Goal: Task Accomplishment & Management: Use online tool/utility

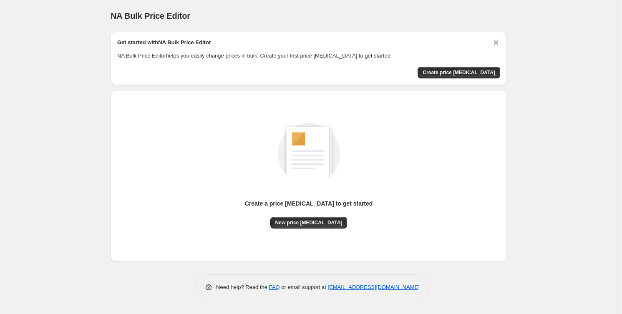
click at [494, 43] on icon "Dismiss card" at bounding box center [496, 42] width 8 height 8
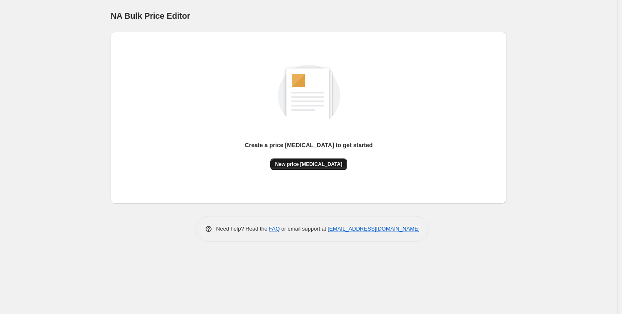
click at [328, 164] on span "New price [MEDICAL_DATA]" at bounding box center [308, 164] width 67 height 7
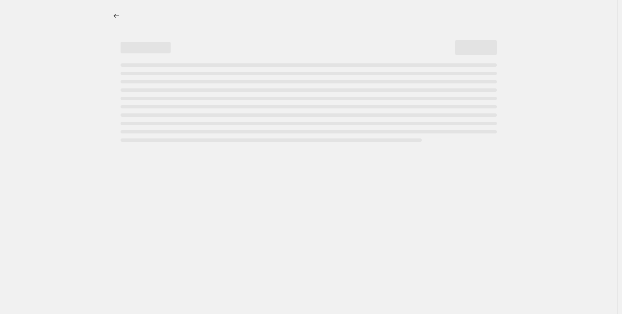
select select "percentage"
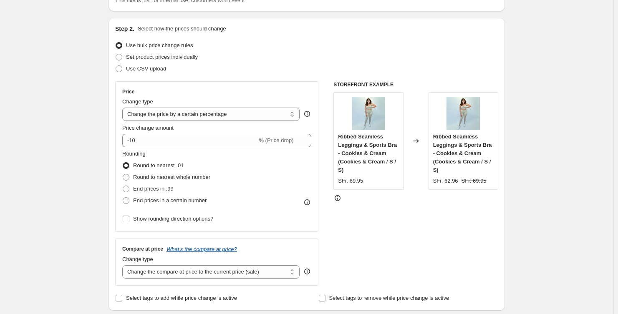
scroll to position [105, 0]
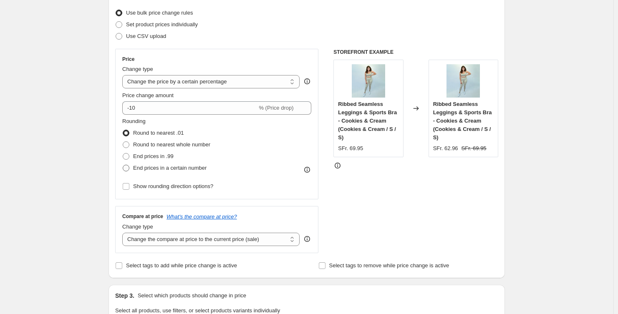
click at [129, 167] on span at bounding box center [126, 168] width 7 height 7
click at [123, 165] on input "End prices in a certain number" at bounding box center [123, 165] width 0 height 0
radio input "true"
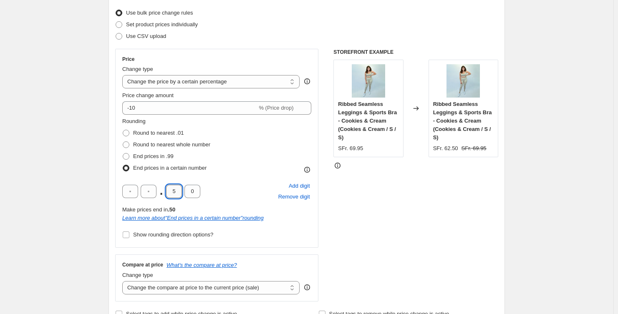
click at [173, 187] on input "5" at bounding box center [174, 191] width 16 height 13
click at [176, 186] on input "5" at bounding box center [174, 191] width 16 height 13
type input "9"
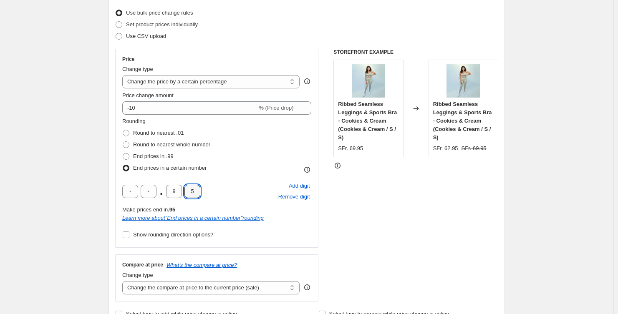
type input "5"
click at [427, 235] on div "STOREFRONT EXAMPLE Ribbed Seamless Leggings & Sports Bra - Cookies & Cream (Coo…" at bounding box center [415, 175] width 165 height 253
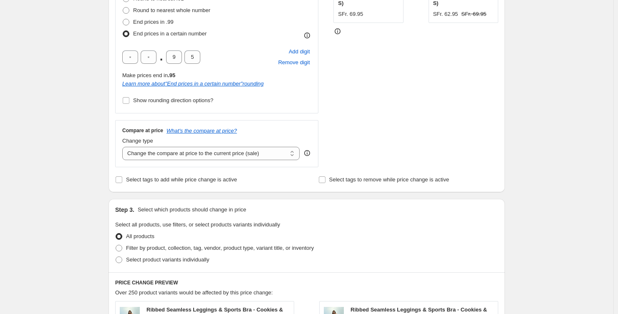
scroll to position [0, 0]
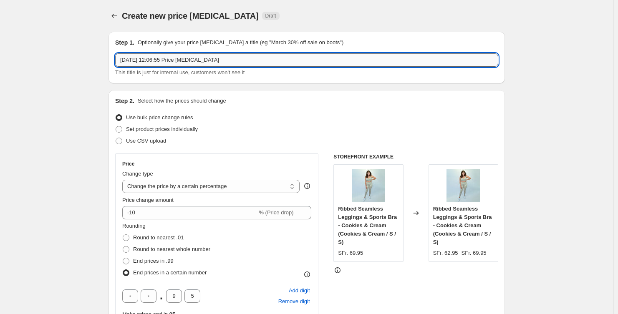
click at [186, 66] on input "[DATE] 12:06:55 Price [MEDICAL_DATA]" at bounding box center [306, 59] width 383 height 13
type input "25. September, Zügelsale"
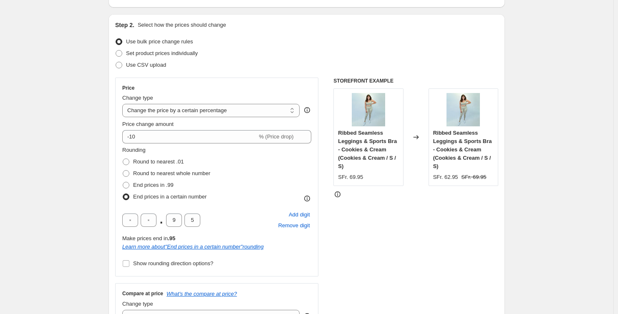
scroll to position [72, 0]
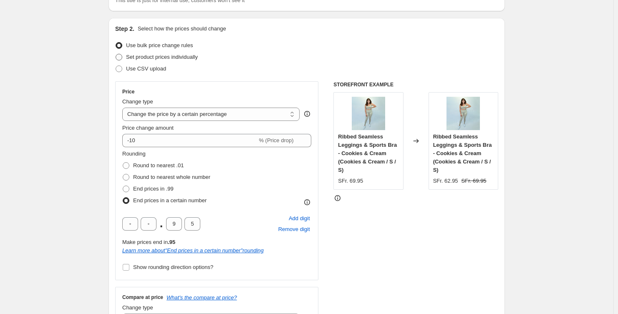
click at [122, 55] on span at bounding box center [119, 57] width 7 height 7
click at [116, 54] on input "Set product prices individually" at bounding box center [116, 54] width 0 height 0
radio input "true"
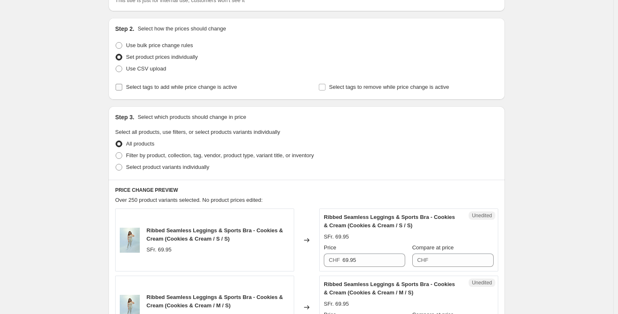
click at [205, 90] on span "Select tags to add while price change is active" at bounding box center [181, 87] width 111 height 8
click at [122, 90] on input "Select tags to add while price change is active" at bounding box center [119, 87] width 7 height 7
checkbox input "true"
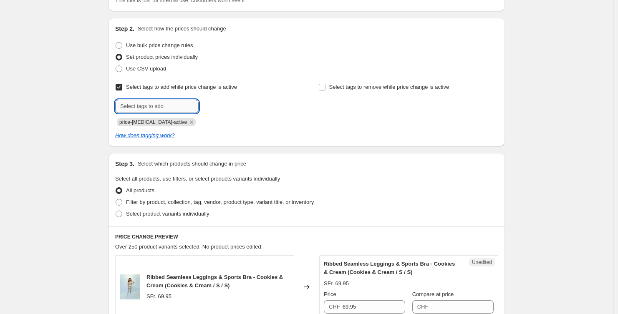
click at [177, 104] on input "text" at bounding box center [156, 106] width 83 height 13
type input "l"
click at [161, 102] on input "text" at bounding box center [156, 106] width 83 height 13
type input "Final Sale"
click at [168, 103] on input "Final Sale" at bounding box center [156, 106] width 83 height 13
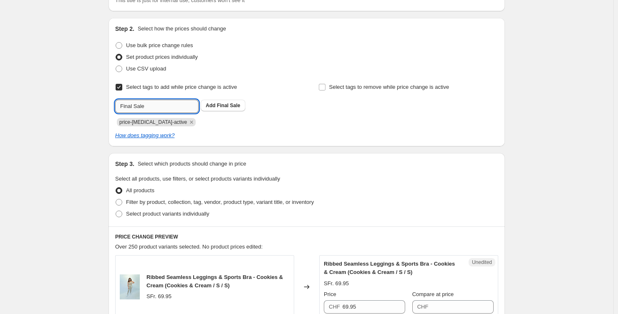
click at [168, 103] on input "Final Sale" at bounding box center [156, 106] width 83 height 13
click at [122, 86] on input "Select tags to add while price change is active" at bounding box center [119, 87] width 7 height 7
checkbox input "false"
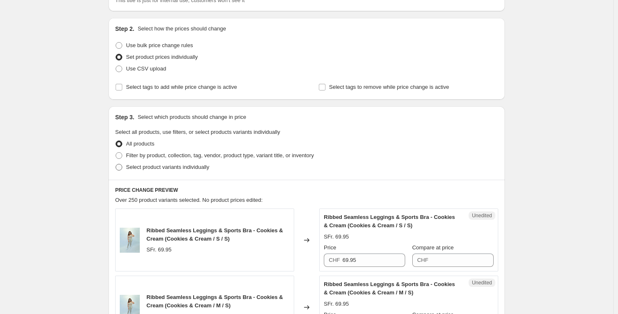
click at [192, 165] on span "Select product variants individually" at bounding box center [167, 167] width 83 height 6
click at [116, 164] on input "Select product variants individually" at bounding box center [116, 164] width 0 height 0
radio input "true"
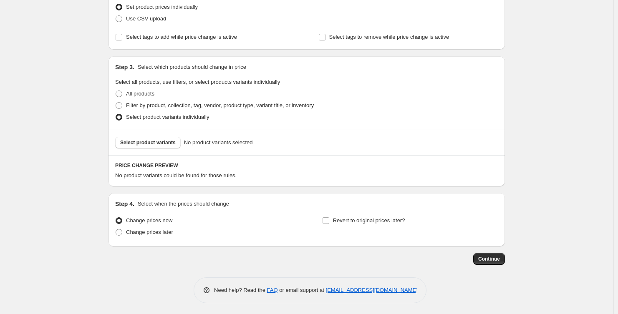
scroll to position [124, 0]
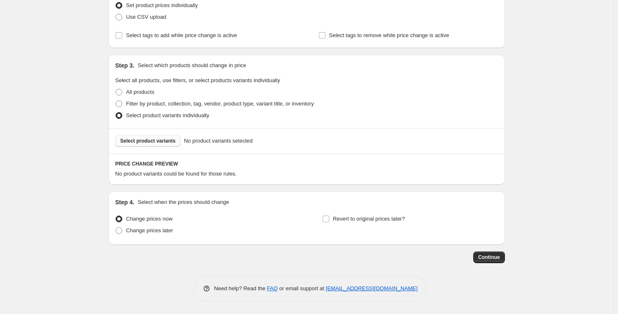
click at [157, 138] on span "Select product variants" at bounding box center [147, 141] width 55 height 7
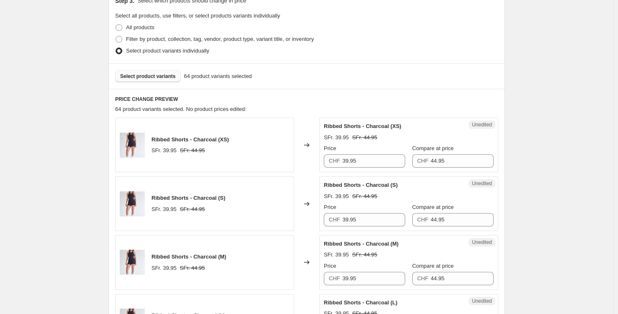
scroll to position [190, 0]
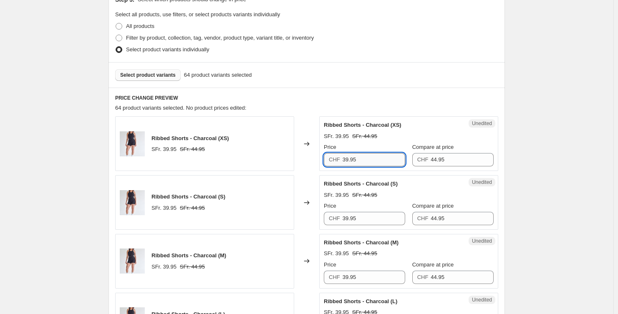
click at [368, 160] on input "39.95" at bounding box center [374, 159] width 63 height 13
click at [376, 159] on input "19.95" at bounding box center [374, 159] width 63 height 13
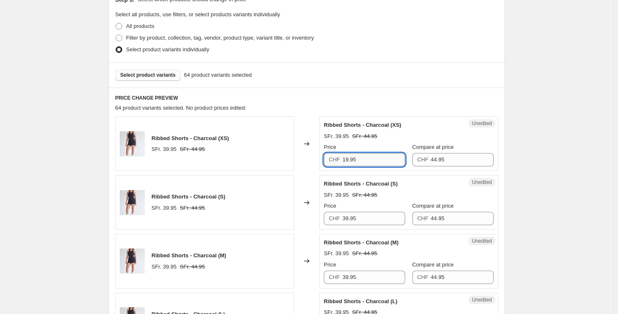
click at [376, 159] on input "19.95" at bounding box center [374, 159] width 63 height 13
type input "19.95"
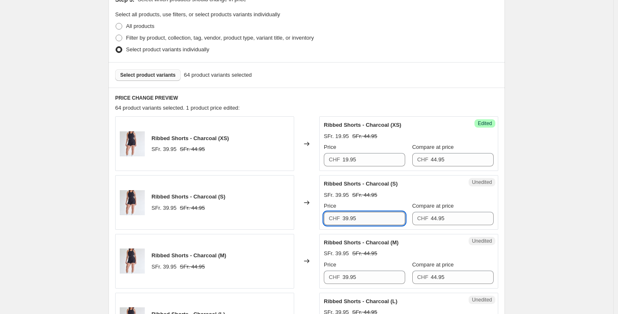
click at [369, 216] on input "39.95" at bounding box center [374, 218] width 63 height 13
paste input "1"
type input "19.95"
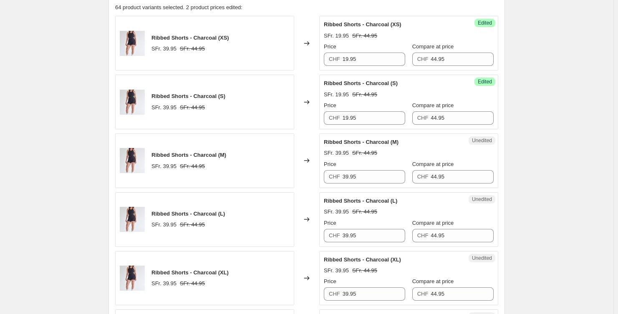
scroll to position [296, 0]
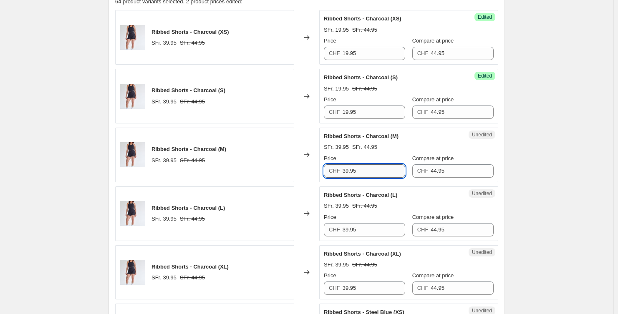
click at [381, 169] on input "39.95" at bounding box center [374, 170] width 63 height 13
paste input "1"
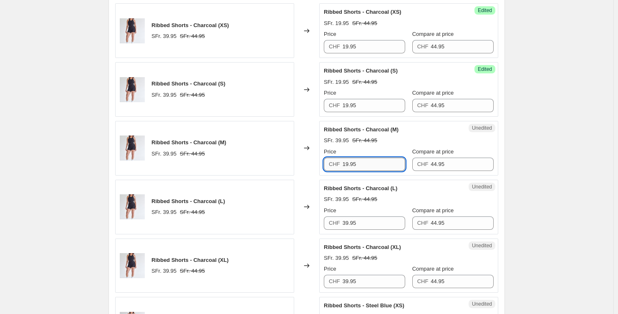
scroll to position [307, 0]
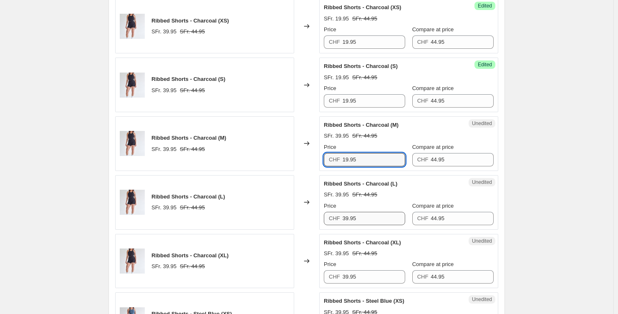
type input "19.95"
click at [357, 215] on input "39.95" at bounding box center [374, 218] width 63 height 13
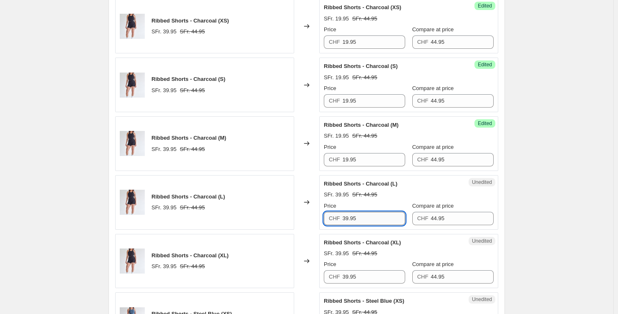
click at [357, 215] on input "39.95" at bounding box center [374, 218] width 63 height 13
paste input "1"
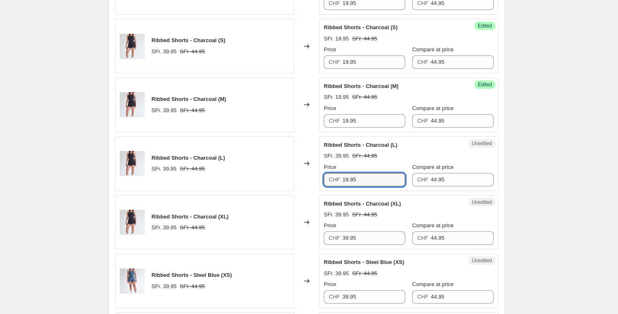
scroll to position [441, 0]
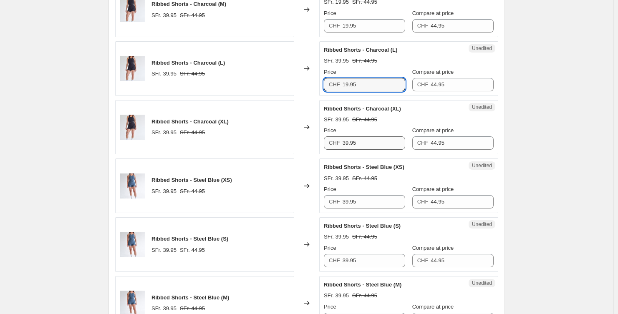
type input "19.95"
click at [374, 139] on input "39.95" at bounding box center [374, 142] width 63 height 13
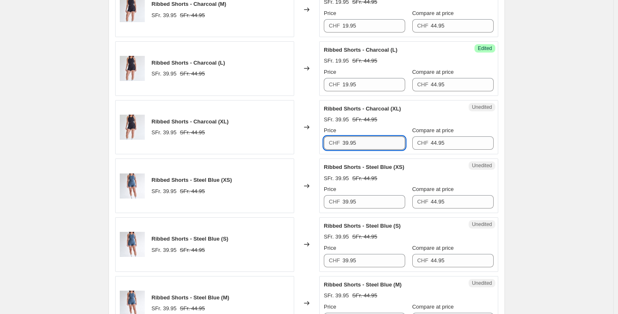
click at [374, 139] on input "39.95" at bounding box center [374, 142] width 63 height 13
paste input "1"
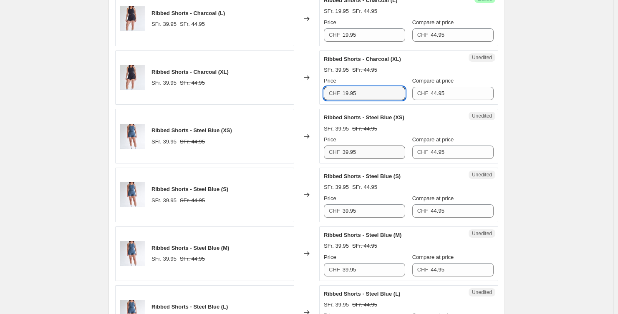
scroll to position [492, 0]
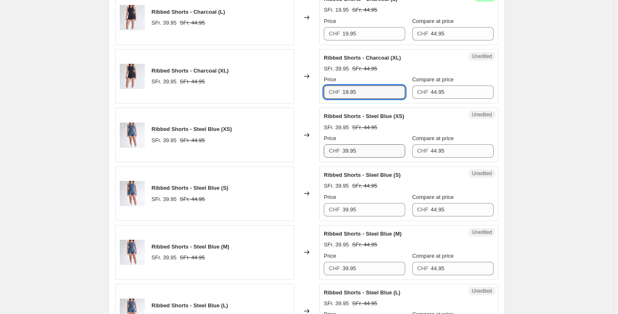
type input "19.95"
click at [368, 147] on input "39.95" at bounding box center [374, 150] width 63 height 13
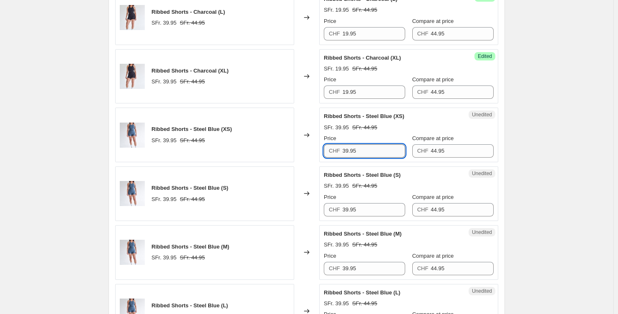
click at [368, 147] on input "39.95" at bounding box center [374, 150] width 63 height 13
paste input "1"
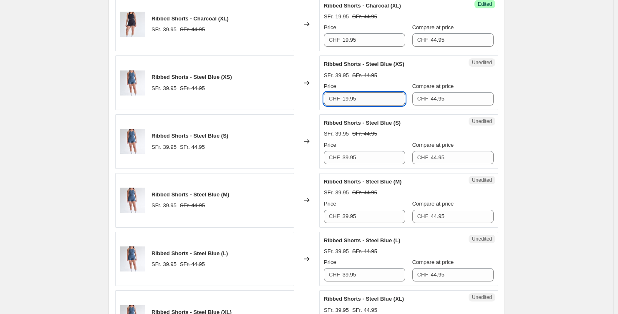
scroll to position [549, 0]
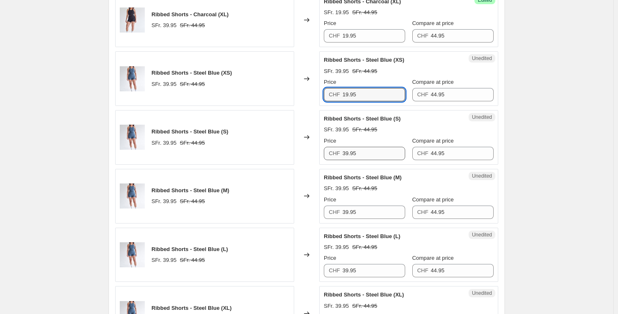
type input "19.95"
click at [370, 158] on input "39.95" at bounding box center [374, 153] width 63 height 13
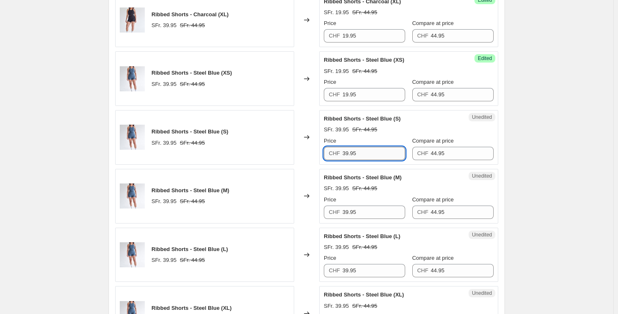
click at [371, 157] on input "39.95" at bounding box center [374, 153] width 63 height 13
paste input "19.95"
click at [371, 157] on input "39.9519.95" at bounding box center [374, 153] width 63 height 13
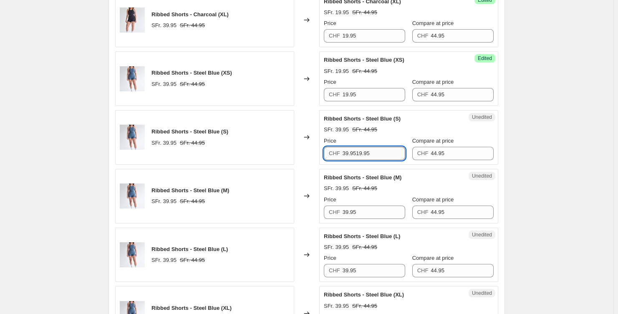
click at [371, 157] on input "39.9519.95" at bounding box center [374, 153] width 63 height 13
paste input "text"
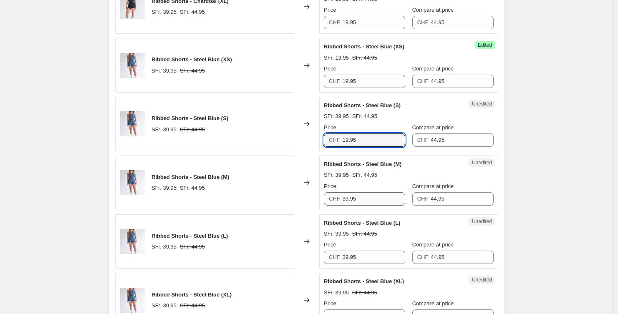
type input "19.95"
click at [360, 196] on input "39.95" at bounding box center [374, 198] width 63 height 13
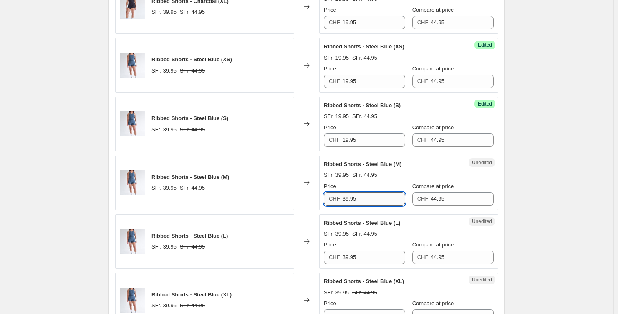
click at [360, 196] on input "39.95" at bounding box center [374, 198] width 63 height 13
paste input "1"
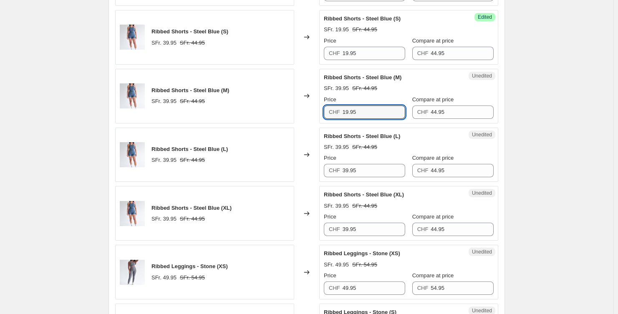
scroll to position [650, 0]
type input "19.95"
click at [365, 166] on input "39.95" at bounding box center [374, 169] width 63 height 13
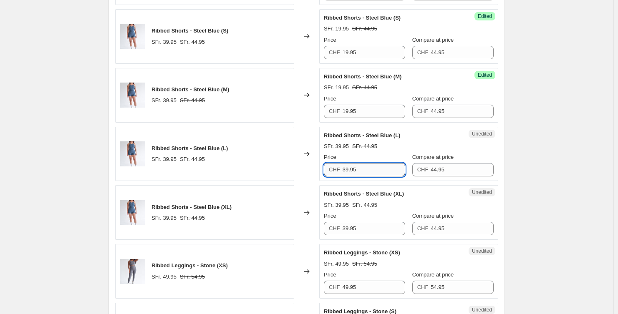
click at [365, 166] on input "39.95" at bounding box center [374, 169] width 63 height 13
paste input "1"
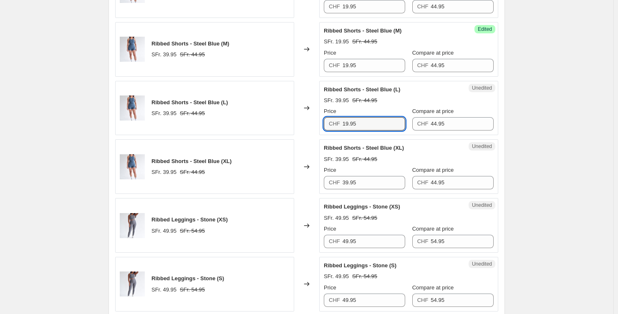
scroll to position [701, 0]
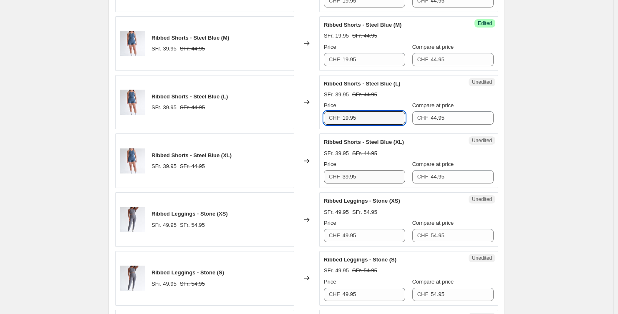
type input "19.95"
click at [368, 171] on input "39.95" at bounding box center [374, 176] width 63 height 13
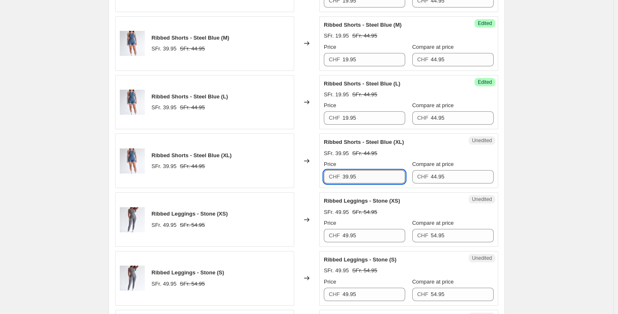
click at [368, 171] on input "39.95" at bounding box center [374, 176] width 63 height 13
paste input "1"
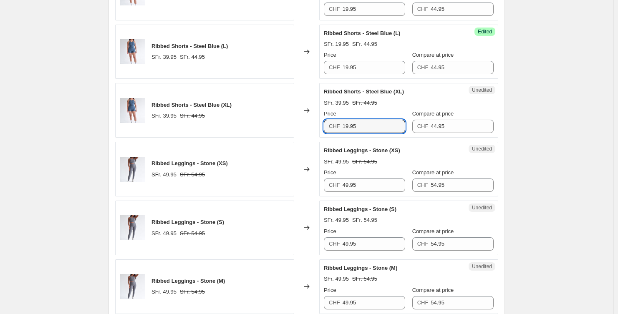
scroll to position [761, 0]
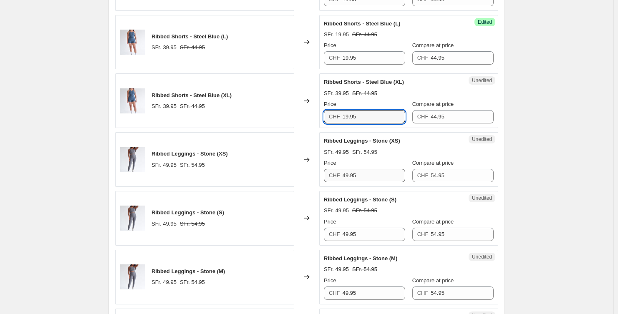
type input "19.95"
click at [365, 174] on input "49.95" at bounding box center [374, 175] width 63 height 13
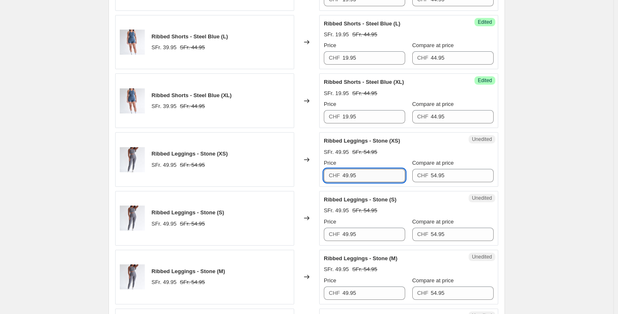
click at [365, 174] on input "49.95" at bounding box center [374, 175] width 63 height 13
paste input "1"
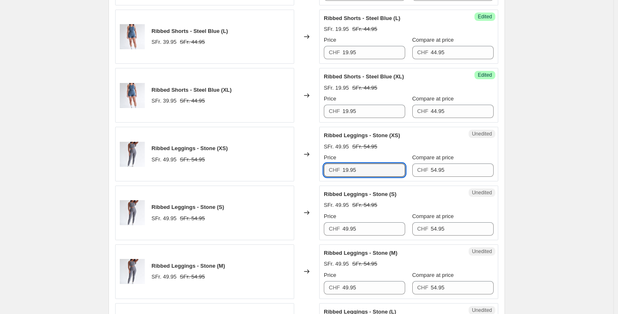
scroll to position [771, 0]
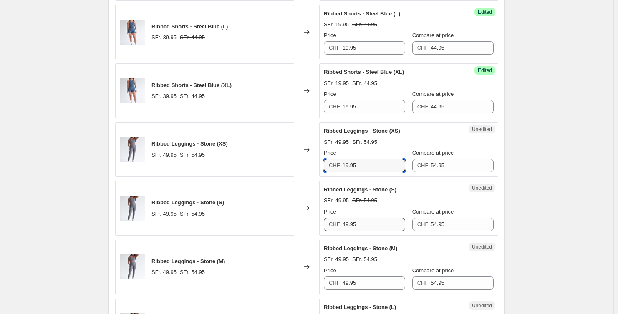
type input "19.95"
click at [365, 219] on input "49.95" at bounding box center [374, 224] width 63 height 13
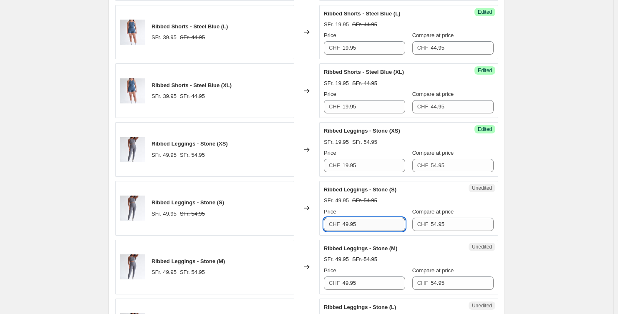
click at [365, 219] on input "49.95" at bounding box center [374, 224] width 63 height 13
paste input "1"
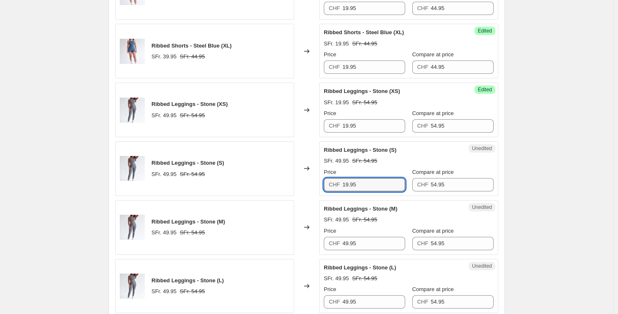
scroll to position [864, 0]
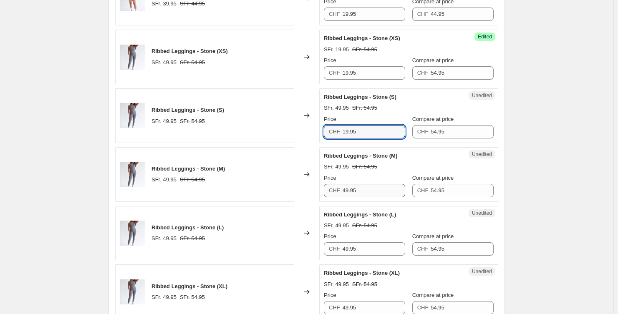
type input "19.95"
click at [384, 184] on input "49.95" at bounding box center [374, 190] width 63 height 13
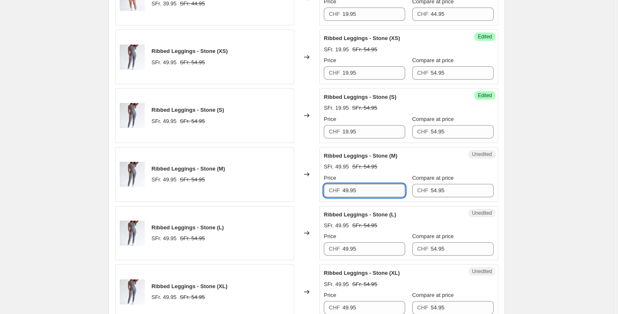
click at [384, 184] on input "49.95" at bounding box center [374, 190] width 63 height 13
paste input "1"
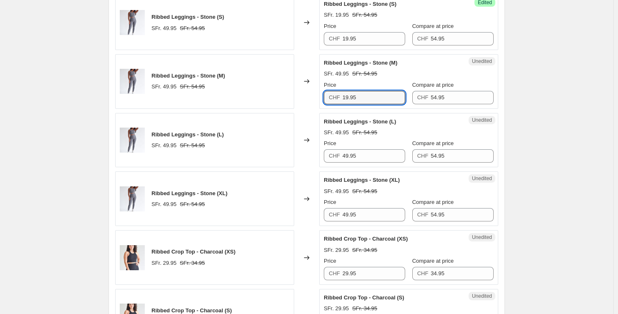
scroll to position [960, 0]
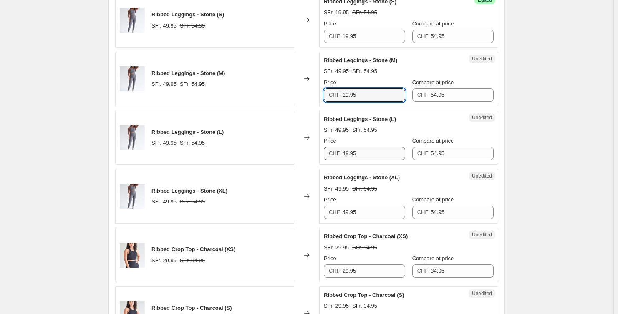
type input "19.95"
click at [362, 155] on input "49.95" at bounding box center [374, 153] width 63 height 13
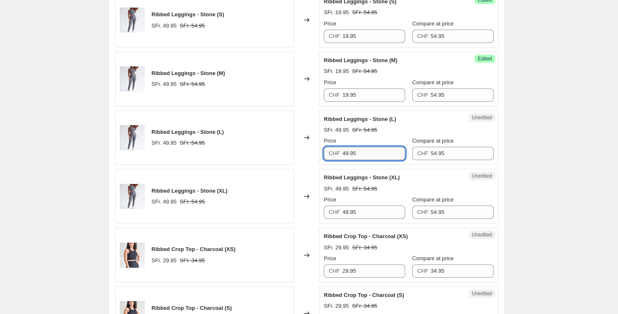
click at [362, 155] on input "49.95" at bounding box center [374, 153] width 63 height 13
paste input "1"
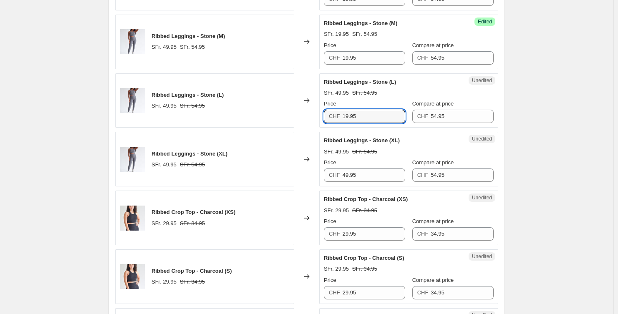
scroll to position [999, 0]
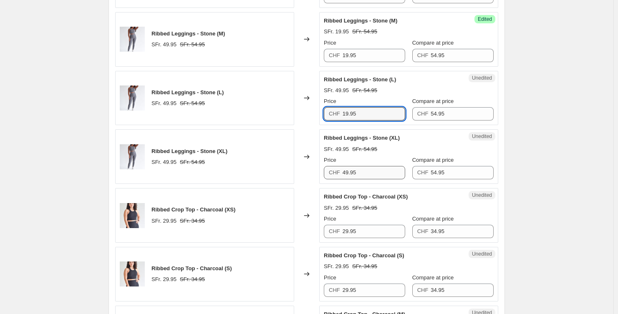
type input "19.95"
click at [368, 167] on input "49.95" at bounding box center [374, 172] width 63 height 13
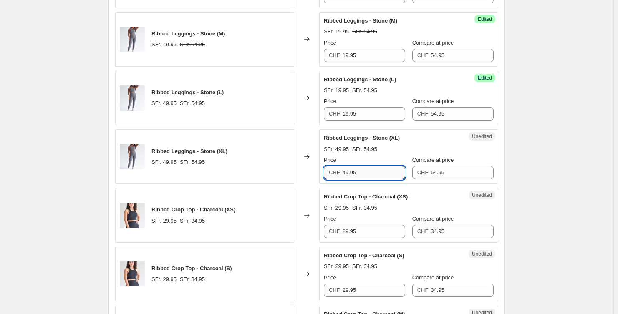
click at [368, 167] on input "49.95" at bounding box center [374, 172] width 63 height 13
paste input "1"
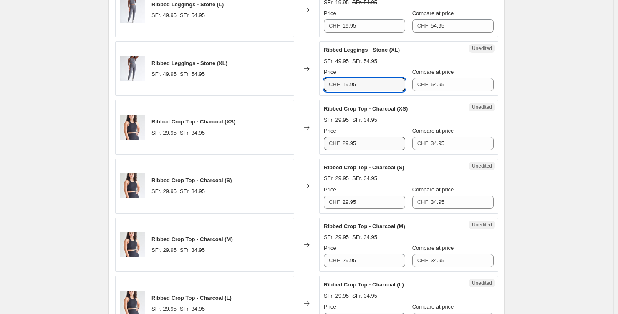
scroll to position [1088, 0]
type input "19.95"
click at [376, 139] on input "29.95" at bounding box center [374, 142] width 63 height 13
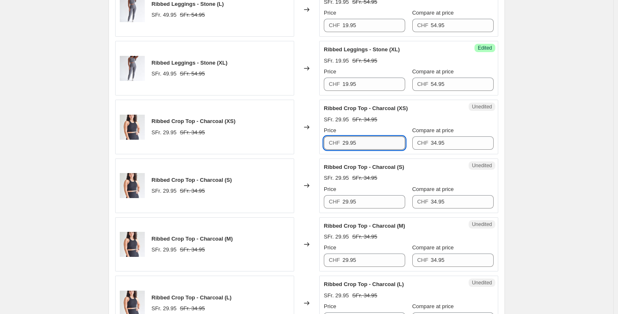
click at [376, 139] on input "29.95" at bounding box center [374, 142] width 63 height 13
paste input "1"
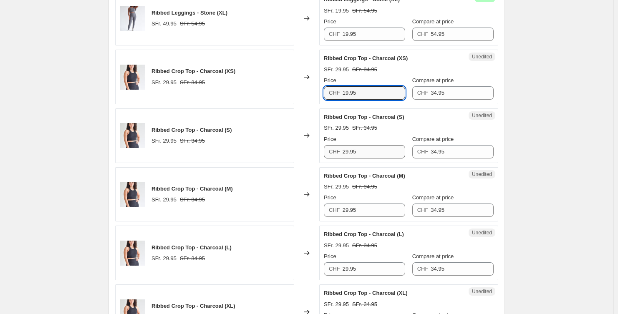
scroll to position [1139, 0]
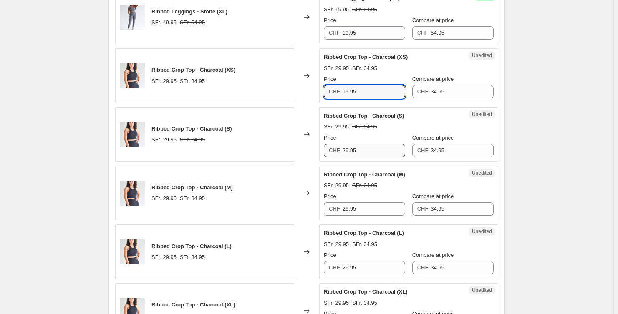
type input "19.95"
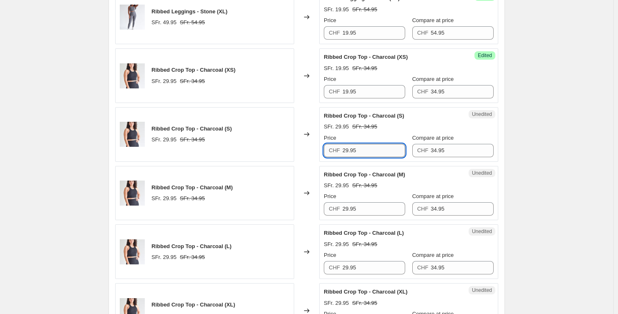
click at [373, 151] on input "29.95" at bounding box center [374, 150] width 63 height 13
paste input "1"
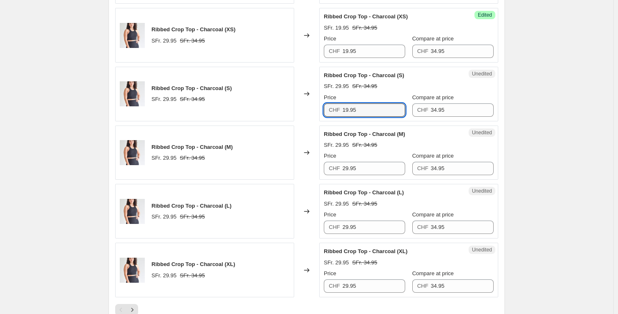
scroll to position [1192, 0]
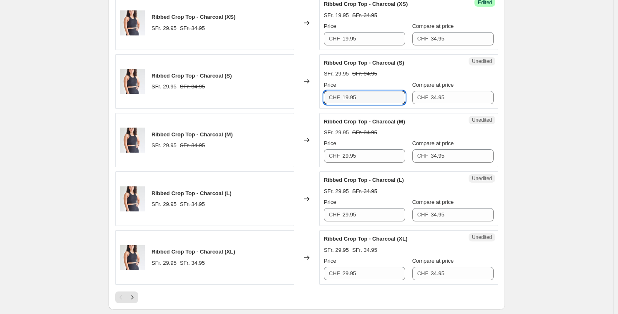
type input "19.95"
click at [378, 147] on div "Price CHF 29.95" at bounding box center [364, 150] width 81 height 23
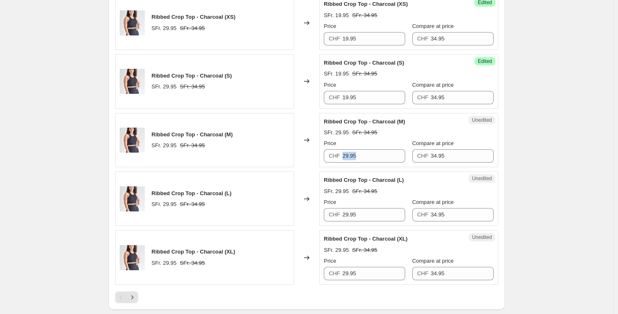
click at [378, 147] on div "Price CHF 29.95" at bounding box center [364, 150] width 81 height 23
click at [373, 154] on input "29.95" at bounding box center [374, 155] width 63 height 13
paste input "1"
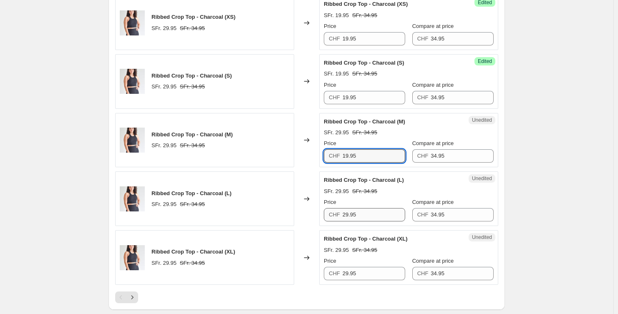
type input "19.95"
click at [363, 214] on input "29.95" at bounding box center [374, 214] width 63 height 13
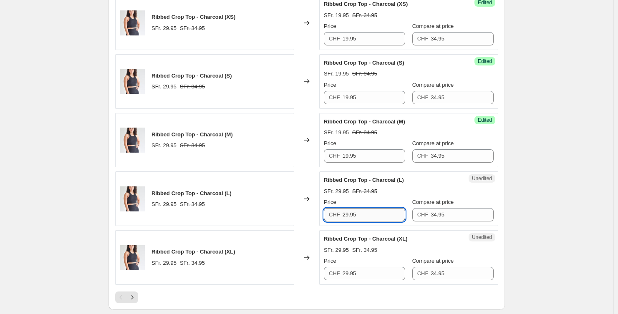
click at [363, 214] on input "29.95" at bounding box center [374, 214] width 63 height 13
paste input "1"
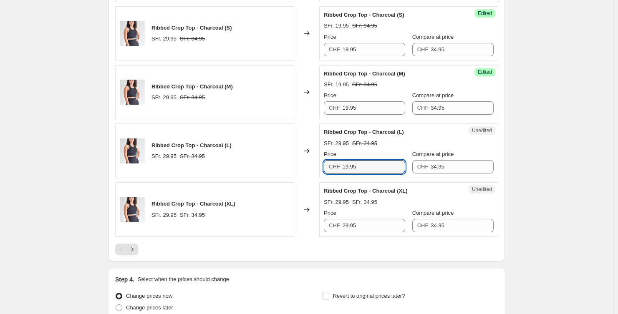
scroll to position [1281, 0]
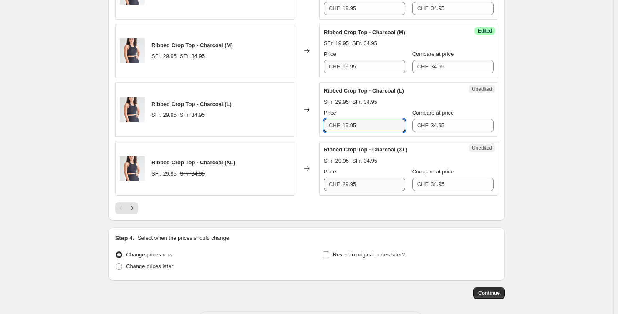
type input "19.95"
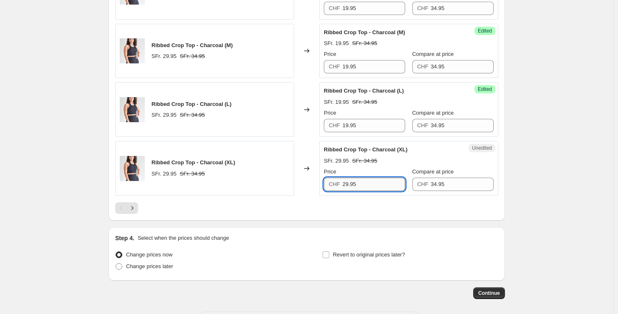
click at [375, 180] on input "29.95" at bounding box center [374, 184] width 63 height 13
click at [375, 179] on input "29.95" at bounding box center [374, 184] width 63 height 13
paste input "1"
type input "19.95"
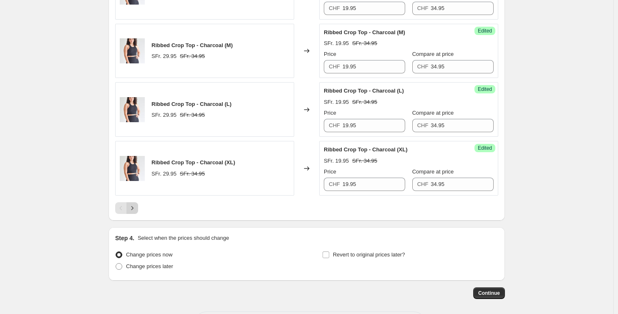
click at [136, 205] on icon "Next" at bounding box center [132, 208] width 8 height 8
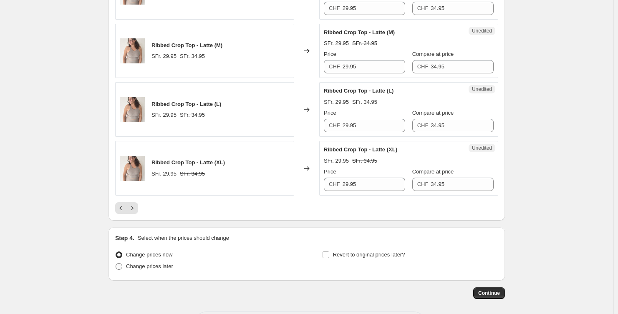
click at [121, 267] on span at bounding box center [119, 266] width 7 height 7
click at [116, 264] on input "Change prices later" at bounding box center [116, 263] width 0 height 0
radio input "true"
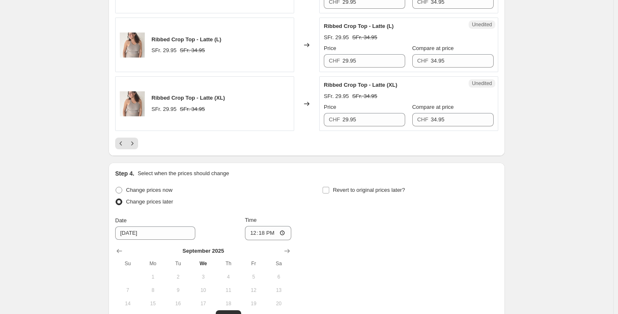
scroll to position [1430, 0]
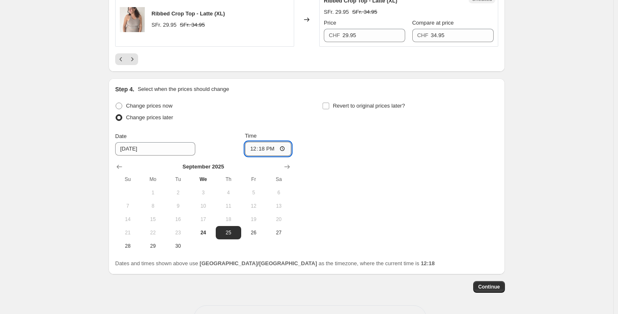
click at [269, 148] on input "12:18" at bounding box center [268, 149] width 47 height 14
type input "12:00"
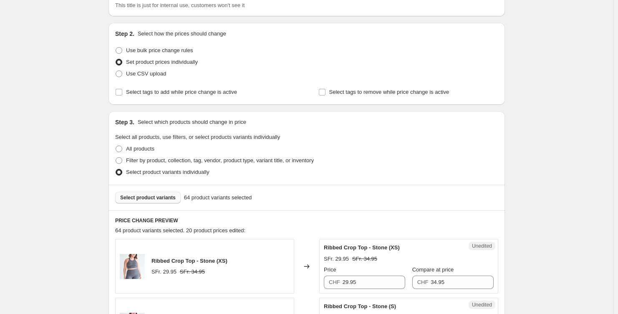
scroll to position [245, 0]
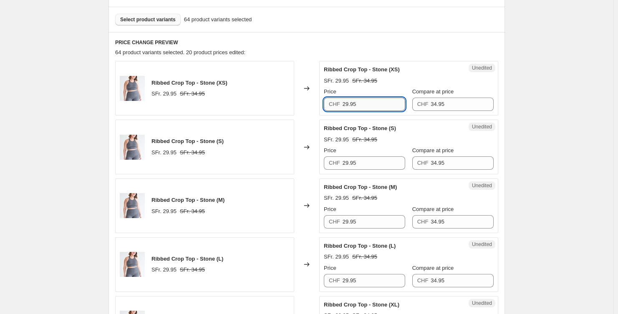
click at [382, 103] on input "29.95" at bounding box center [374, 104] width 63 height 13
paste input "1"
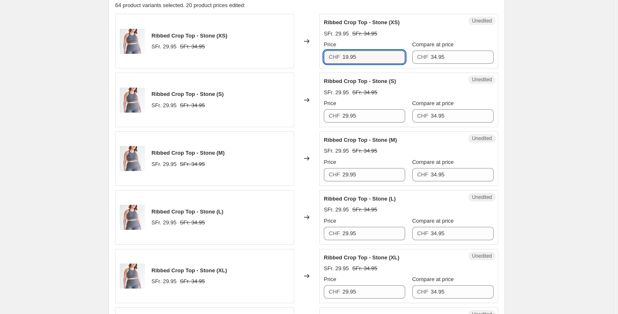
scroll to position [293, 0]
type input "19.95"
click at [374, 115] on input "29.95" at bounding box center [374, 115] width 63 height 13
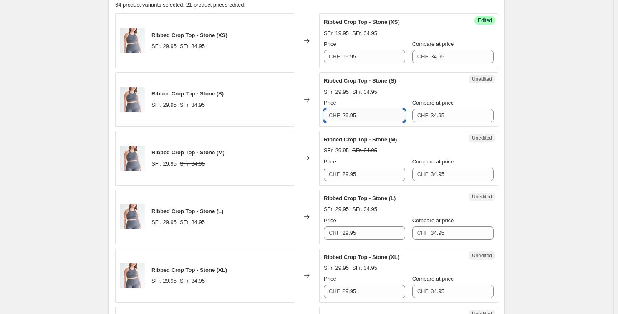
click at [374, 115] on input "29.95" at bounding box center [374, 115] width 63 height 13
paste input "1"
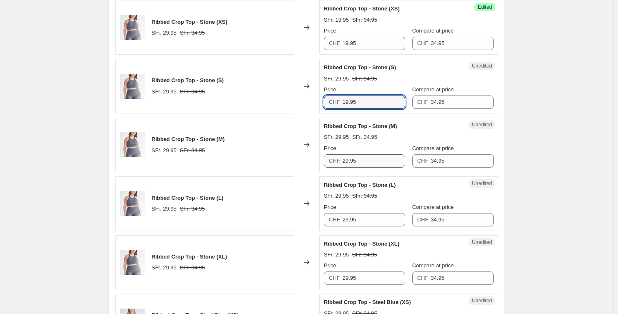
type input "19.95"
click at [363, 158] on input "29.95" at bounding box center [374, 160] width 63 height 13
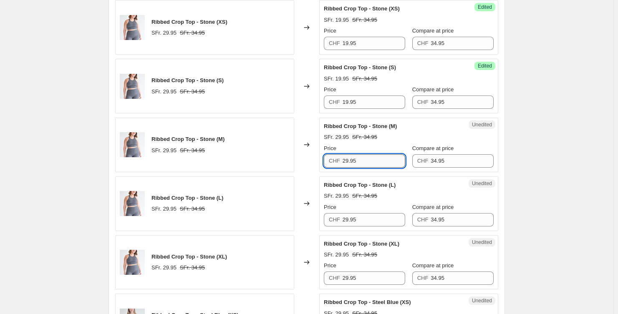
click at [363, 158] on input "29.95" at bounding box center [374, 160] width 63 height 13
paste input "1"
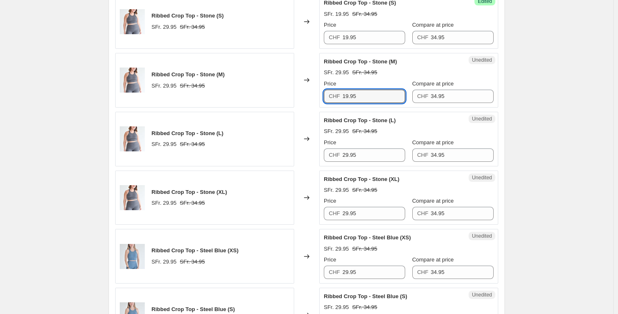
scroll to position [371, 0]
type input "19.95"
click at [371, 151] on input "29.95" at bounding box center [374, 154] width 63 height 13
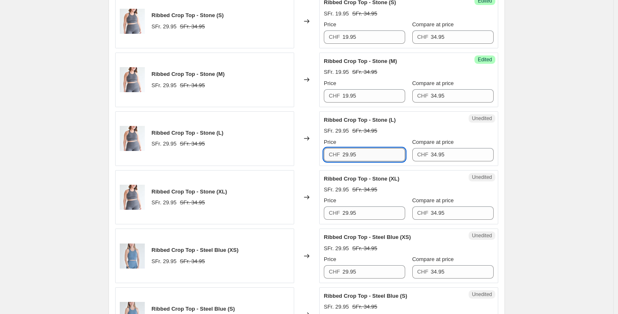
click at [371, 151] on input "29.95" at bounding box center [374, 154] width 63 height 13
paste input "1"
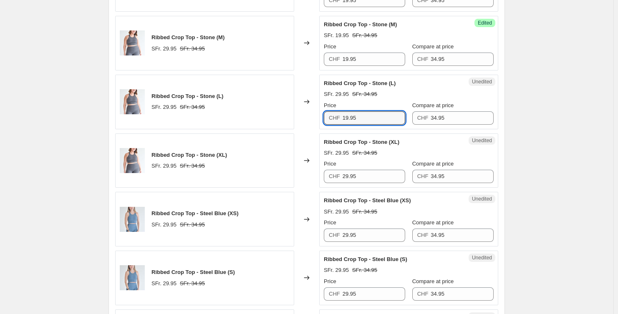
scroll to position [479, 0]
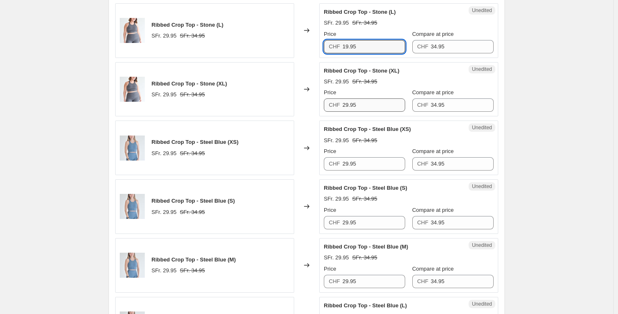
type input "19.95"
click at [380, 105] on input "29.95" at bounding box center [374, 104] width 63 height 13
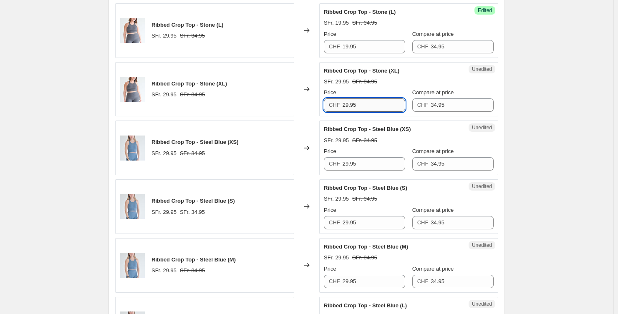
click at [380, 105] on input "29.95" at bounding box center [374, 104] width 63 height 13
paste input "1"
type input "19.95"
click at [368, 159] on input "29.95" at bounding box center [374, 163] width 63 height 13
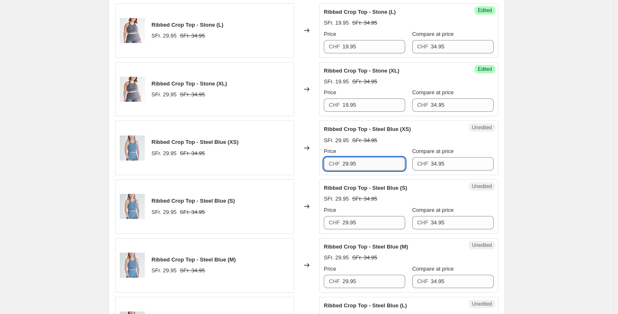
click at [368, 159] on input "29.95" at bounding box center [374, 163] width 63 height 13
paste input "1"
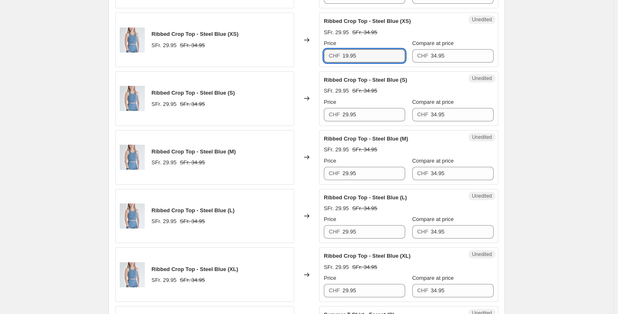
scroll to position [588, 0]
type input "19.95"
click at [370, 116] on input "29.95" at bounding box center [374, 114] width 63 height 13
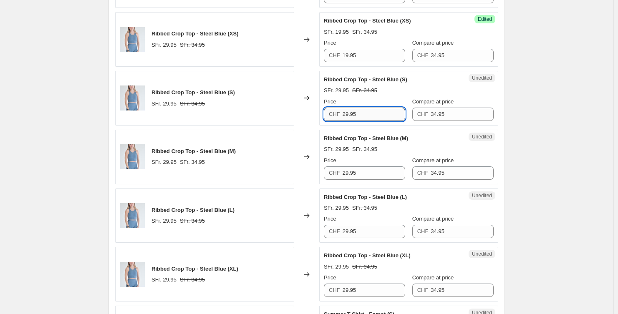
click at [370, 116] on input "29.95" at bounding box center [374, 114] width 63 height 13
paste input "1"
type input "19.95"
click at [363, 179] on div "Unedited Ribbed Crop Top - Steel Blue (M) SFr. 29.95 SFr. 34.95 Price CHF 29.95…" at bounding box center [408, 157] width 179 height 55
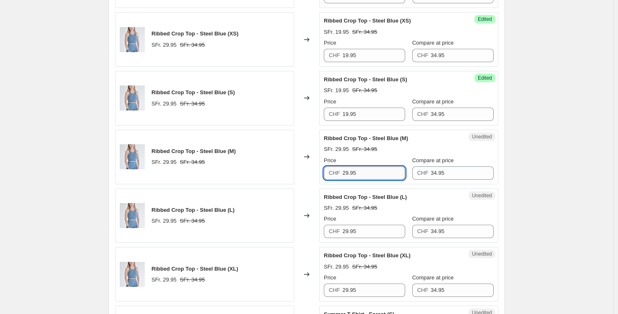
click at [363, 178] on input "29.95" at bounding box center [374, 172] width 63 height 13
paste input "1"
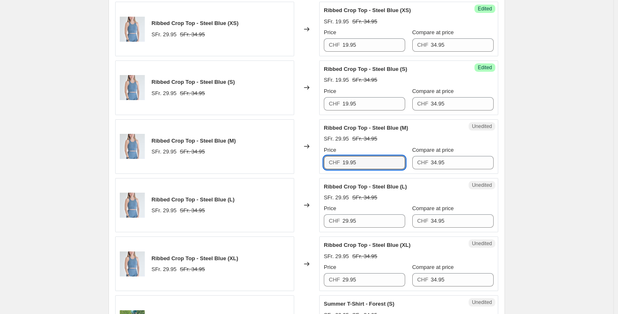
scroll to position [640, 0]
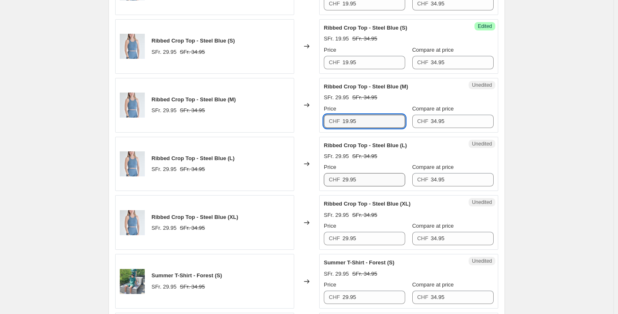
type input "19.95"
click at [364, 179] on input "29.95" at bounding box center [374, 179] width 63 height 13
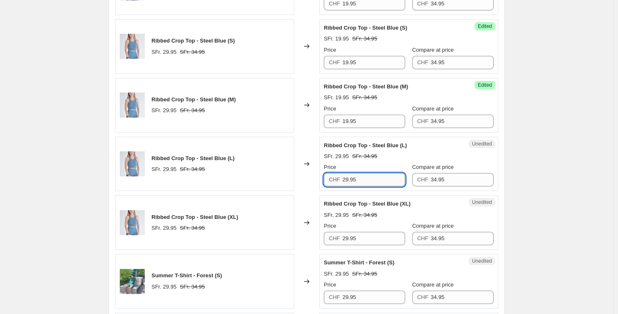
click at [364, 179] on input "29.95" at bounding box center [374, 179] width 63 height 13
paste input "1"
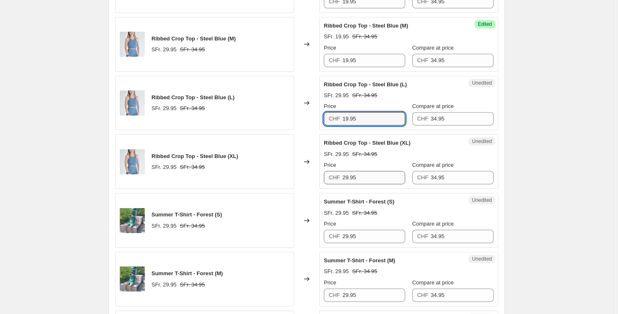
type input "19.95"
click at [369, 180] on input "29.95" at bounding box center [374, 177] width 63 height 13
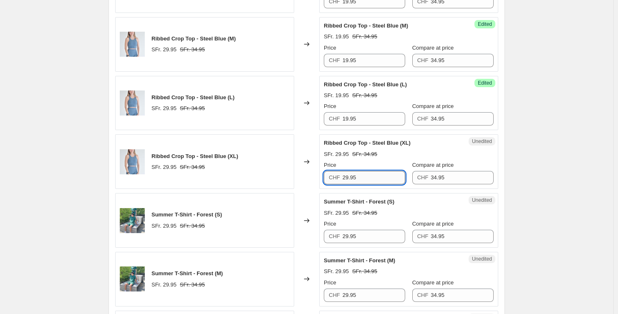
click at [369, 180] on input "29.95" at bounding box center [374, 177] width 63 height 13
paste input "1"
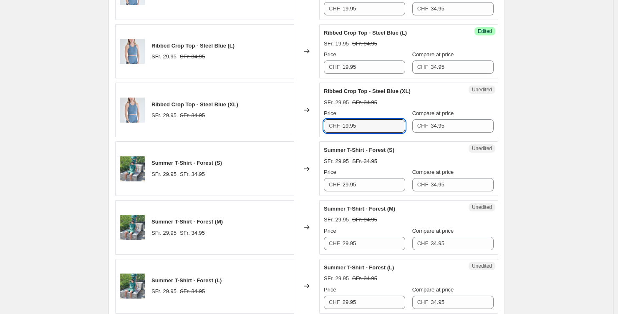
scroll to position [754, 0]
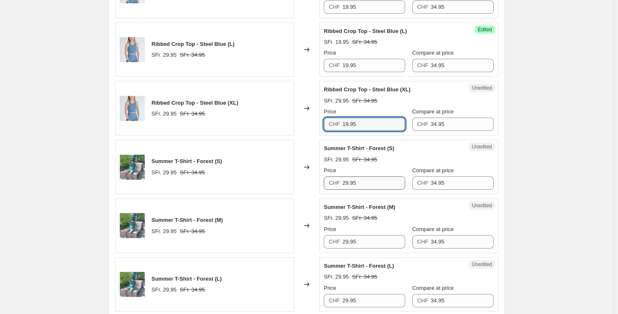
type input "19.95"
click at [377, 180] on input "29.95" at bounding box center [374, 182] width 63 height 13
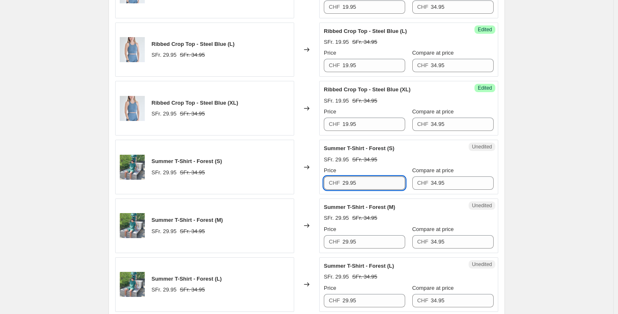
click at [377, 180] on input "29.95" at bounding box center [374, 182] width 63 height 13
paste input "1"
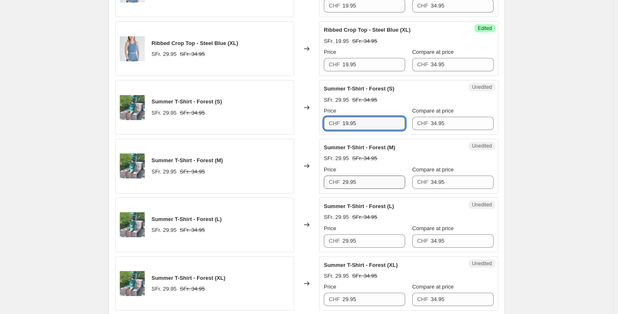
type input "19.95"
click at [375, 181] on input "29.95" at bounding box center [374, 182] width 63 height 13
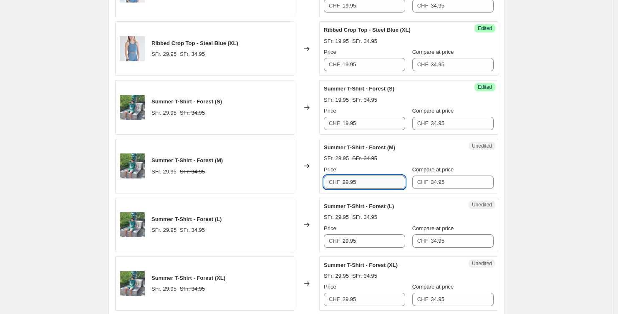
click at [375, 181] on input "29.95" at bounding box center [374, 182] width 63 height 13
paste input "1"
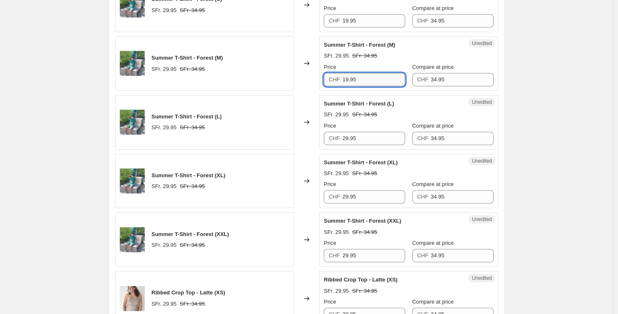
scroll to position [941, 0]
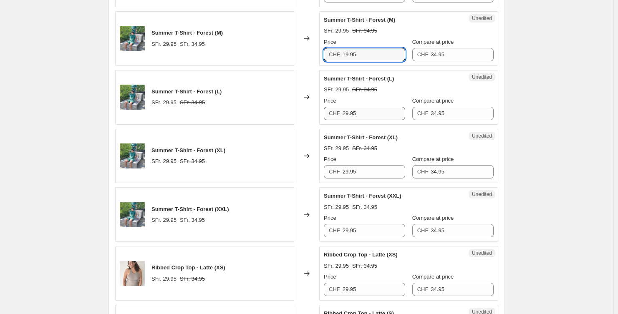
type input "19.95"
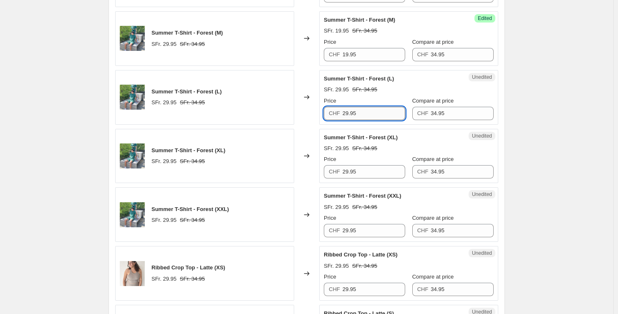
click at [373, 108] on input "29.95" at bounding box center [374, 113] width 63 height 13
paste input "1"
type input "19.95"
click at [370, 170] on input "29.95" at bounding box center [374, 171] width 63 height 13
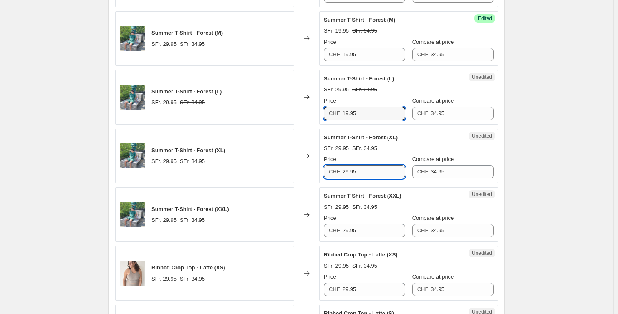
click at [370, 170] on input "29.95" at bounding box center [374, 171] width 63 height 13
paste input "1"
type input "19.95"
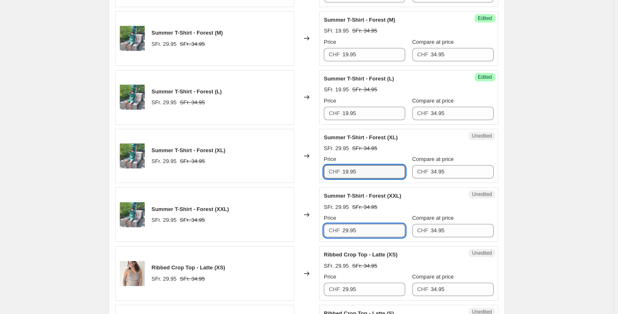
click at [365, 230] on input "29.95" at bounding box center [374, 230] width 63 height 13
paste input "1"
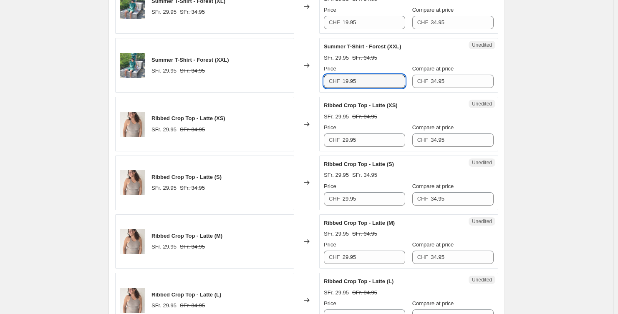
scroll to position [1093, 0]
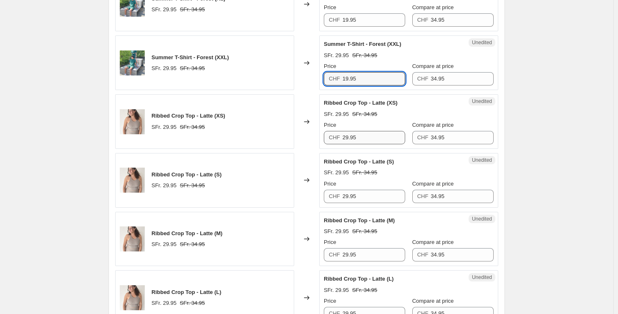
type input "19.95"
click at [384, 138] on input "29.95" at bounding box center [374, 137] width 63 height 13
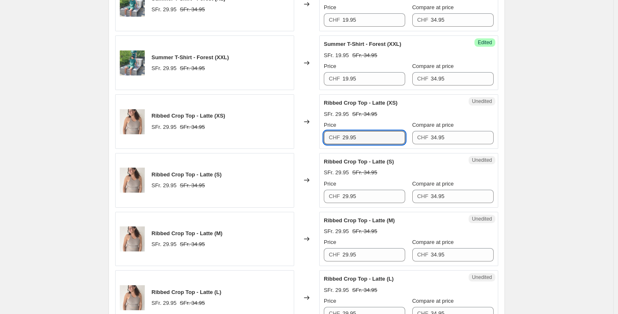
paste input "1"
type input "19.95"
click at [370, 197] on input "29.95" at bounding box center [374, 196] width 63 height 13
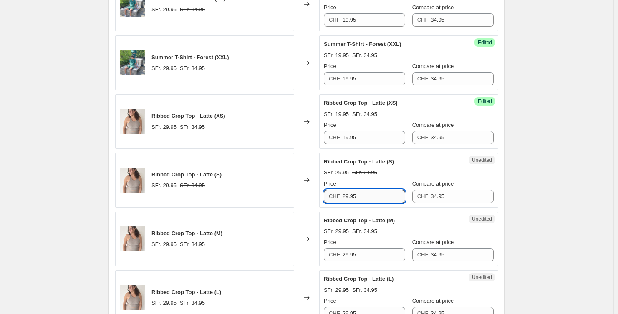
click at [370, 197] on input "29.95" at bounding box center [374, 196] width 63 height 13
paste input "1"
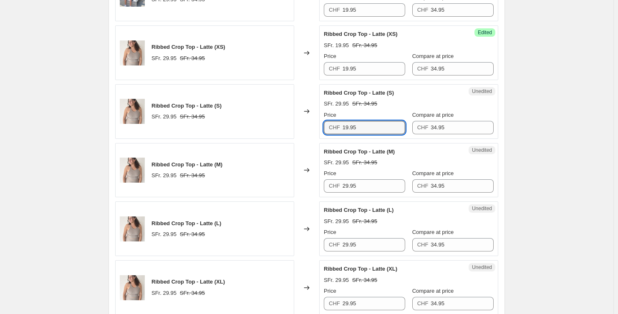
scroll to position [1247, 0]
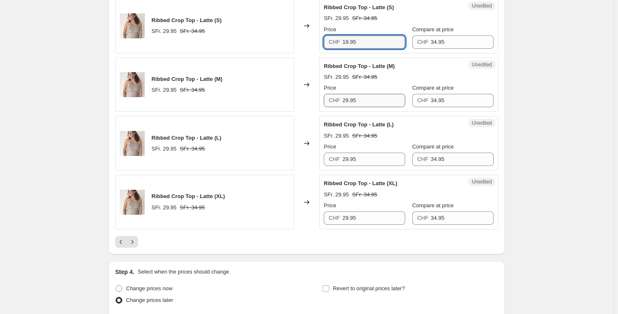
type input "19.95"
click at [375, 96] on input "29.95" at bounding box center [374, 100] width 63 height 13
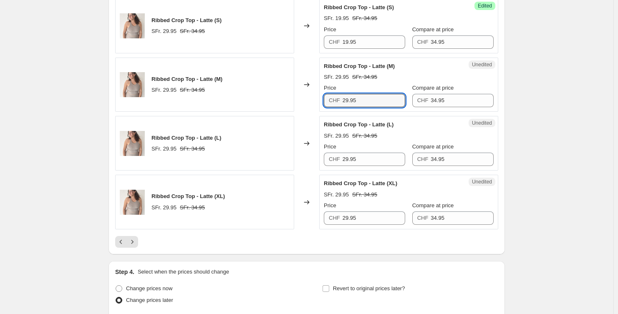
paste input "1"
type input "19.95"
click at [363, 157] on input "29.95" at bounding box center [374, 159] width 63 height 13
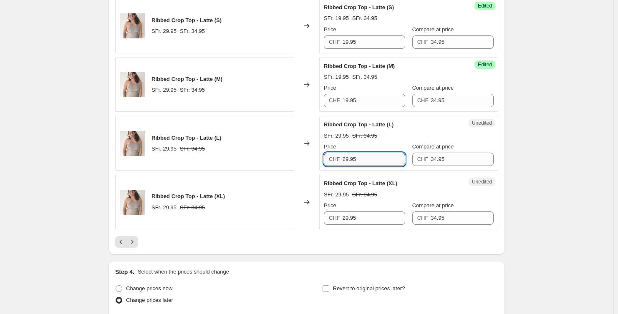
click at [363, 157] on input "29.95" at bounding box center [374, 159] width 63 height 13
paste input "1"
type input "19.95"
click at [368, 212] on input "29.95" at bounding box center [374, 218] width 63 height 13
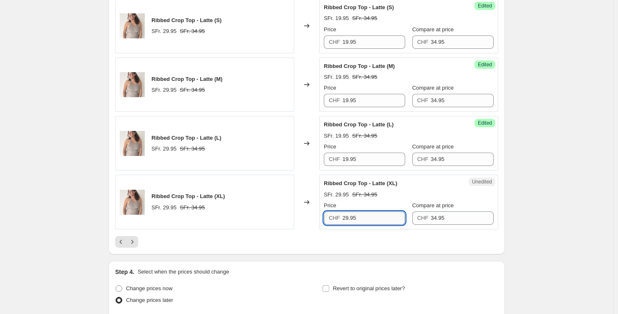
click at [368, 212] on input "29.95" at bounding box center [374, 218] width 63 height 13
paste input "1"
type input "19.95"
click at [136, 239] on icon "Next" at bounding box center [132, 242] width 8 height 8
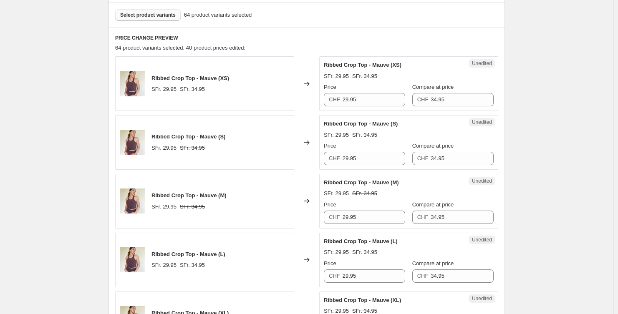
scroll to position [288, 0]
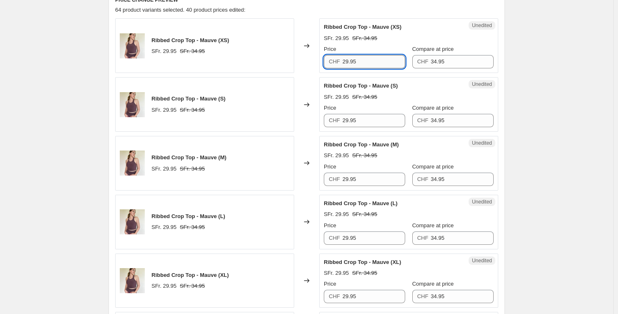
click at [374, 61] on input "29.95" at bounding box center [374, 61] width 63 height 13
paste input "1"
type input "19.95"
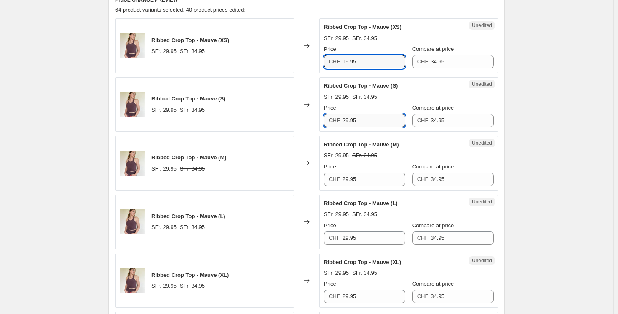
click at [366, 115] on input "29.95" at bounding box center [374, 120] width 63 height 13
paste input "1"
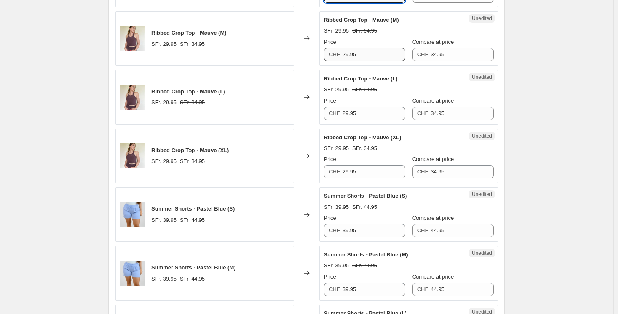
type input "19.95"
drag, startPoint x: 362, startPoint y: 55, endPoint x: 292, endPoint y: 55, distance: 70.1
click at [292, 55] on div "Ribbed Crop Top - Mauve (M) SFr. 29.95 SFr. 34.95 Changed to Unedited Ribbed Cr…" at bounding box center [306, 38] width 383 height 55
paste input "1"
type input "19.95"
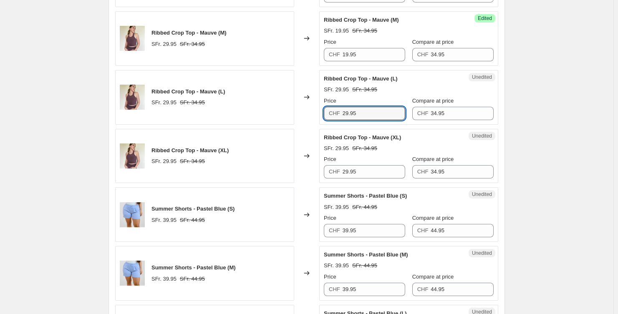
drag, startPoint x: 358, startPoint y: 111, endPoint x: 313, endPoint y: 112, distance: 45.1
click at [314, 112] on div "Ribbed Crop Top - Mauve (L) SFr. 29.95 SFr. 34.95 Changed to Unedited Ribbed Cr…" at bounding box center [306, 97] width 383 height 55
paste input "19.95"
drag, startPoint x: 376, startPoint y: 113, endPoint x: 319, endPoint y: 120, distance: 57.5
click at [312, 115] on div "Ribbed Crop Top - Mauve (L) SFr. 29.95 SFr. 34.95 Changed to Unedited Ribbed Cr…" at bounding box center [306, 97] width 383 height 55
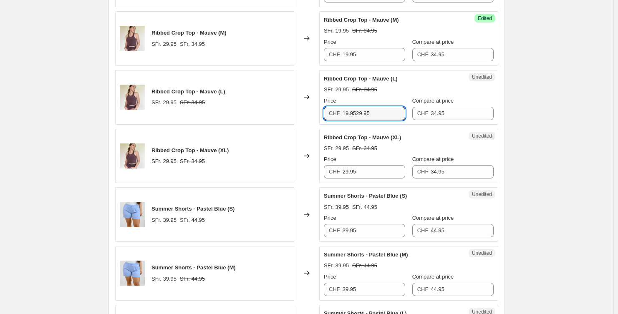
paste input "text"
type input "19.95"
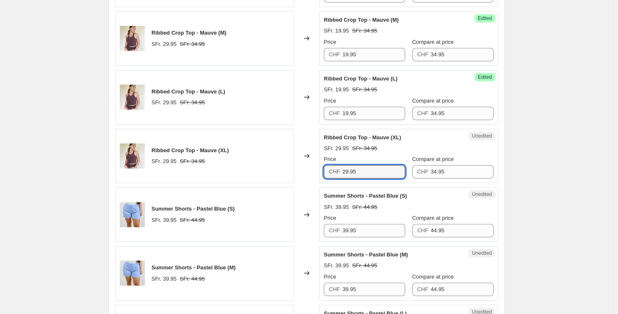
drag, startPoint x: 343, startPoint y: 176, endPoint x: 330, endPoint y: 164, distance: 17.7
click at [303, 176] on div "Ribbed Crop Top - Mauve (XL) SFr. 29.95 SFr. 34.95 Changed to Unedited Ribbed C…" at bounding box center [306, 156] width 383 height 55
paste input "19.95"
drag, startPoint x: 356, startPoint y: 172, endPoint x: 331, endPoint y: 171, distance: 25.0
click at [331, 171] on div "CHF 29.9519.95" at bounding box center [364, 171] width 81 height 13
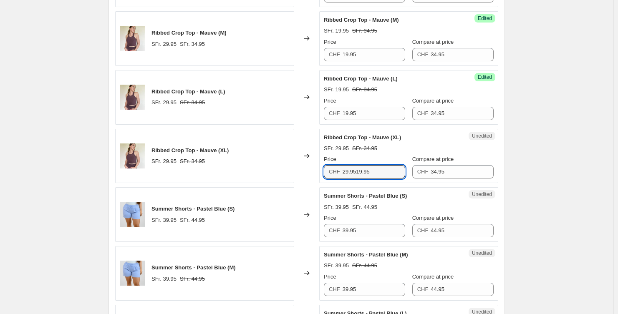
paste input "text"
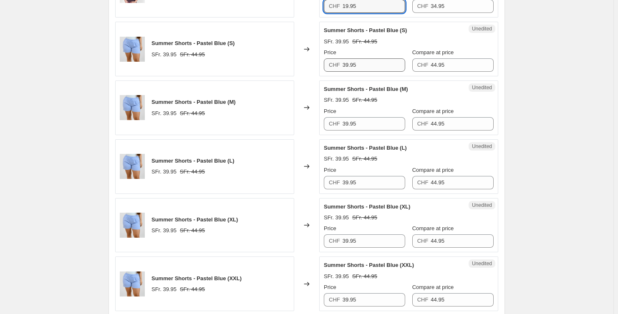
scroll to position [548, 0]
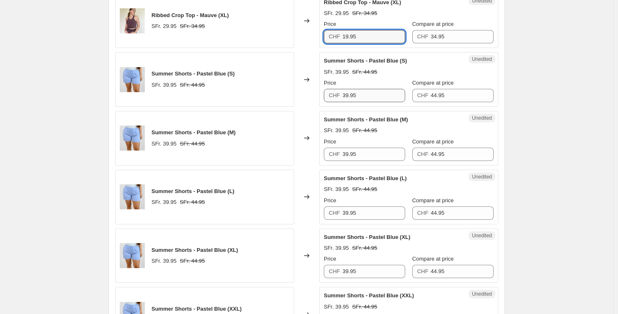
type input "19.95"
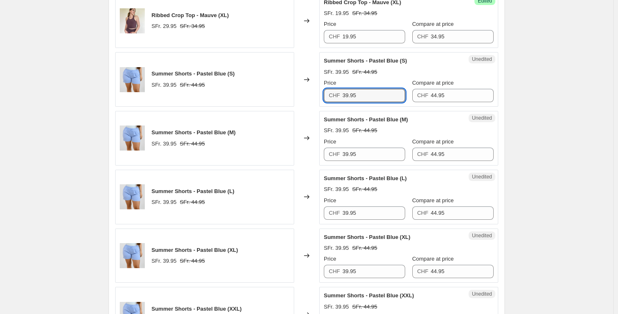
drag, startPoint x: 356, startPoint y: 96, endPoint x: 325, endPoint y: 95, distance: 30.5
click at [325, 95] on div "CHF 39.95" at bounding box center [364, 95] width 81 height 13
paste input "1"
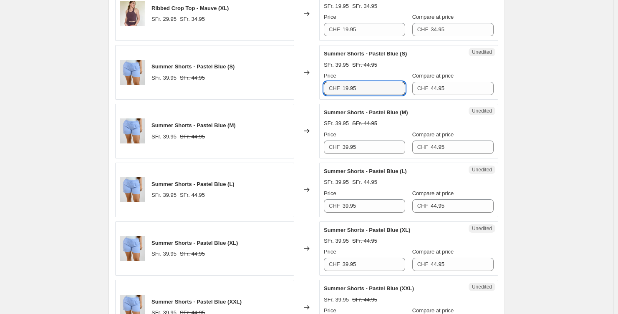
scroll to position [561, 0]
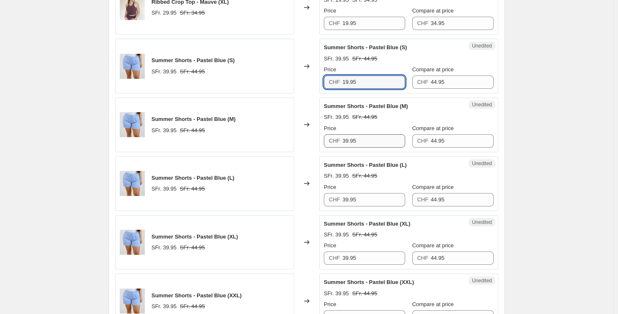
type input "19.95"
drag, startPoint x: 361, startPoint y: 139, endPoint x: 330, endPoint y: 139, distance: 31.3
click at [330, 139] on div "CHF 39.95" at bounding box center [364, 140] width 81 height 13
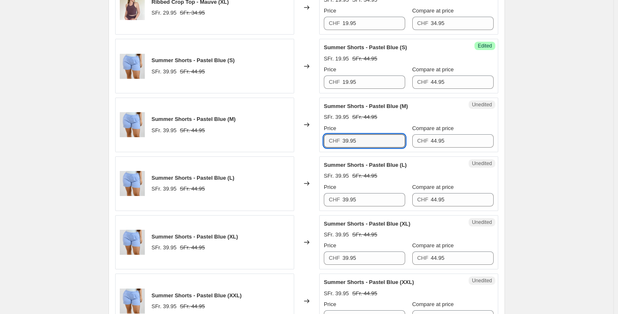
paste input "1"
type input "19.95"
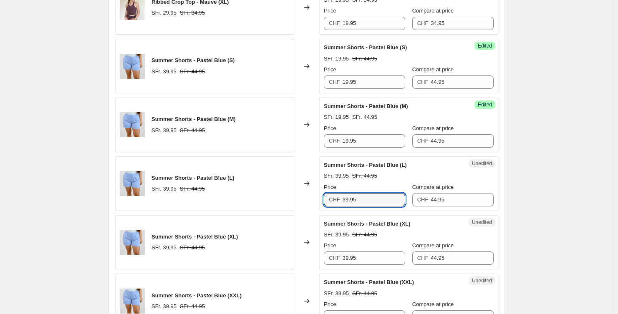
drag, startPoint x: 338, startPoint y: 201, endPoint x: 324, endPoint y: 200, distance: 13.8
click at [324, 200] on div "Unedited Summer Shorts - Pastel Blue (L) SFr. 39.95 SFr. 44.95 Price CHF 39.95 …" at bounding box center [408, 183] width 179 height 55
paste input "1"
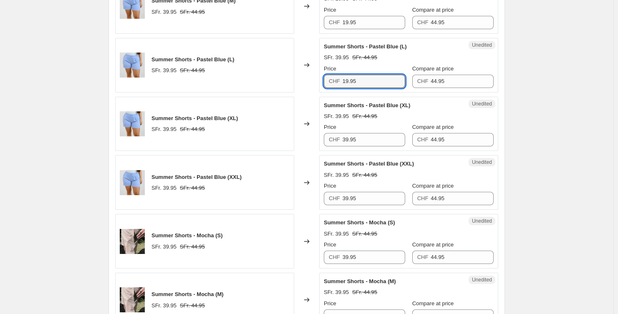
scroll to position [681, 0]
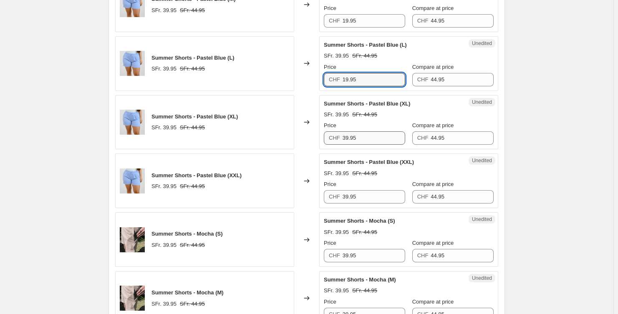
type input "19.95"
drag, startPoint x: 375, startPoint y: 139, endPoint x: 321, endPoint y: 138, distance: 54.7
click at [321, 138] on div "Unedited Summer Shorts - Pastel Blue (XL) SFr. 39.95 SFr. 44.95 Price CHF 39.95…" at bounding box center [408, 122] width 179 height 55
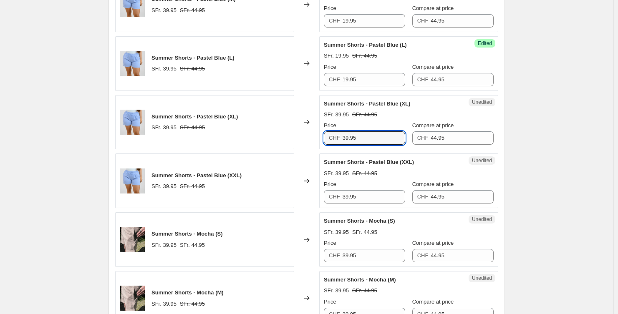
paste
type input "19.95"
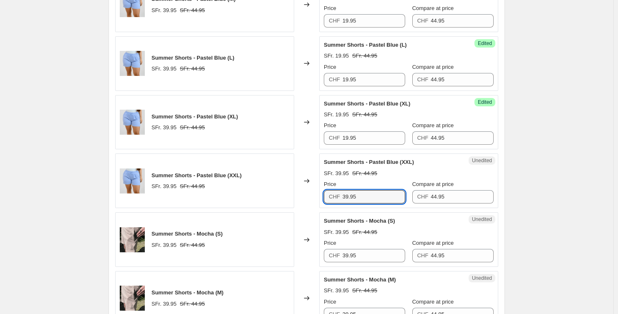
drag, startPoint x: 360, startPoint y: 194, endPoint x: 322, endPoint y: 191, distance: 38.9
click at [322, 191] on div "Unedited Summer Shorts - Pastel Blue (XXL) SFr. 39.95 SFr. 44.95 Price CHF 39.9…" at bounding box center [408, 181] width 179 height 55
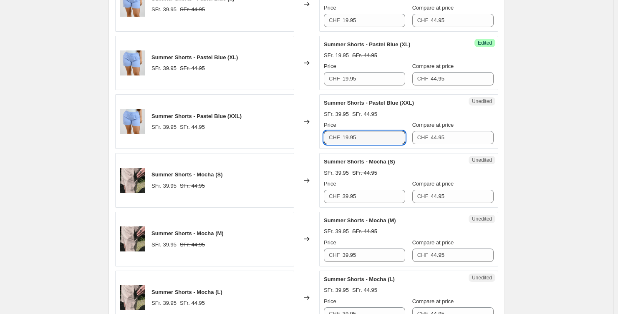
scroll to position [742, 0]
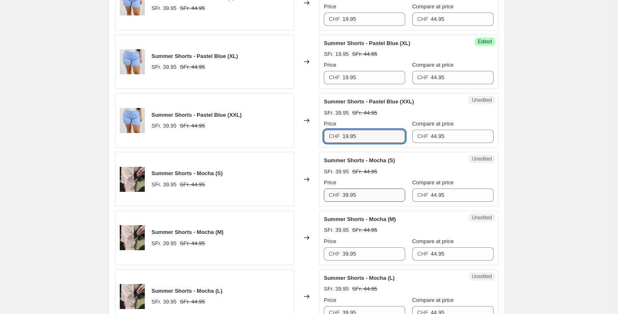
type input "19.95"
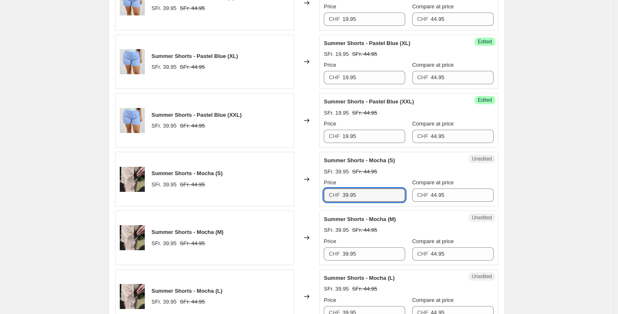
drag, startPoint x: 362, startPoint y: 194, endPoint x: 316, endPoint y: 191, distance: 45.6
click at [317, 191] on div "Summer Shorts - Mocha (S) SFr. 39.95 SFr. 44.95 Changed to Unedited Summer Shor…" at bounding box center [306, 179] width 383 height 55
type input "19.95"
drag, startPoint x: 360, startPoint y: 249, endPoint x: 290, endPoint y: 245, distance: 69.8
click at [292, 245] on div "Summer Shorts - Mocha (M) SFr. 39.95 SFr. 44.95 Changed to Unedited Summer Shor…" at bounding box center [306, 238] width 383 height 55
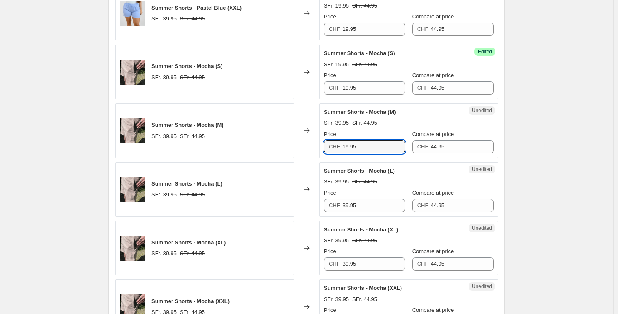
scroll to position [863, 0]
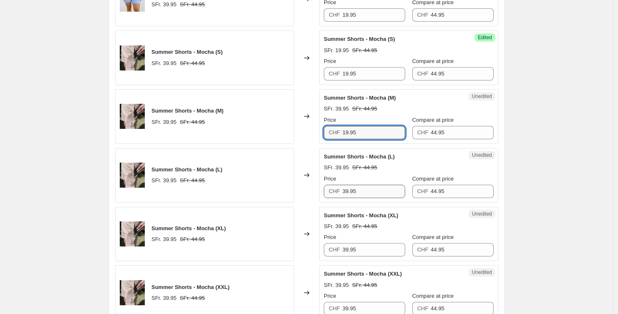
type input "19.95"
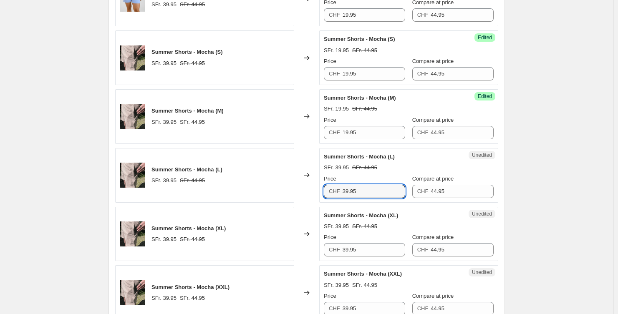
drag, startPoint x: 346, startPoint y: 194, endPoint x: 316, endPoint y: 189, distance: 30.8
click at [316, 189] on div "Summer Shorts - Mocha (L) SFr. 39.95 SFr. 44.95 Changed to Unedited Summer Shor…" at bounding box center [306, 175] width 383 height 55
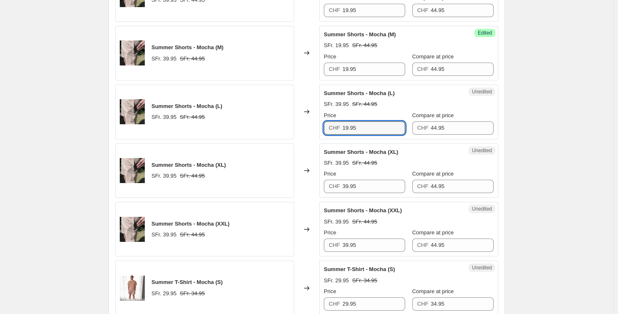
scroll to position [928, 0]
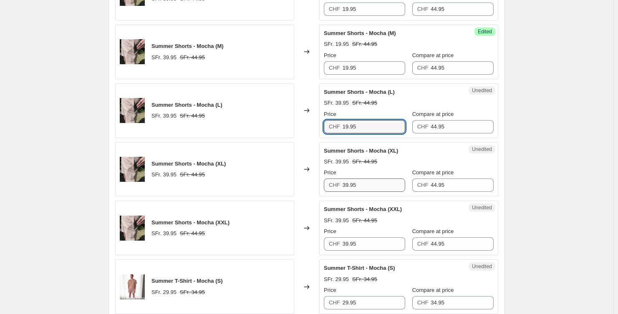
type input "19.95"
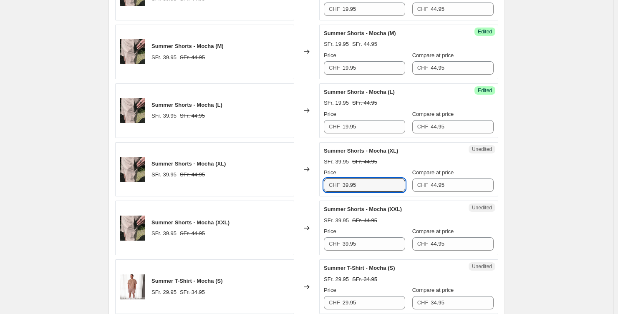
drag, startPoint x: 367, startPoint y: 184, endPoint x: 320, endPoint y: 183, distance: 47.2
click at [320, 183] on div "Summer Shorts - Mocha (XL) SFr. 39.95 SFr. 44.95 Changed to Unedited Summer Sho…" at bounding box center [306, 169] width 383 height 55
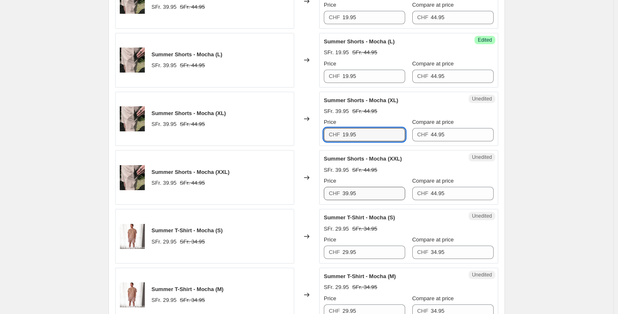
type input "19.95"
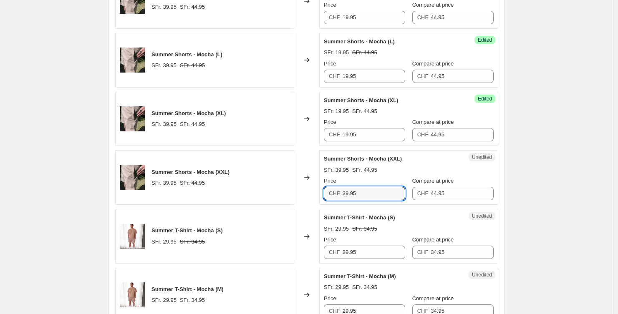
drag, startPoint x: 351, startPoint y: 193, endPoint x: 310, endPoint y: 192, distance: 41.3
click at [311, 192] on div "Summer Shorts - Mocha (XXL) SFr. 39.95 SFr. 44.95 Changed to Unedited Summer Sh…" at bounding box center [306, 177] width 383 height 55
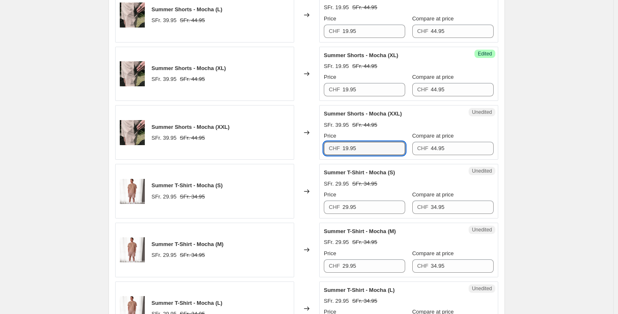
scroll to position [1035, 0]
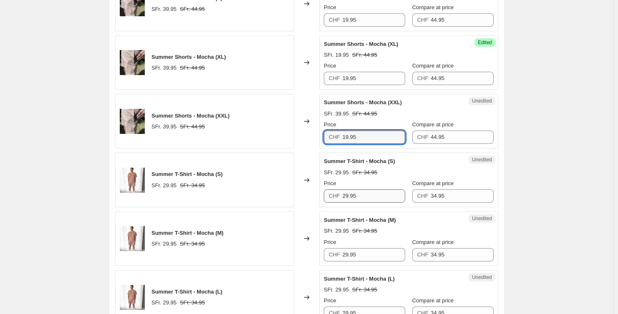
type input "19.95"
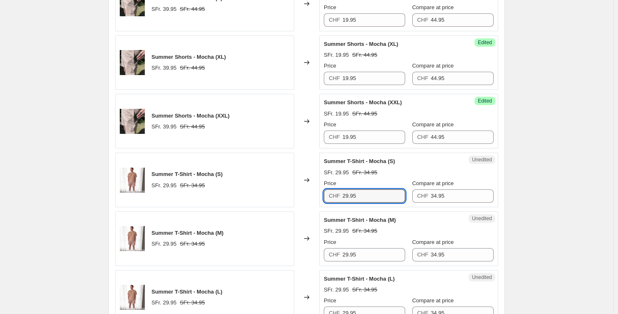
drag, startPoint x: 366, startPoint y: 193, endPoint x: 305, endPoint y: 189, distance: 61.0
click at [307, 189] on div "Summer T-Shirt - Mocha (S) SFr. 29.95 SFr. 34.95 Changed to Unedited Summer T-S…" at bounding box center [306, 180] width 383 height 55
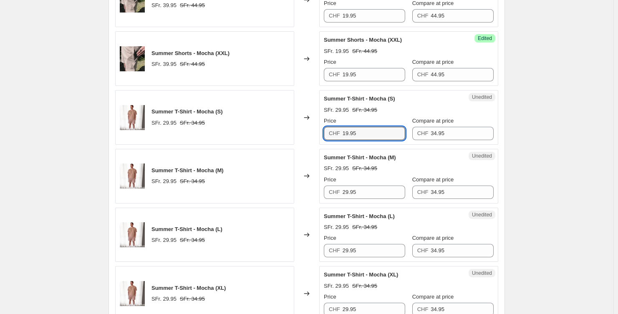
scroll to position [1099, 0]
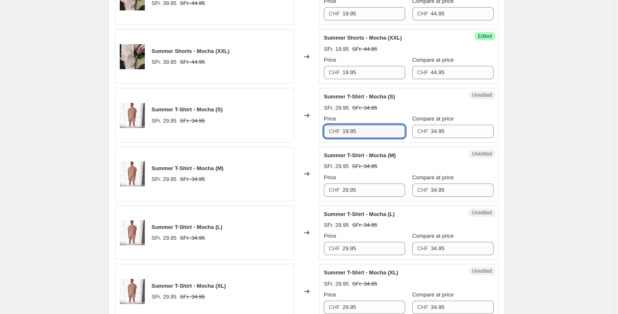
type input "19.95"
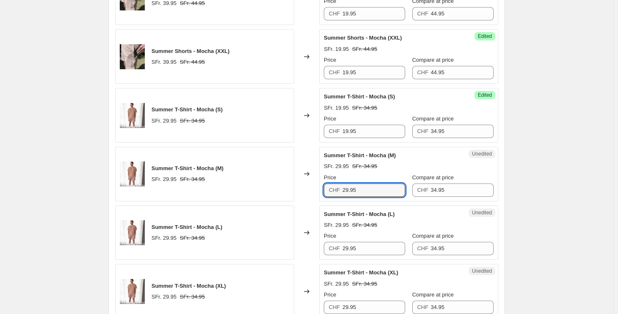
drag, startPoint x: 343, startPoint y: 189, endPoint x: 306, endPoint y: 185, distance: 37.3
click at [305, 187] on div "Summer T-Shirt - Mocha (M) SFr. 29.95 SFr. 34.95 Changed to Unedited Summer T-S…" at bounding box center [306, 174] width 383 height 55
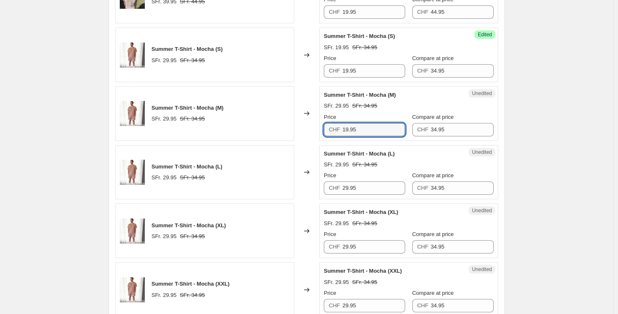
scroll to position [1166, 0]
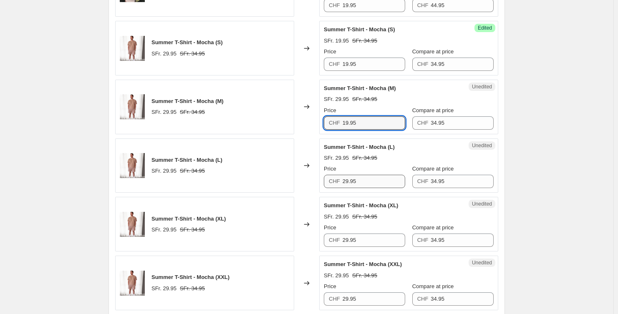
type input "19.95"
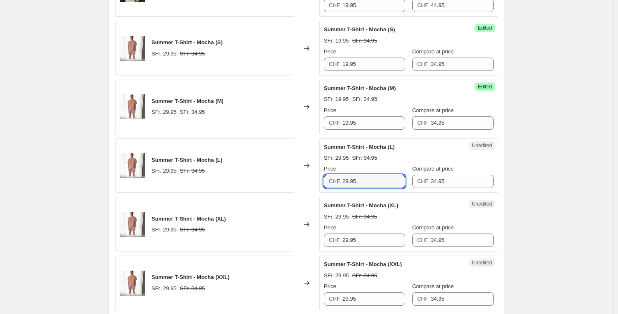
drag, startPoint x: 358, startPoint y: 182, endPoint x: 308, endPoint y: 181, distance: 49.3
click at [312, 181] on div "Summer T-Shirt - Mocha (L) SFr. 29.95 SFr. 34.95 Changed to Unedited Summer T-S…" at bounding box center [306, 166] width 383 height 55
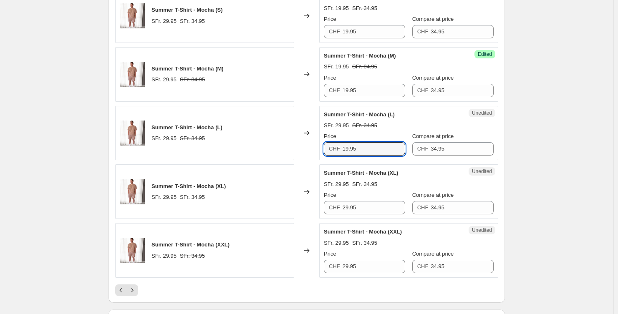
scroll to position [1287, 0]
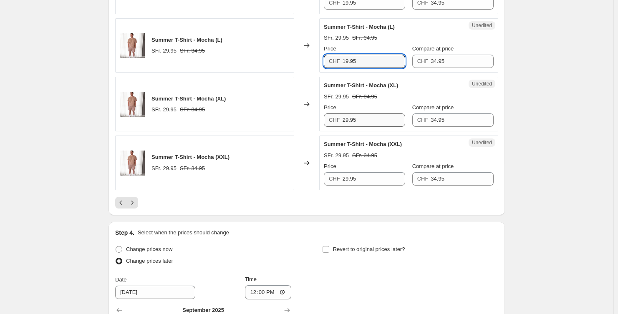
type input "19.95"
drag, startPoint x: 363, startPoint y: 120, endPoint x: 315, endPoint y: 116, distance: 48.2
click at [320, 117] on div "Summer T-Shirt - Mocha (XL) SFr. 29.95 SFr. 34.95 Changed to Unedited Summer T-…" at bounding box center [306, 104] width 383 height 55
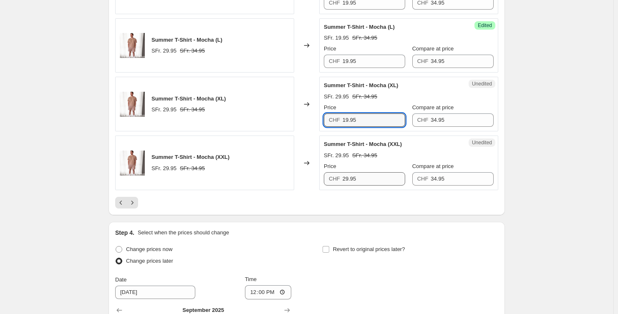
type input "19.95"
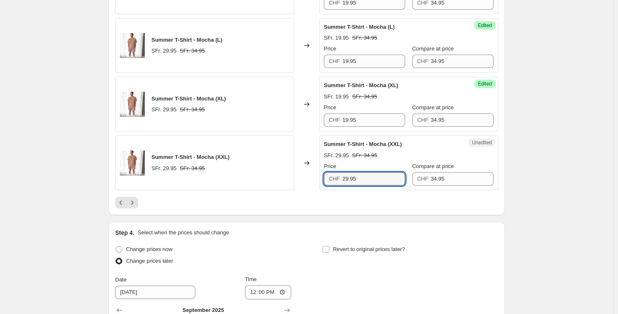
drag, startPoint x: 362, startPoint y: 180, endPoint x: 314, endPoint y: 179, distance: 48.0
click at [315, 179] on div "Summer T-Shirt - Mocha (XXL) SFr. 29.95 SFr. 34.95 Changed to Unedited Summer T…" at bounding box center [306, 163] width 383 height 55
type input "19.95"
click at [138, 199] on button "Next" at bounding box center [132, 203] width 12 height 12
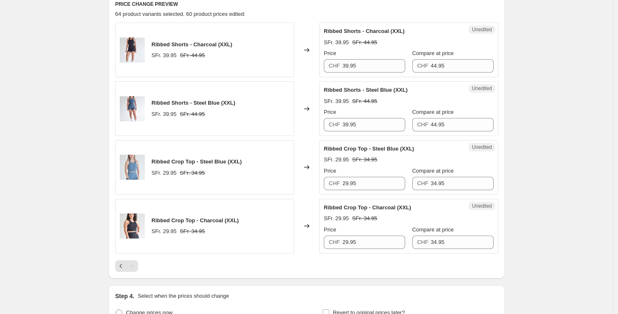
scroll to position [283, 0]
drag, startPoint x: 325, startPoint y: 68, endPoint x: 312, endPoint y: 67, distance: 13.4
click at [312, 67] on div "Ribbed Shorts - Charcoal (XXL) SFr. 39.95 SFr. 44.95 Changed to Unedited Ribbed…" at bounding box center [306, 50] width 383 height 55
type input "19.95"
drag, startPoint x: 346, startPoint y: 124, endPoint x: 310, endPoint y: 121, distance: 36.0
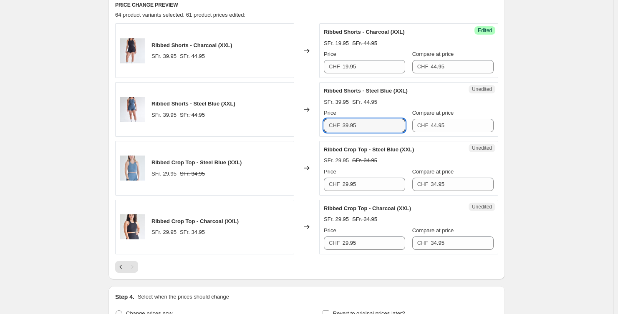
click at [311, 121] on div "Ribbed Shorts - Steel Blue (XXL) SFr. 39.95 SFr. 44.95 Changed to Unedited Ribb…" at bounding box center [306, 109] width 383 height 55
drag, startPoint x: 380, startPoint y: 122, endPoint x: 310, endPoint y: 126, distance: 71.0
click at [310, 126] on div "Ribbed Shorts - Steel Blue (XXL) SFr. 39.95 SFr. 44.95 Changed to Unedited Ribb…" at bounding box center [306, 109] width 383 height 55
type input "19.95"
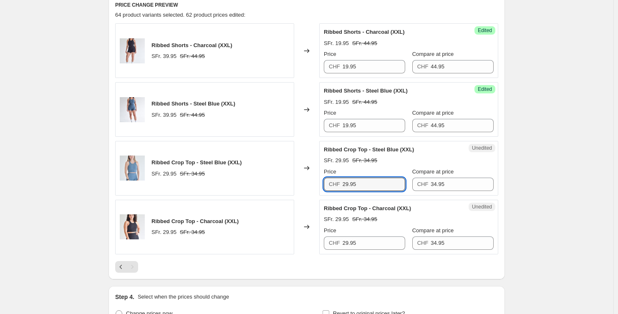
drag, startPoint x: 362, startPoint y: 186, endPoint x: 314, endPoint y: 187, distance: 47.6
click at [319, 187] on div "Ribbed Crop Top - Steel Blue (XXL) SFr. 29.95 SFr. 34.95 Changed to Unedited Ri…" at bounding box center [306, 168] width 383 height 55
type input "19.95"
drag, startPoint x: 314, startPoint y: 243, endPoint x: 307, endPoint y: 243, distance: 6.7
click at [310, 243] on div "Ribbed Crop Top - Charcoal (XXL) SFr. 29.95 SFr. 34.95 Changed to Unedited Ribb…" at bounding box center [306, 227] width 383 height 55
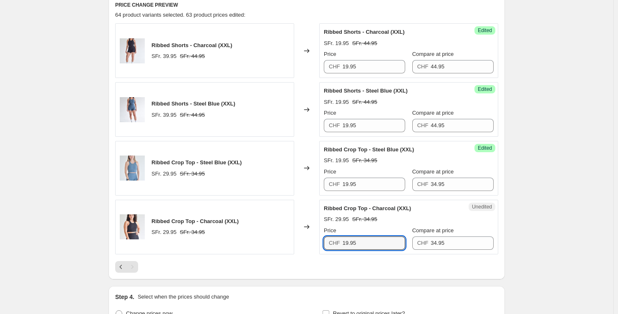
type input "19.95"
click at [554, 172] on div "Create new price [MEDICAL_DATA]. This page is ready Create new price [MEDICAL_D…" at bounding box center [306, 134] width 613 height 834
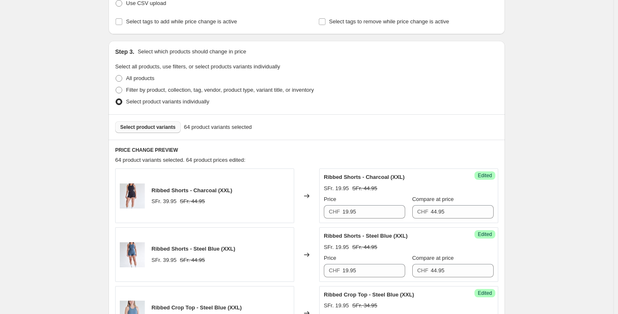
scroll to position [188, 0]
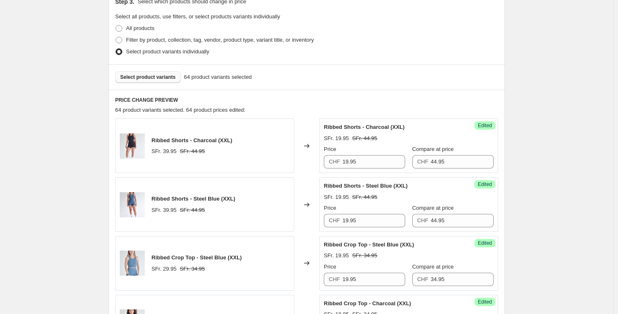
click at [163, 78] on span "Select product variants" at bounding box center [147, 77] width 55 height 7
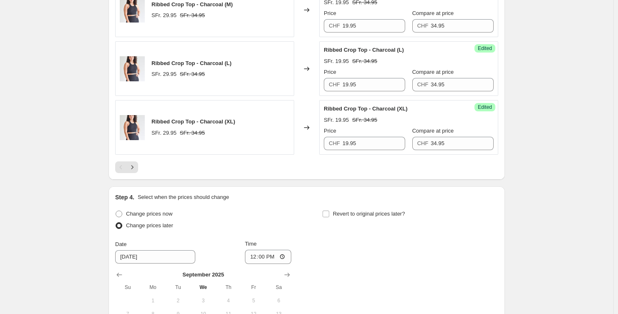
scroll to position [1357, 0]
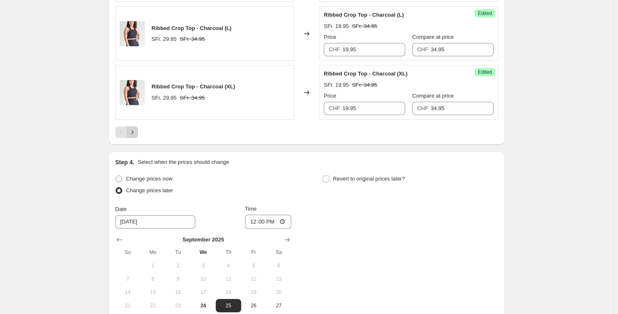
click at [136, 131] on icon "Next" at bounding box center [132, 132] width 8 height 8
click at [138, 133] on button "Next" at bounding box center [132, 132] width 12 height 12
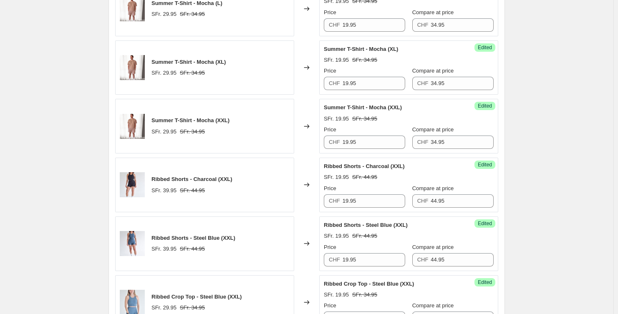
scroll to position [852, 0]
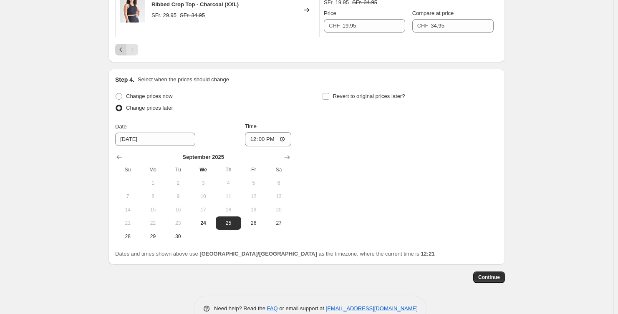
click at [121, 48] on icon "Previous" at bounding box center [121, 49] width 8 height 8
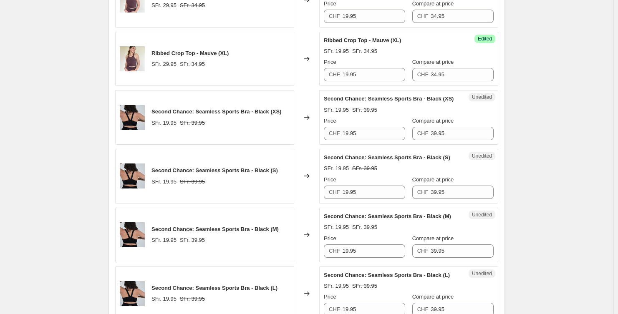
scroll to position [511, 0]
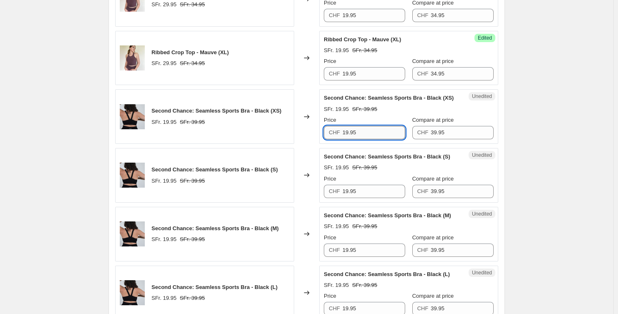
click at [388, 132] on input "19.95" at bounding box center [374, 132] width 63 height 13
drag, startPoint x: 377, startPoint y: 134, endPoint x: 306, endPoint y: 135, distance: 70.9
click at [306, 135] on div "Second Chance: Seamless Sports Bra - Black (XS) SFr. 19.95 SFr. 39.95 Changed t…" at bounding box center [306, 116] width 383 height 55
type input "14.95"
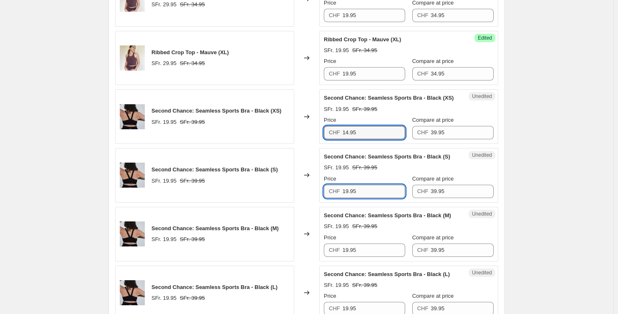
click at [372, 188] on input "19.95" at bounding box center [374, 191] width 63 height 13
paste input "4"
type input "14.95"
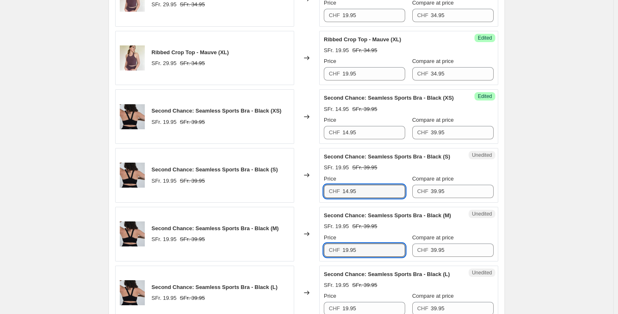
drag, startPoint x: 319, startPoint y: 249, endPoint x: 312, endPoint y: 249, distance: 7.5
click at [312, 249] on div "Second Chance: Seamless Sports Bra - Black (M) SFr. 19.95 SFr. 39.95 Changed to…" at bounding box center [306, 234] width 383 height 55
paste input "4"
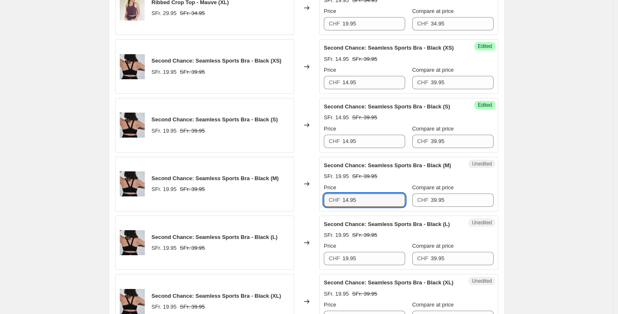
scroll to position [619, 0]
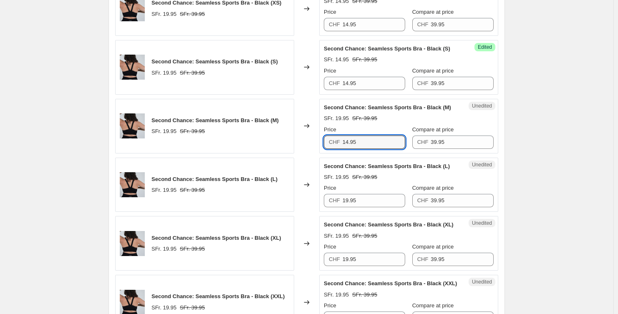
type input "14.95"
drag, startPoint x: 324, startPoint y: 199, endPoint x: 316, endPoint y: 199, distance: 7.9
click at [318, 199] on div "Second Chance: Seamless Sports Bra - Black (L) SFr. 19.95 SFr. 39.95 Changed to…" at bounding box center [306, 185] width 383 height 55
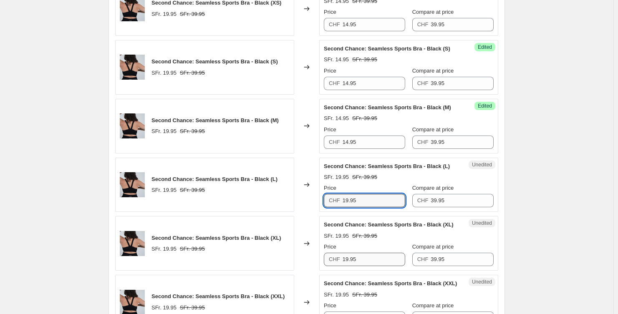
paste input "4"
type input "14.95"
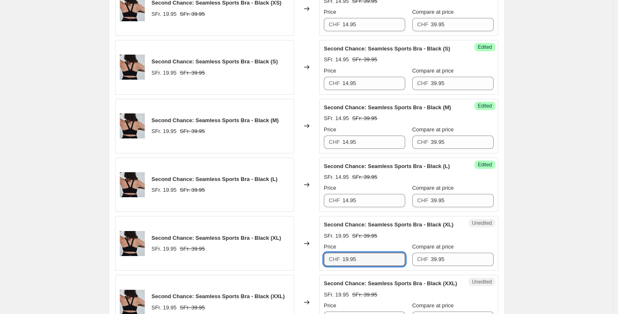
drag, startPoint x: 366, startPoint y: 260, endPoint x: 299, endPoint y: 258, distance: 67.2
click at [299, 258] on div "Second Chance: Seamless Sports Bra - Black (XL) SFr. 19.95 SFr. 39.95 Changed t…" at bounding box center [306, 243] width 383 height 55
paste input "4"
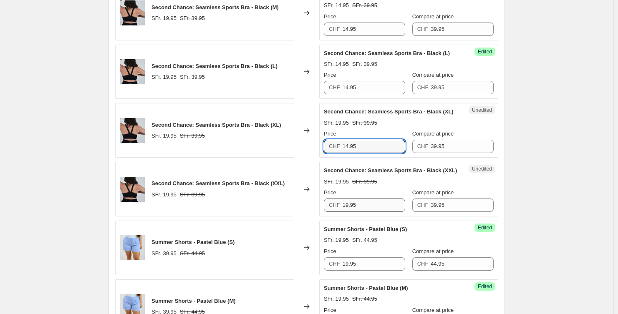
scroll to position [738, 0]
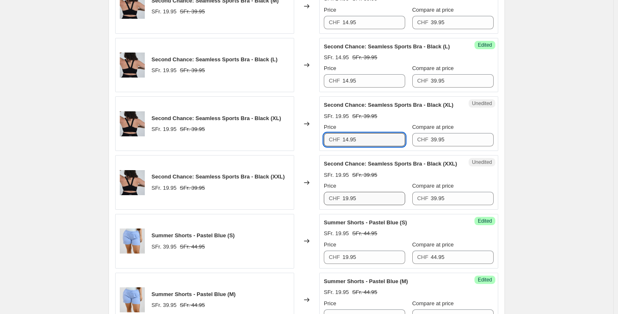
type input "14.95"
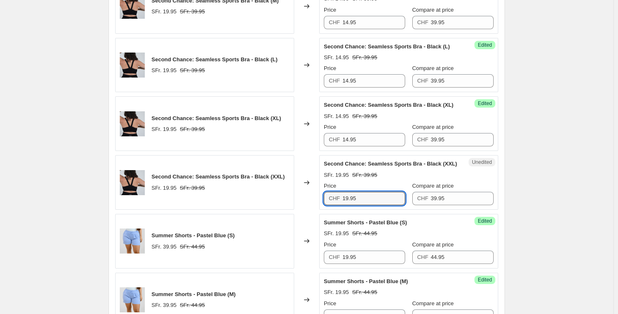
drag, startPoint x: 363, startPoint y: 198, endPoint x: 312, endPoint y: 197, distance: 51.7
click at [312, 197] on div "Second Chance: Seamless Sports Bra - Black (XXL) SFr. 19.95 SFr. 39.95 Changed …" at bounding box center [306, 182] width 383 height 55
paste input "4"
type input "14.95"
click at [520, 158] on div "Create new price [MEDICAL_DATA]. This page is ready Create new price [MEDICAL_D…" at bounding box center [306, 149] width 613 height 1774
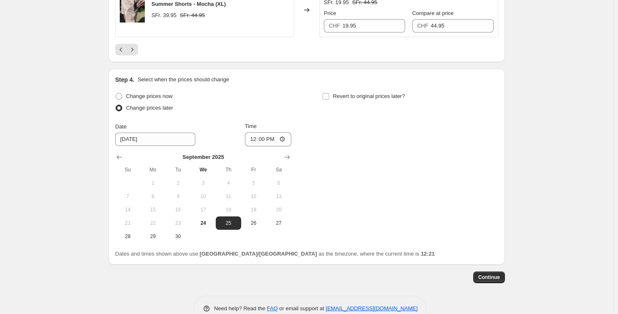
scroll to position [1390, 0]
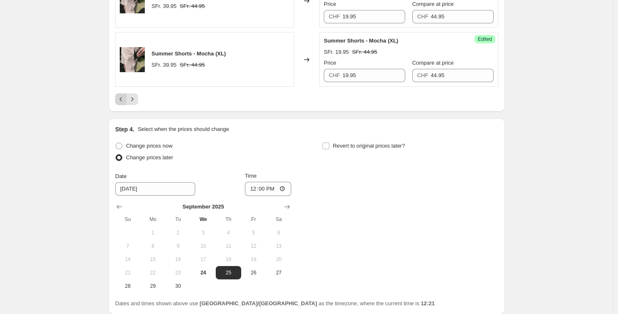
click at [125, 98] on icon "Previous" at bounding box center [121, 99] width 8 height 8
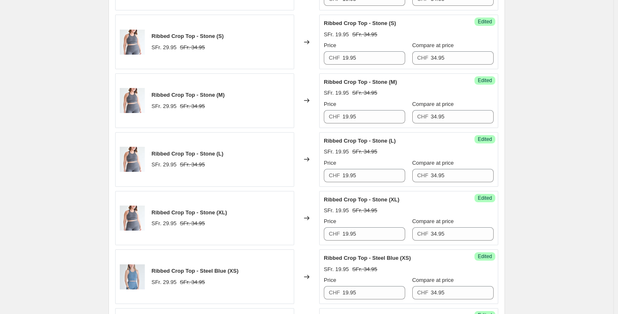
scroll to position [128, 0]
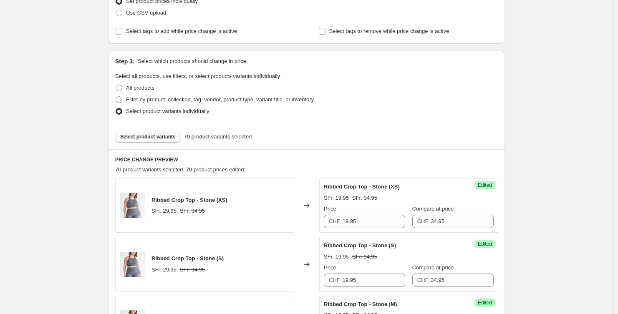
click at [141, 136] on span "Select product variants" at bounding box center [147, 137] width 55 height 7
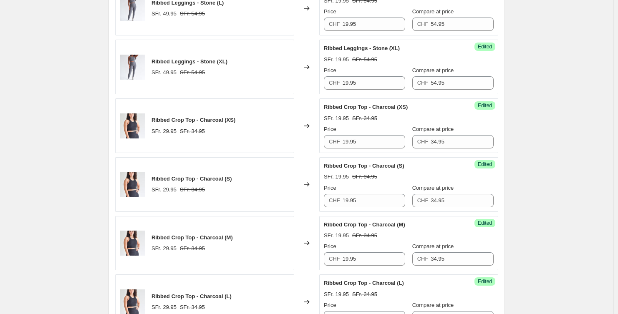
scroll to position [1263, 0]
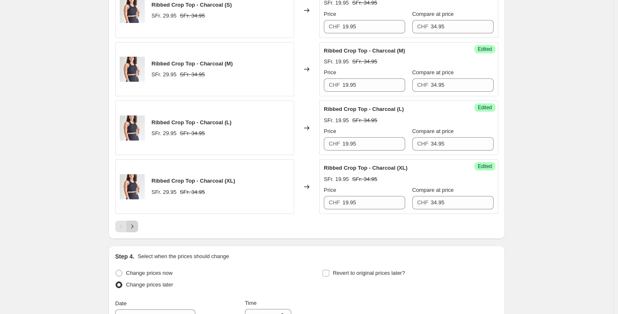
click at [134, 224] on icon "Next" at bounding box center [132, 226] width 8 height 8
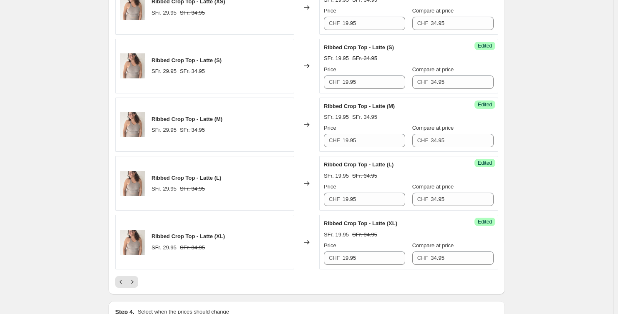
scroll to position [1306, 0]
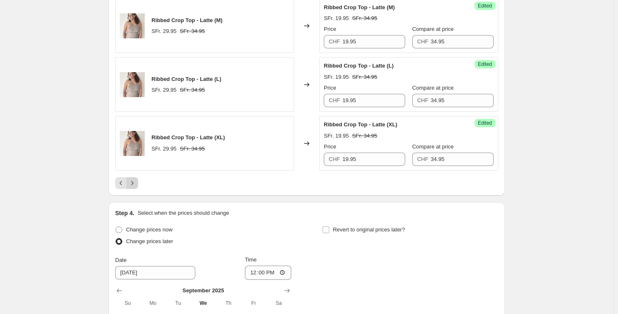
click at [136, 180] on icon "Next" at bounding box center [132, 183] width 8 height 8
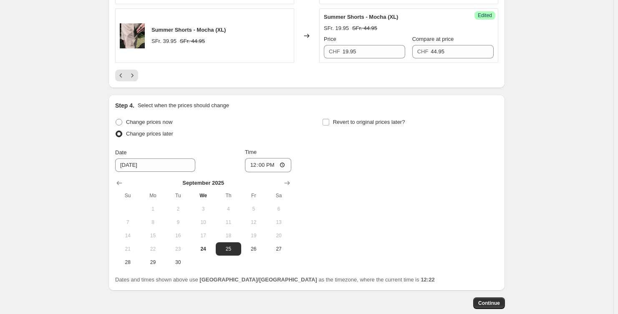
scroll to position [1458, 0]
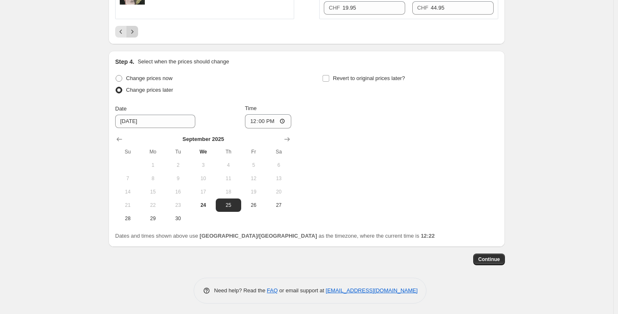
click at [133, 28] on icon "Next" at bounding box center [132, 32] width 8 height 8
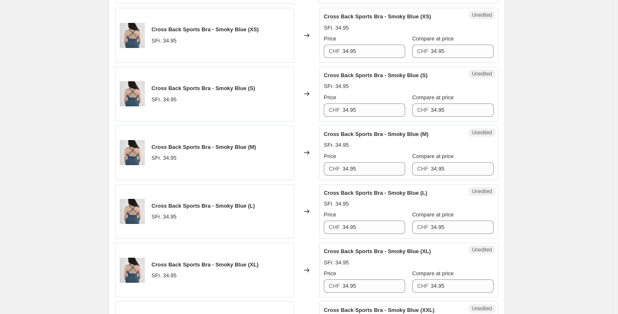
scroll to position [818, 0]
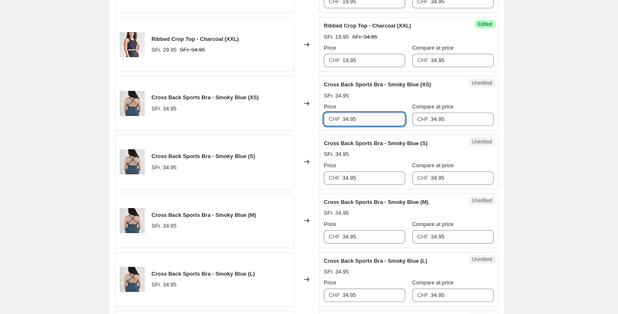
click at [389, 113] on input "34.95" at bounding box center [374, 119] width 63 height 13
drag, startPoint x: 321, startPoint y: 118, endPoint x: 315, endPoint y: 118, distance: 6.3
click at [315, 118] on div "Cross Back Sports Bra - Smoky Blue (XS) SFr. 34.95 Changed to Unedited Cross Ba…" at bounding box center [306, 103] width 383 height 55
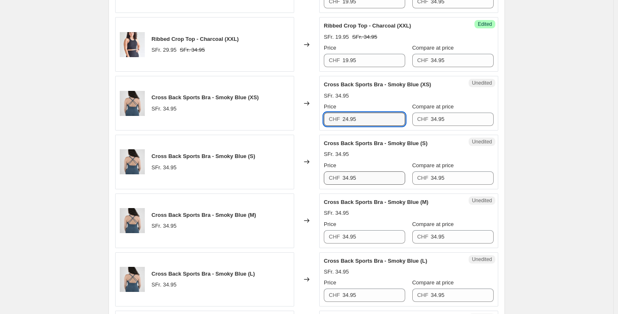
type input "24.95"
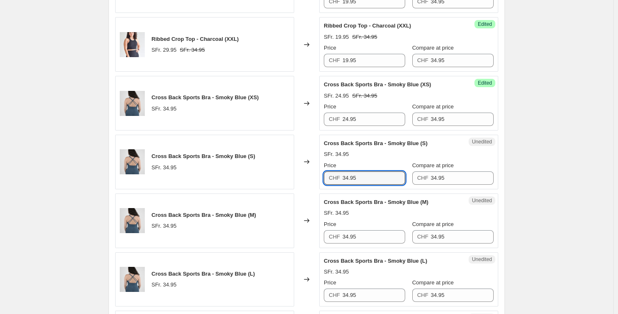
drag, startPoint x: 367, startPoint y: 181, endPoint x: 324, endPoint y: 181, distance: 42.6
click at [324, 181] on div "Unedited Cross Back Sports Bra - Smoky Blue (S) SFr. 34.95 Price CHF 34.95 Comp…" at bounding box center [408, 162] width 179 height 55
paste input "24.95"
drag, startPoint x: 369, startPoint y: 179, endPoint x: 317, endPoint y: 177, distance: 52.2
click at [317, 177] on div "Cross Back Sports Bra - Smoky Blue (S) SFr. 34.95 Changed to Unedited Cross Bac…" at bounding box center [306, 162] width 383 height 55
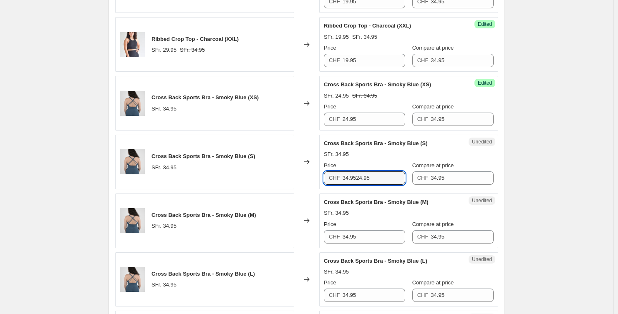
paste input "text"
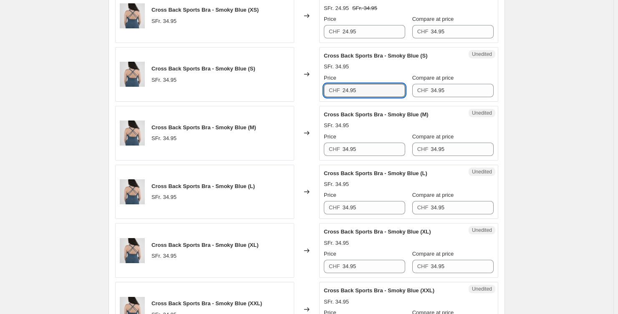
scroll to position [939, 0]
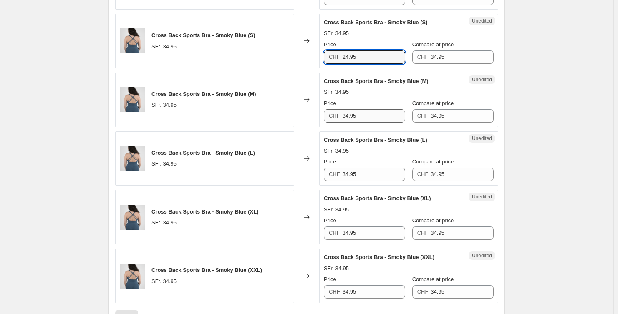
type input "24.95"
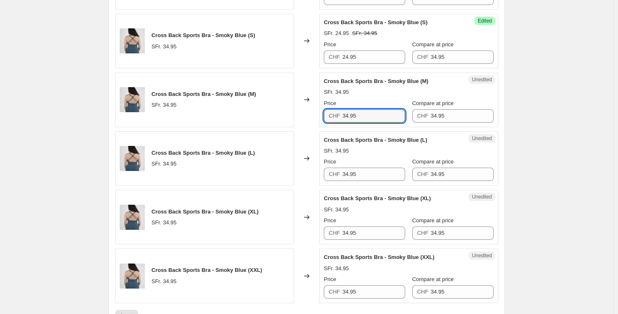
drag, startPoint x: 362, startPoint y: 115, endPoint x: 311, endPoint y: 114, distance: 50.9
click at [315, 114] on div "Cross Back Sports Bra - Smoky Blue (M) SFr. 34.95 Changed to Unedited Cross Bac…" at bounding box center [306, 100] width 383 height 55
paste input "2"
type input "24.95"
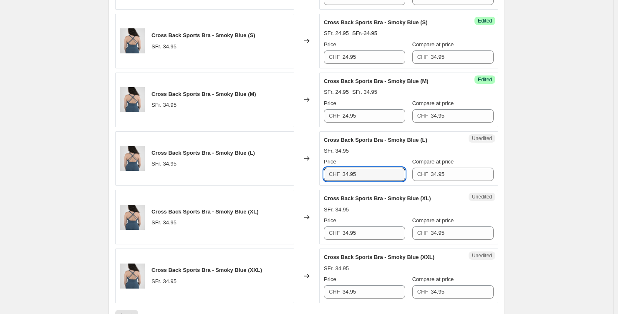
drag, startPoint x: 363, startPoint y: 174, endPoint x: 320, endPoint y: 174, distance: 43.8
click at [320, 175] on div "Cross Back Sports Bra - Smoky Blue (L) SFr. 34.95 Changed to Unedited Cross Bac…" at bounding box center [306, 158] width 383 height 55
paste input "2"
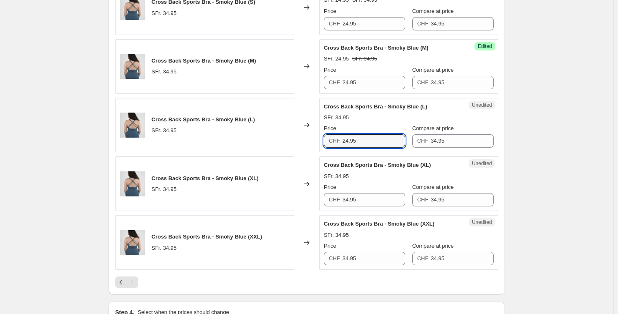
scroll to position [1003, 0]
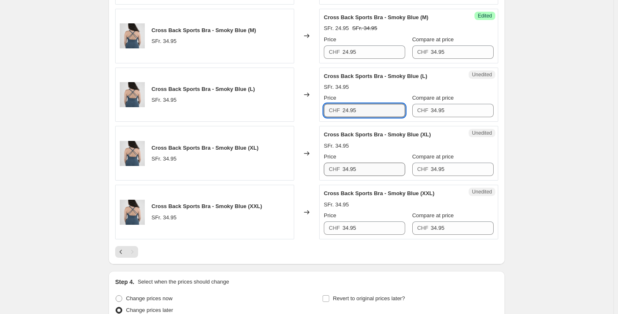
type input "24.95"
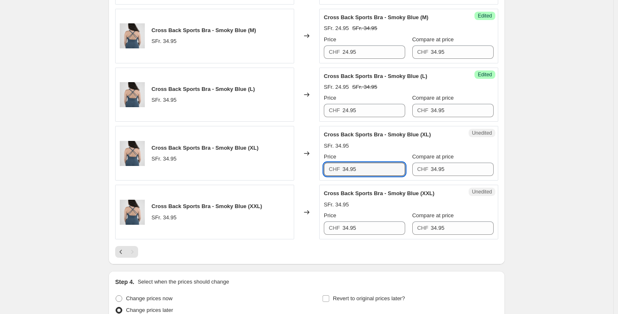
drag, startPoint x: 360, startPoint y: 168, endPoint x: 311, endPoint y: 172, distance: 48.6
click at [321, 169] on div "Unedited Cross Back Sports Bra - Smoky Blue (XL) SFr. 34.95 Price CHF 34.95 Com…" at bounding box center [408, 153] width 179 height 55
paste input "2"
type input "24.95"
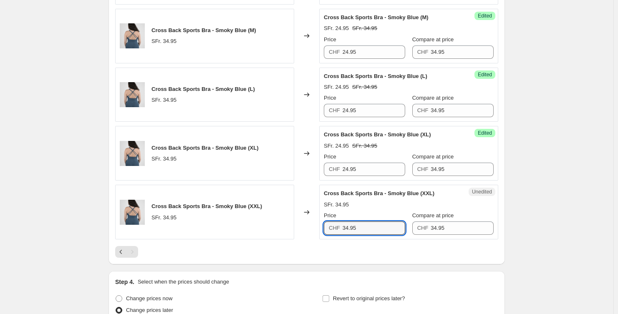
drag, startPoint x: 356, startPoint y: 225, endPoint x: 293, endPoint y: 223, distance: 63.4
click at [294, 223] on div "Cross Back Sports Bra - Smoky Blue (XXL) SFr. 34.95 Changed to Unedited Cross B…" at bounding box center [306, 212] width 383 height 55
paste input "2"
type input "24.95"
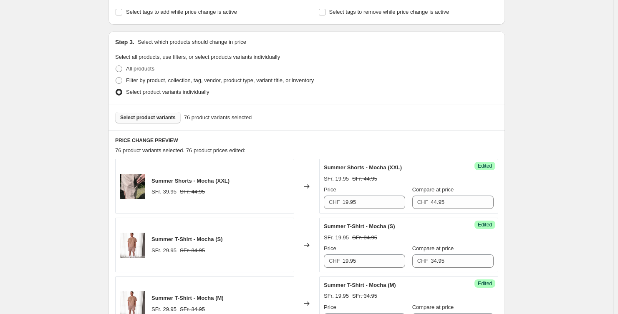
scroll to position [149, 0]
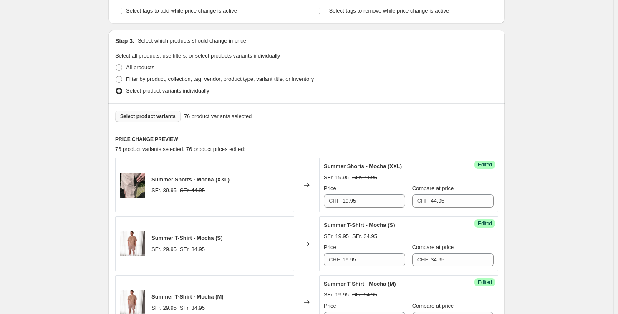
click at [125, 116] on span "Select product variants" at bounding box center [147, 116] width 55 height 7
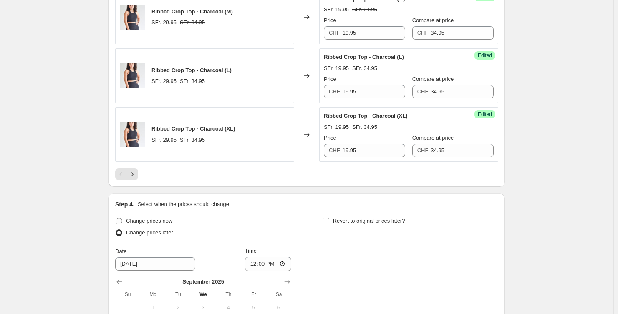
scroll to position [1295, 0]
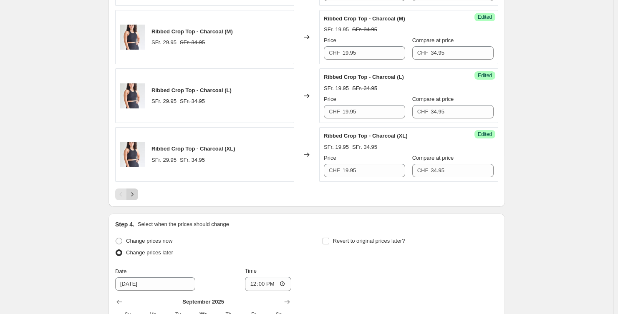
click at [138, 192] on button "Next" at bounding box center [132, 195] width 12 height 12
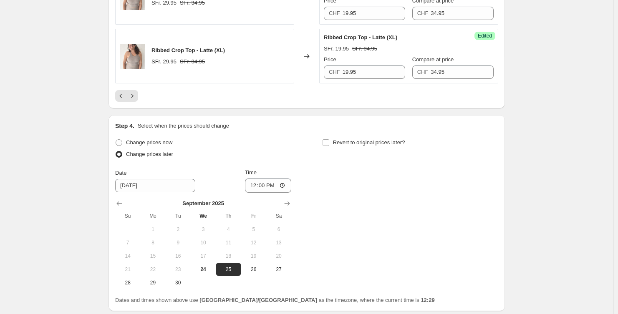
scroll to position [1398, 0]
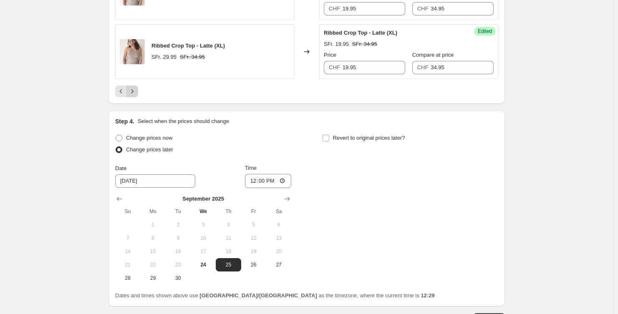
click at [133, 87] on icon "Next" at bounding box center [132, 91] width 8 height 8
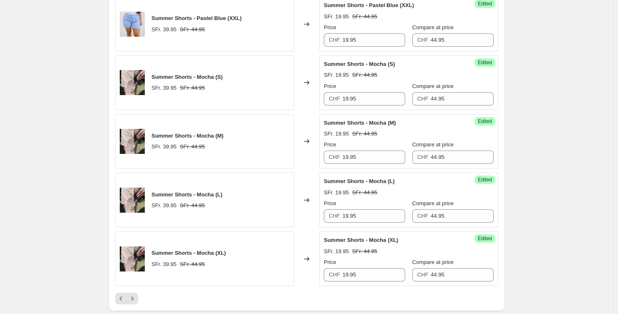
scroll to position [1371, 0]
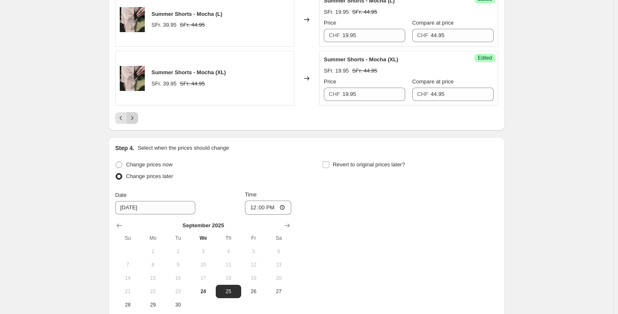
click at [136, 116] on icon "Next" at bounding box center [132, 118] width 8 height 8
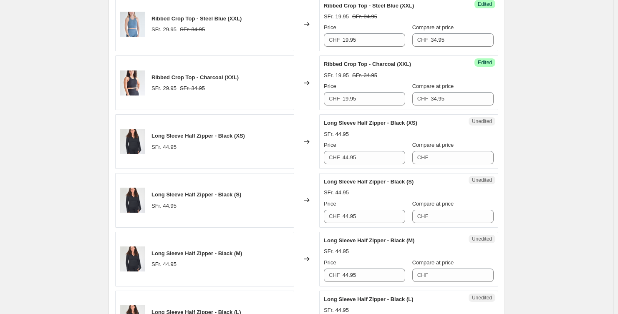
scroll to position [768, 0]
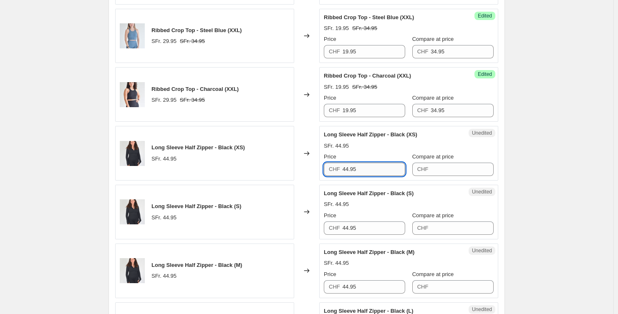
click at [371, 166] on input "44.95" at bounding box center [374, 169] width 63 height 13
click at [445, 164] on input "Compare at price" at bounding box center [462, 169] width 63 height 13
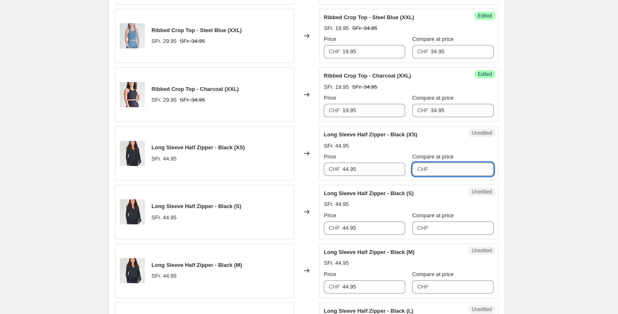
click at [445, 164] on input "Compare at price" at bounding box center [462, 169] width 63 height 13
paste input "44.95"
type input "44.95"
click at [365, 167] on input "44.95" at bounding box center [374, 169] width 63 height 13
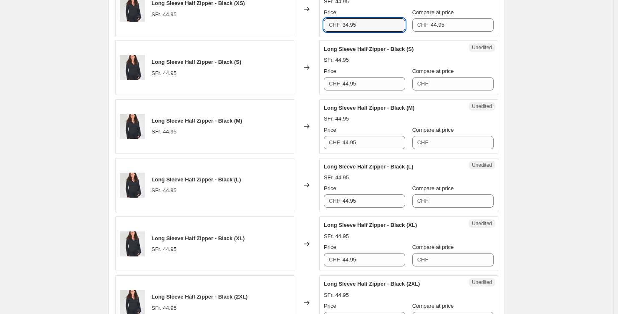
scroll to position [909, 0]
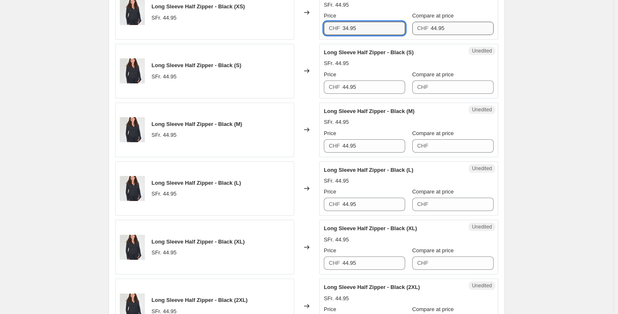
type input "34.95"
click at [451, 27] on input "44.95" at bounding box center [462, 28] width 63 height 13
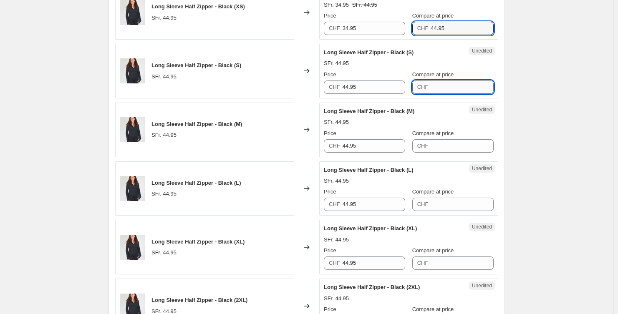
click at [458, 86] on input "Compare at price" at bounding box center [462, 87] width 63 height 13
paste input "44.95"
type input "44.95"
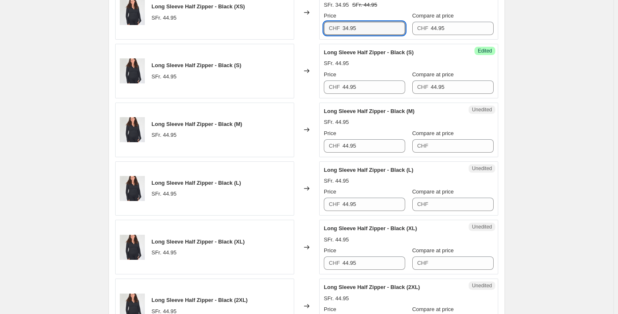
drag, startPoint x: 365, startPoint y: 26, endPoint x: 316, endPoint y: 26, distance: 49.6
click at [316, 26] on div "Long Sleeve Half Zipper - Black (XS) SFr. 44.95 Changed to Success Edited Long …" at bounding box center [306, 12] width 383 height 55
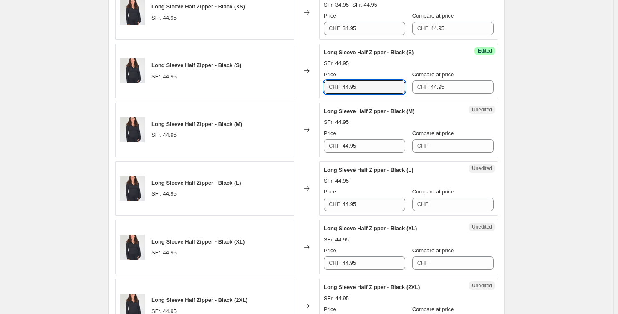
drag, startPoint x: 366, startPoint y: 86, endPoint x: 320, endPoint y: 86, distance: 46.3
click at [320, 86] on div "Long Sleeve Half Zipper - Black (S) SFr. 44.95 Changed to Success Edited Long S…" at bounding box center [306, 71] width 383 height 55
paste input "3"
type input "34.95"
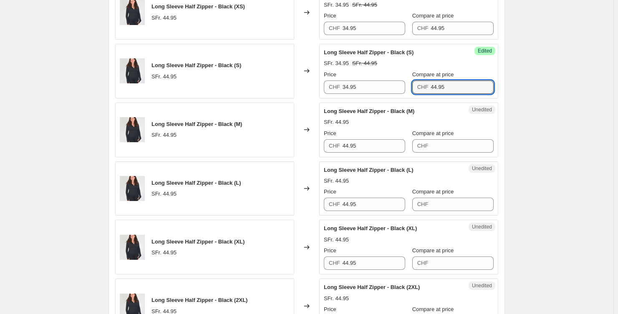
drag, startPoint x: 453, startPoint y: 87, endPoint x: 413, endPoint y: 87, distance: 40.5
click at [413, 87] on div "Price CHF 34.95 Compare at price CHF 44.95" at bounding box center [409, 82] width 170 height 23
click at [447, 141] on input "Compare at price" at bounding box center [462, 145] width 63 height 13
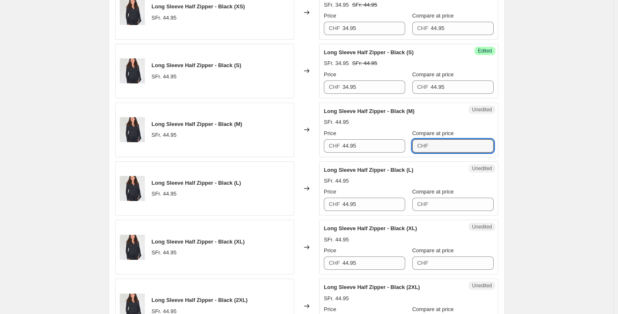
paste input "44.95"
type input "44.95"
click at [448, 204] on input "Compare at price" at bounding box center [462, 204] width 63 height 13
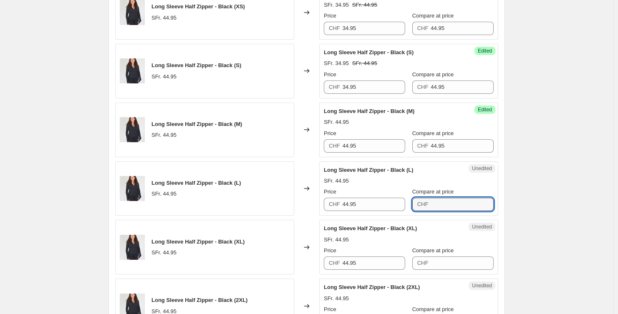
paste input "44.95"
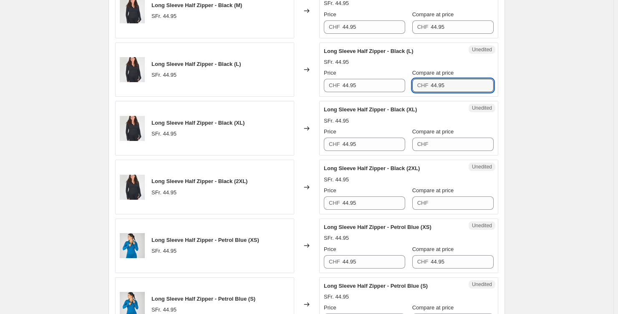
scroll to position [1029, 0]
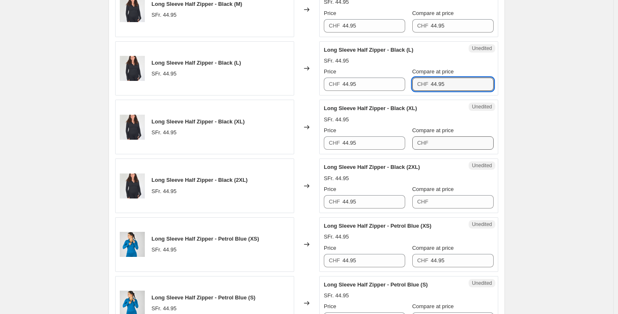
type input "44.95"
click at [450, 143] on input "Compare at price" at bounding box center [462, 142] width 63 height 13
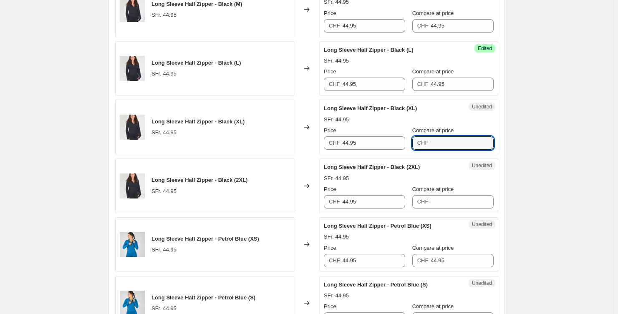
paste input "44.95"
type input "44.95"
click at [448, 202] on input "Compare at price" at bounding box center [462, 201] width 63 height 13
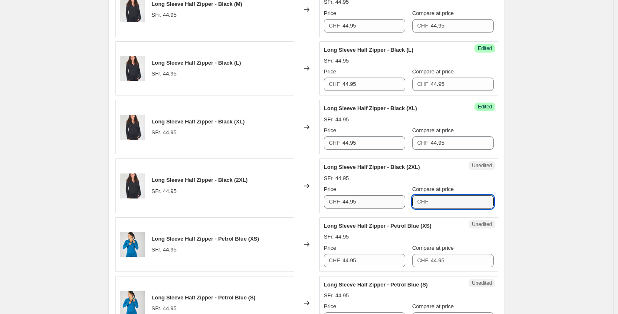
paste input "44.95"
type input "44.95"
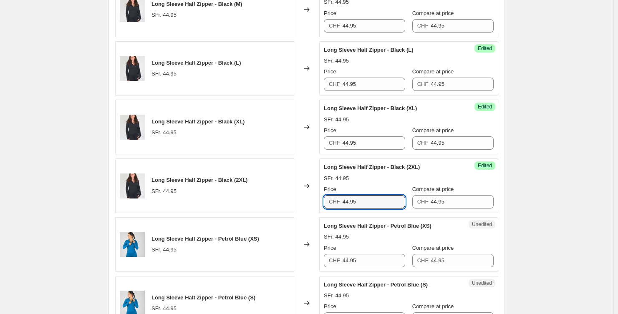
drag, startPoint x: 350, startPoint y: 202, endPoint x: 310, endPoint y: 202, distance: 39.6
click at [310, 202] on div "Long Sleeve Half Zipper - Black (2XL) SFr. 44.95 Changed to Success Edited Long…" at bounding box center [306, 186] width 383 height 55
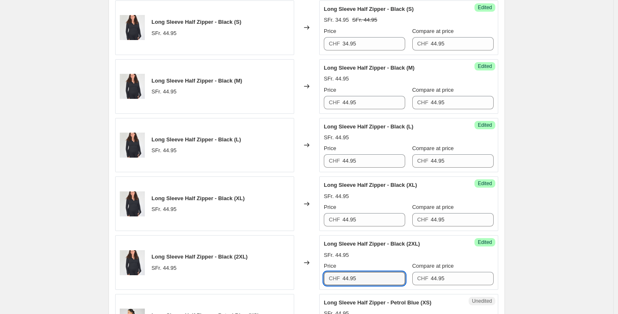
scroll to position [947, 0]
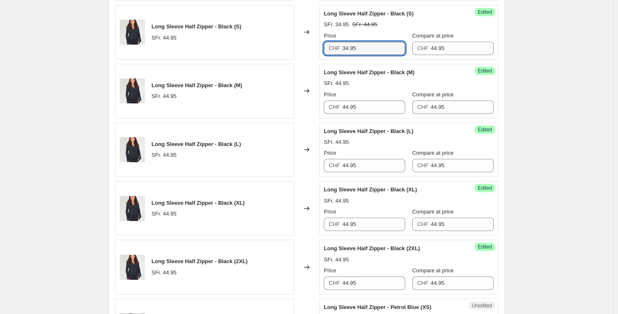
drag, startPoint x: 366, startPoint y: 44, endPoint x: 320, endPoint y: 45, distance: 45.9
click at [320, 45] on div "Long Sleeve Half Zipper - Black (S) SFr. 44.95 Changed to Success Edited Long S…" at bounding box center [306, 32] width 383 height 55
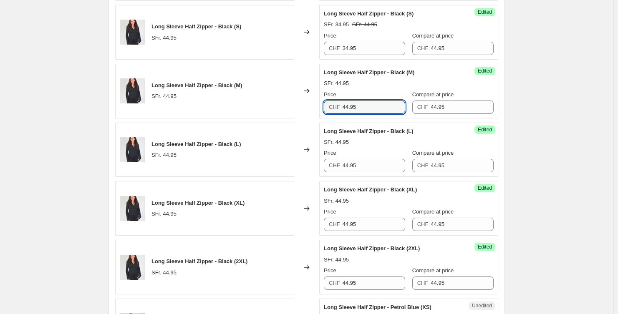
drag, startPoint x: 345, startPoint y: 107, endPoint x: 317, endPoint y: 105, distance: 27.6
click at [317, 105] on div "Long Sleeve Half Zipper - Black (M) SFr. 44.95 Changed to Success Edited Long S…" at bounding box center [306, 91] width 383 height 55
paste input "3"
type input "34.95"
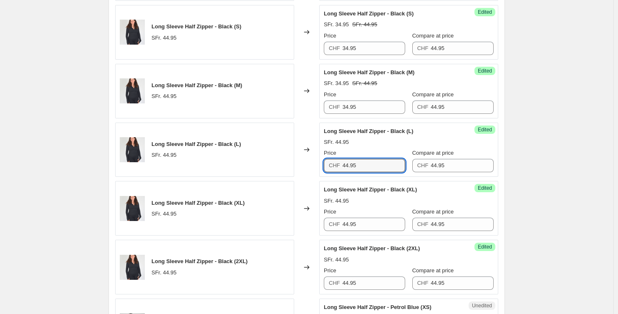
drag, startPoint x: 358, startPoint y: 165, endPoint x: 314, endPoint y: 164, distance: 43.8
click at [318, 164] on div "Long Sleeve Half Zipper - Black (L) SFr. 44.95 Changed to Success Edited Long S…" at bounding box center [306, 150] width 383 height 55
paste input "3"
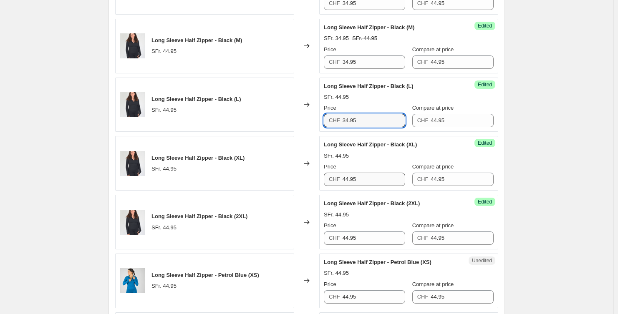
scroll to position [996, 0]
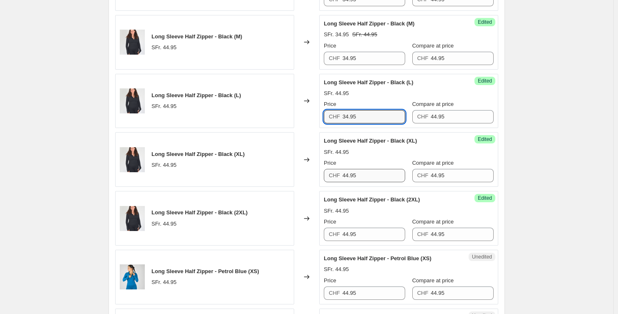
type input "34.95"
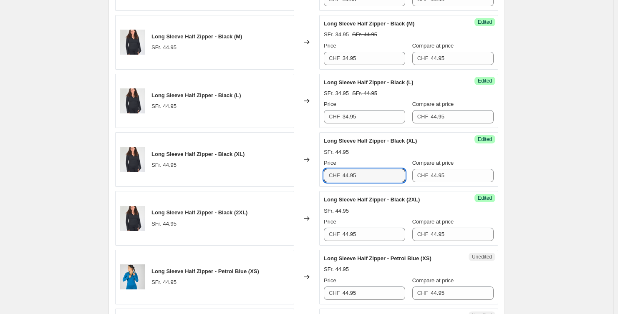
drag, startPoint x: 375, startPoint y: 176, endPoint x: 312, endPoint y: 176, distance: 62.6
click at [312, 176] on div "Long Sleeve Half Zipper - Black (XL) SFr. 44.95 Changed to Success Edited Long …" at bounding box center [306, 159] width 383 height 55
paste input "3"
type input "34.95"
drag, startPoint x: 368, startPoint y: 231, endPoint x: 320, endPoint y: 232, distance: 48.0
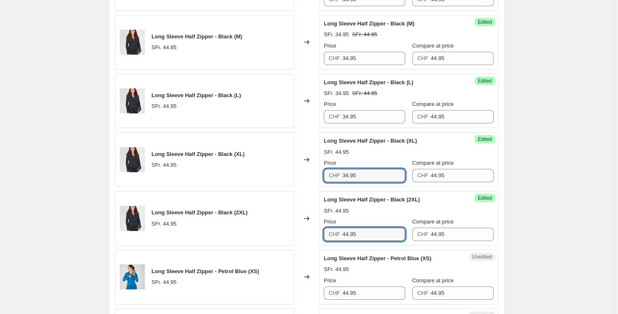
click at [320, 232] on div "Long Sleeve Half Zipper - Black (2XL) SFr. 44.95 Changed to Success Edited Long…" at bounding box center [306, 218] width 383 height 55
paste input "3"
type input "34.95"
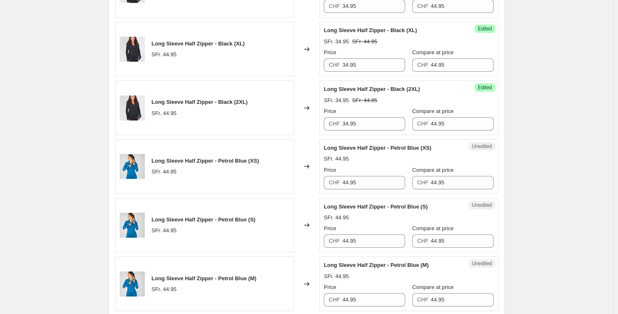
scroll to position [1111, 0]
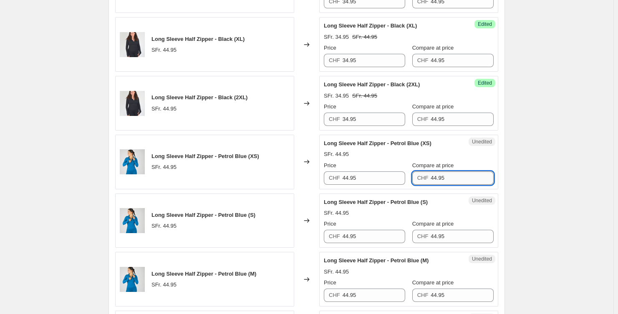
click at [456, 174] on input "44.95" at bounding box center [462, 177] width 63 height 13
click at [378, 180] on input "44.95" at bounding box center [374, 177] width 63 height 13
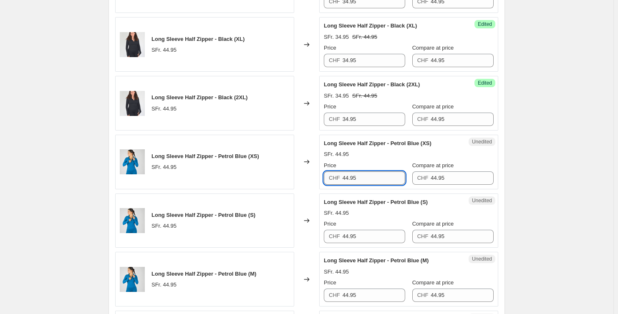
click at [378, 180] on input "44.95" at bounding box center [374, 177] width 63 height 13
click at [370, 176] on input "19.95" at bounding box center [374, 177] width 63 height 13
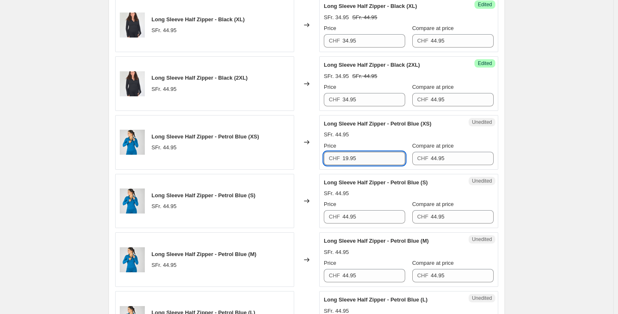
scroll to position [1259, 0]
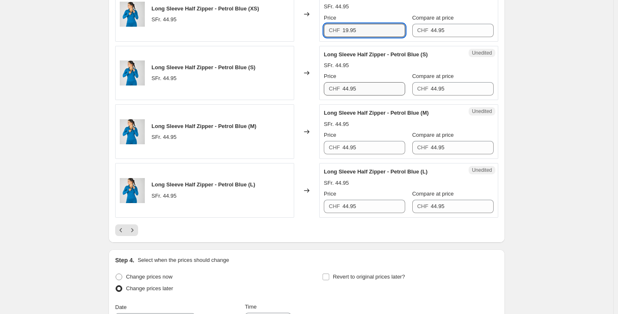
type input "19.95"
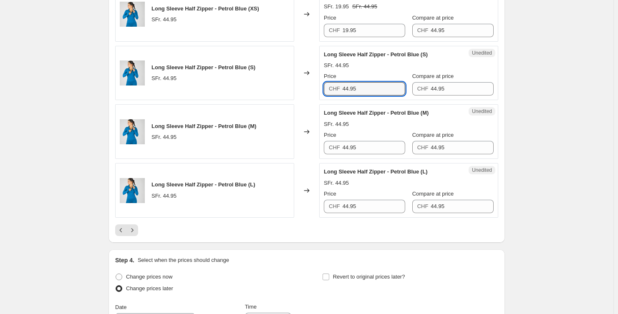
drag, startPoint x: 358, startPoint y: 89, endPoint x: 308, endPoint y: 86, distance: 49.7
click at [308, 86] on div "Long Sleeve Half Zipper - Petrol Blue (S) SFr. 44.95 Changed to Unedited Long S…" at bounding box center [306, 73] width 383 height 55
paste input "19"
type input "19.95"
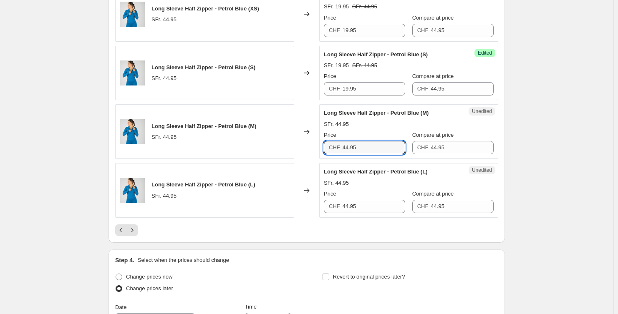
drag, startPoint x: 362, startPoint y: 144, endPoint x: 301, endPoint y: 141, distance: 61.0
click at [302, 141] on div "Long Sleeve Half Zipper - Petrol Blue (M) SFr. 44.95 Changed to Unedited Long S…" at bounding box center [306, 131] width 383 height 55
paste input "19"
type input "19.95"
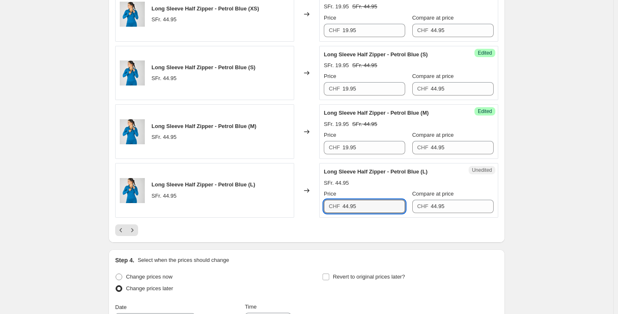
drag, startPoint x: 348, startPoint y: 207, endPoint x: 281, endPoint y: 203, distance: 66.9
click at [283, 203] on div "Long Sleeve Half Zipper - Petrol Blue (L) SFr. 44.95 Changed to Unedited Long S…" at bounding box center [306, 190] width 383 height 55
paste input "19"
type input "19.95"
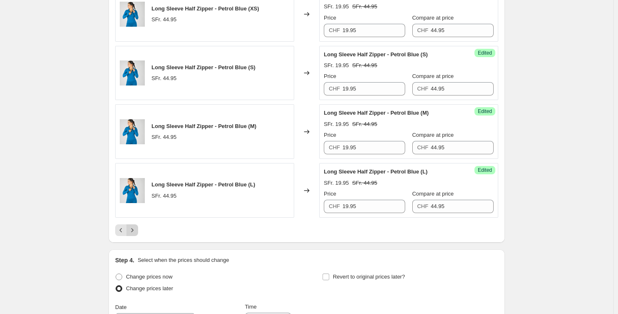
click at [136, 226] on icon "Next" at bounding box center [132, 230] width 8 height 8
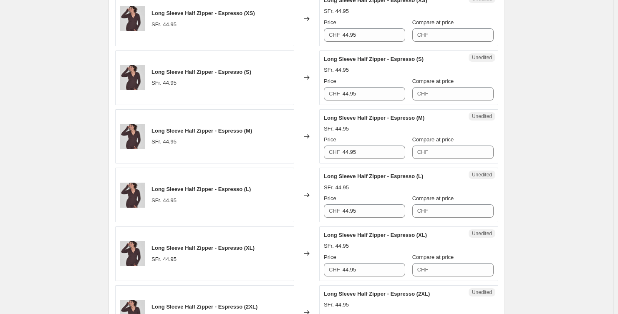
scroll to position [154, 0]
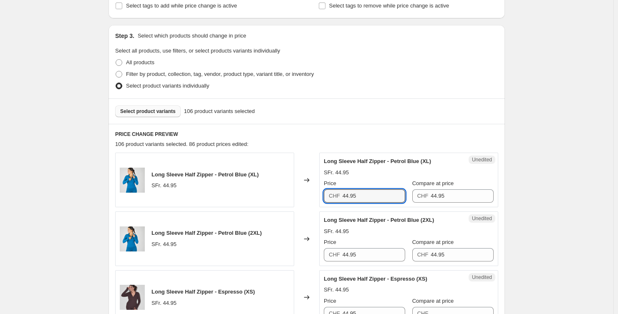
drag, startPoint x: 333, startPoint y: 200, endPoint x: 309, endPoint y: 199, distance: 23.8
click at [310, 199] on div "Long Sleeve Half Zipper - Petrol Blue (XL) SFr. 44.95 Changed to Unedited Long …" at bounding box center [306, 180] width 383 height 55
paste input "19"
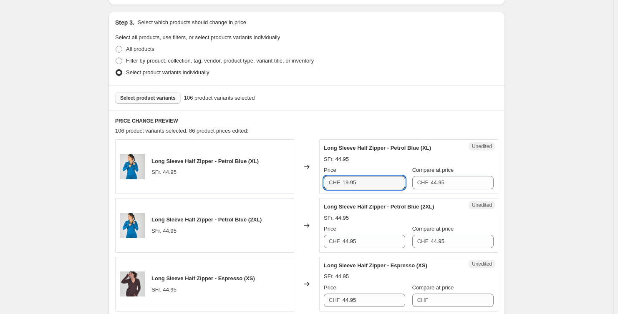
type input "19.95"
drag, startPoint x: 330, startPoint y: 244, endPoint x: 281, endPoint y: 244, distance: 48.8
click at [285, 244] on div "Long Sleeve Half Zipper - Petrol Blue (2XL) SFr. 44.95 Changed to Unedited Long…" at bounding box center [306, 225] width 383 height 55
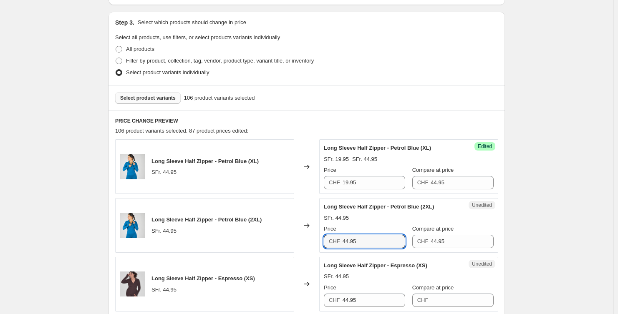
paste input "19"
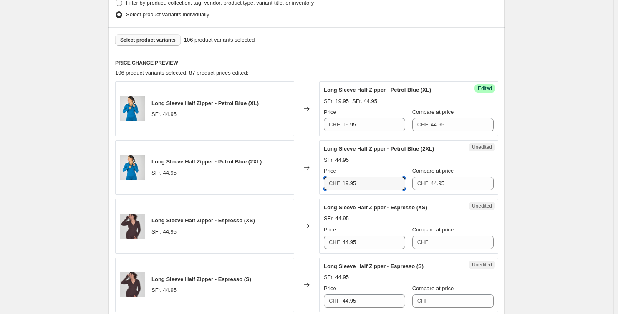
type input "19.95"
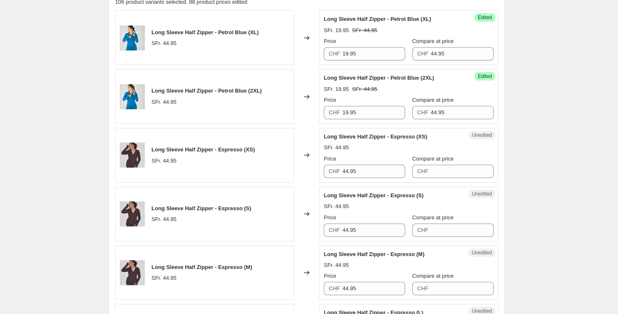
scroll to position [321, 0]
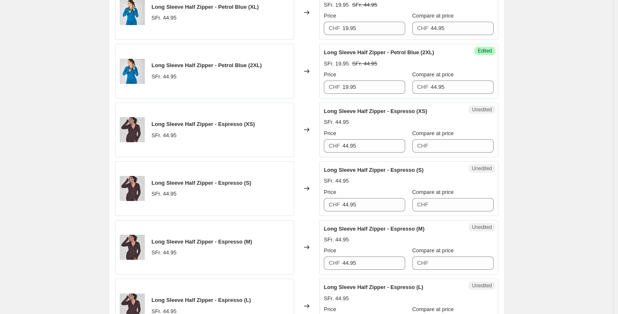
click at [377, 152] on div "Unedited Long Sleeve Half Zipper - Espresso (XS) SFr. 44.95 Price CHF 44.95 Com…" at bounding box center [408, 130] width 179 height 55
drag, startPoint x: 346, startPoint y: 151, endPoint x: 328, endPoint y: 151, distance: 18.4
click at [328, 151] on div "CHF 44.95" at bounding box center [364, 145] width 81 height 13
click at [375, 145] on input "44.95" at bounding box center [374, 145] width 63 height 13
drag, startPoint x: 377, startPoint y: 145, endPoint x: 315, endPoint y: 141, distance: 62.7
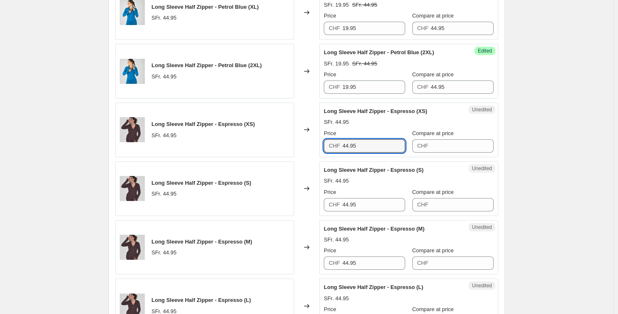
click at [315, 141] on div "Long Sleeve Half Zipper - Espresso (XS) SFr. 44.95 Changed to Unedited Long Sle…" at bounding box center [306, 130] width 383 height 55
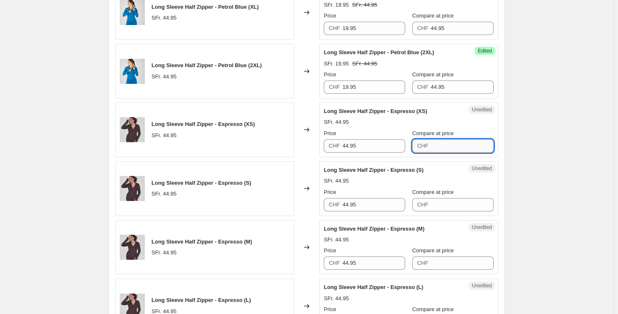
click at [459, 139] on input "Compare at price" at bounding box center [462, 145] width 63 height 13
paste input "44.95"
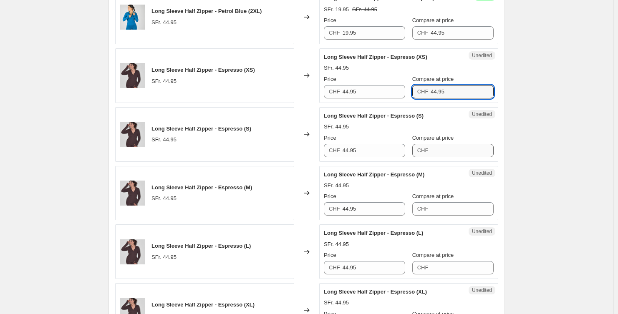
type input "44.95"
click at [448, 155] on input "Compare at price" at bounding box center [462, 150] width 63 height 13
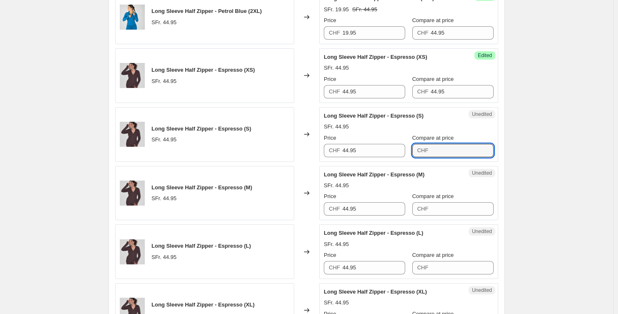
paste input "44.95"
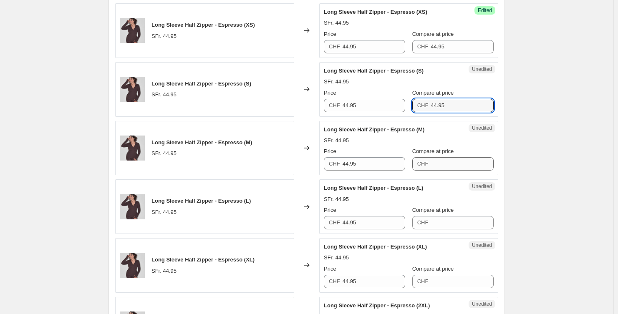
type input "44.95"
click at [446, 161] on input "Compare at price" at bounding box center [462, 163] width 63 height 13
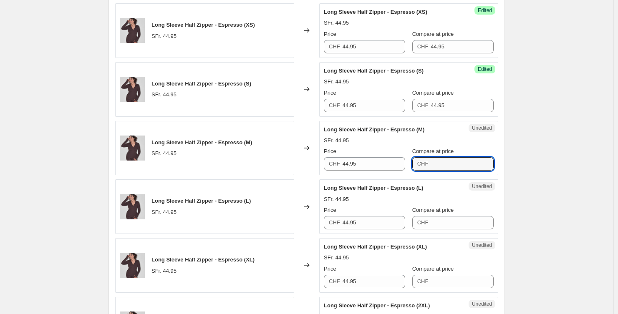
paste input "44.95"
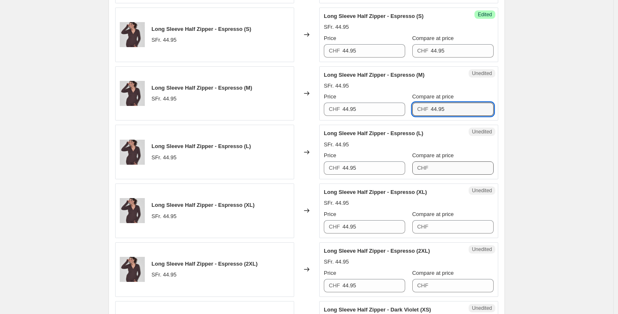
type input "44.95"
click at [458, 164] on input "Compare at price" at bounding box center [462, 167] width 63 height 13
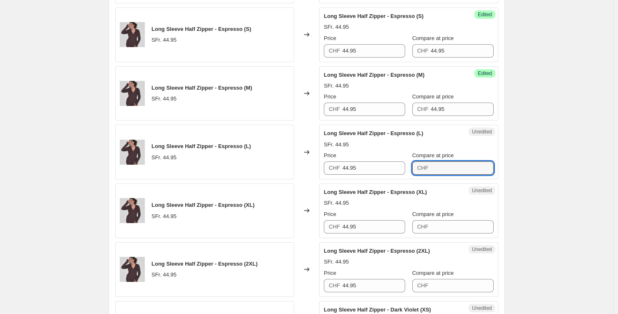
paste input "44.95"
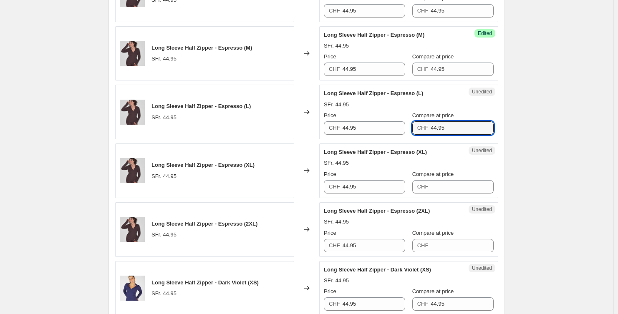
scroll to position [524, 0]
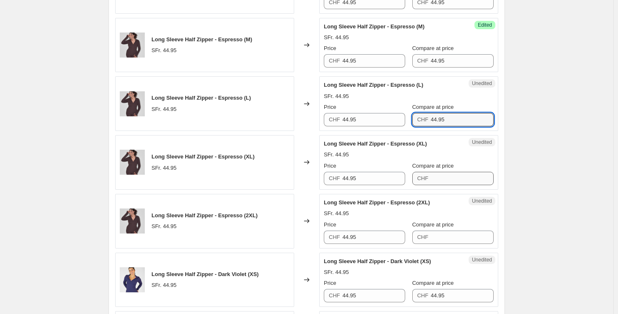
type input "44.95"
click at [444, 176] on input "Compare at price" at bounding box center [462, 178] width 63 height 13
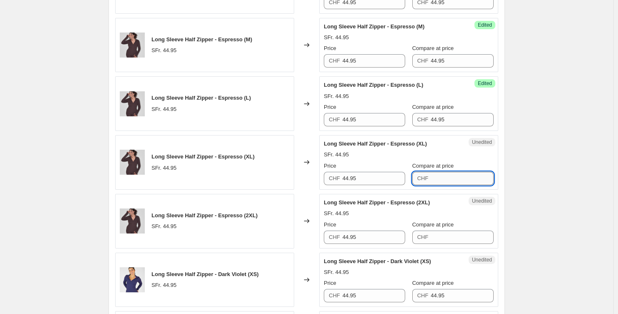
paste input "44.95"
type input "44.95"
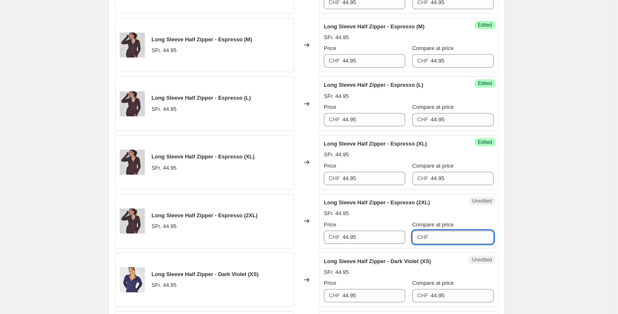
click at [433, 234] on input "Compare at price" at bounding box center [462, 237] width 63 height 13
paste input "44.95"
type input "44.95"
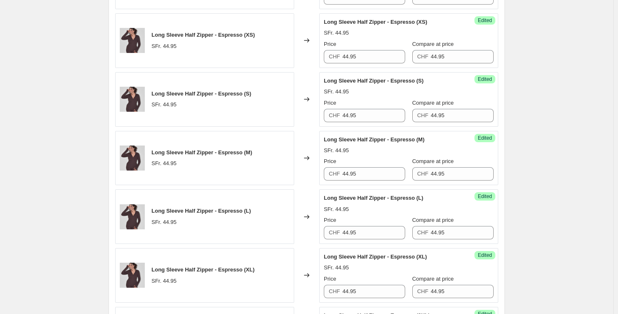
scroll to position [355, 0]
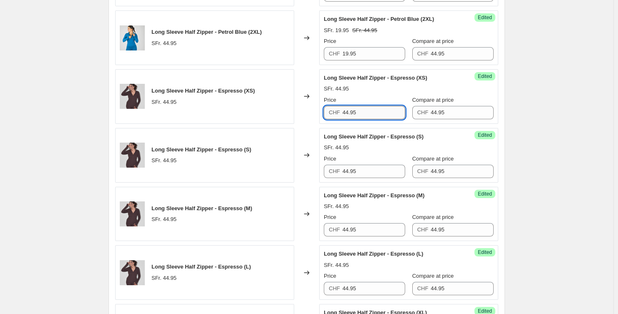
click at [369, 108] on input "44.95" at bounding box center [374, 112] width 63 height 13
drag, startPoint x: 377, startPoint y: 107, endPoint x: 388, endPoint y: 111, distance: 12.3
click at [388, 111] on input "44.95" at bounding box center [374, 112] width 63 height 13
type input "34.95"
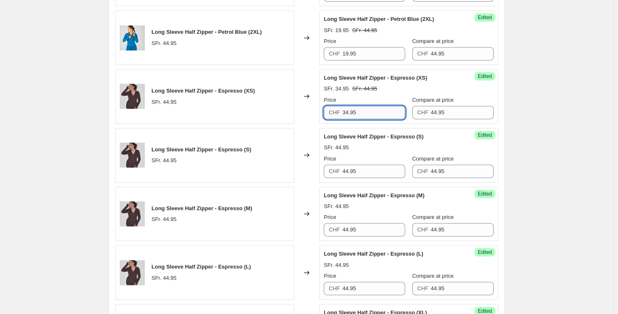
click at [381, 109] on input "34.95" at bounding box center [374, 112] width 63 height 13
click at [373, 175] on input "44.95" at bounding box center [374, 171] width 63 height 13
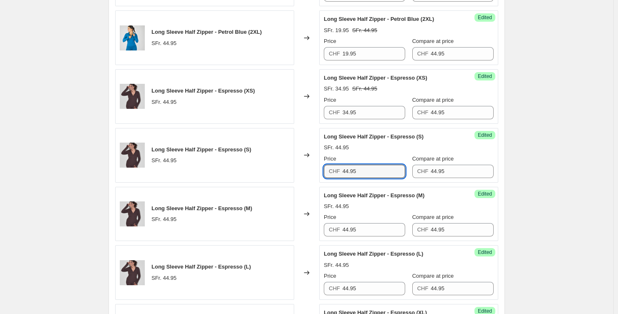
drag, startPoint x: 330, startPoint y: 173, endPoint x: 328, endPoint y: 166, distance: 6.6
click at [322, 173] on div "Success Edited Long Sleeve Half Zipper - Espresso (S) SFr. 44.95 Price CHF 44.9…" at bounding box center [408, 155] width 179 height 55
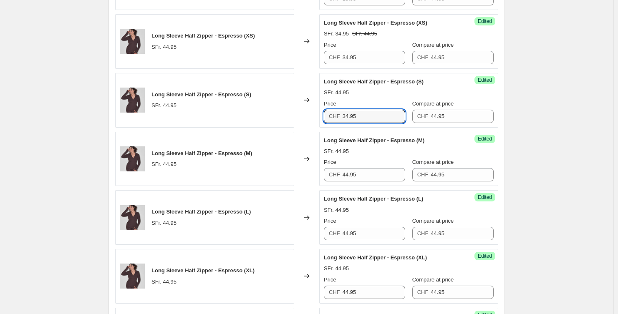
scroll to position [418, 0]
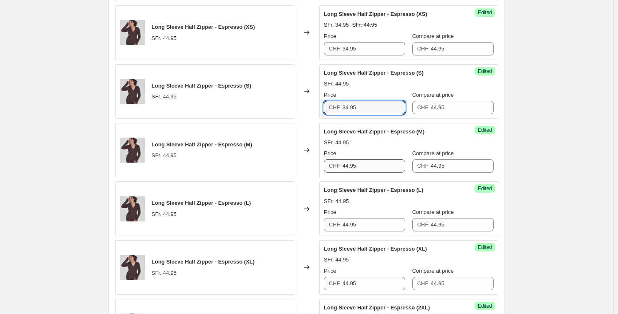
type input "34.95"
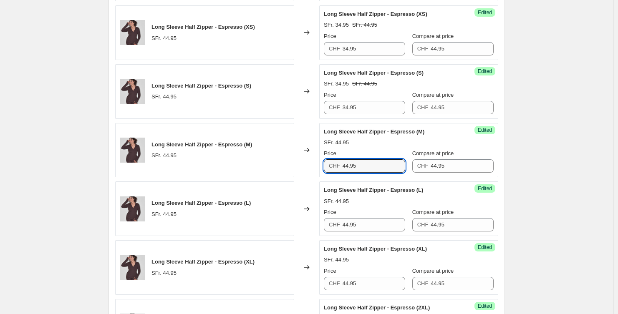
drag, startPoint x: 354, startPoint y: 167, endPoint x: 318, endPoint y: 166, distance: 35.5
click at [319, 166] on div "Long Sleeve Half Zipper - Espresso (M) SFr. 44.95 Changed to Success Edited Lon…" at bounding box center [306, 150] width 383 height 55
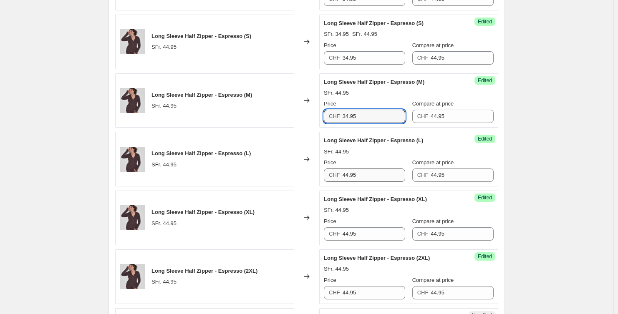
scroll to position [477, 0]
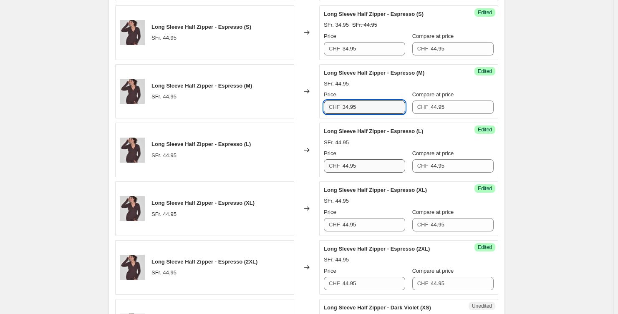
type input "34.95"
drag, startPoint x: 357, startPoint y: 166, endPoint x: 304, endPoint y: 167, distance: 53.0
click at [305, 167] on div "Long Sleeve Half Zipper - Espresso (L) SFr. 44.95 Changed to Success Edited Lon…" at bounding box center [306, 150] width 383 height 55
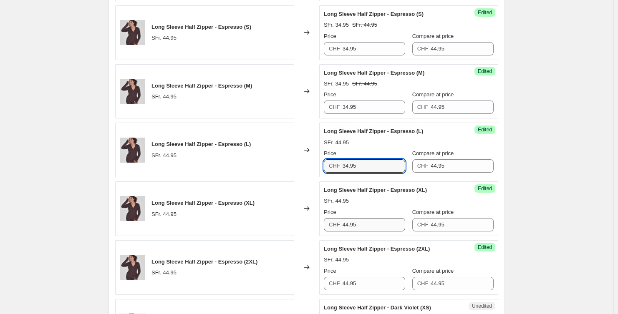
type input "34.95"
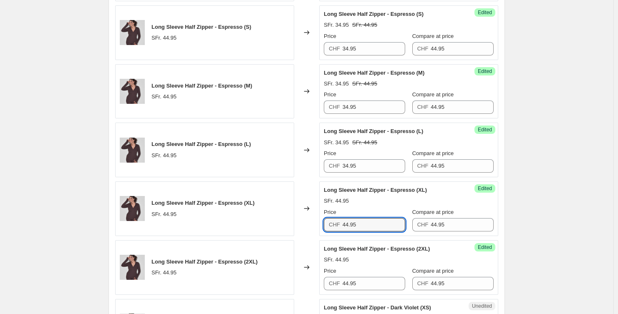
drag, startPoint x: 351, startPoint y: 226, endPoint x: 304, endPoint y: 226, distance: 47.1
click at [305, 226] on div "Long Sleeve Half Zipper - Espresso (XL) SFr. 44.95 Changed to Success Edited Lo…" at bounding box center [306, 208] width 383 height 55
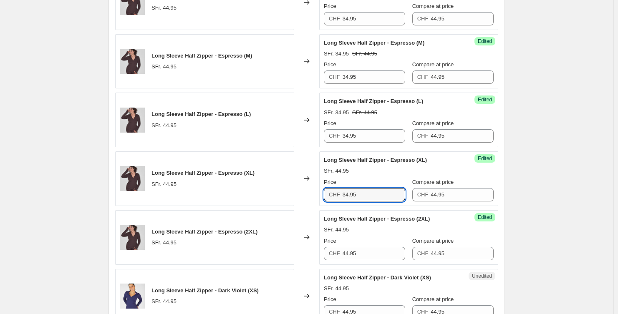
scroll to position [538, 0]
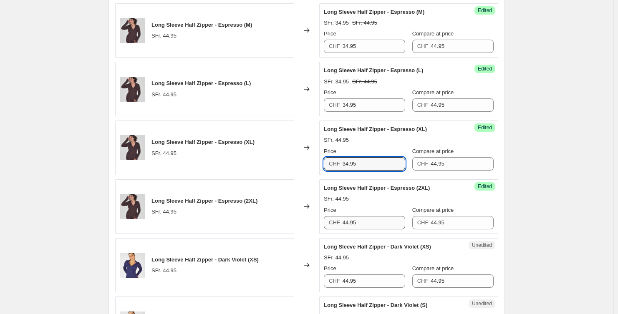
type input "34.95"
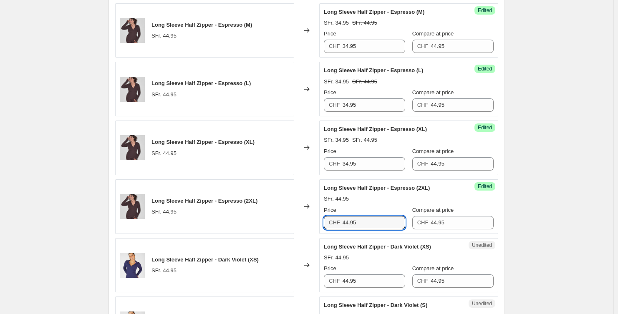
drag, startPoint x: 349, startPoint y: 226, endPoint x: 302, endPoint y: 226, distance: 47.1
click at [302, 226] on div "Long Sleeve Half Zipper - Espresso (2XL) SFr. 44.95 Changed to Success Edited L…" at bounding box center [306, 206] width 383 height 55
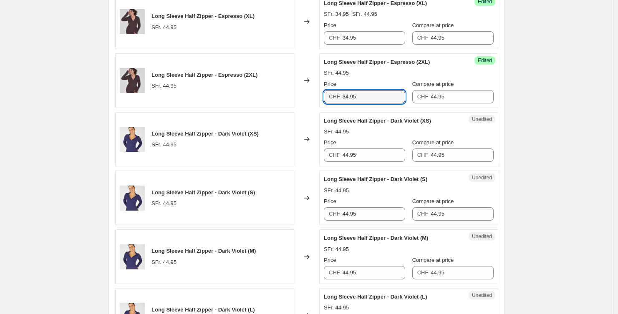
scroll to position [737, 0]
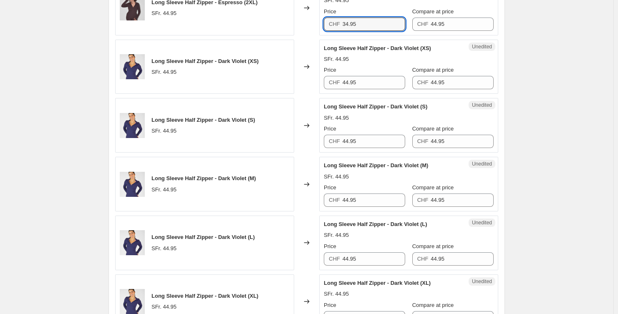
type input "34.95"
click at [549, 104] on div "Create new price [MEDICAL_DATA]. This page is ready Create new price [MEDICAL_D…" at bounding box center [306, 150] width 613 height 1774
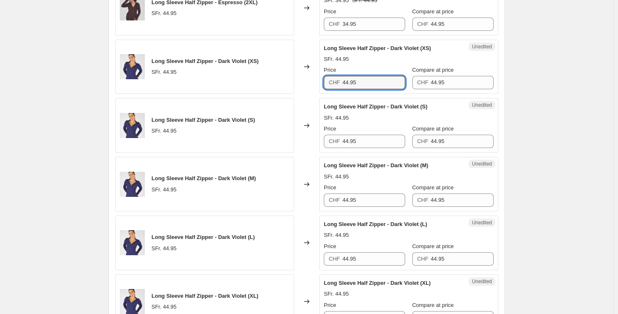
drag, startPoint x: 381, startPoint y: 84, endPoint x: 317, endPoint y: 84, distance: 64.2
click at [317, 84] on div "Long Sleeve Half Zipper - Dark Violet (XS) SFr. 44.95 Changed to Unedited Long …" at bounding box center [306, 67] width 383 height 55
type input "19.95"
drag, startPoint x: 542, startPoint y: 76, endPoint x: 400, endPoint y: 80, distance: 141.9
click at [542, 76] on div "Create new price [MEDICAL_DATA]. This page is ready Create new price [MEDICAL_D…" at bounding box center [306, 150] width 613 height 1774
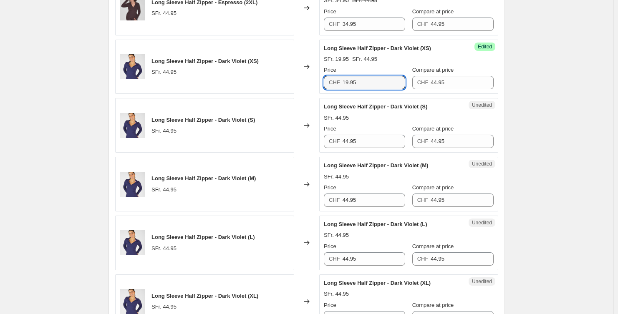
click at [310, 85] on div "Long Sleeve Half Zipper - Dark Violet (XS) SFr. 44.95 Changed to Success Edited…" at bounding box center [306, 67] width 383 height 55
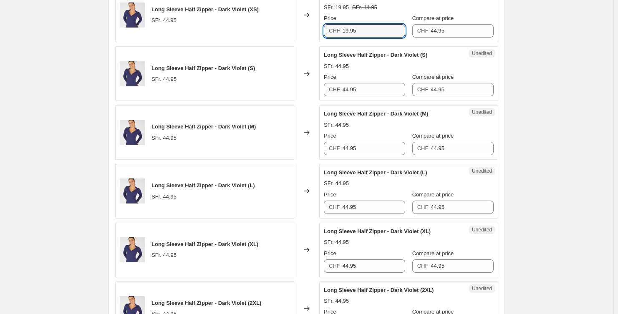
scroll to position [793, 0]
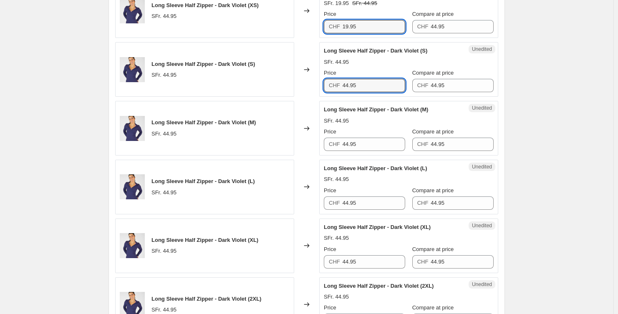
drag, startPoint x: 357, startPoint y: 81, endPoint x: 300, endPoint y: 81, distance: 57.2
click at [302, 81] on div "Long Sleeve Half Zipper - Dark Violet (S) SFr. 44.95 Changed to Unedited Long S…" at bounding box center [306, 69] width 383 height 55
type input "19.95"
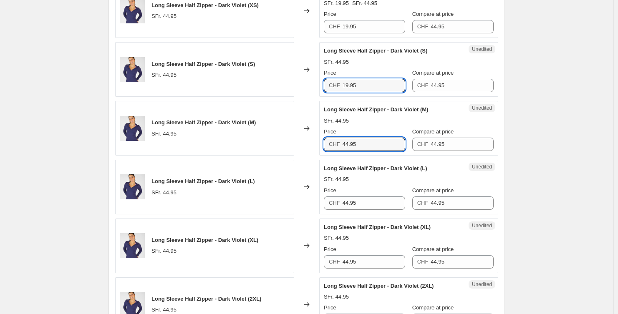
drag, startPoint x: 343, startPoint y: 145, endPoint x: 315, endPoint y: 145, distance: 27.5
click at [321, 145] on div "Unedited Long Sleeve Half Zipper - Dark Violet (M) SFr. 44.95 Price CHF 44.95 C…" at bounding box center [408, 128] width 179 height 55
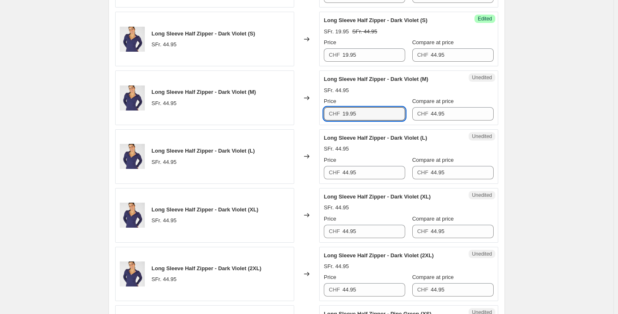
scroll to position [834, 0]
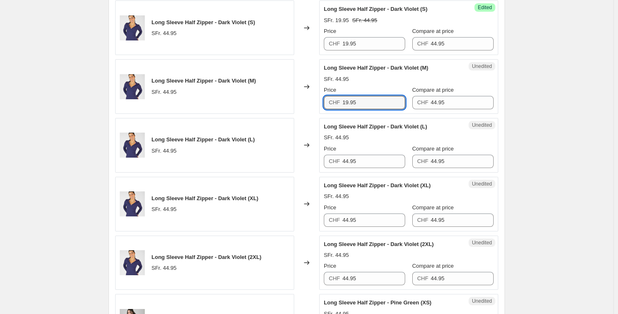
type input "19.95"
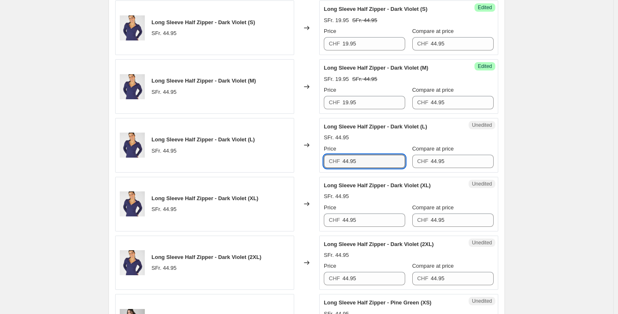
drag, startPoint x: 335, startPoint y: 163, endPoint x: 297, endPoint y: 161, distance: 38.0
click at [296, 162] on div "Long Sleeve Half Zipper - Dark Violet (L) SFr. 44.95 Changed to Unedited Long S…" at bounding box center [306, 145] width 383 height 55
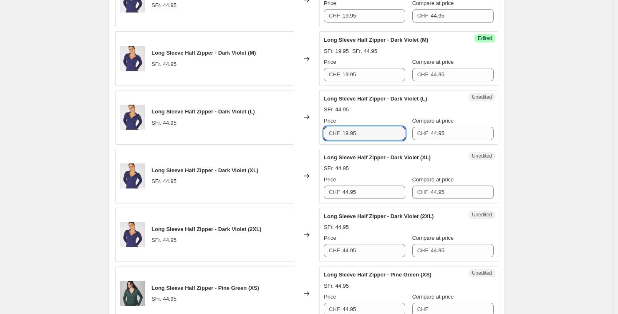
scroll to position [885, 0]
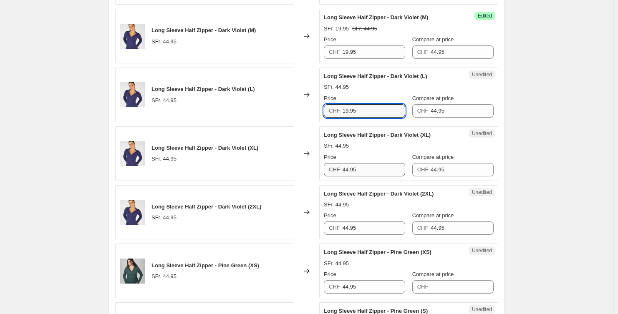
type input "19.95"
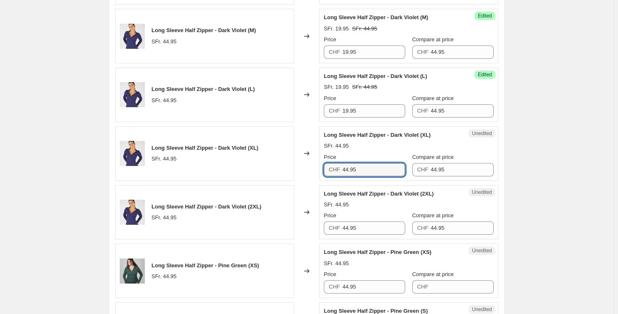
drag, startPoint x: 355, startPoint y: 167, endPoint x: 311, endPoint y: 167, distance: 44.2
click at [314, 167] on div "Long Sleeve Half Zipper - Dark Violet (XL) SFr. 44.95 Changed to Unedited Long …" at bounding box center [306, 153] width 383 height 55
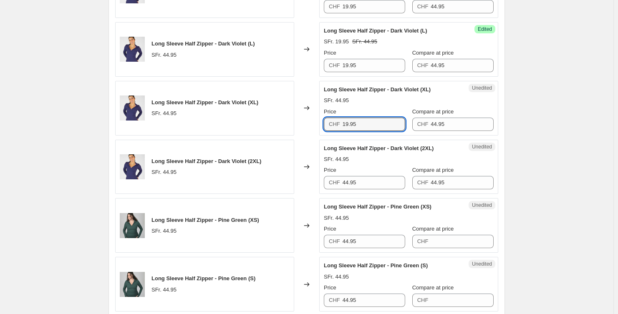
scroll to position [931, 0]
type input "19.95"
drag, startPoint x: 349, startPoint y: 180, endPoint x: 312, endPoint y: 178, distance: 36.8
click at [315, 179] on div "Long Sleeve Half Zipper - Dark Violet (2XL) SFr. 44.95 Changed to Unedited Long…" at bounding box center [306, 166] width 383 height 55
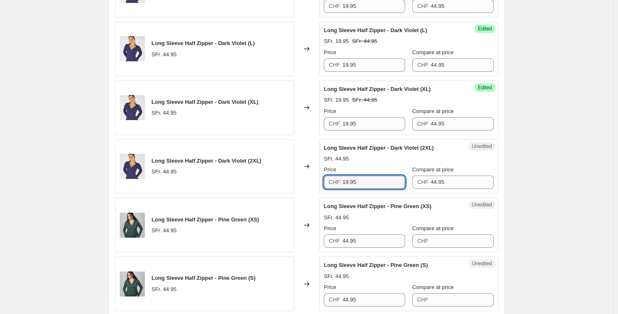
type input "19.95"
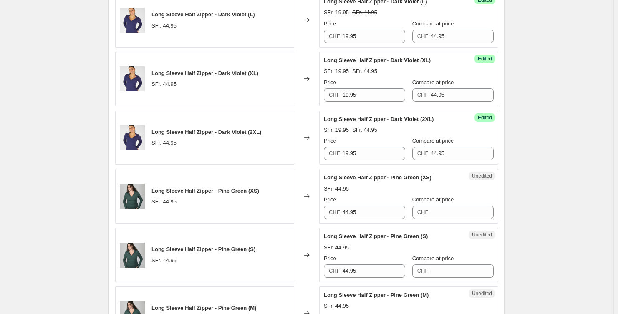
scroll to position [1026, 0]
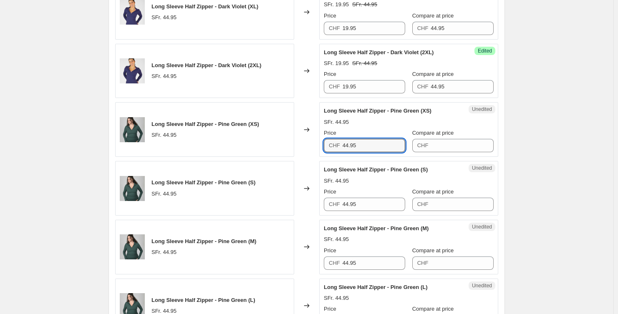
drag, startPoint x: 364, startPoint y: 147, endPoint x: 322, endPoint y: 149, distance: 42.6
click at [322, 149] on div "Unedited Long Sleeve Half Zipper - Pine Green (XS) SFr. 44.95 Price CHF 44.95 C…" at bounding box center [408, 129] width 179 height 55
drag, startPoint x: 370, startPoint y: 145, endPoint x: 287, endPoint y: 143, distance: 82.6
click at [287, 143] on div "Long Sleeve Half Zipper - Pine Green (XS) SFr. 44.95 Changed to Unedited Long S…" at bounding box center [306, 129] width 383 height 55
click at [451, 144] on input "Compare at price" at bounding box center [462, 145] width 63 height 13
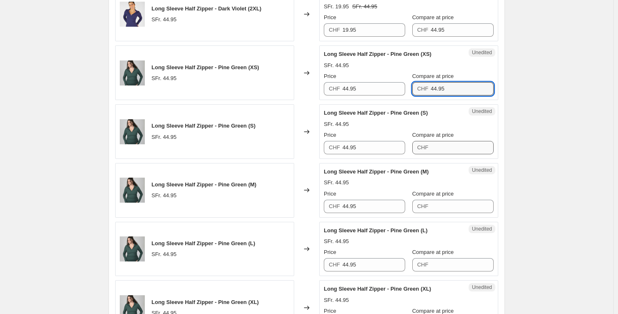
scroll to position [1085, 0]
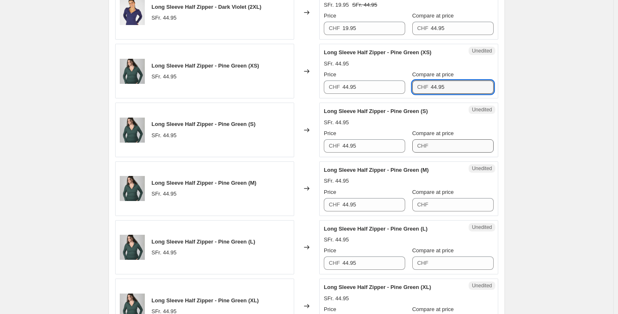
type input "44.95"
click at [450, 145] on input "Compare at price" at bounding box center [462, 145] width 63 height 13
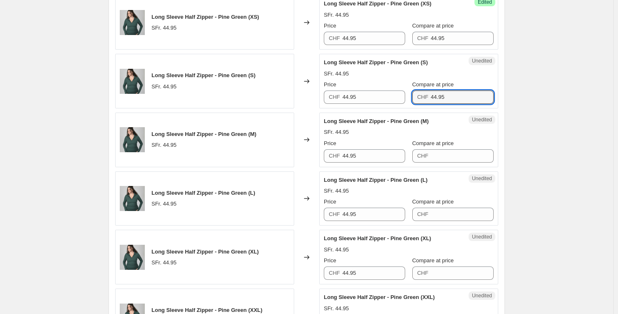
scroll to position [1134, 0]
type input "44.95"
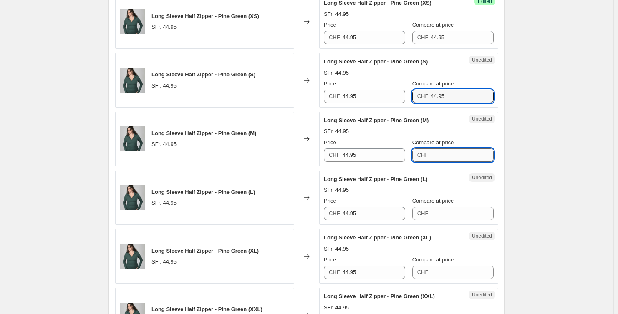
click at [447, 153] on input "Compare at price" at bounding box center [462, 155] width 63 height 13
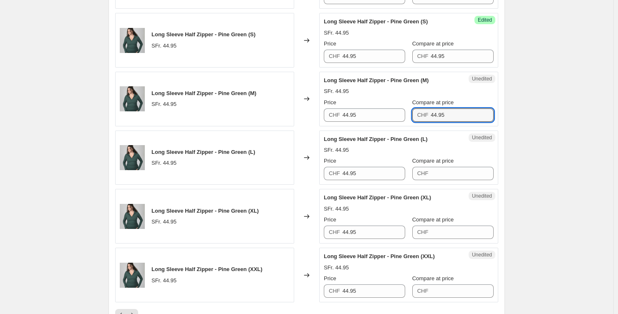
scroll to position [1181, 0]
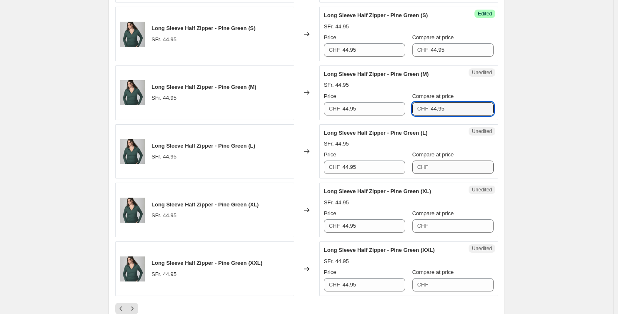
type input "44.95"
click at [456, 164] on input "Compare at price" at bounding box center [462, 167] width 63 height 13
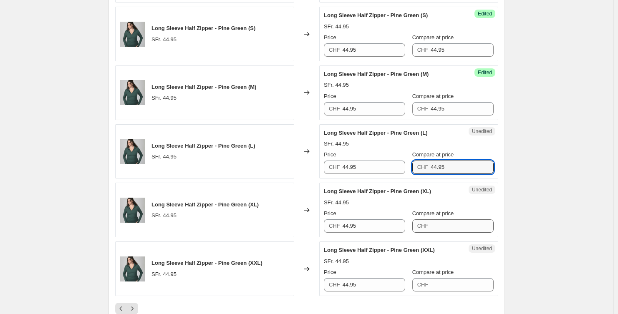
type input "44.95"
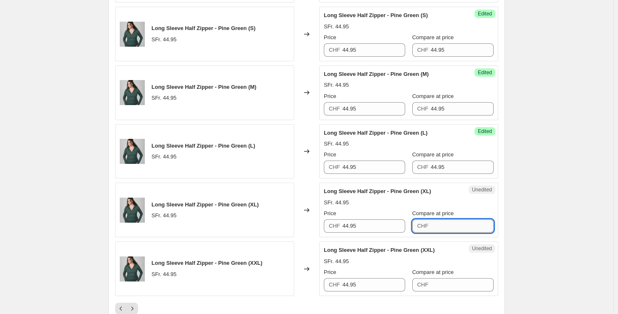
click at [451, 224] on input "Compare at price" at bounding box center [462, 225] width 63 height 13
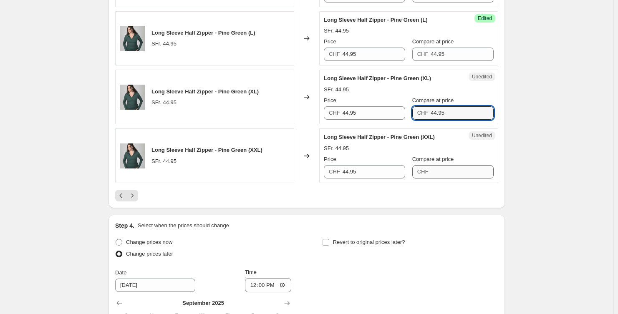
type input "44.95"
click at [457, 172] on input "Compare at price" at bounding box center [462, 171] width 63 height 13
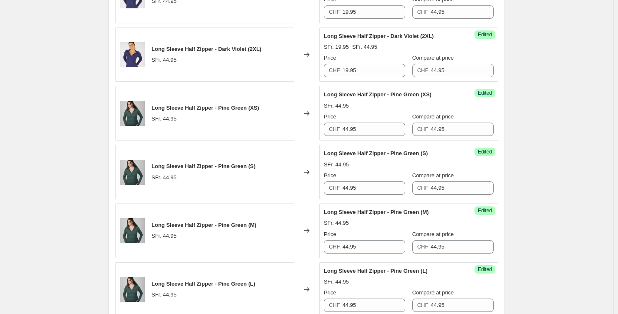
scroll to position [1036, 0]
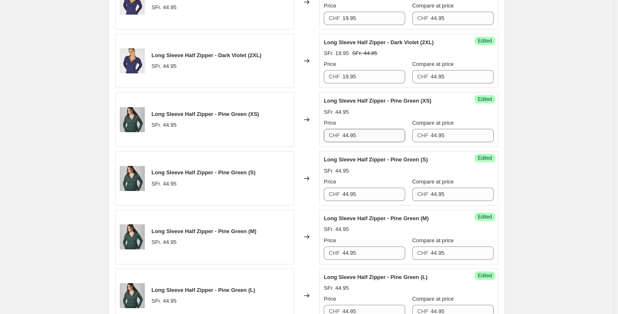
type input "44.95"
click at [373, 134] on input "44.95" at bounding box center [374, 135] width 63 height 13
drag, startPoint x: 366, startPoint y: 136, endPoint x: 315, endPoint y: 136, distance: 50.9
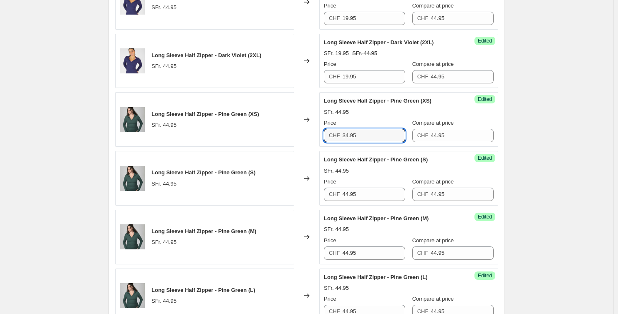
click at [315, 136] on div "Long Sleeve Half Zipper - Pine Green (XS) SFr. 44.95 Changed to Success Edited …" at bounding box center [306, 119] width 383 height 55
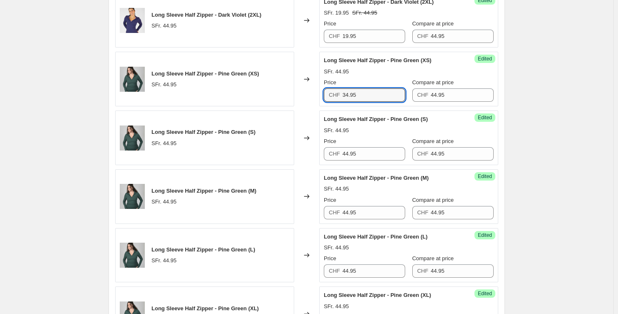
scroll to position [1081, 0]
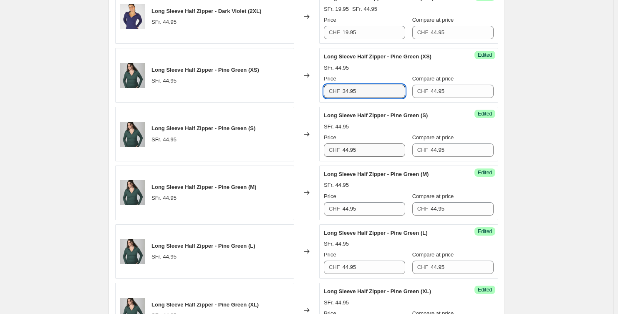
type input "34.95"
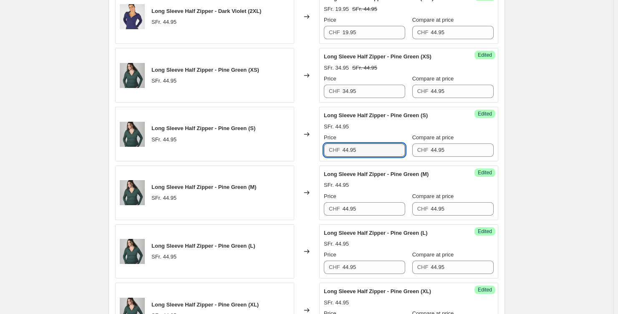
drag, startPoint x: 362, startPoint y: 151, endPoint x: 320, endPoint y: 147, distance: 42.3
click at [319, 148] on div "Long Sleeve Half Zipper - Pine Green (S) SFr. 44.95 Changed to Success Edited L…" at bounding box center [306, 134] width 383 height 55
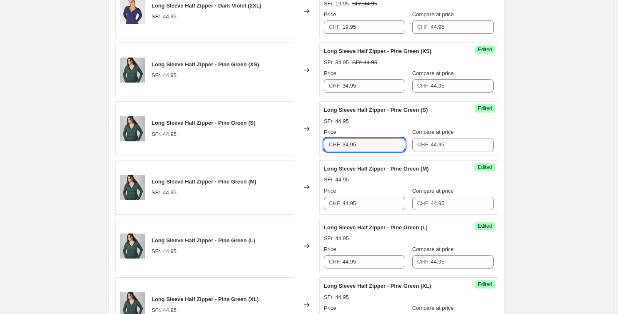
scroll to position [1093, 0]
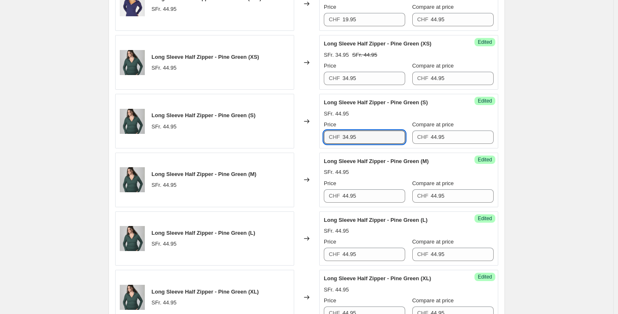
type input "34.95"
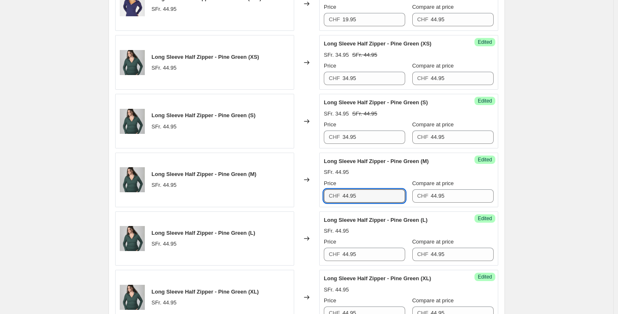
drag, startPoint x: 320, startPoint y: 194, endPoint x: 311, endPoint y: 194, distance: 9.2
click at [315, 194] on div "Long Sleeve Half Zipper - Pine Green (M) SFr. 44.95 Changed to Success Edited L…" at bounding box center [306, 180] width 383 height 55
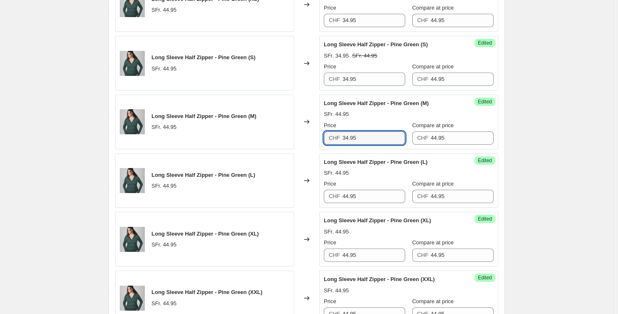
scroll to position [1197, 0]
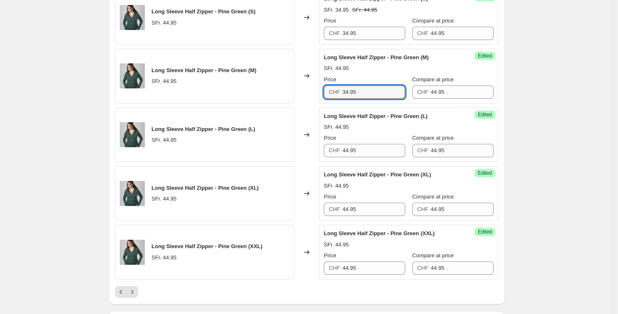
type input "34.95"
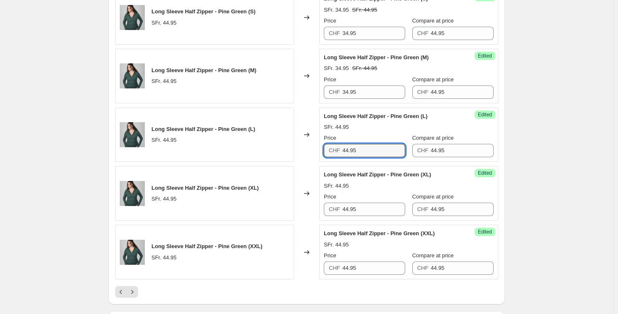
drag, startPoint x: 332, startPoint y: 149, endPoint x: 309, endPoint y: 148, distance: 22.5
click at [310, 147] on div "Long Sleeve Half Zipper - Pine Green (L) SFr. 44.95 Changed to Success Edited L…" at bounding box center [306, 135] width 383 height 55
type input "34.95"
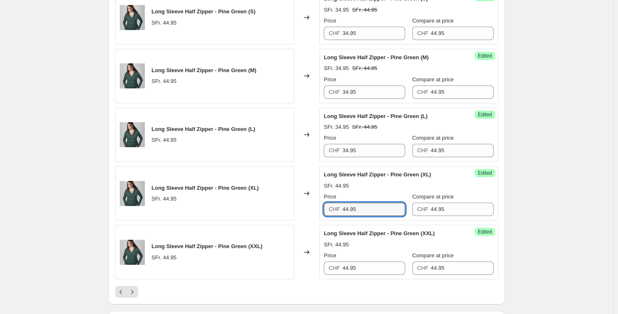
drag, startPoint x: 371, startPoint y: 207, endPoint x: 312, endPoint y: 207, distance: 58.8
click at [312, 207] on div "Long Sleeve Half Zipper - Pine Green (XL) SFr. 44.95 Changed to Success Edited …" at bounding box center [306, 193] width 383 height 55
type input "34.95"
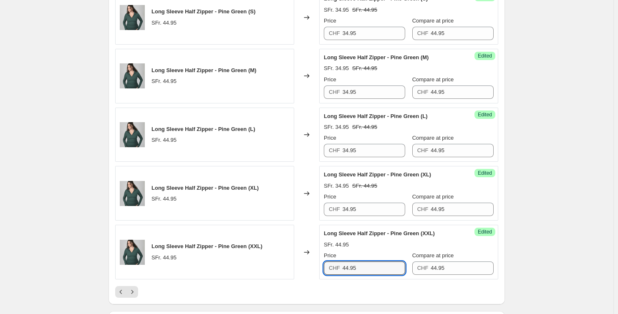
drag, startPoint x: 330, startPoint y: 267, endPoint x: 296, endPoint y: 266, distance: 33.8
click at [298, 267] on div "Long Sleeve Half Zipper - Pine Green (XXL) SFr. 44.95 Changed to Success Edited…" at bounding box center [306, 252] width 383 height 55
type input "34.95"
click at [136, 288] on icon "Next" at bounding box center [132, 292] width 8 height 8
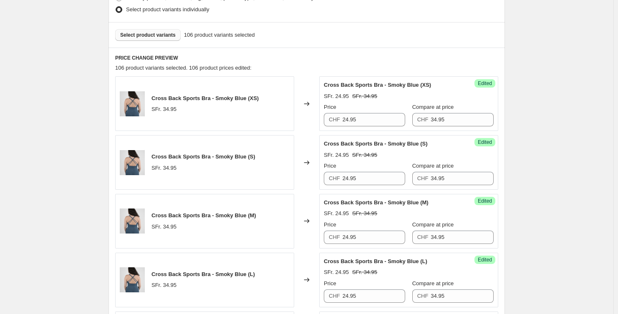
scroll to position [473, 0]
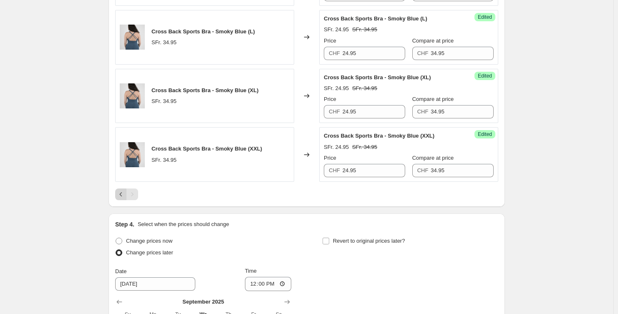
click at [124, 195] on icon "Previous" at bounding box center [121, 194] width 8 height 8
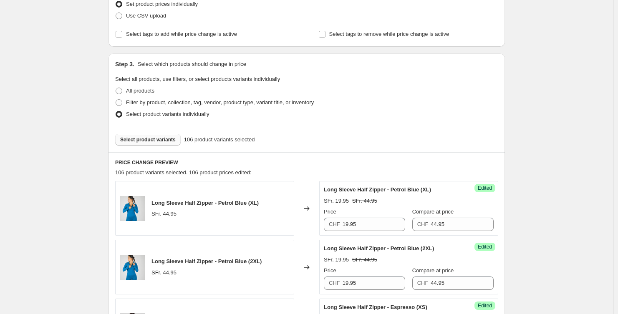
scroll to position [154, 0]
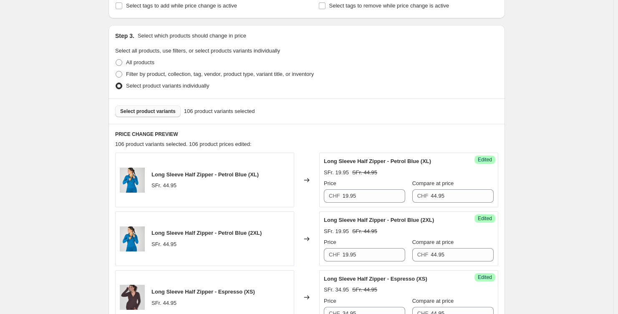
click at [146, 110] on span "Select product variants" at bounding box center [147, 111] width 55 height 7
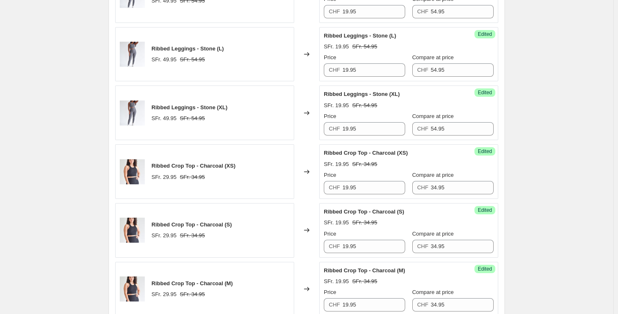
scroll to position [1310, 0]
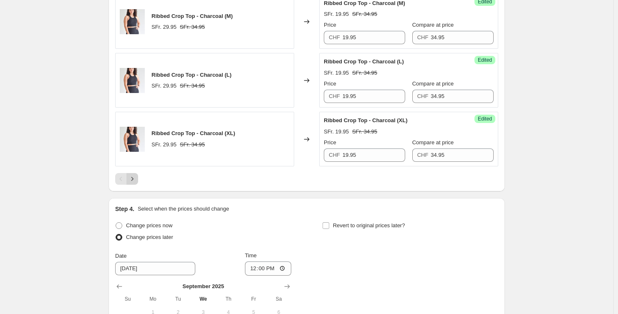
click at [135, 175] on icon "Next" at bounding box center [132, 179] width 8 height 8
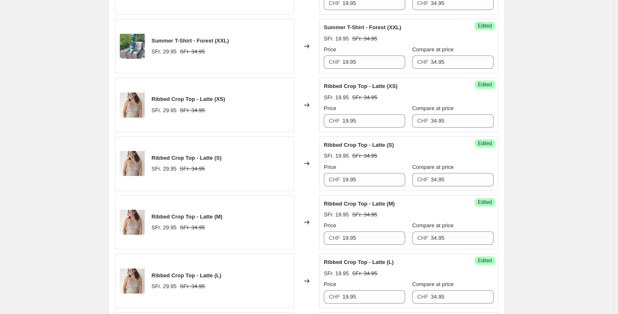
scroll to position [1458, 0]
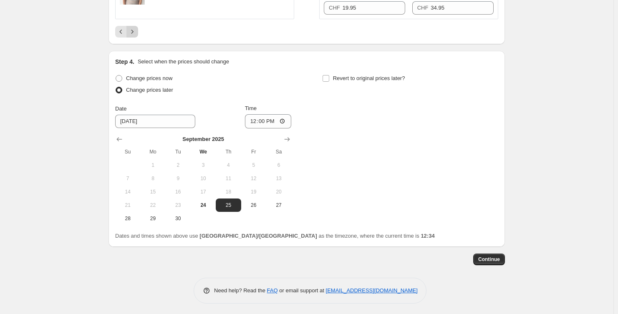
click at [136, 30] on icon "Next" at bounding box center [132, 32] width 8 height 8
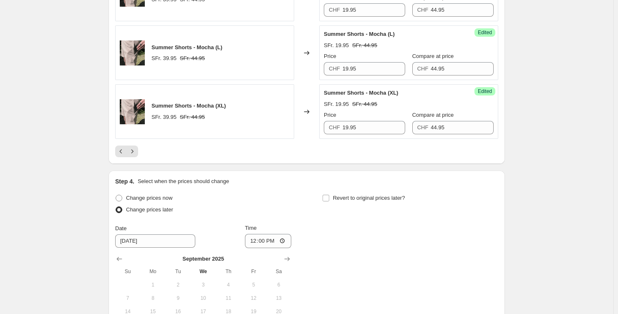
scroll to position [1344, 0]
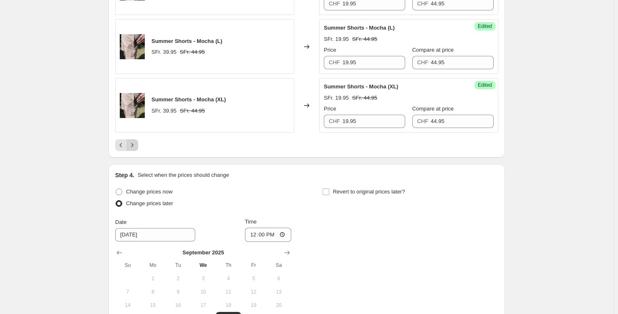
click at [136, 141] on icon "Next" at bounding box center [132, 145] width 8 height 8
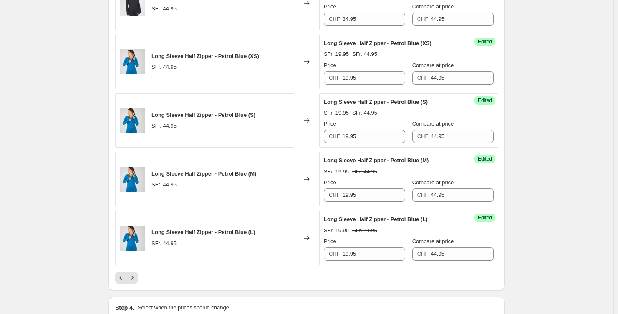
scroll to position [1363, 0]
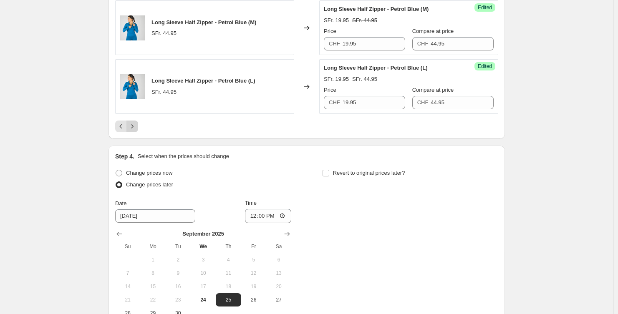
click at [135, 122] on icon "Next" at bounding box center [132, 126] width 8 height 8
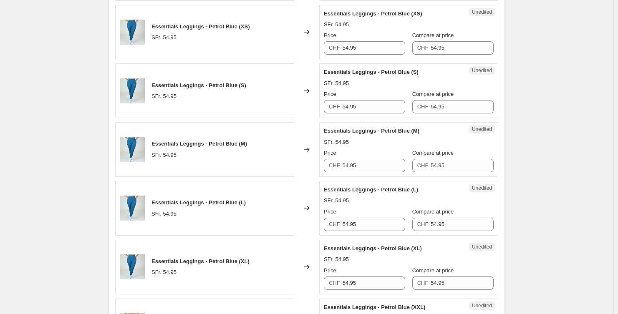
scroll to position [775, 0]
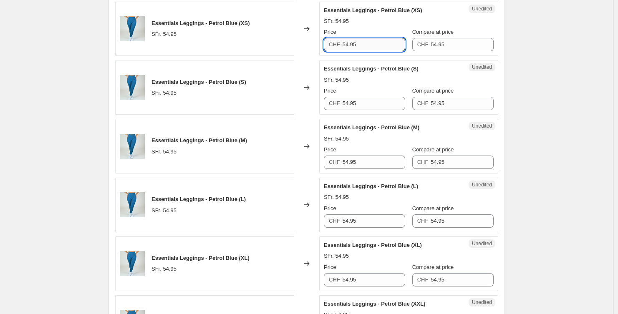
click at [370, 45] on input "54.95" at bounding box center [374, 44] width 63 height 13
click at [371, 44] on input "32.95" at bounding box center [374, 44] width 63 height 13
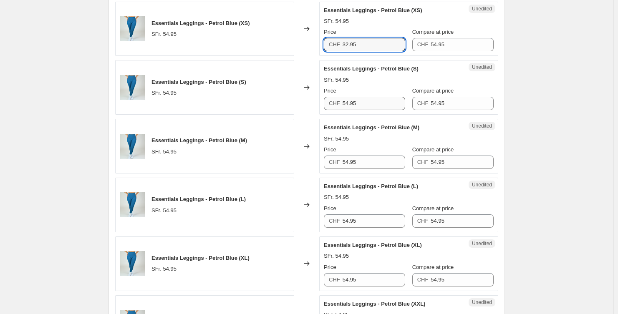
type input "32.95"
click at [374, 98] on input "54.95" at bounding box center [374, 103] width 63 height 13
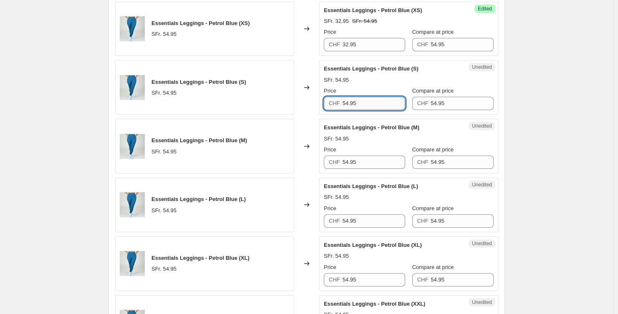
click at [374, 98] on input "54.95" at bounding box center [374, 103] width 63 height 13
type input "32.95"
click at [358, 161] on input "54.95" at bounding box center [374, 162] width 63 height 13
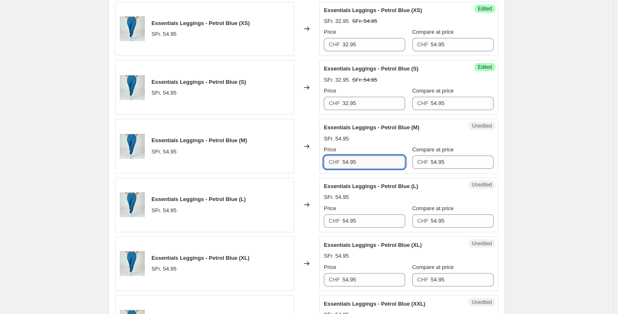
click at [358, 161] on input "54.95" at bounding box center [374, 162] width 63 height 13
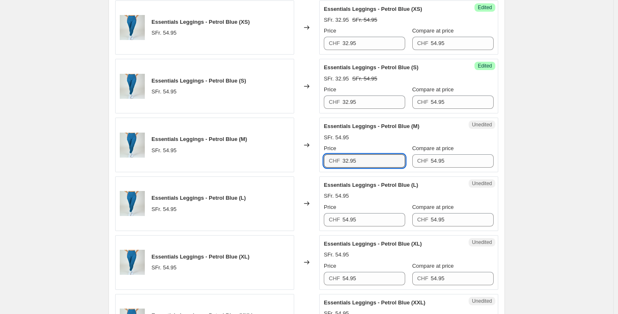
scroll to position [776, 0]
type input "32.95"
click at [364, 217] on input "54.95" at bounding box center [374, 219] width 63 height 13
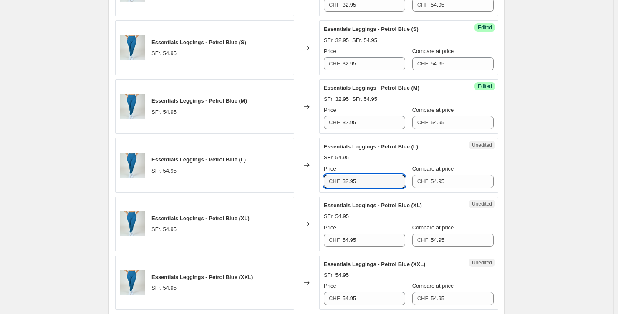
scroll to position [824, 0]
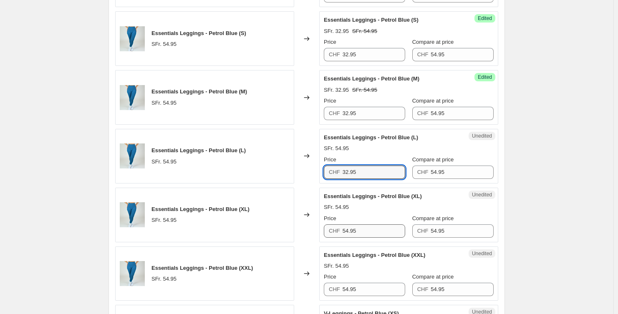
type input "32.95"
click at [370, 231] on input "54.95" at bounding box center [374, 230] width 63 height 13
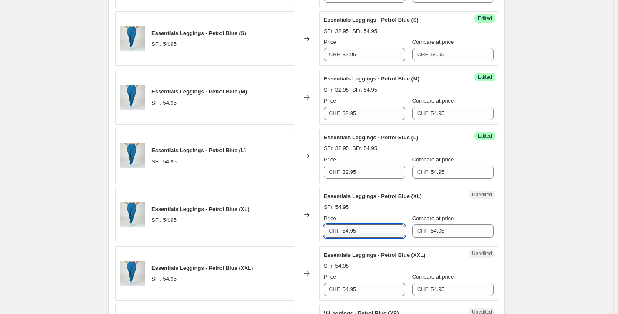
click at [370, 231] on input "54.95" at bounding box center [374, 230] width 63 height 13
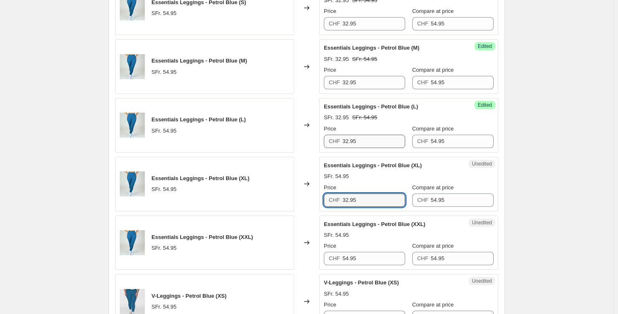
scroll to position [889, 0]
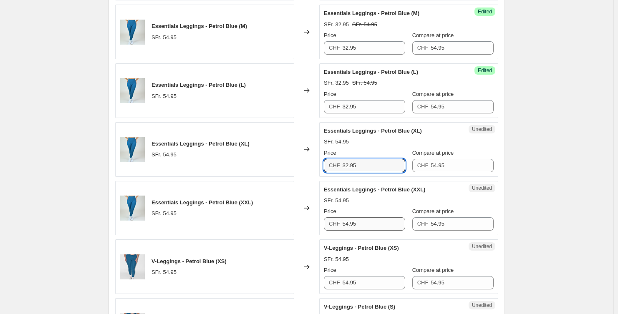
type input "32.95"
click at [372, 220] on input "54.95" at bounding box center [374, 223] width 63 height 13
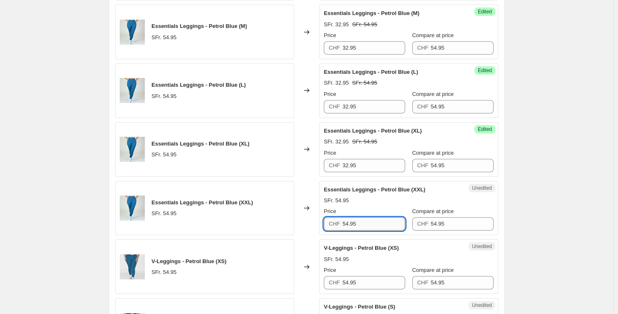
click at [372, 220] on input "54.95" at bounding box center [374, 223] width 63 height 13
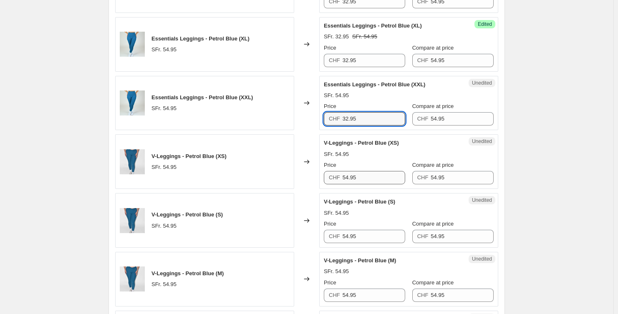
scroll to position [999, 0]
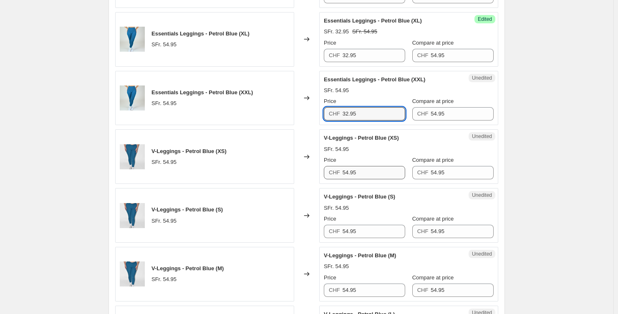
type input "32.95"
click at [382, 172] on input "54.95" at bounding box center [374, 172] width 63 height 13
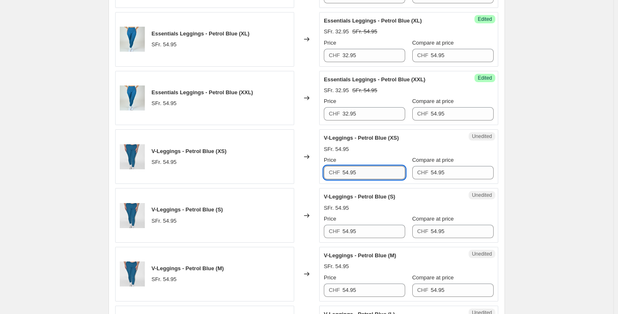
click at [382, 172] on input "54.95" at bounding box center [374, 172] width 63 height 13
click at [375, 171] on input "39.95" at bounding box center [374, 172] width 63 height 13
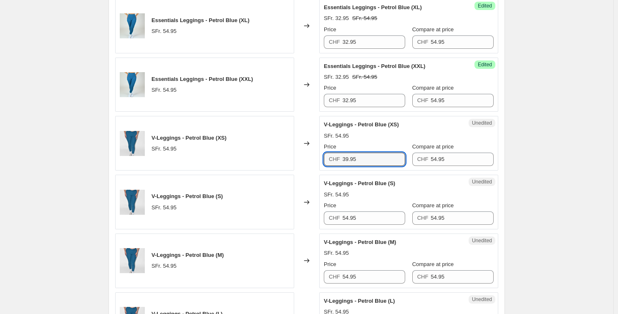
scroll to position [1057, 0]
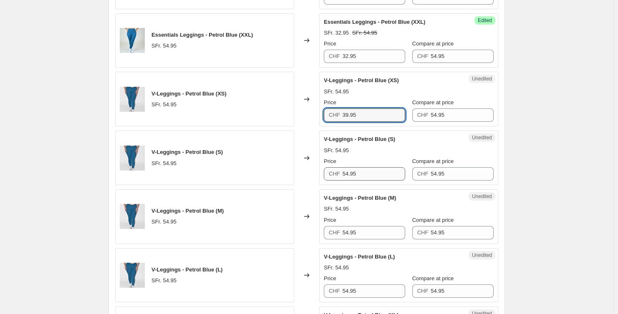
type input "39.95"
click at [375, 172] on input "54.95" at bounding box center [374, 173] width 63 height 13
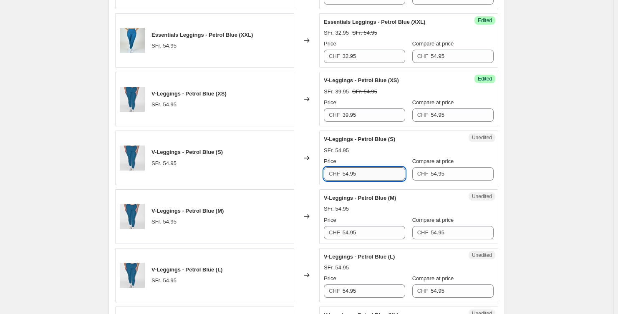
click at [375, 172] on input "54.95" at bounding box center [374, 173] width 63 height 13
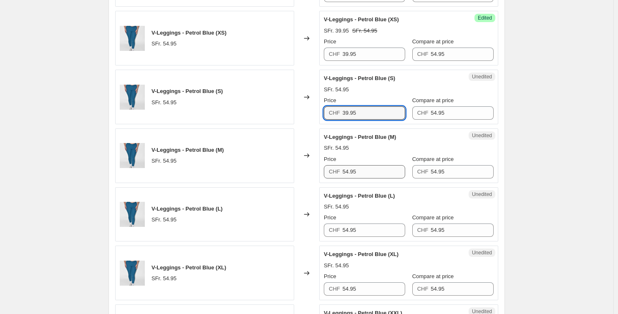
type input "39.95"
click at [365, 165] on input "54.95" at bounding box center [374, 171] width 63 height 13
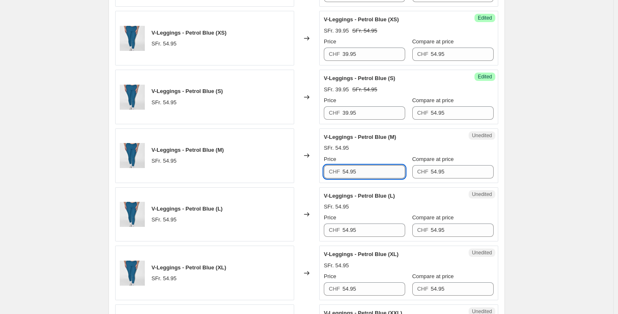
click at [365, 165] on input "54.95" at bounding box center [374, 171] width 63 height 13
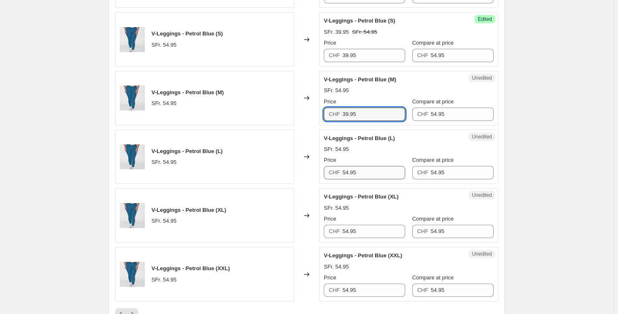
type input "39.95"
click at [375, 171] on input "54.95" at bounding box center [374, 172] width 63 height 13
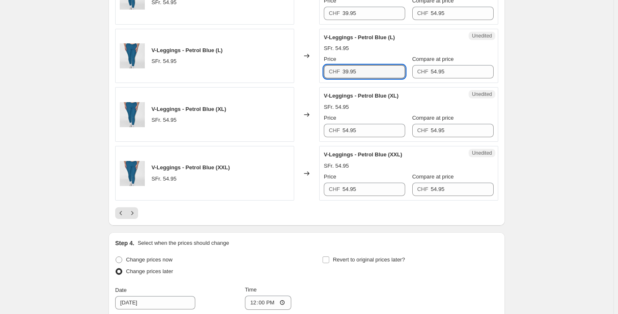
scroll to position [1302, 0]
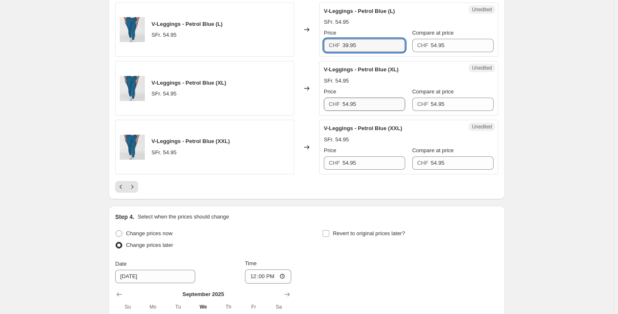
type input "39.95"
click at [367, 98] on input "54.95" at bounding box center [374, 104] width 63 height 13
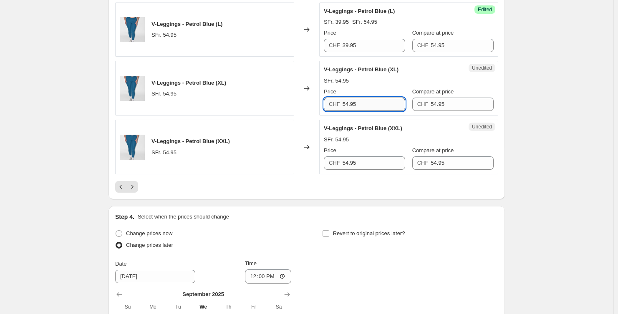
click at [367, 98] on input "54.95" at bounding box center [374, 104] width 63 height 13
type input "39.95"
click at [368, 163] on input "54.95" at bounding box center [374, 162] width 63 height 13
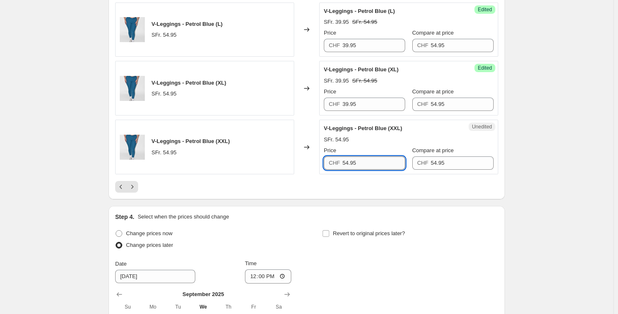
click at [368, 163] on input "54.95" at bounding box center [374, 162] width 63 height 13
type input "39.95"
click at [134, 183] on icon "Next" at bounding box center [132, 187] width 8 height 8
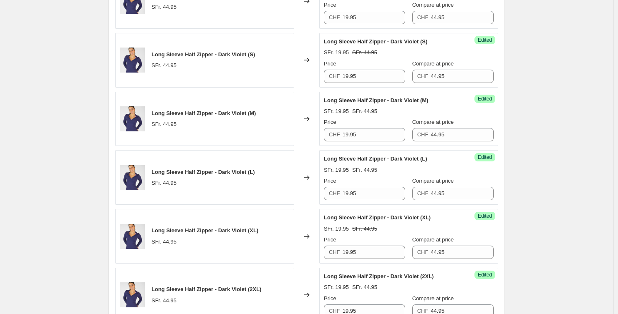
scroll to position [188, 0]
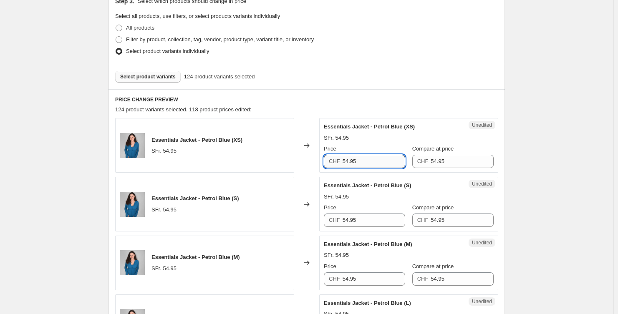
click at [375, 158] on input "54.95" at bounding box center [374, 161] width 63 height 13
click at [380, 156] on input "34.95" at bounding box center [374, 161] width 63 height 13
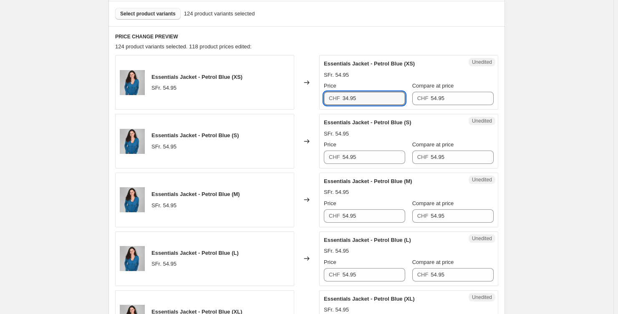
scroll to position [252, 0]
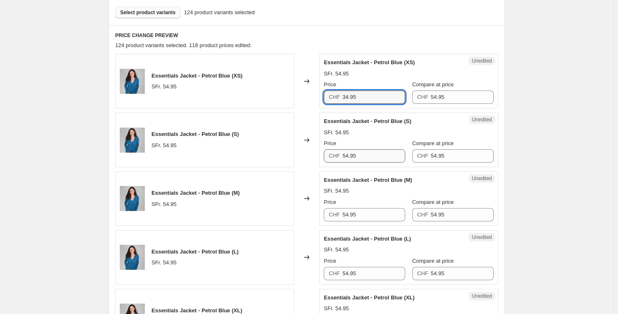
type input "34.95"
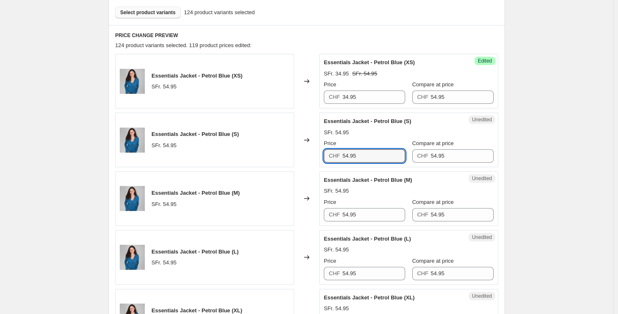
drag, startPoint x: 361, startPoint y: 159, endPoint x: 300, endPoint y: 158, distance: 60.5
click at [300, 158] on div "Essentials Jacket - Petrol Blue (S) SFr. 54.95 Changed to Unedited Essentials J…" at bounding box center [306, 140] width 383 height 55
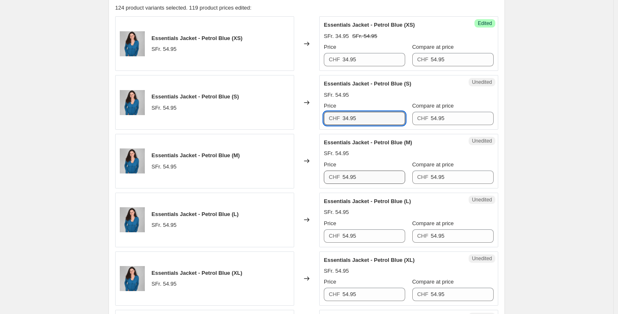
type input "34.95"
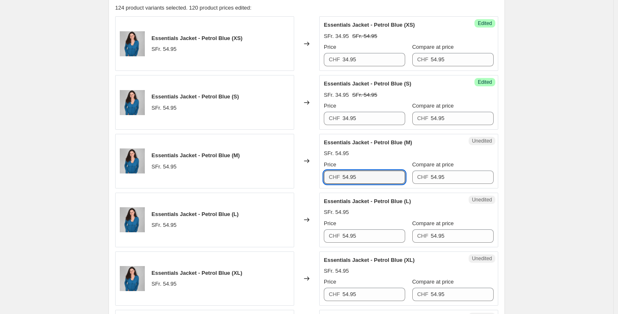
drag, startPoint x: 350, startPoint y: 181, endPoint x: 301, endPoint y: 180, distance: 49.6
click at [301, 180] on div "Essentials Jacket - Petrol Blue (M) SFr. 54.95 Changed to Unedited Essentials J…" at bounding box center [306, 161] width 383 height 55
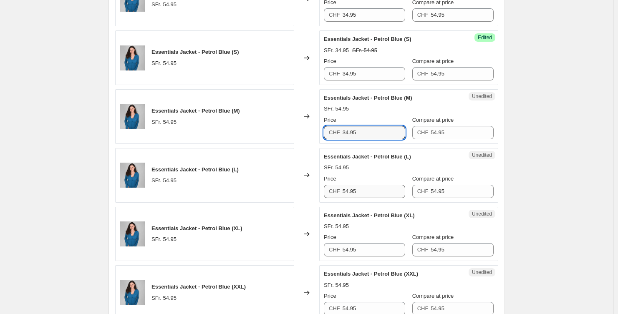
scroll to position [342, 0]
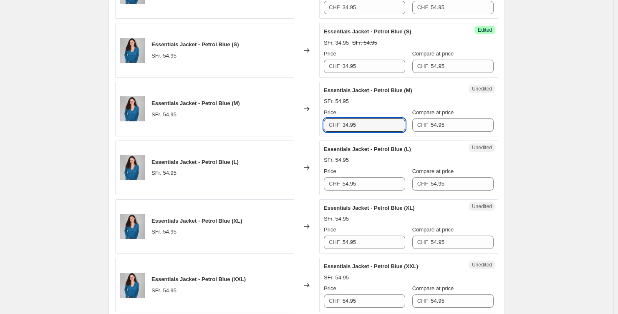
type input "34.95"
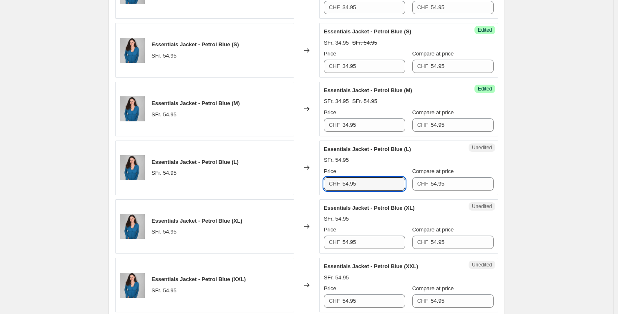
drag, startPoint x: 327, startPoint y: 185, endPoint x: 297, endPoint y: 185, distance: 30.0
click at [298, 185] on div "Essentials Jacket - Petrol Blue (L) SFr. 54.95 Changed to Unedited Essentials J…" at bounding box center [306, 168] width 383 height 55
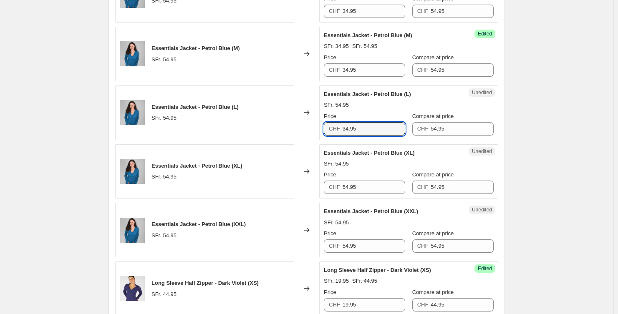
scroll to position [399, 0]
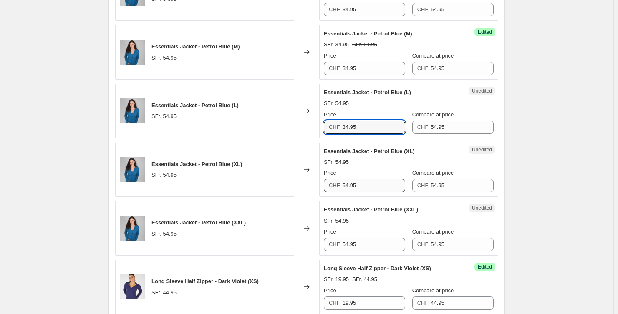
type input "34.95"
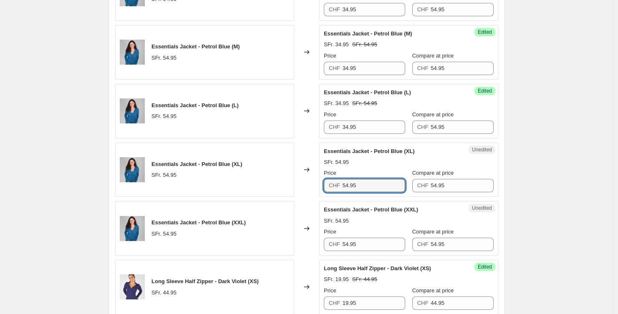
drag, startPoint x: 352, startPoint y: 186, endPoint x: 315, endPoint y: 186, distance: 36.3
click at [316, 186] on div "Essentials Jacket - Petrol Blue (XL) SFr. 54.95 Changed to Unedited Essentials …" at bounding box center [306, 170] width 383 height 55
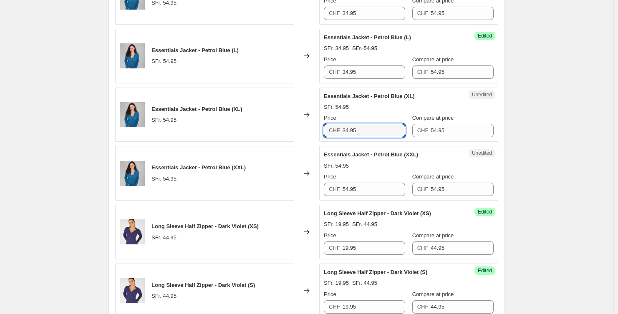
type input "34.95"
drag, startPoint x: 313, startPoint y: 189, endPoint x: 300, endPoint y: 189, distance: 13.4
click at [300, 189] on div "Essentials Jacket - Petrol Blue (XXL) SFr. 54.95 Changed to Unedited Essentials…" at bounding box center [306, 173] width 383 height 55
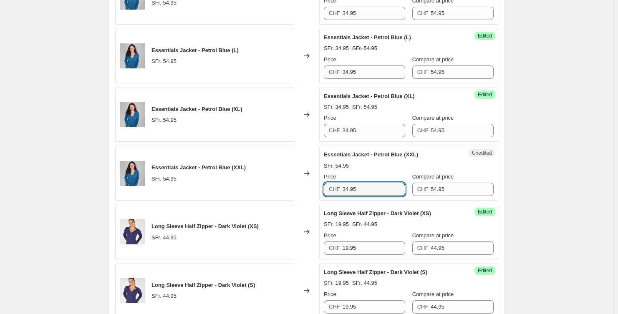
type input "34.95"
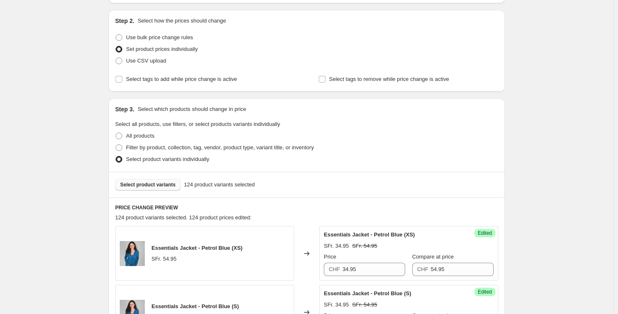
click at [147, 185] on span "Select product variants" at bounding box center [147, 184] width 55 height 7
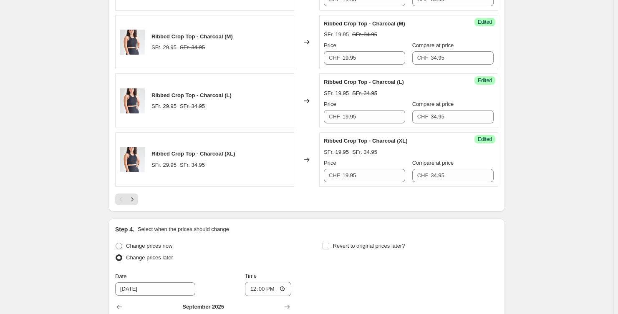
scroll to position [1292, 0]
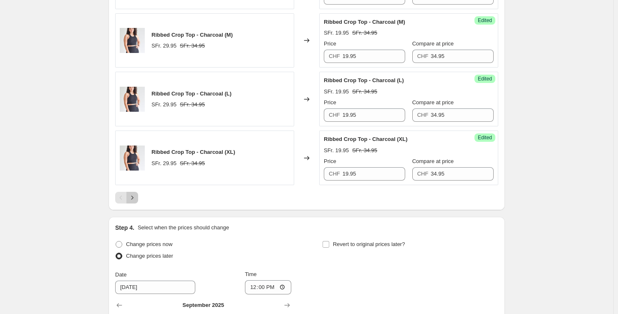
drag, startPoint x: 137, startPoint y: 196, endPoint x: 144, endPoint y: 194, distance: 7.0
click at [136, 196] on icon "Next" at bounding box center [132, 198] width 8 height 8
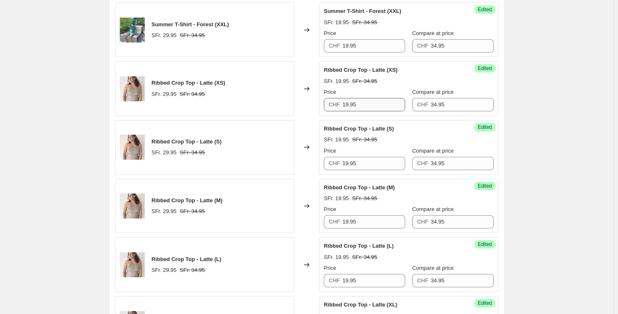
scroll to position [1458, 0]
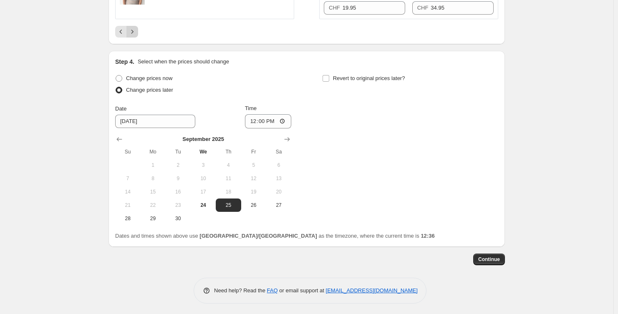
click at [135, 32] on icon "Next" at bounding box center [132, 32] width 8 height 8
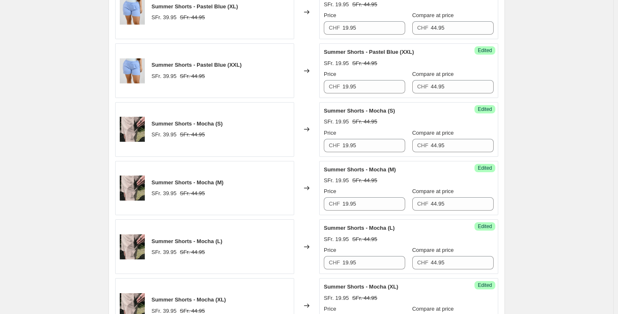
scroll to position [1398, 0]
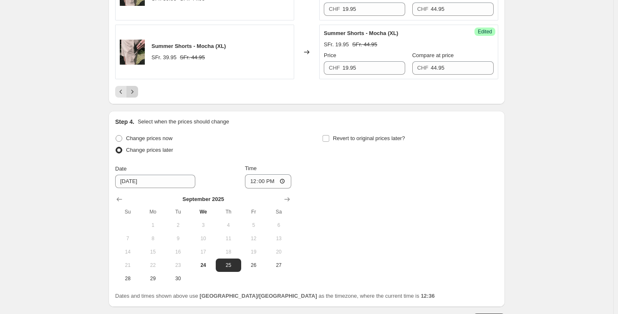
click at [131, 88] on icon "Next" at bounding box center [132, 92] width 8 height 8
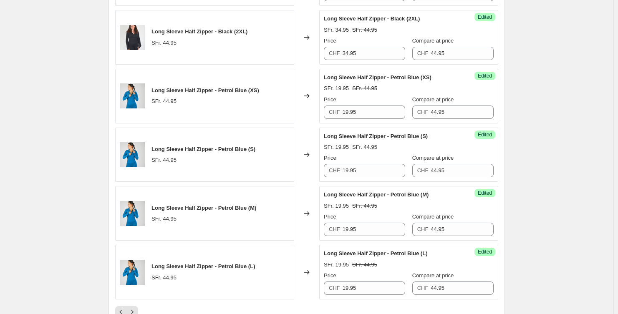
scroll to position [1262, 0]
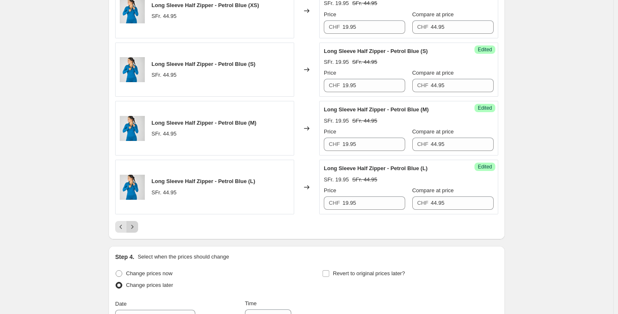
click at [138, 225] on button "Next" at bounding box center [132, 227] width 12 height 12
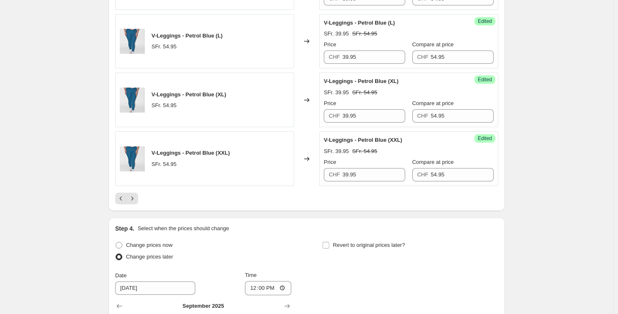
scroll to position [1300, 0]
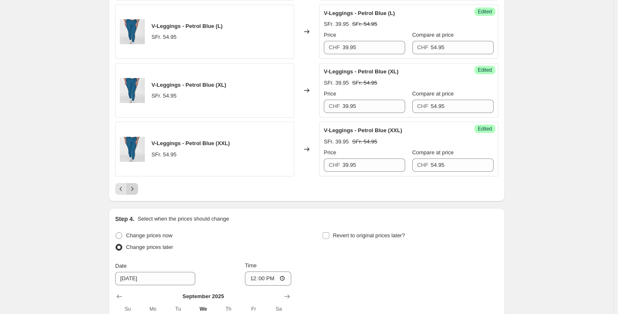
click at [135, 185] on icon "Next" at bounding box center [132, 189] width 8 height 8
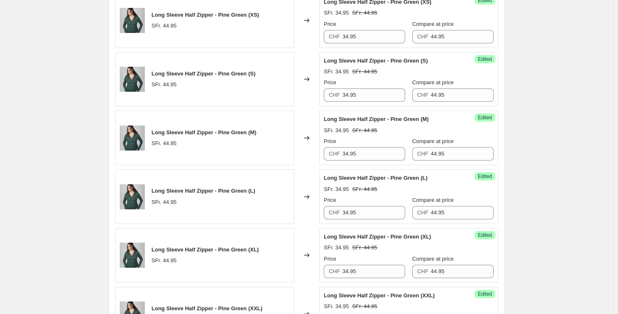
scroll to position [1246, 0]
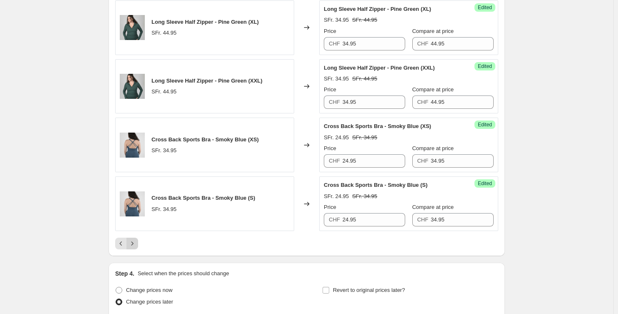
click at [136, 245] on icon "Next" at bounding box center [132, 243] width 8 height 8
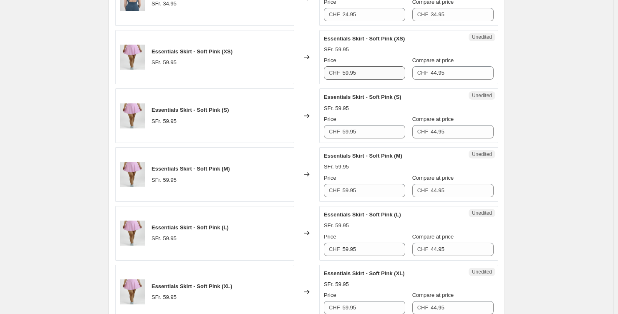
scroll to position [446, 0]
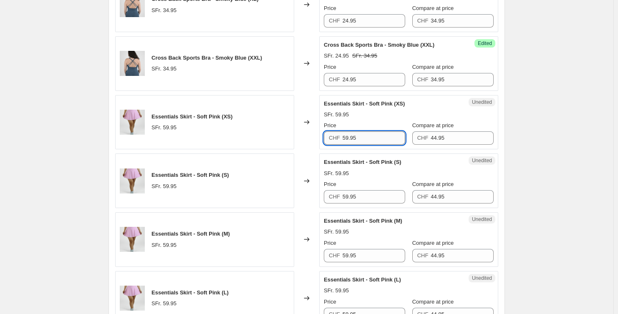
click at [375, 135] on input "59.95" at bounding box center [374, 137] width 63 height 13
click at [459, 132] on input "44.95" at bounding box center [462, 137] width 63 height 13
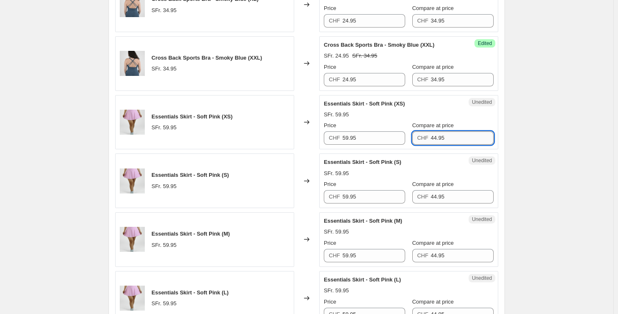
click at [459, 132] on input "44.95" at bounding box center [462, 137] width 63 height 13
type input "59.95"
click at [456, 196] on input "44.95" at bounding box center [462, 196] width 63 height 13
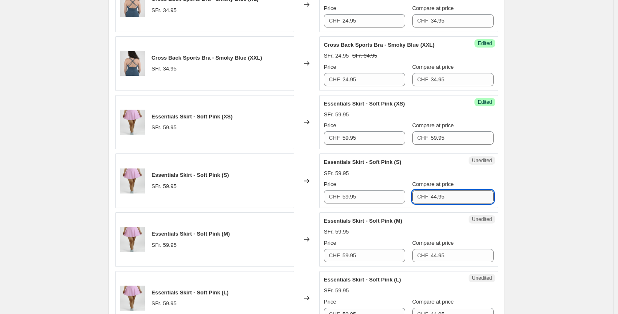
click at [456, 196] on input "44.95" at bounding box center [462, 196] width 63 height 13
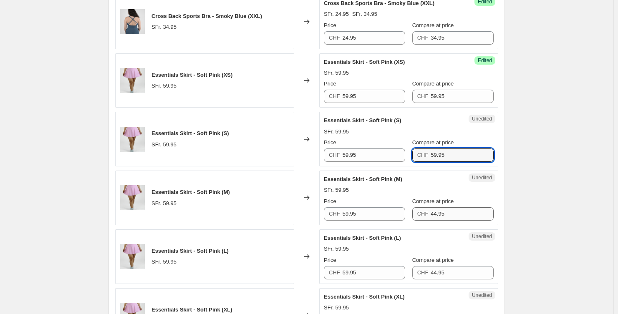
scroll to position [495, 0]
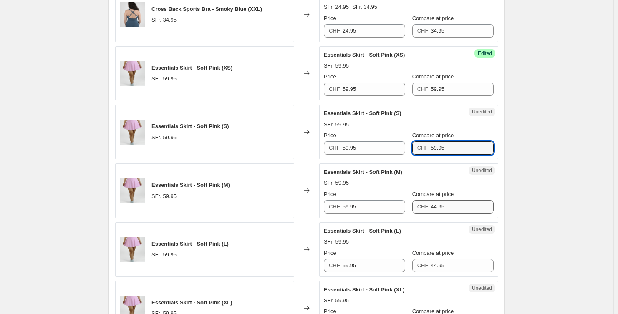
type input "59.95"
click at [450, 203] on input "44.95" at bounding box center [462, 206] width 63 height 13
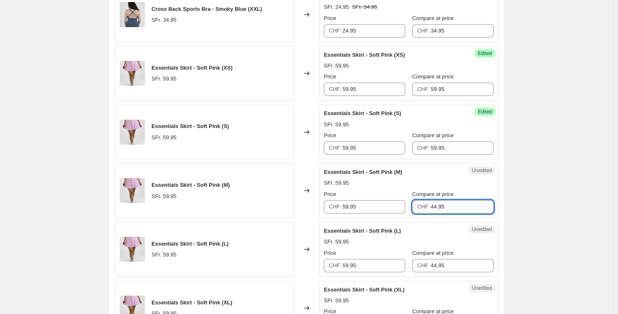
click at [450, 203] on input "44.95" at bounding box center [462, 206] width 63 height 13
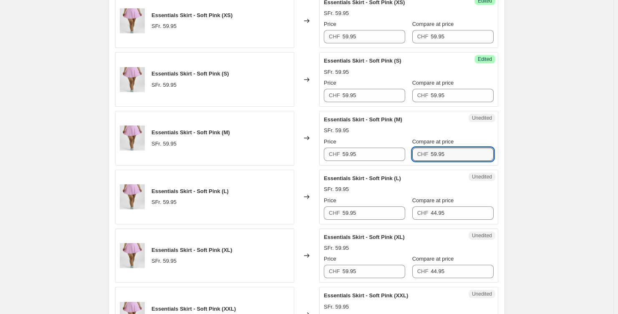
scroll to position [549, 0]
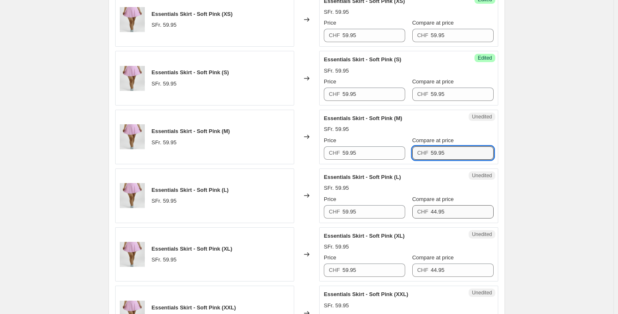
type input "59.95"
click at [446, 209] on input "44.95" at bounding box center [462, 211] width 63 height 13
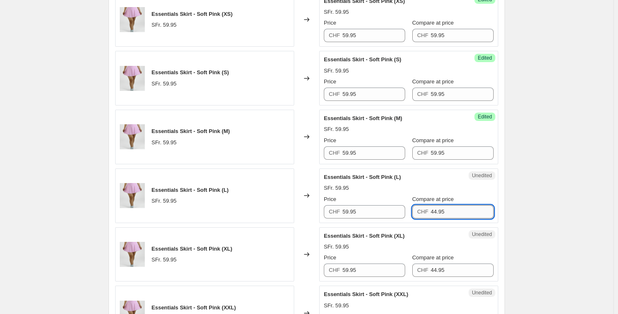
click at [446, 209] on input "44.95" at bounding box center [462, 211] width 63 height 13
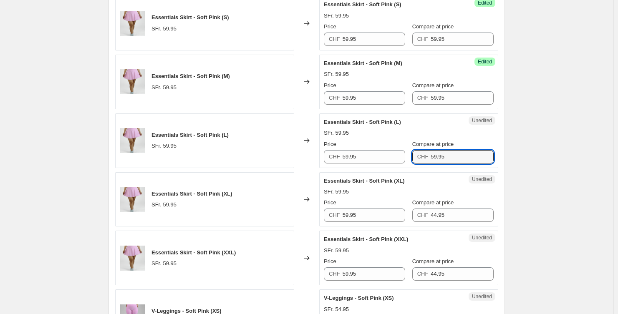
scroll to position [683, 0]
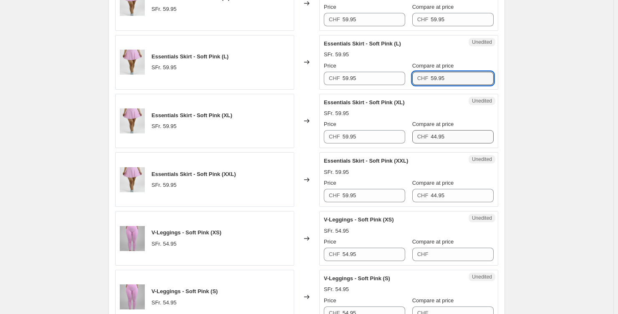
type input "59.95"
click at [442, 134] on input "44.95" at bounding box center [462, 136] width 63 height 13
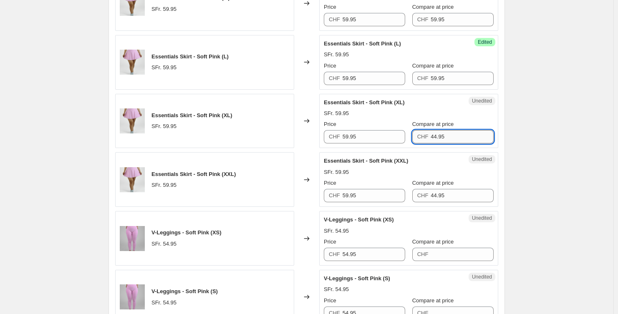
click at [442, 134] on input "44.95" at bounding box center [462, 136] width 63 height 13
type input "59.95"
click at [453, 199] on input "44.95" at bounding box center [462, 195] width 63 height 13
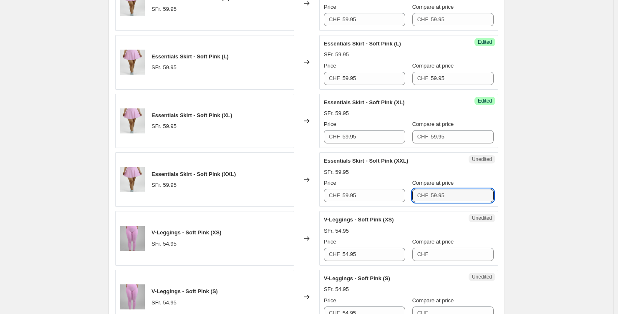
scroll to position [459, 0]
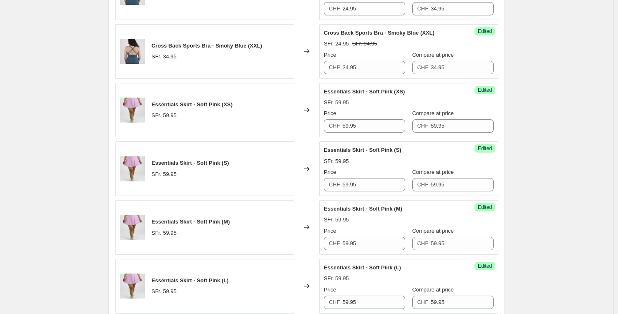
type input "59.95"
click at [368, 116] on div "Price" at bounding box center [364, 113] width 81 height 8
click at [368, 123] on input "59.95" at bounding box center [374, 125] width 63 height 13
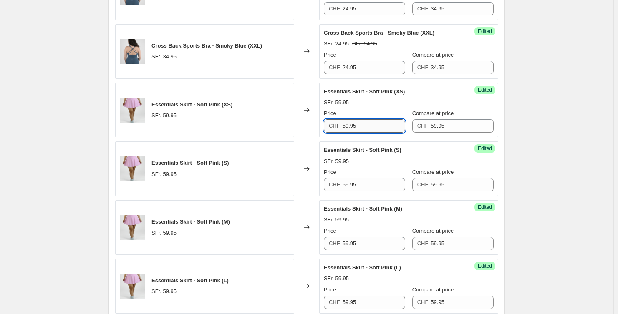
click at [368, 123] on input "59.95" at bounding box center [374, 125] width 63 height 13
drag, startPoint x: 370, startPoint y: 126, endPoint x: 307, endPoint y: 126, distance: 63.8
click at [307, 126] on div "Essentials Skirt - Soft Pink (XS) SFr. 59.95 Changed to Success Edited Essentia…" at bounding box center [306, 110] width 383 height 55
type input "39.95"
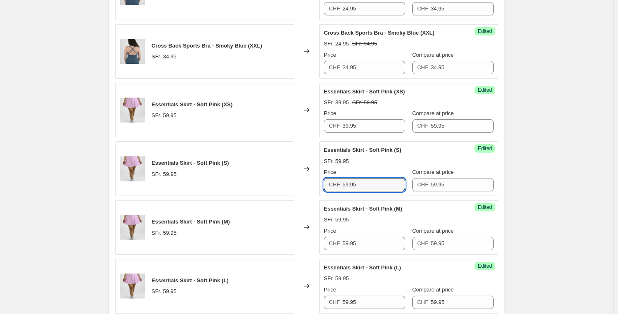
drag, startPoint x: 348, startPoint y: 188, endPoint x: 299, endPoint y: 186, distance: 49.7
click at [299, 187] on div "Essentials Skirt - Soft Pink (S) SFr. 59.95 Changed to Success Edited Essential…" at bounding box center [306, 168] width 383 height 55
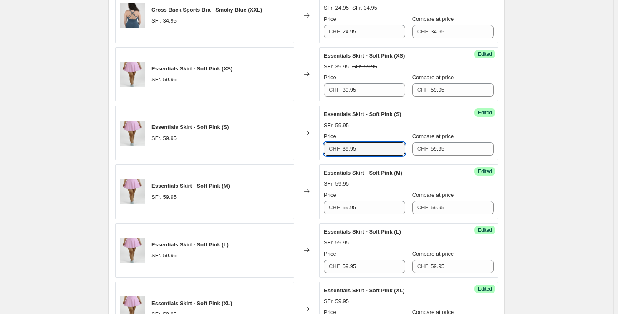
scroll to position [520, 0]
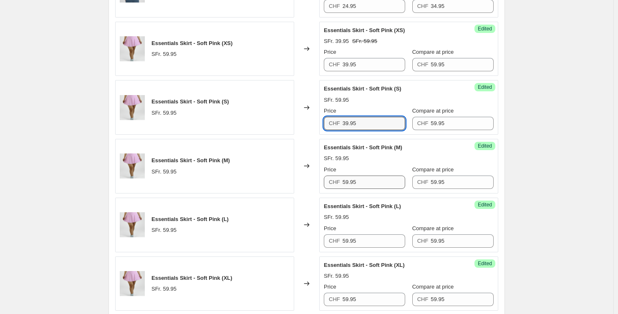
type input "39.95"
drag, startPoint x: 366, startPoint y: 184, endPoint x: 304, endPoint y: 182, distance: 62.2
click at [303, 183] on div "Essentials Skirt - Soft Pink (M) SFr. 59.95 Changed to Success Edited Essential…" at bounding box center [306, 166] width 383 height 55
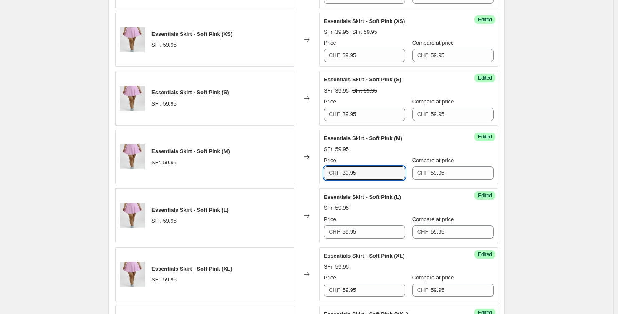
scroll to position [533, 0]
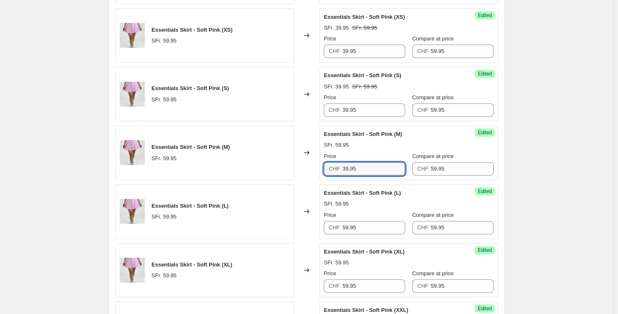
type input "39.95"
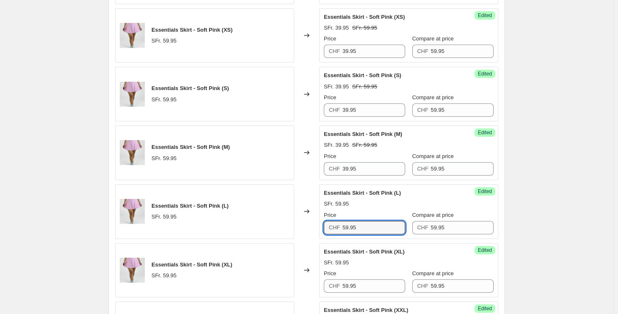
drag, startPoint x: 342, startPoint y: 232, endPoint x: 301, endPoint y: 231, distance: 41.3
click at [301, 231] on div "Essentials Skirt - Soft Pink (L) SFr. 59.95 Changed to Success Edited Essential…" at bounding box center [306, 211] width 383 height 55
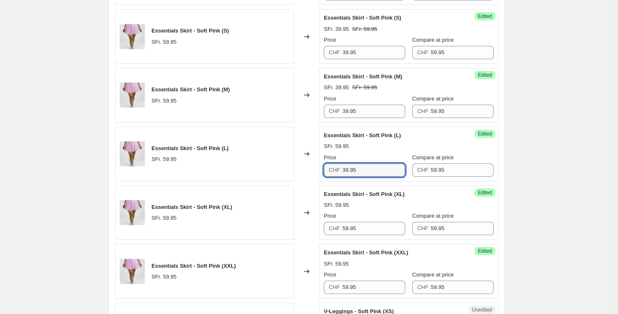
scroll to position [624, 0]
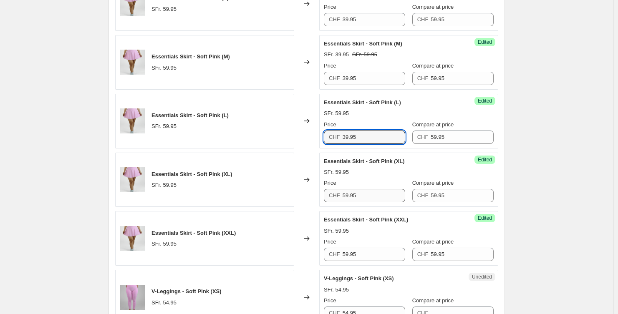
type input "39.95"
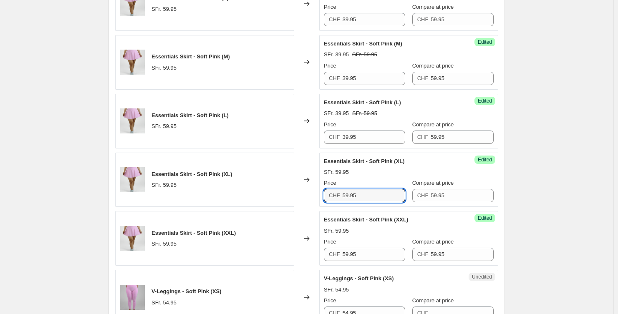
drag, startPoint x: 373, startPoint y: 197, endPoint x: 295, endPoint y: 195, distance: 78.0
click at [296, 195] on div "Essentials Skirt - Soft Pink (XL) SFr. 59.95 Changed to Success Edited Essentia…" at bounding box center [306, 180] width 383 height 55
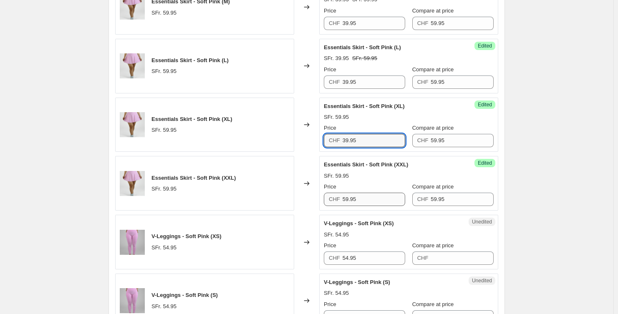
scroll to position [680, 0]
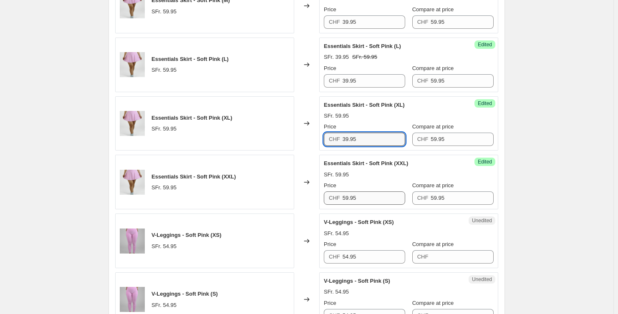
type input "39.95"
drag, startPoint x: 350, startPoint y: 197, endPoint x: 301, endPoint y: 197, distance: 48.8
click at [302, 197] on div "Essentials Skirt - Soft Pink (XXL) SFr. 59.95 Changed to Success Edited Essenti…" at bounding box center [306, 182] width 383 height 55
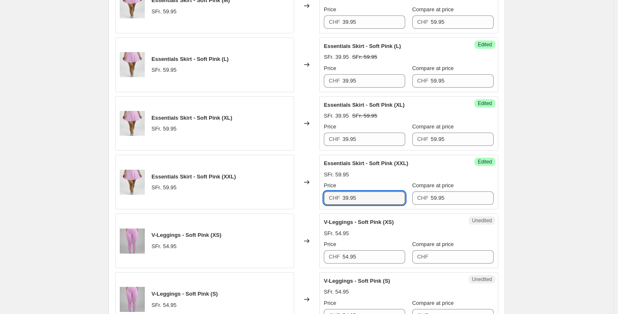
type input "39.95"
click at [550, 165] on div "Create new price [MEDICAL_DATA]. This page is ready Create new price [MEDICAL_D…" at bounding box center [306, 207] width 613 height 1774
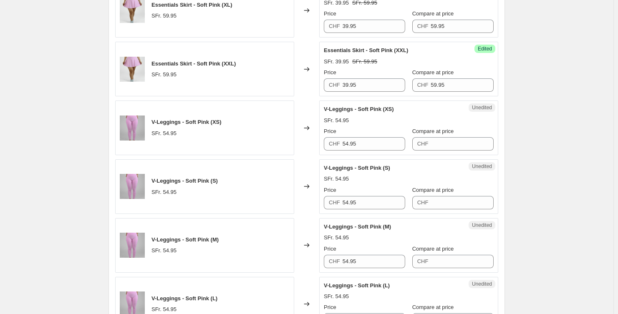
scroll to position [799, 0]
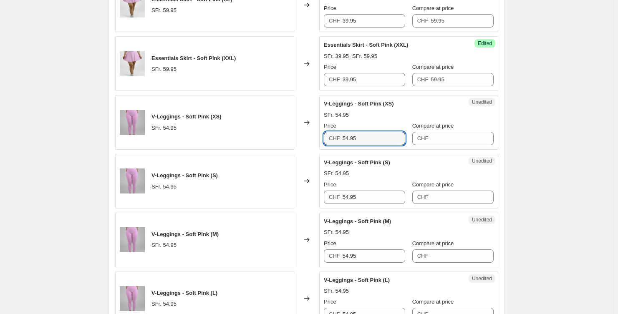
drag, startPoint x: 358, startPoint y: 138, endPoint x: 316, endPoint y: 139, distance: 41.3
click at [316, 139] on div "V-Leggings - Soft Pink (XS) SFr. 54.95 Changed to Unedited V-Leggings - Soft Pi…" at bounding box center [306, 122] width 383 height 55
click at [447, 133] on input "Compare at price" at bounding box center [462, 138] width 63 height 13
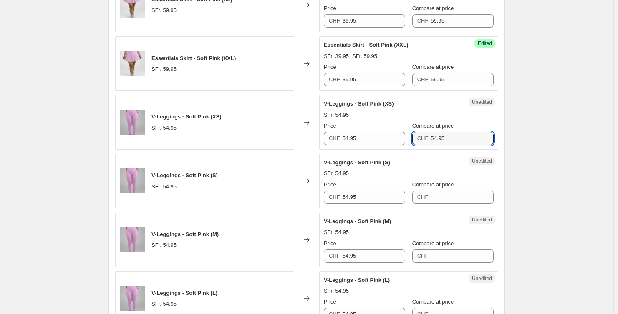
scroll to position [862, 0]
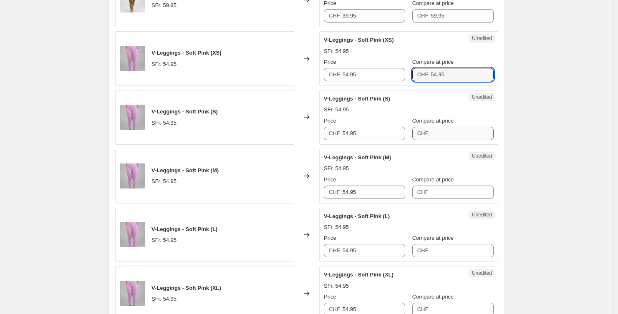
type input "54.95"
click at [448, 133] on input "Compare at price" at bounding box center [462, 133] width 63 height 13
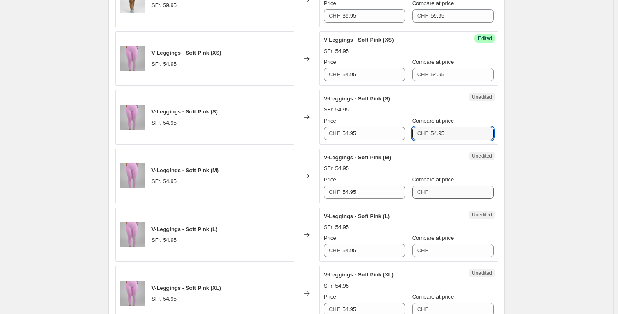
type input "54.95"
click at [447, 189] on input "Compare at price" at bounding box center [462, 192] width 63 height 13
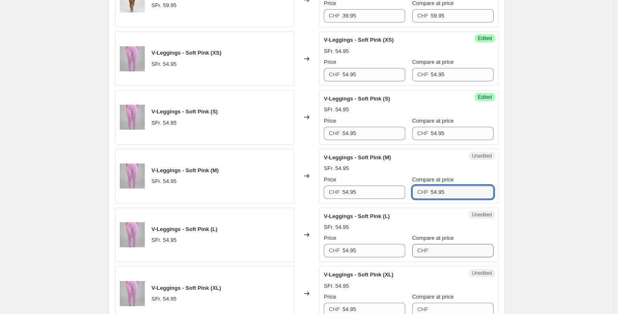
type input "54.95"
click at [450, 244] on input "Compare at price" at bounding box center [462, 250] width 63 height 13
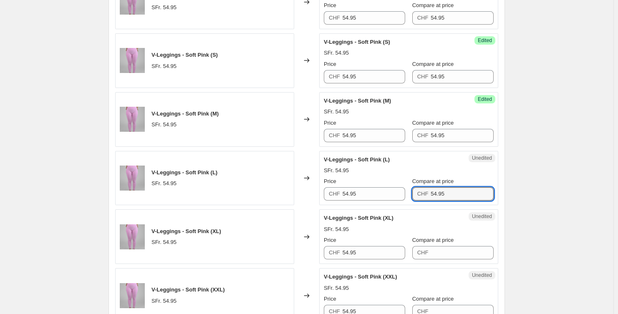
scroll to position [923, 0]
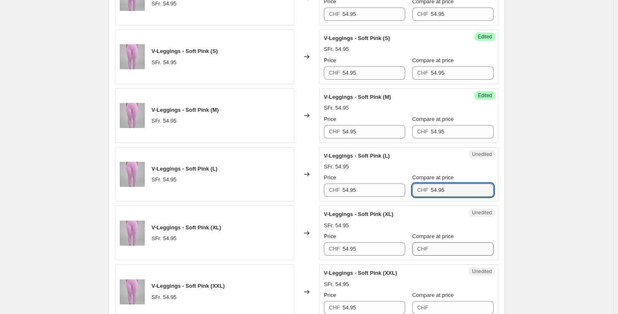
type input "54.95"
click at [452, 243] on input "Compare at price" at bounding box center [462, 248] width 63 height 13
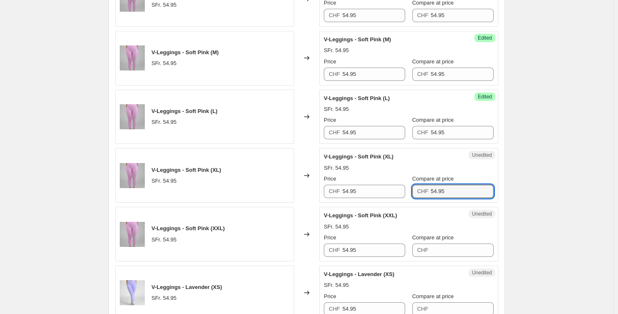
scroll to position [987, 0]
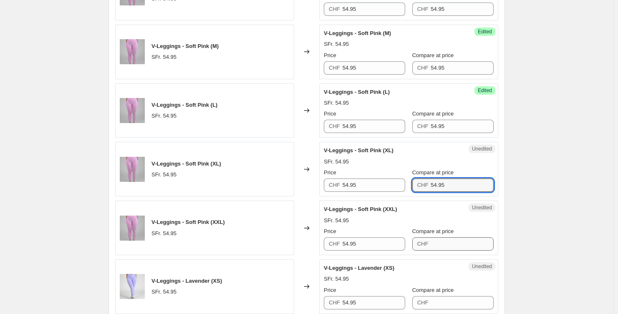
type input "54.95"
drag, startPoint x: 455, startPoint y: 247, endPoint x: 451, endPoint y: 234, distance: 14.1
click at [455, 247] on input "Compare at price" at bounding box center [462, 243] width 63 height 13
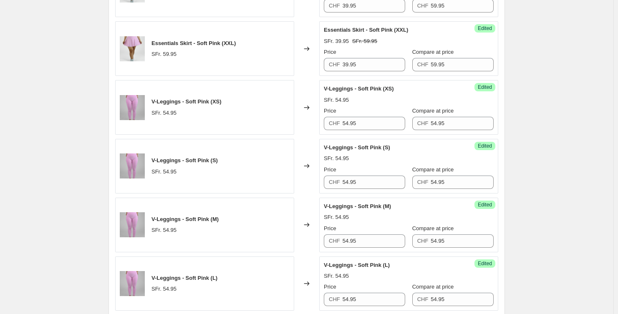
scroll to position [794, 0]
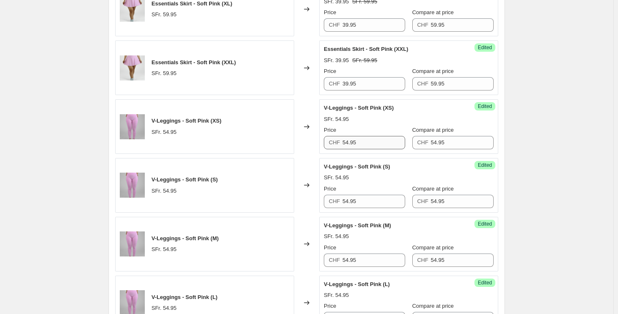
type input "54.95"
drag, startPoint x: 369, startPoint y: 141, endPoint x: 324, endPoint y: 141, distance: 45.1
click at [324, 141] on div "Success Edited V-Leggings - Soft Pink (XS) SFr. 54.95 Price CHF 54.95 Compare a…" at bounding box center [408, 126] width 179 height 55
drag, startPoint x: 346, startPoint y: 145, endPoint x: 322, endPoint y: 146, distance: 23.4
click at [322, 146] on div "Success Edited V-Leggings - Soft Pink (XS) SFr. 54.95 Price CHF 44.95 Compare a…" at bounding box center [408, 126] width 179 height 55
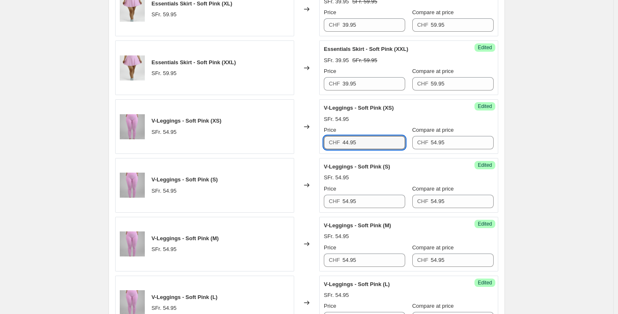
drag, startPoint x: 328, startPoint y: 138, endPoint x: 322, endPoint y: 138, distance: 5.4
click at [322, 138] on div "Success Edited V-Leggings - Soft Pink (XS) SFr. 54.95 Price CHF 44.95 Compare a…" at bounding box center [408, 126] width 179 height 55
type input "44.95"
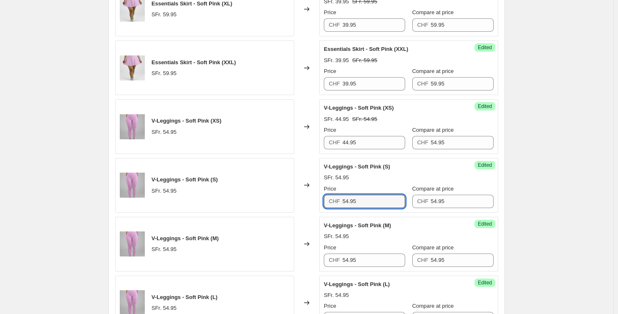
drag, startPoint x: 346, startPoint y: 203, endPoint x: 329, endPoint y: 185, distance: 24.5
click at [308, 204] on div "V-Leggings - Soft Pink (S) SFr. 54.95 Changed to Success Edited V-Leggings - So…" at bounding box center [306, 185] width 383 height 55
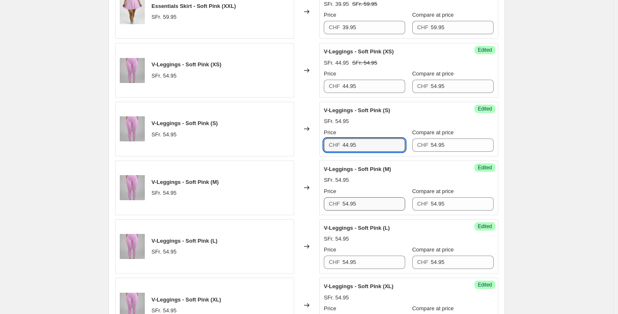
scroll to position [854, 0]
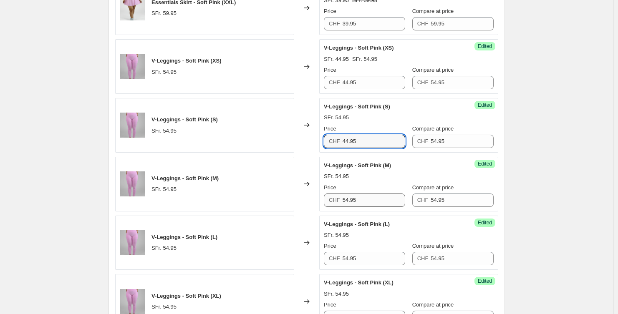
type input "44.95"
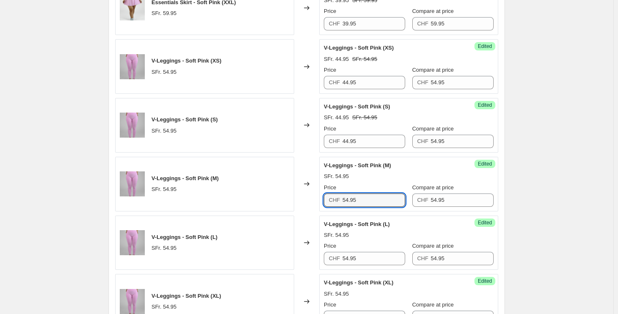
drag, startPoint x: 348, startPoint y: 201, endPoint x: 308, endPoint y: 192, distance: 41.1
click at [300, 201] on div "V-Leggings - Soft Pink (M) SFr. 54.95 Changed to Success Edited V-Leggings - So…" at bounding box center [306, 184] width 383 height 55
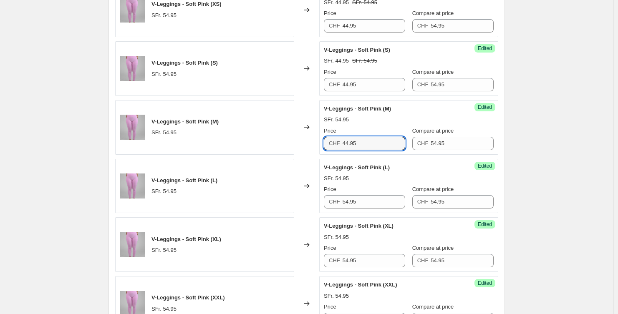
type input "44.95"
drag, startPoint x: 309, startPoint y: 201, endPoint x: 287, endPoint y: 199, distance: 21.3
click at [295, 200] on div "V-Leggings - Soft Pink (L) SFr. 54.95 Changed to Success Edited V-Leggings - So…" at bounding box center [306, 186] width 383 height 55
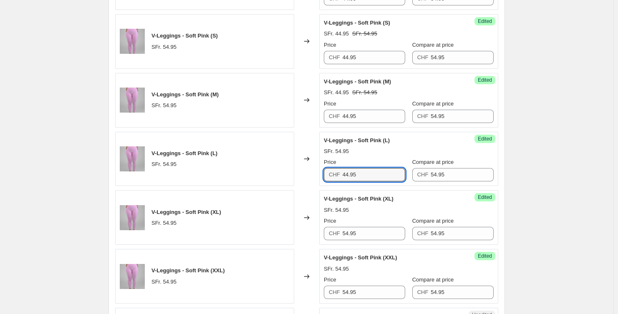
scroll to position [970, 0]
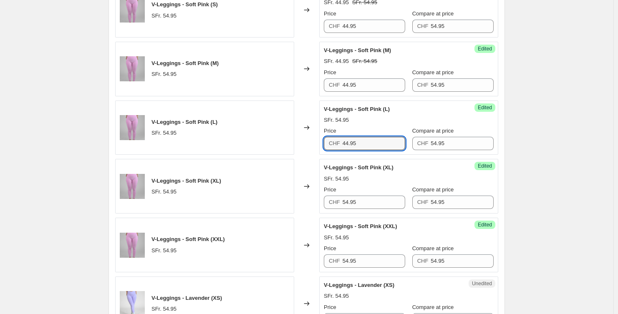
type input "44.95"
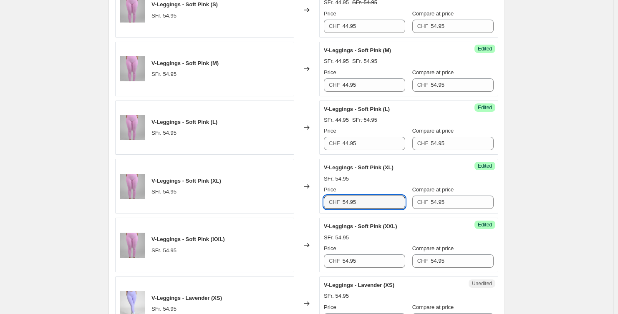
drag, startPoint x: 303, startPoint y: 205, endPoint x: 290, endPoint y: 205, distance: 12.5
click at [292, 205] on div "V-Leggings - Soft Pink (XL) SFr. 54.95 Changed to Success Edited V-Leggings - S…" at bounding box center [306, 186] width 383 height 55
drag, startPoint x: 379, startPoint y: 200, endPoint x: 301, endPoint y: 206, distance: 78.2
click at [301, 206] on div "V-Leggings - Soft Pink (XL) SFr. 54.95 Changed to Success Edited V-Leggings - S…" at bounding box center [306, 186] width 383 height 55
drag, startPoint x: 392, startPoint y: 200, endPoint x: 322, endPoint y: 202, distance: 70.1
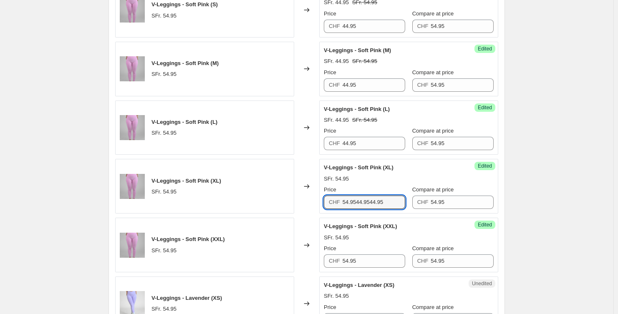
click at [322, 202] on div "Success Edited V-Leggings - Soft Pink (XL) SFr. 54.95 Price CHF 54.9544.9544.95…" at bounding box center [408, 186] width 179 height 55
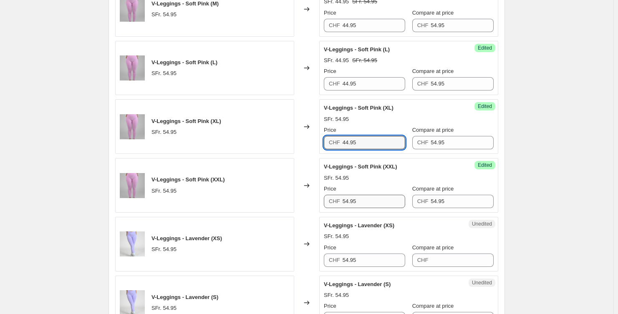
scroll to position [1030, 0]
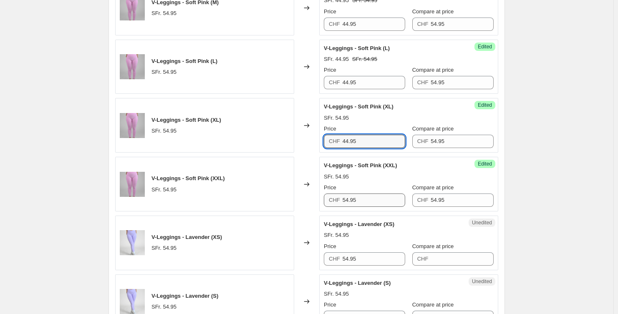
type input "44.95"
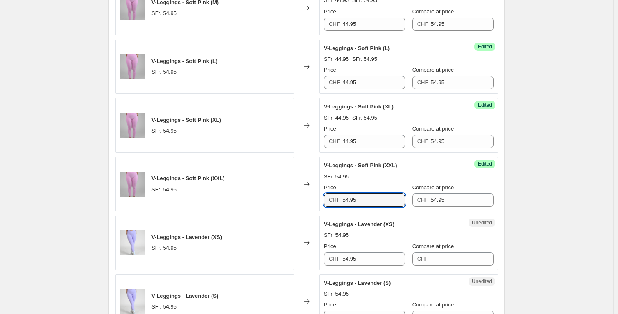
drag, startPoint x: 350, startPoint y: 201, endPoint x: 334, endPoint y: 201, distance: 15.4
click at [334, 201] on div "CHF 54.95" at bounding box center [364, 200] width 81 height 13
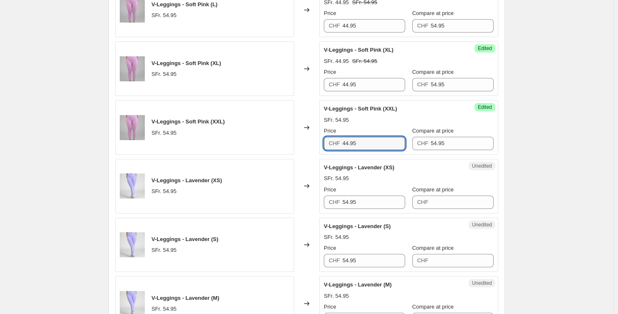
scroll to position [1188, 0]
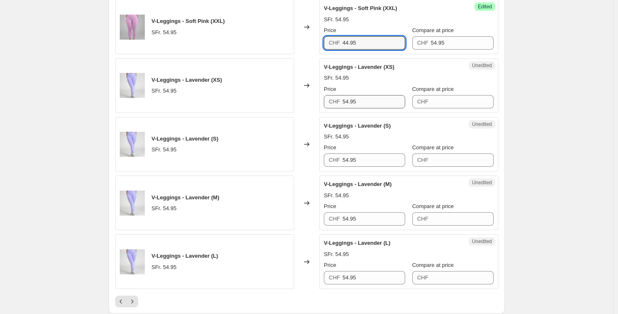
type input "44.95"
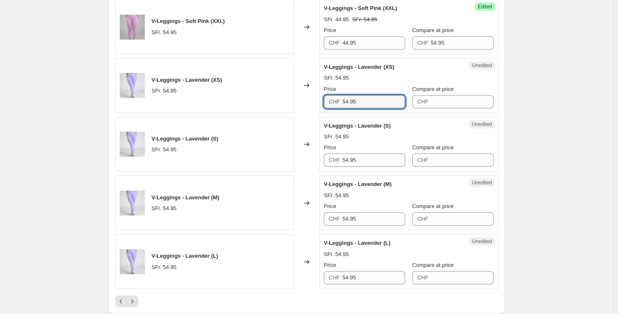
drag, startPoint x: 371, startPoint y: 104, endPoint x: 334, endPoint y: 103, distance: 37.1
click at [334, 103] on div "CHF 54.95" at bounding box center [364, 101] width 81 height 13
click at [468, 103] on input "Compare at price" at bounding box center [462, 101] width 63 height 13
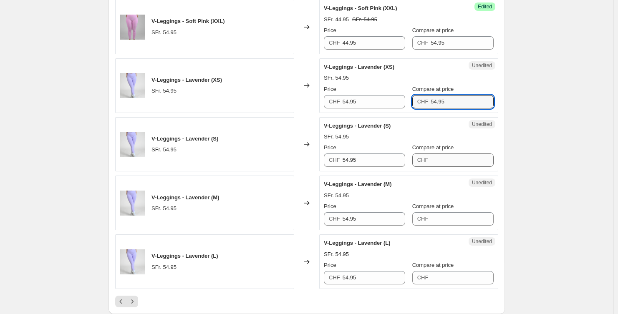
type input "54.95"
click at [456, 158] on input "Compare at price" at bounding box center [462, 160] width 63 height 13
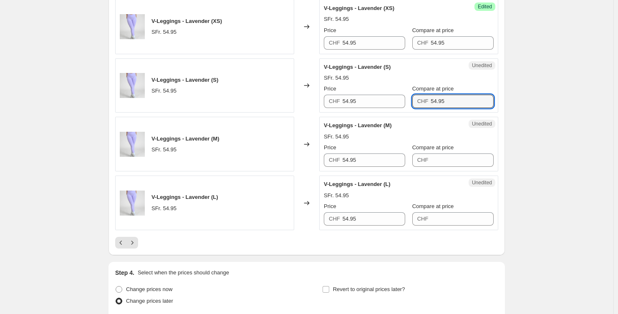
scroll to position [1250, 0]
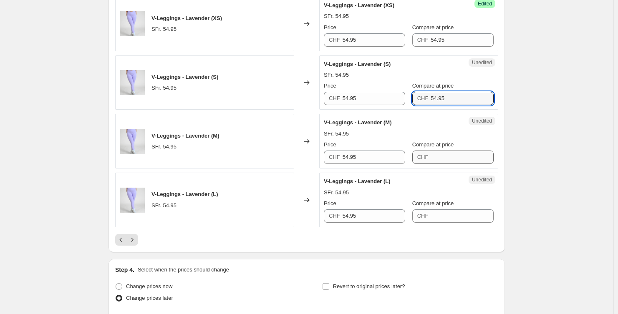
type input "54.95"
click at [444, 155] on input "Compare at price" at bounding box center [462, 157] width 63 height 13
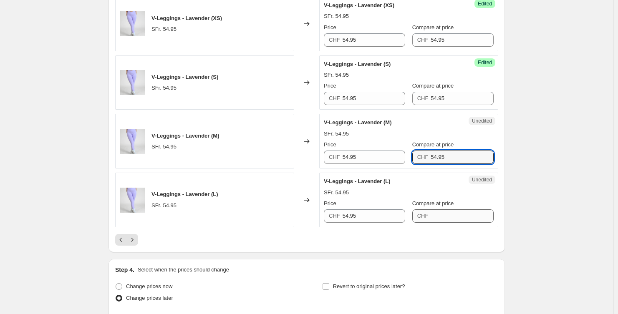
type input "54.95"
click at [450, 214] on input "Compare at price" at bounding box center [462, 215] width 63 height 13
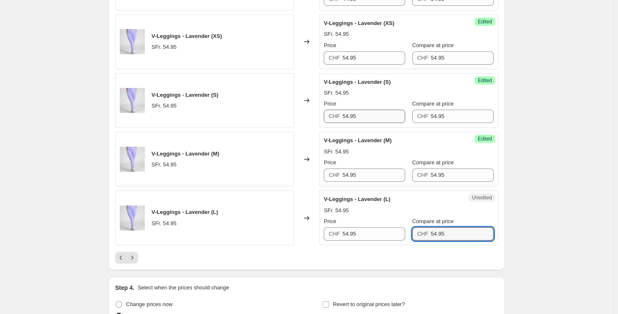
scroll to position [1228, 0]
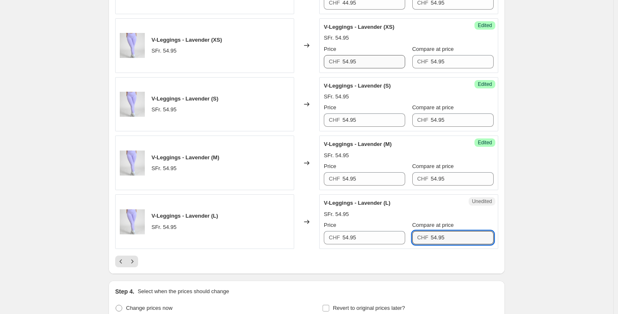
type input "54.95"
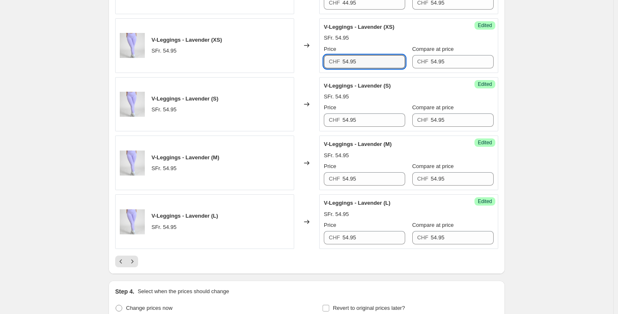
drag, startPoint x: 363, startPoint y: 58, endPoint x: 310, endPoint y: 59, distance: 53.0
click at [310, 59] on div "V-Leggings - Lavender (XS) SFr. 54.95 Changed to Success Edited V-Leggings - La…" at bounding box center [306, 45] width 383 height 55
type input "49.95"
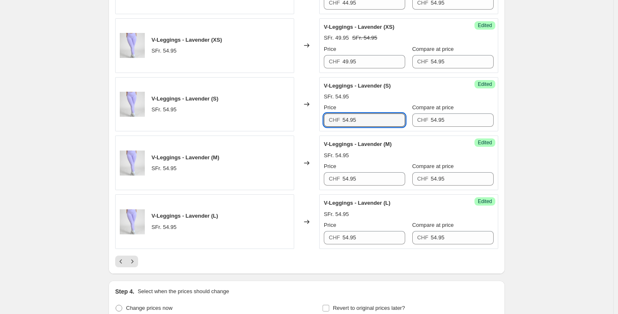
drag, startPoint x: 319, startPoint y: 120, endPoint x: 312, endPoint y: 120, distance: 7.5
click at [312, 120] on div "V-Leggings - Lavender (S) SFr. 54.95 Changed to Success Edited V-Leggings - Lav…" at bounding box center [306, 104] width 383 height 55
type input "49.95"
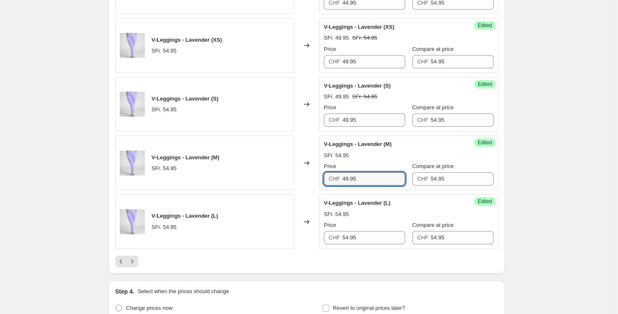
type input "49.95"
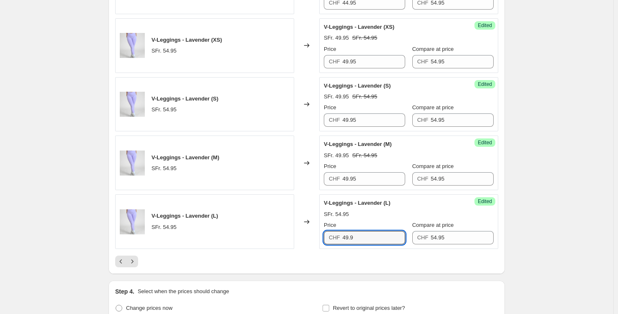
type input "49.95"
click at [134, 259] on icon "Next" at bounding box center [132, 261] width 2 height 4
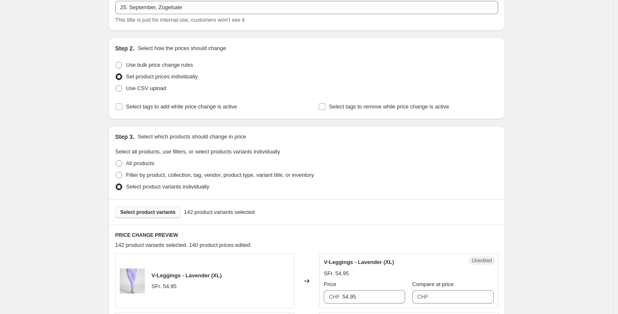
scroll to position [204, 0]
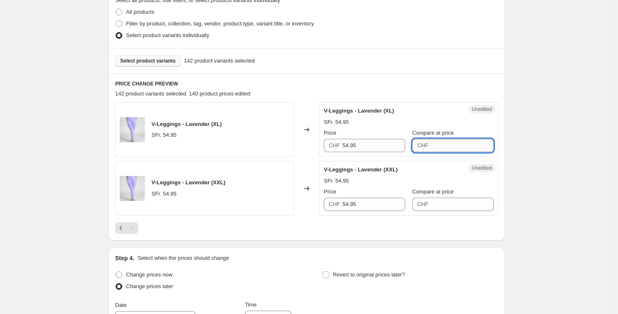
click at [433, 144] on input "Compare at price" at bounding box center [462, 145] width 63 height 13
type input "54.95"
click at [452, 203] on input "Compare at price" at bounding box center [462, 204] width 63 height 13
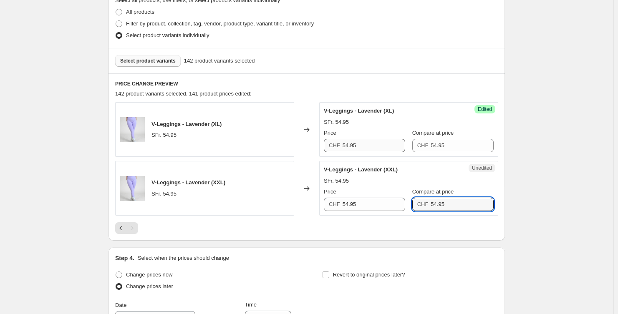
type input "54.95"
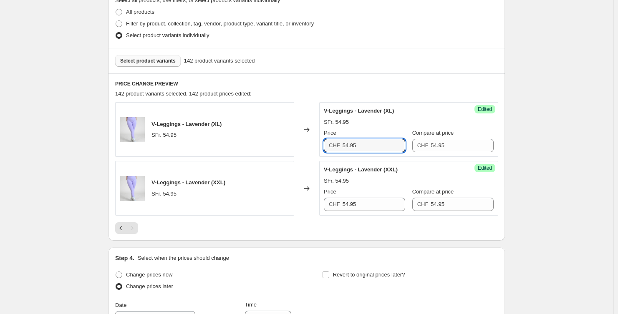
drag, startPoint x: 384, startPoint y: 145, endPoint x: 318, endPoint y: 149, distance: 66.5
click at [318, 149] on div "V-Leggings - Lavender (XL) SFr. 54.95 Changed to Success Edited V-Leggings - La…" at bounding box center [306, 129] width 383 height 55
type input "49.95"
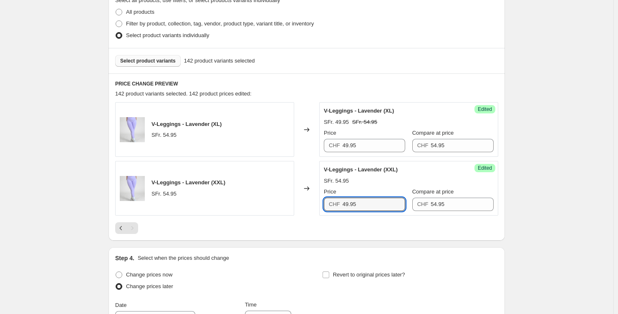
type input "49.95"
click at [540, 134] on div "Create new price [MEDICAL_DATA]. This page is ready Create new price [MEDICAL_D…" at bounding box center [306, 154] width 613 height 717
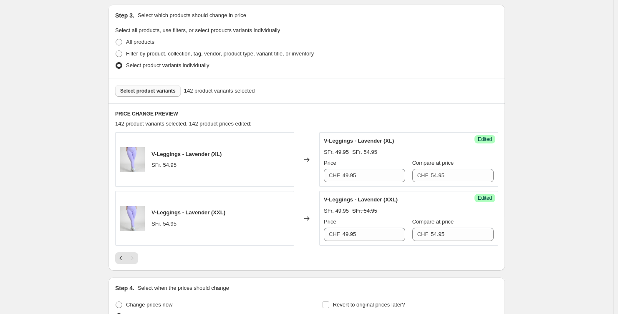
scroll to position [250, 0]
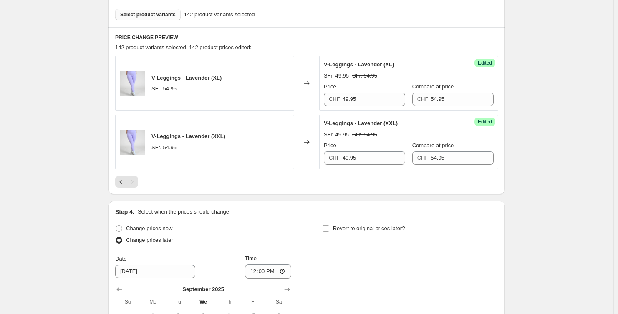
click at [155, 12] on span "Select product variants" at bounding box center [147, 14] width 55 height 7
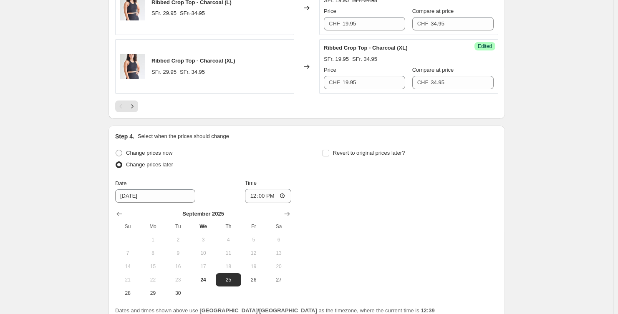
scroll to position [1308, 0]
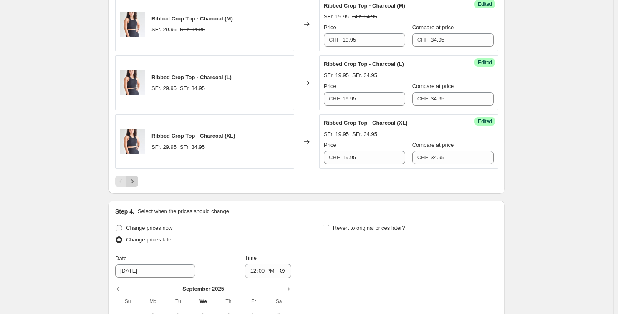
click at [138, 184] on button "Next" at bounding box center [132, 182] width 12 height 12
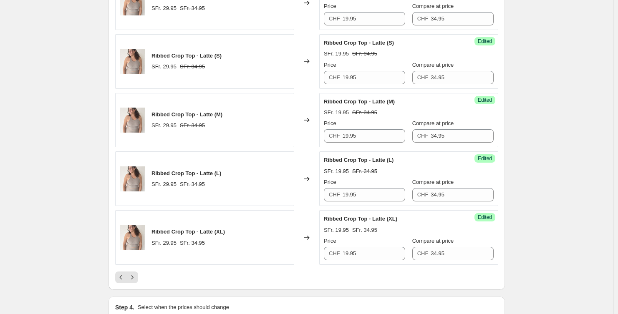
scroll to position [1338, 0]
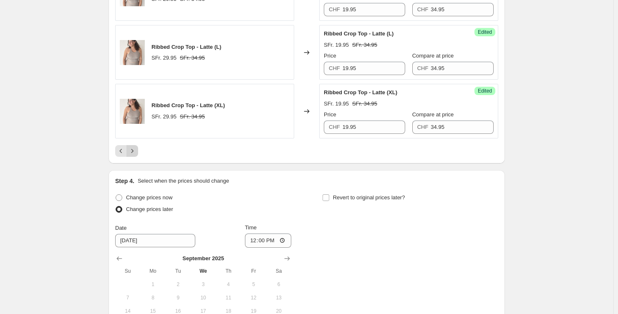
click at [136, 148] on icon "Next" at bounding box center [132, 151] width 8 height 8
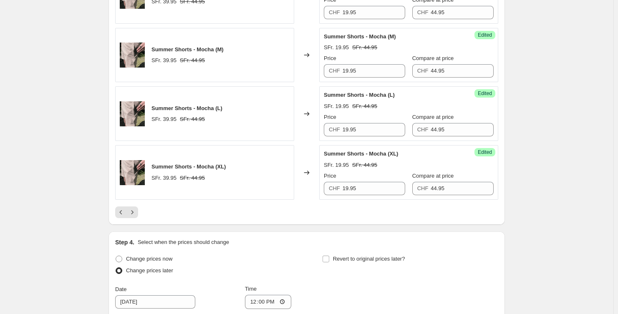
scroll to position [1356, 0]
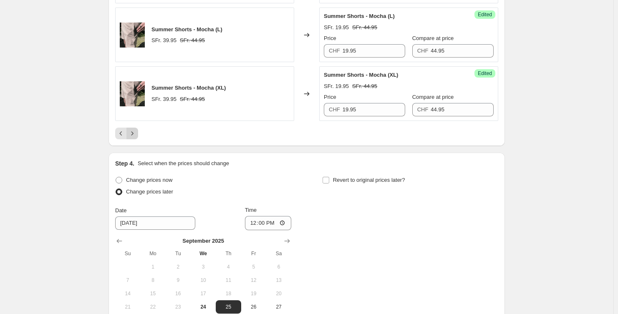
click at [134, 133] on icon "Next" at bounding box center [132, 133] width 2 height 4
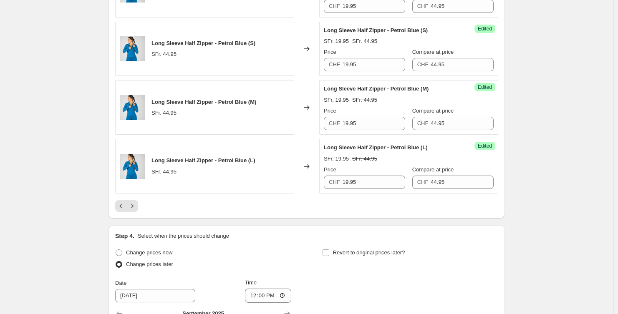
scroll to position [1380, 0]
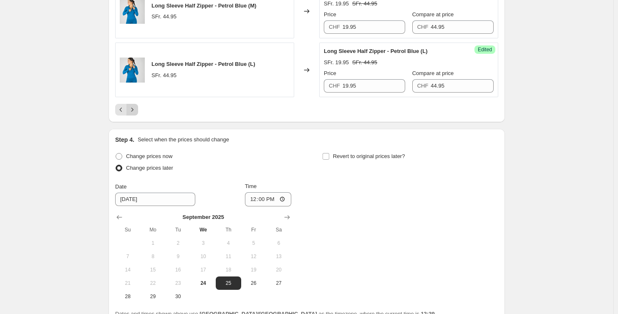
click at [136, 106] on icon "Next" at bounding box center [132, 110] width 8 height 8
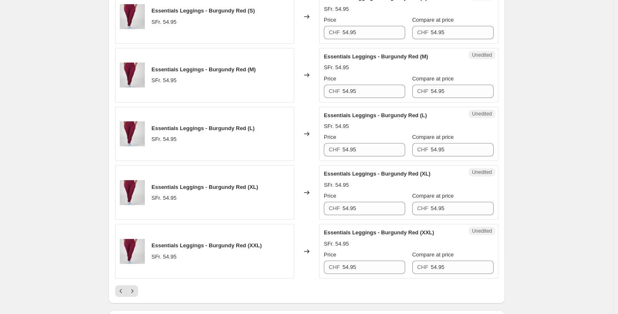
scroll to position [1354, 0]
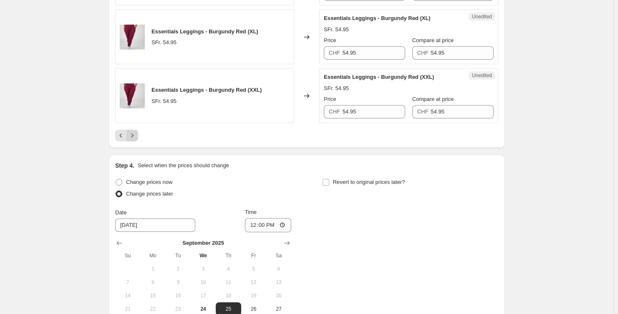
click at [135, 138] on icon "Next" at bounding box center [132, 135] width 8 height 8
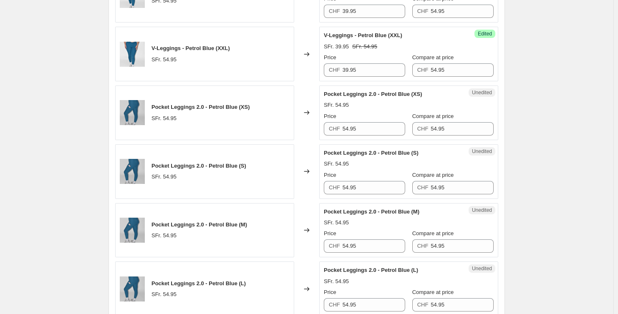
scroll to position [574, 0]
click at [394, 127] on input "54.95" at bounding box center [374, 128] width 63 height 13
click at [380, 125] on input "39.95" at bounding box center [374, 128] width 63 height 13
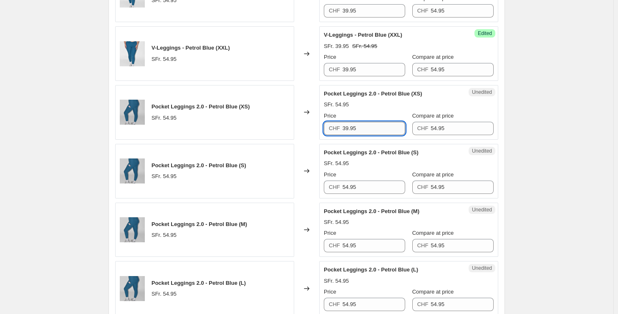
click at [380, 125] on input "39.95" at bounding box center [374, 128] width 63 height 13
type input "39.95"
click at [386, 185] on input "54.95" at bounding box center [374, 187] width 63 height 13
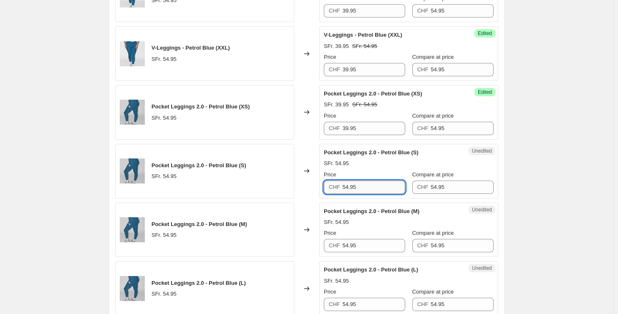
click at [386, 185] on input "54.95" at bounding box center [374, 187] width 63 height 13
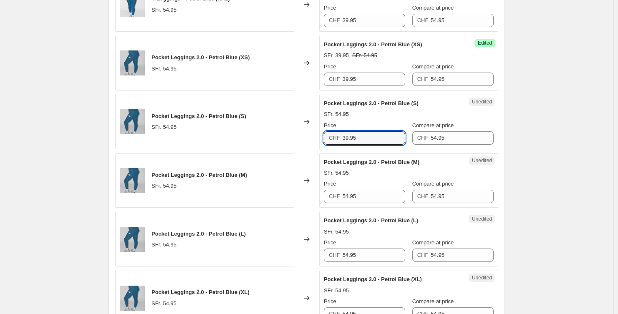
scroll to position [625, 0]
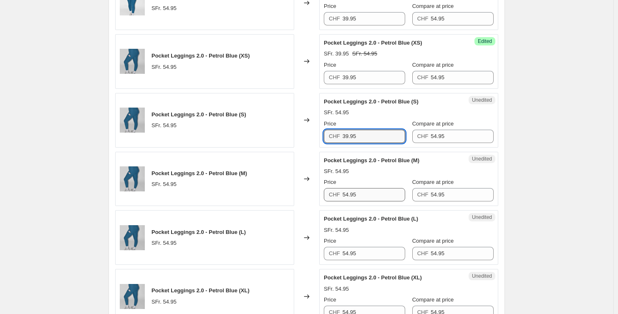
type input "39.95"
click at [366, 192] on input "54.95" at bounding box center [374, 194] width 63 height 13
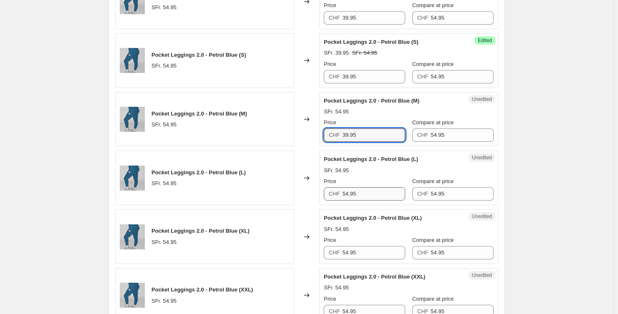
type input "39.95"
click at [370, 189] on input "54.95" at bounding box center [374, 193] width 63 height 13
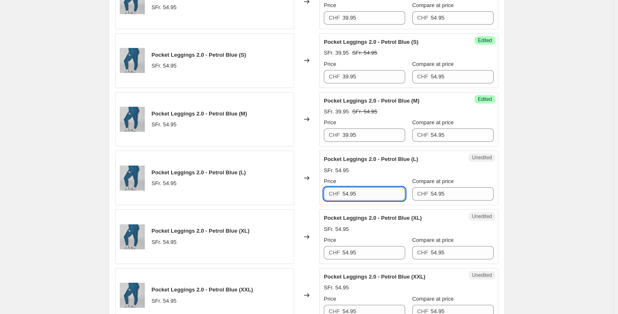
click at [370, 189] on input "54.95" at bounding box center [374, 193] width 63 height 13
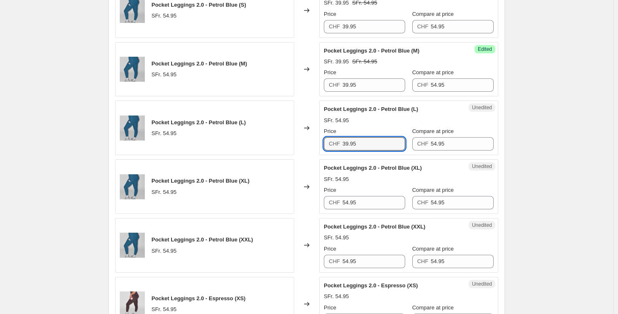
scroll to position [737, 0]
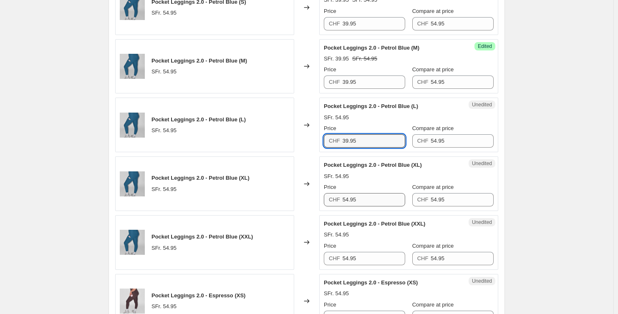
type input "39.95"
click at [370, 198] on input "54.95" at bounding box center [374, 199] width 63 height 13
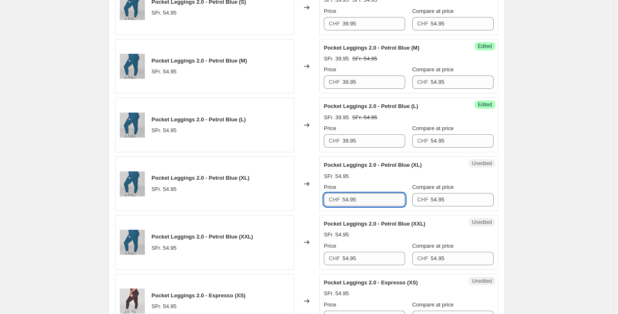
click at [370, 198] on input "54.95" at bounding box center [374, 199] width 63 height 13
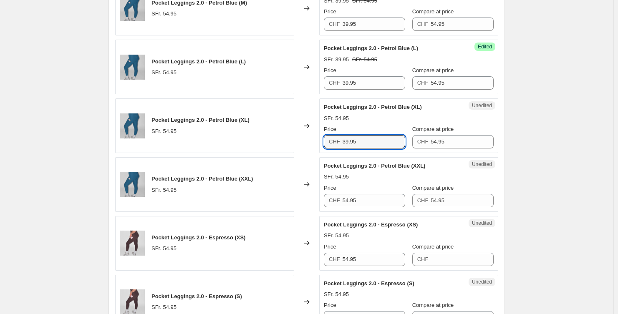
scroll to position [797, 0]
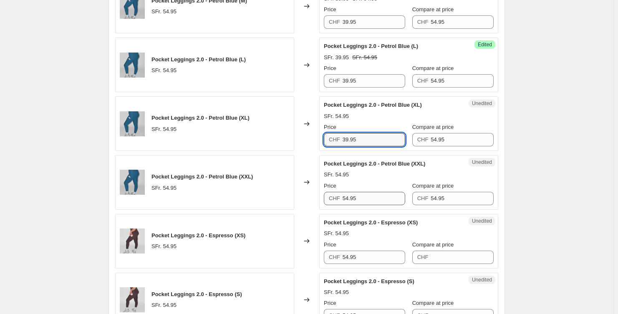
type input "39.95"
click at [368, 198] on input "54.95" at bounding box center [374, 198] width 63 height 13
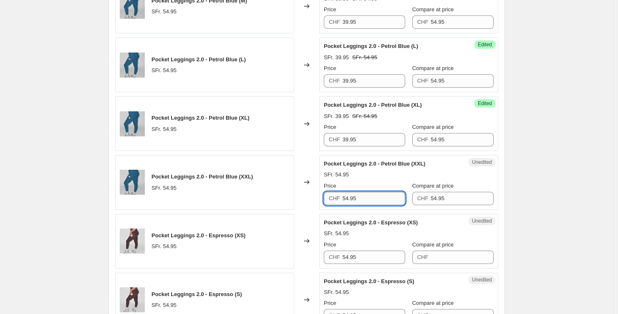
click at [368, 198] on input "54.95" at bounding box center [374, 198] width 63 height 13
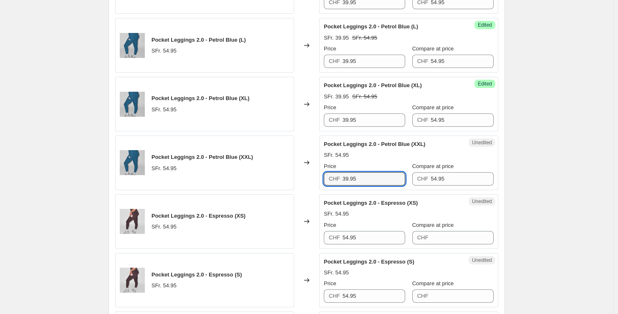
scroll to position [920, 0]
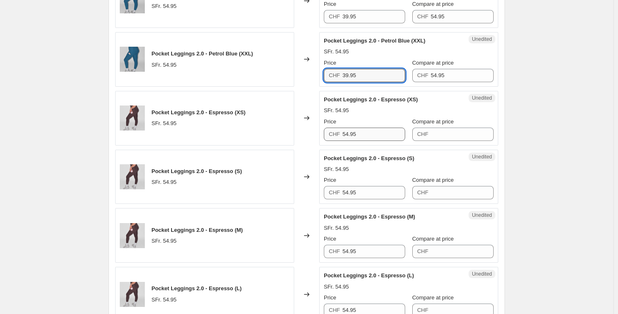
type input "39.95"
click at [372, 134] on input "54.95" at bounding box center [374, 134] width 63 height 13
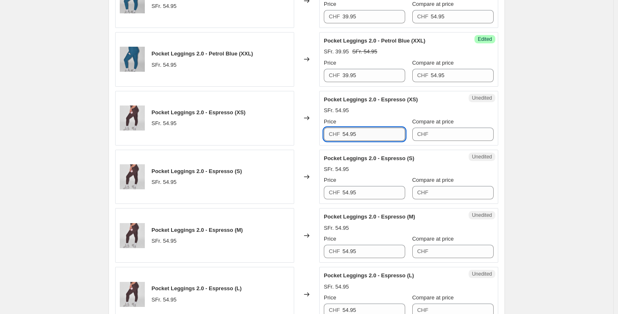
click at [372, 134] on input "54.95" at bounding box center [374, 134] width 63 height 13
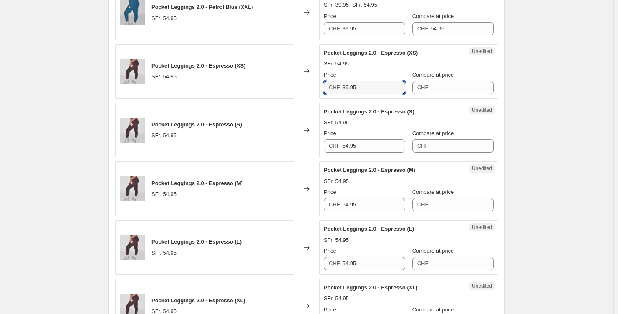
scroll to position [970, 0]
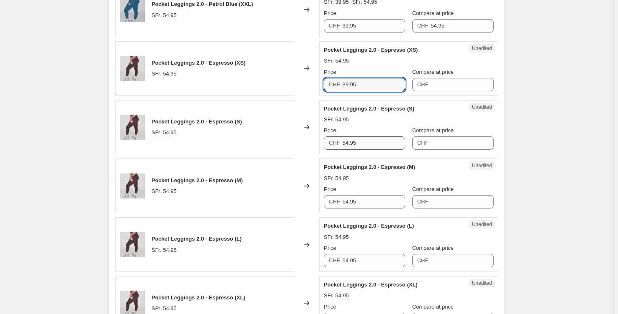
type input "39.95"
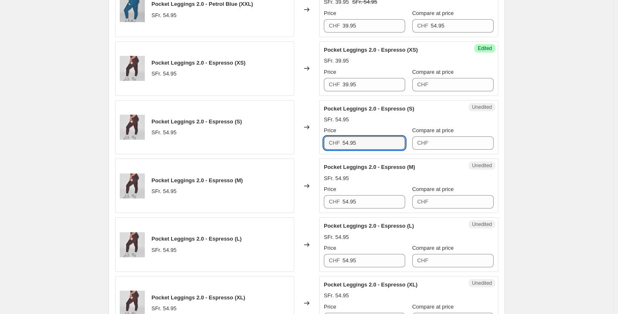
drag, startPoint x: 359, startPoint y: 141, endPoint x: 322, endPoint y: 141, distance: 36.3
click at [322, 141] on div "Unedited Pocket Leggings 2.0 - Espresso (S) SFr. 54.95 Price CHF 54.95 Compare …" at bounding box center [408, 127] width 179 height 55
type input "39.95"
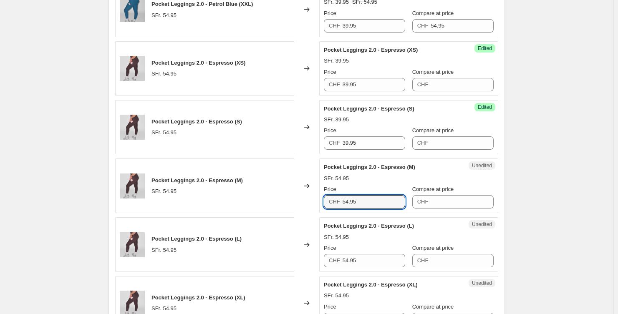
drag, startPoint x: 340, startPoint y: 202, endPoint x: 312, endPoint y: 202, distance: 28.4
click at [312, 202] on div "Pocket Leggings 2.0 - Espresso (M) SFr. 54.95 Changed to Unedited Pocket Leggin…" at bounding box center [306, 186] width 383 height 55
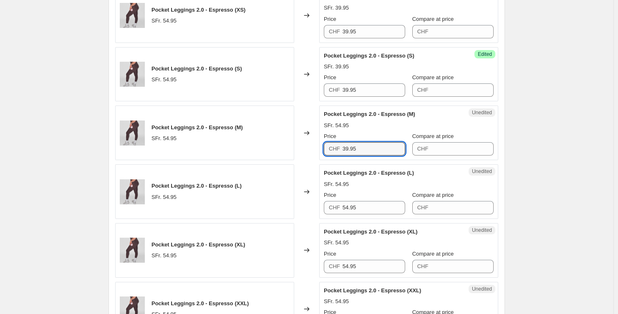
scroll to position [1025, 0]
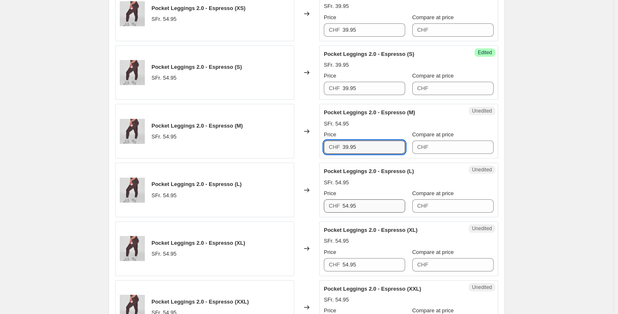
type input "39.95"
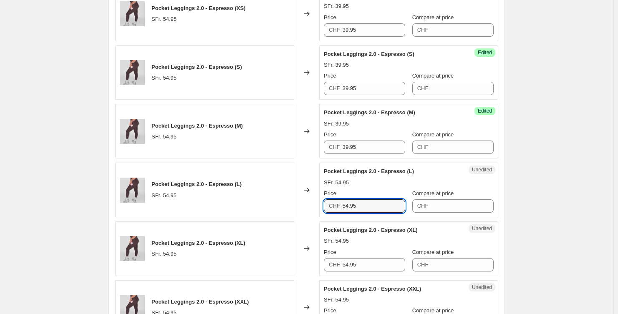
drag, startPoint x: 357, startPoint y: 207, endPoint x: 307, endPoint y: 206, distance: 49.2
click at [308, 206] on div "Pocket Leggings 2.0 - Espresso (L) SFr. 54.95 Changed to Unedited Pocket Leggin…" at bounding box center [306, 190] width 383 height 55
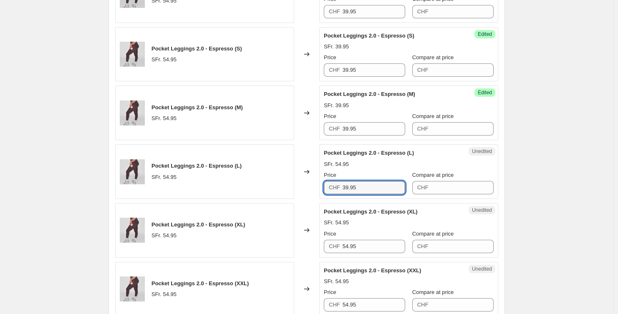
scroll to position [1078, 0]
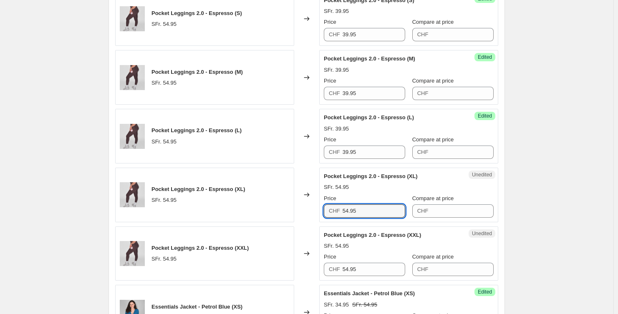
drag, startPoint x: 358, startPoint y: 212, endPoint x: 310, endPoint y: 213, distance: 48.0
click at [310, 213] on div "Pocket Leggings 2.0 - Espresso (XL) SFr. 54.95 Changed to Unedited Pocket Leggi…" at bounding box center [306, 195] width 383 height 55
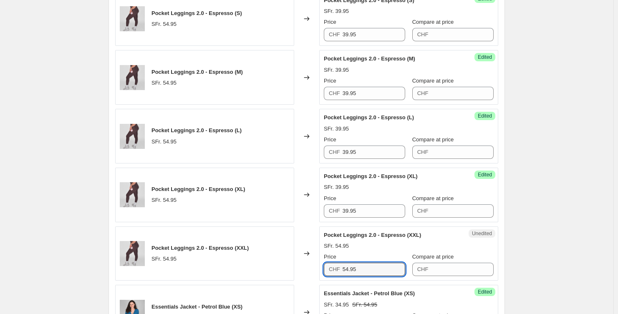
drag, startPoint x: 348, startPoint y: 270, endPoint x: 312, endPoint y: 270, distance: 35.9
click at [312, 270] on div "Pocket Leggings 2.0 - Espresso (XXL) SFr. 54.95 Changed to Unedited Pocket Legg…" at bounding box center [306, 254] width 383 height 55
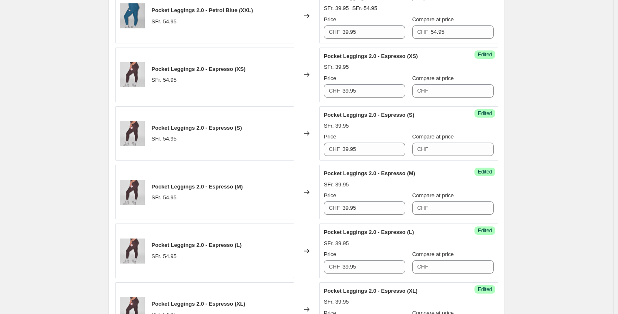
scroll to position [955, 0]
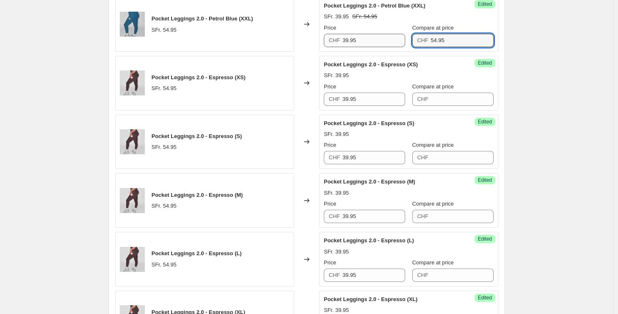
drag, startPoint x: 459, startPoint y: 35, endPoint x: 403, endPoint y: 33, distance: 55.1
click at [403, 33] on div "Price CHF 39.95 Compare at price CHF 54.95" at bounding box center [409, 35] width 170 height 23
click at [452, 88] on span "Compare at price" at bounding box center [433, 86] width 42 height 6
click at [452, 93] on input "Compare at price" at bounding box center [462, 99] width 63 height 13
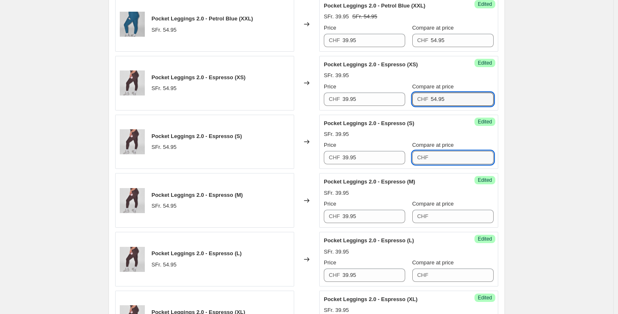
click at [454, 154] on input "Compare at price" at bounding box center [462, 157] width 63 height 13
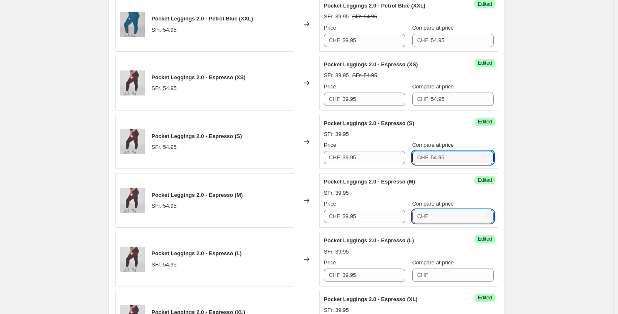
click at [448, 210] on input "Compare at price" at bounding box center [462, 216] width 63 height 13
click at [454, 212] on input "Compare at price" at bounding box center [462, 215] width 63 height 13
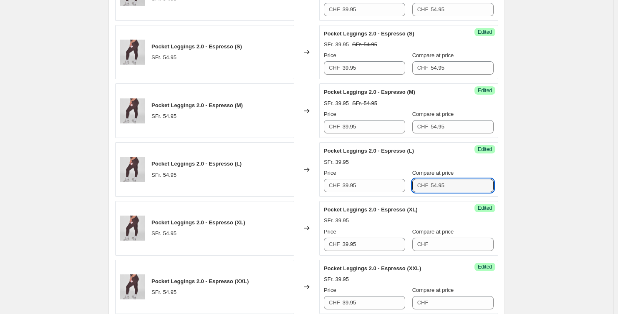
scroll to position [1091, 0]
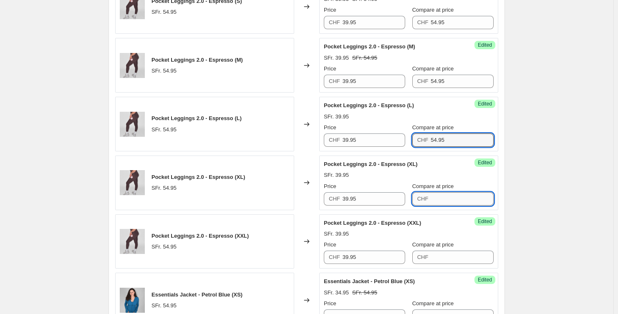
click at [454, 194] on input "Compare at price" at bounding box center [462, 198] width 63 height 13
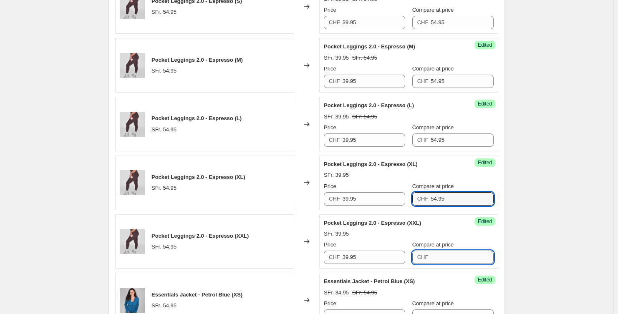
click at [447, 252] on input "Compare at price" at bounding box center [462, 257] width 63 height 13
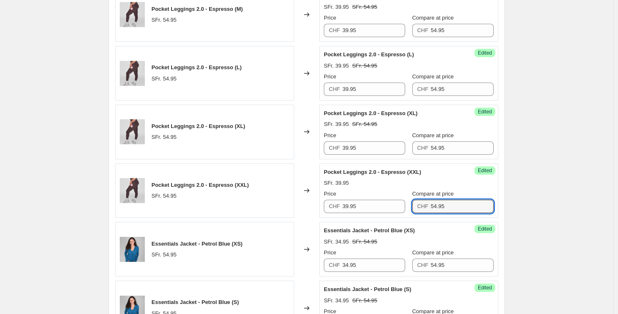
scroll to position [1146, 0]
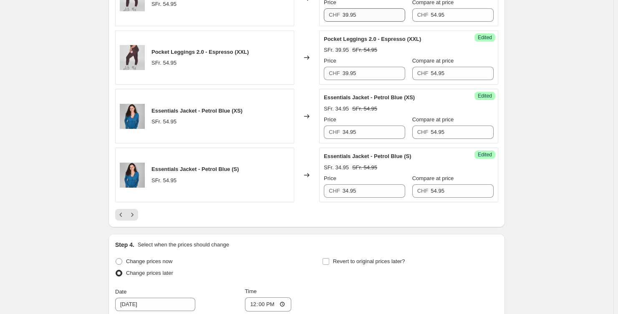
scroll to position [1280, 0]
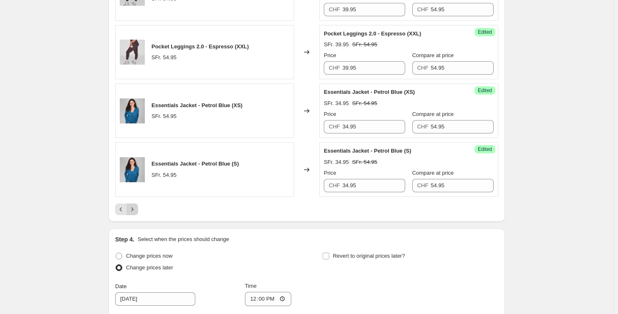
click at [131, 207] on icon "Next" at bounding box center [132, 209] width 8 height 8
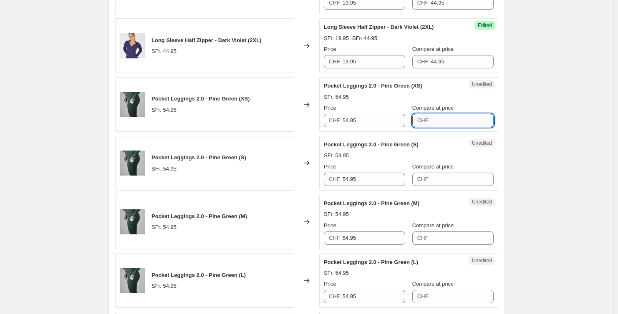
click at [441, 118] on input "Compare at price" at bounding box center [462, 120] width 63 height 13
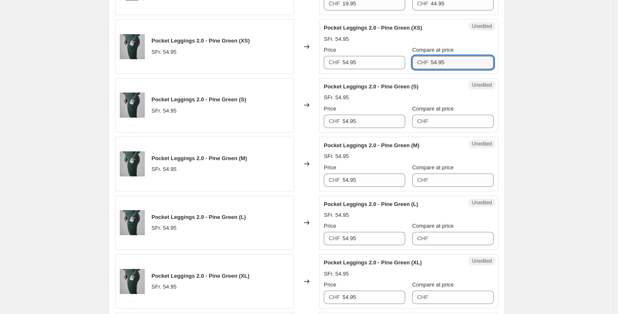
scroll to position [876, 0]
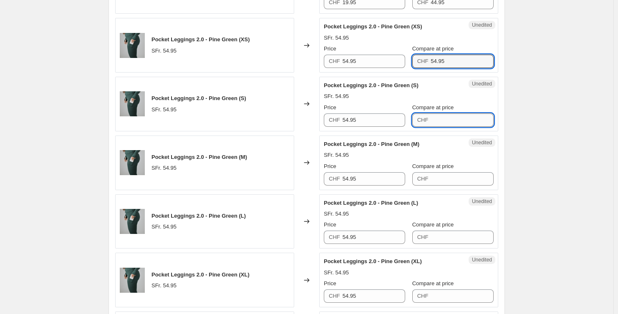
click at [456, 121] on input "Compare at price" at bounding box center [462, 119] width 63 height 13
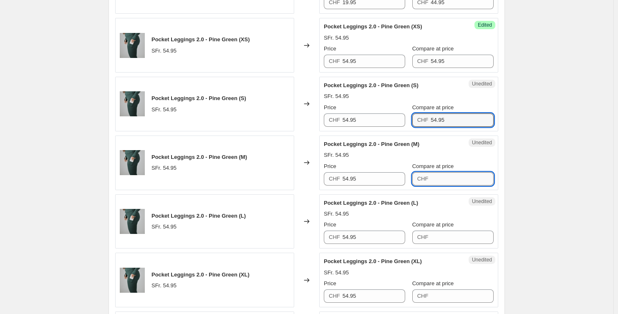
click at [451, 174] on input "Compare at price" at bounding box center [462, 178] width 63 height 13
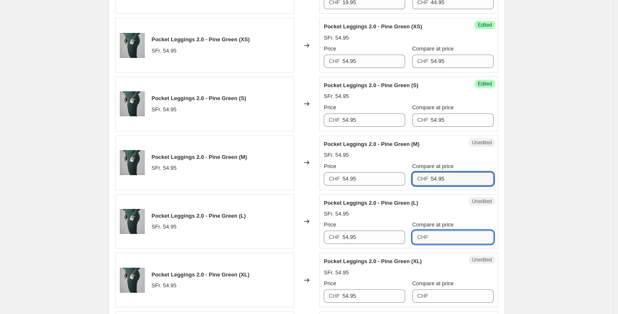
click at [449, 238] on input "Compare at price" at bounding box center [462, 237] width 63 height 13
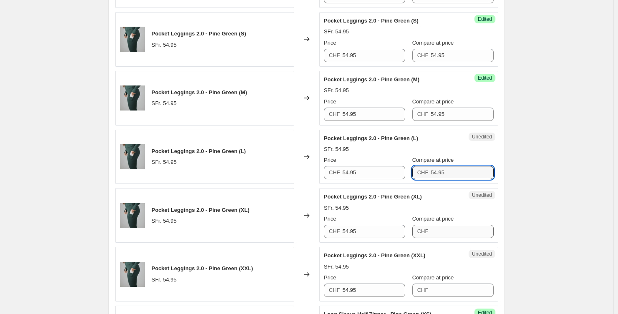
scroll to position [941, 0]
click at [465, 229] on input "Compare at price" at bounding box center [462, 230] width 63 height 13
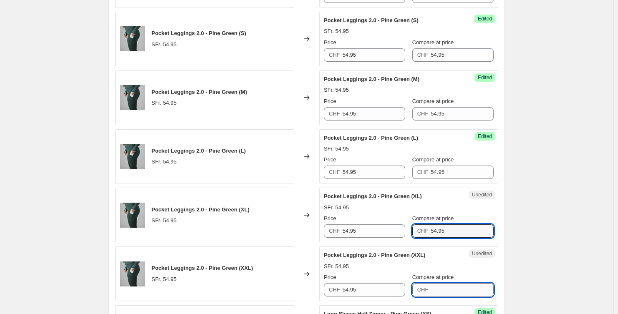
click at [447, 284] on input "Compare at price" at bounding box center [462, 289] width 63 height 13
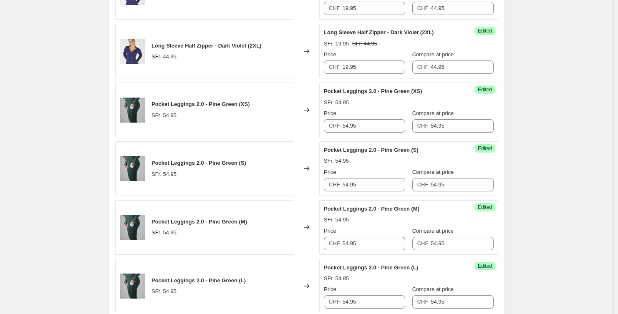
scroll to position [810, 0]
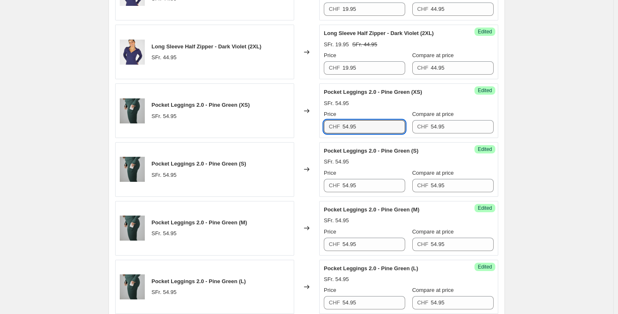
drag, startPoint x: 370, startPoint y: 130, endPoint x: 326, endPoint y: 122, distance: 44.9
click at [324, 129] on div "Success Edited Pocket Leggings 2.0 - Pine Green (XS) SFr. 54.95 Price CHF 54.95…" at bounding box center [408, 110] width 179 height 55
drag, startPoint x: 375, startPoint y: 123, endPoint x: 330, endPoint y: 119, distance: 46.0
click at [330, 120] on div "CHF 39.95" at bounding box center [364, 126] width 81 height 13
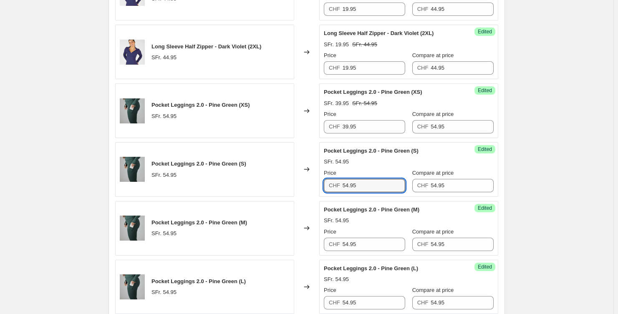
drag, startPoint x: 353, startPoint y: 184, endPoint x: 322, endPoint y: 181, distance: 31.0
click at [301, 179] on div "Pocket Leggings 2.0 - Pine Green (S) SFr. 54.95 Changed to Success Edited Pocke…" at bounding box center [306, 169] width 383 height 55
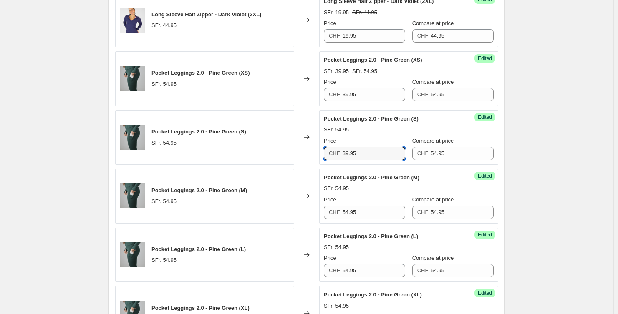
scroll to position [878, 0]
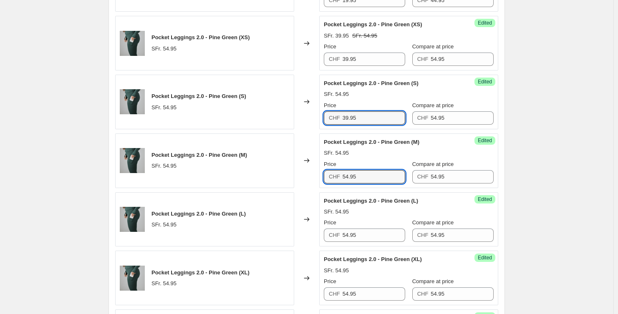
drag, startPoint x: 353, startPoint y: 177, endPoint x: 304, endPoint y: 171, distance: 49.6
click at [309, 172] on div "Pocket Leggings 2.0 - Pine Green (M) SFr. 54.95 Changed to Success Edited Pocke…" at bounding box center [306, 161] width 383 height 55
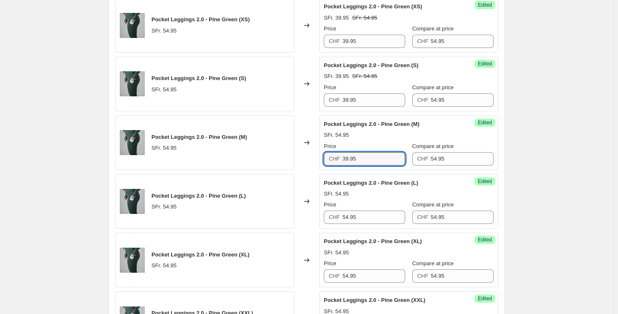
scroll to position [942, 0]
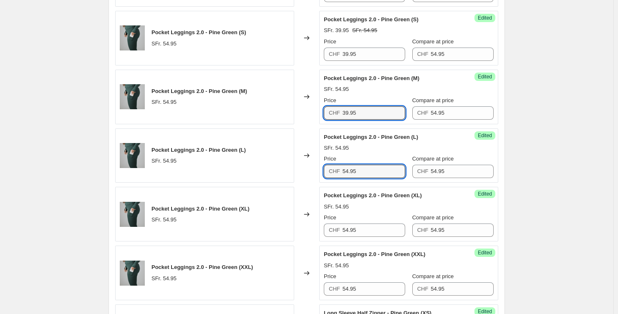
drag, startPoint x: 363, startPoint y: 172, endPoint x: 288, endPoint y: 167, distance: 75.3
click at [295, 169] on div "Pocket Leggings 2.0 - Pine Green (L) SFr. 54.95 Changed to Success Edited Pocke…" at bounding box center [306, 155] width 383 height 55
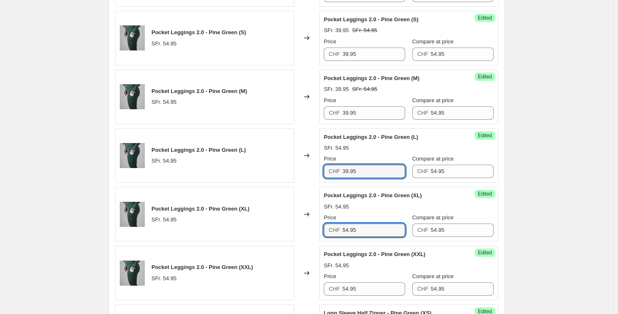
drag, startPoint x: 328, startPoint y: 232, endPoint x: 296, endPoint y: 232, distance: 32.1
click at [296, 232] on div "Pocket Leggings 2.0 - Pine Green (XL) SFr. 54.95 Changed to Success Edited Pock…" at bounding box center [306, 214] width 383 height 55
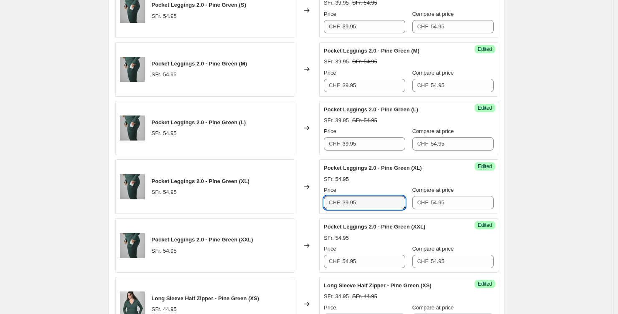
scroll to position [1081, 0]
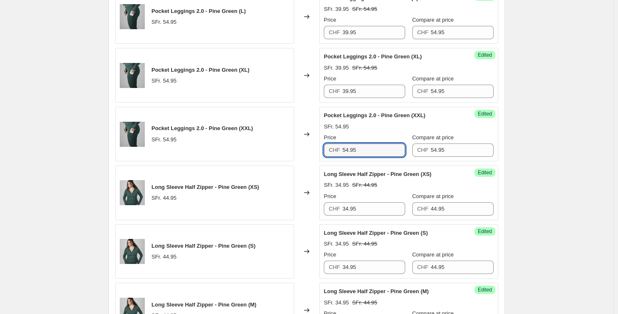
drag, startPoint x: 341, startPoint y: 149, endPoint x: 311, endPoint y: 142, distance: 30.9
click at [305, 146] on div "Pocket Leggings 2.0 - Pine Green (XXL) SFr. 54.95 Changed to Success Edited Poc…" at bounding box center [306, 134] width 383 height 55
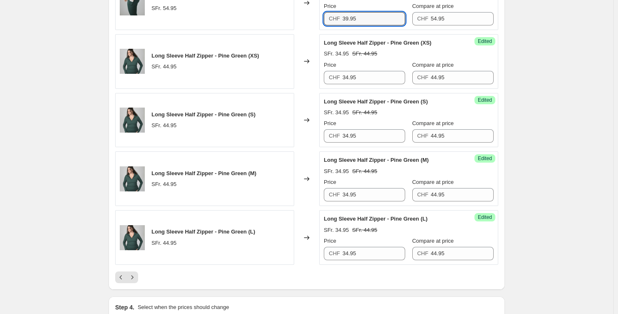
scroll to position [1219, 0]
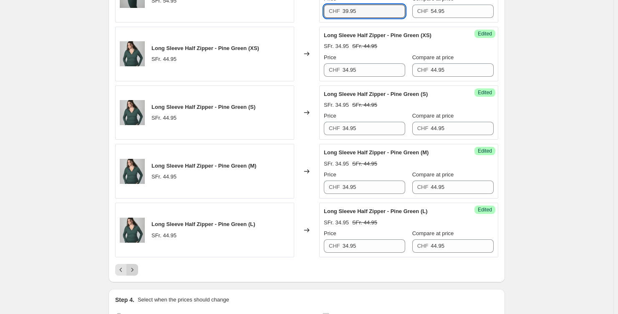
click at [130, 272] on icon "Next" at bounding box center [132, 270] width 8 height 8
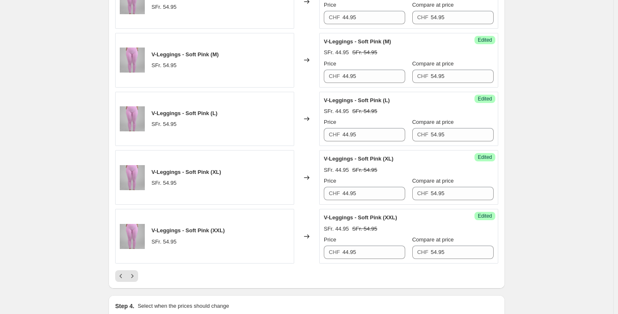
scroll to position [1396, 0]
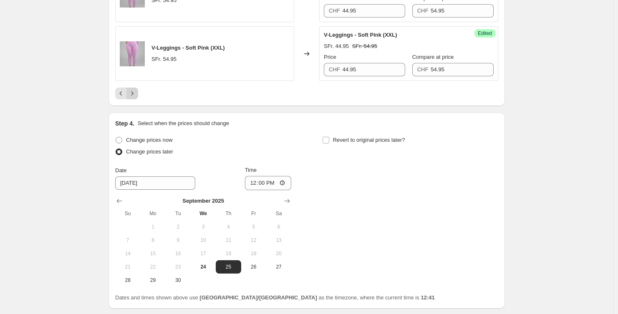
click at [136, 89] on icon "Next" at bounding box center [132, 93] width 8 height 8
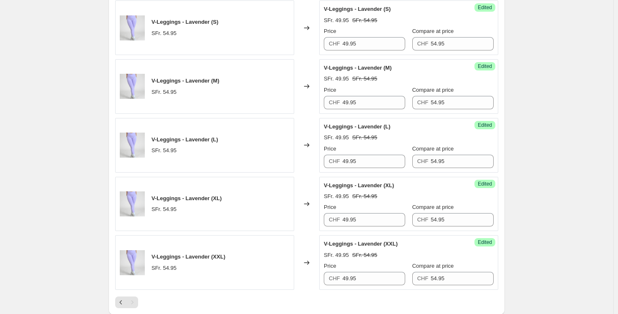
scroll to position [535, 0]
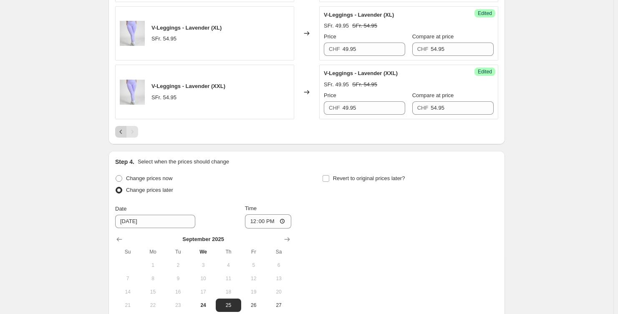
click at [122, 131] on icon "Previous" at bounding box center [121, 132] width 3 height 4
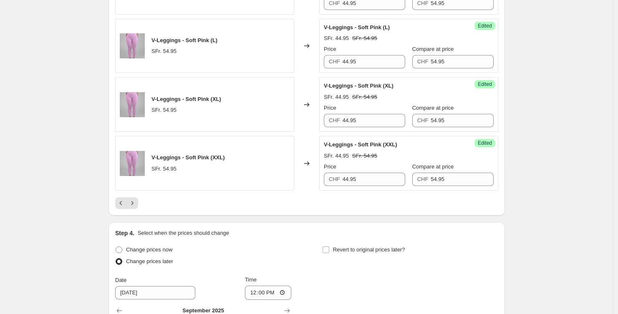
scroll to position [1290, 0]
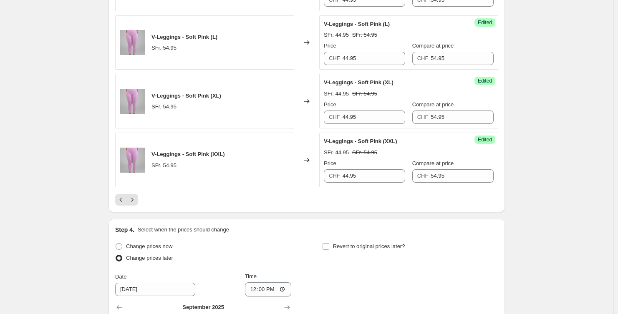
click at [117, 199] on button "Previous" at bounding box center [121, 200] width 12 height 12
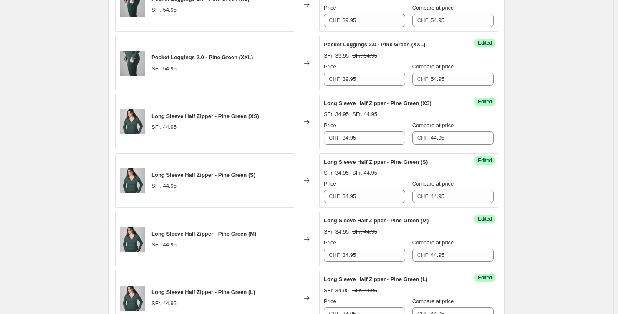
scroll to position [1405, 0]
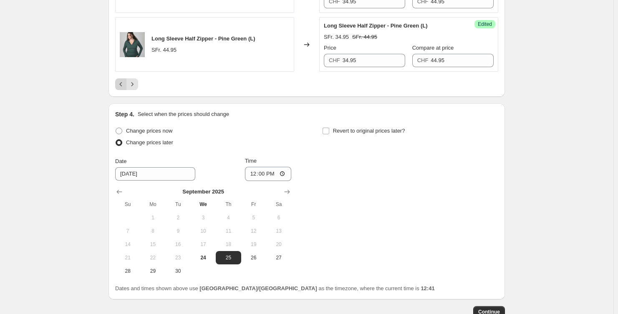
click at [125, 81] on icon "Previous" at bounding box center [121, 84] width 8 height 8
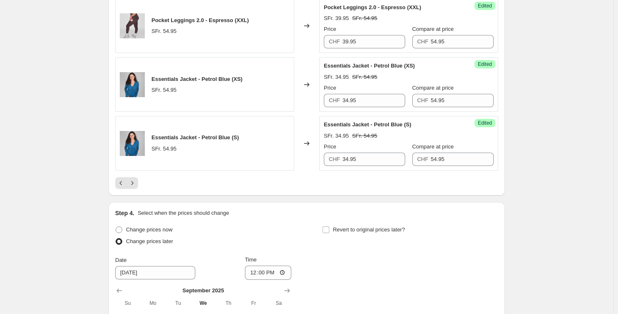
scroll to position [1458, 0]
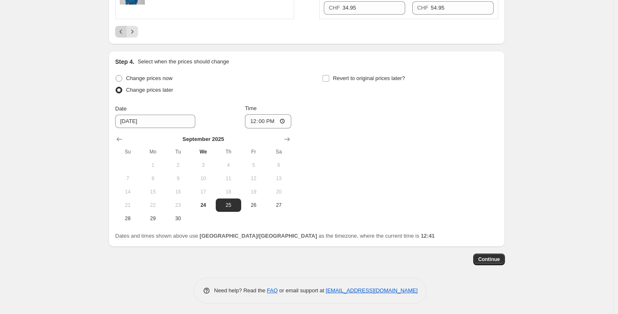
click at [123, 33] on icon "Previous" at bounding box center [121, 32] width 8 height 8
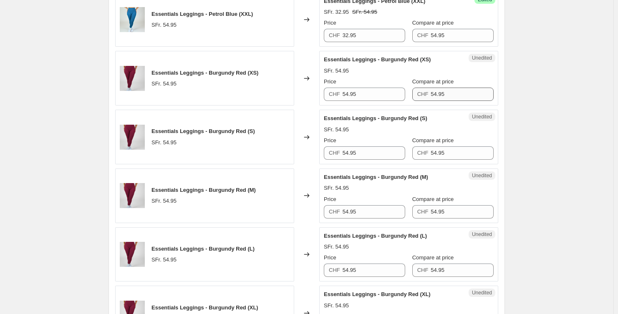
scroll to position [989, 0]
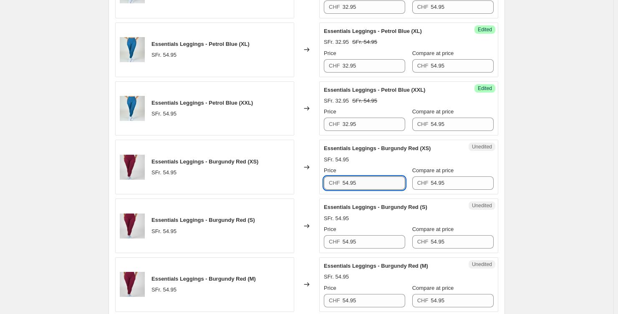
click at [390, 184] on input "54.95" at bounding box center [374, 182] width 63 height 13
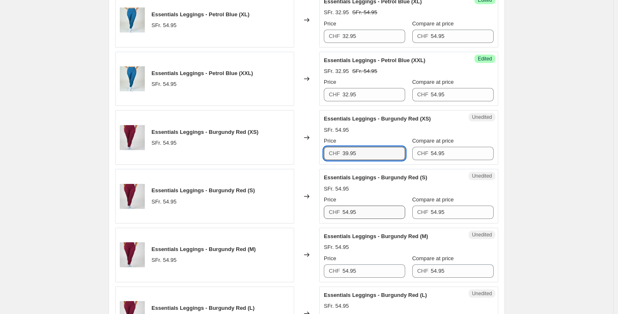
scroll to position [1053, 0]
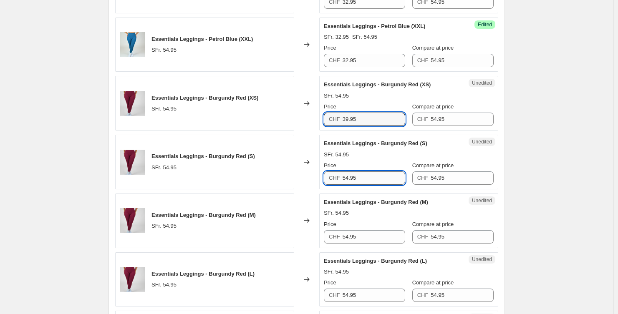
click at [374, 179] on input "54.95" at bounding box center [374, 177] width 63 height 13
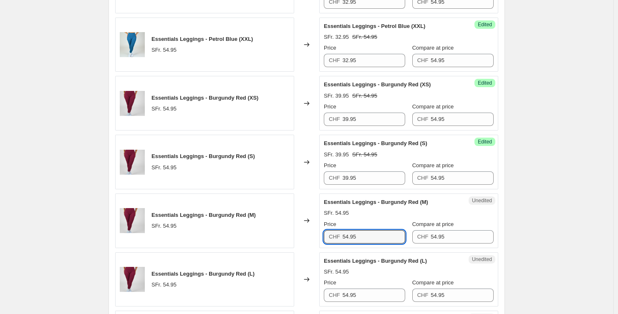
drag, startPoint x: 345, startPoint y: 236, endPoint x: 300, endPoint y: 235, distance: 45.5
click at [300, 235] on div "Essentials Leggings - Burgundy Red (M) SFr. 54.95 Changed to Unedited Essential…" at bounding box center [306, 221] width 383 height 55
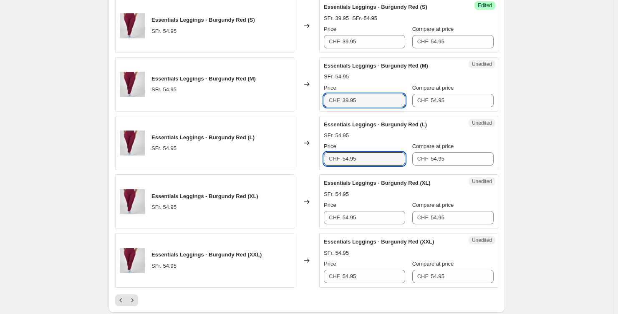
drag, startPoint x: 368, startPoint y: 156, endPoint x: 303, endPoint y: 158, distance: 64.3
click at [306, 158] on div "Essentials Leggings - Burgundy Red (L) SFr. 54.95 Changed to Unedited Essential…" at bounding box center [306, 143] width 383 height 55
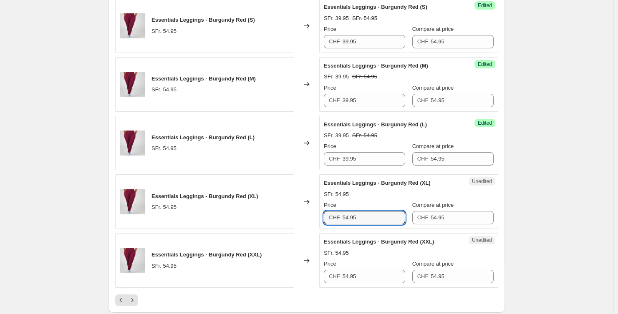
drag, startPoint x: 366, startPoint y: 217, endPoint x: 310, endPoint y: 218, distance: 56.3
click at [310, 218] on div "Essentials Leggings - Burgundy Red (XL) SFr. 54.95 Changed to Unedited Essentia…" at bounding box center [306, 201] width 383 height 55
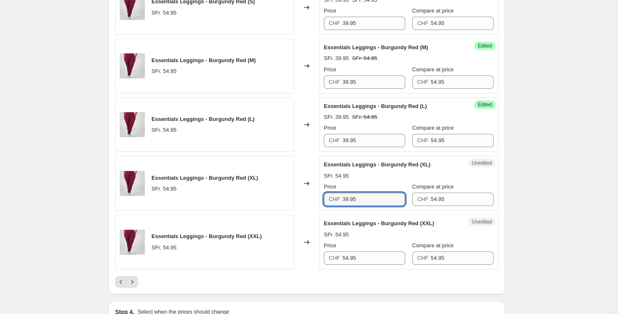
scroll to position [1288, 0]
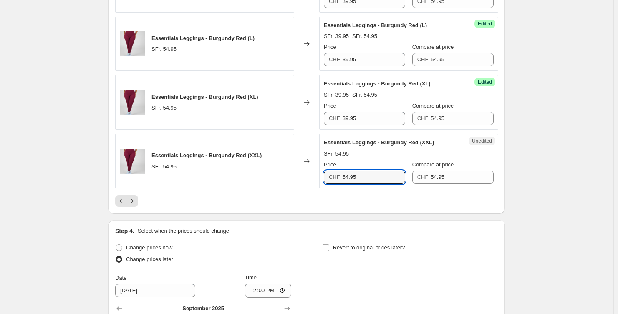
drag, startPoint x: 349, startPoint y: 177, endPoint x: 306, endPoint y: 175, distance: 43.0
click at [306, 175] on div "Essentials Leggings - Burgundy Red (XXL) SFr. 54.95 Changed to Unedited Essenti…" at bounding box center [306, 161] width 383 height 55
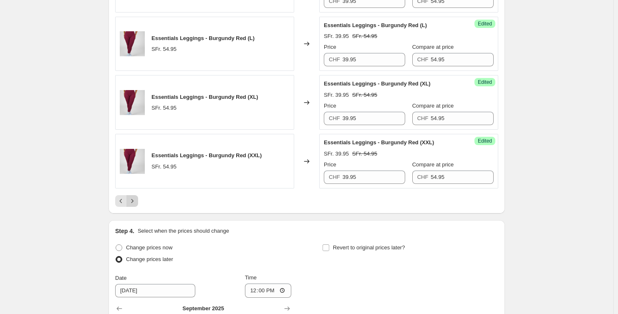
click at [136, 200] on icon "Next" at bounding box center [132, 201] width 8 height 8
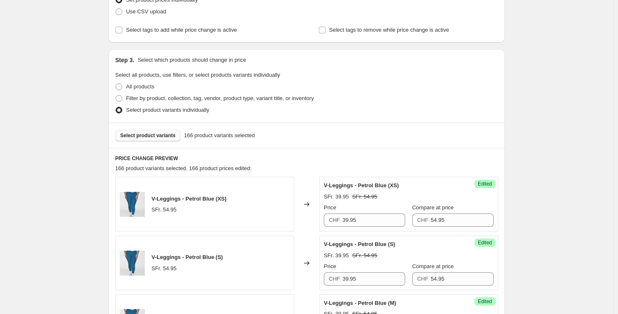
scroll to position [117, 0]
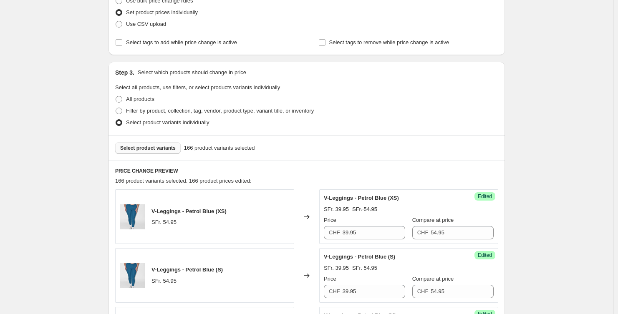
click at [143, 147] on span "Select product variants" at bounding box center [147, 148] width 55 height 7
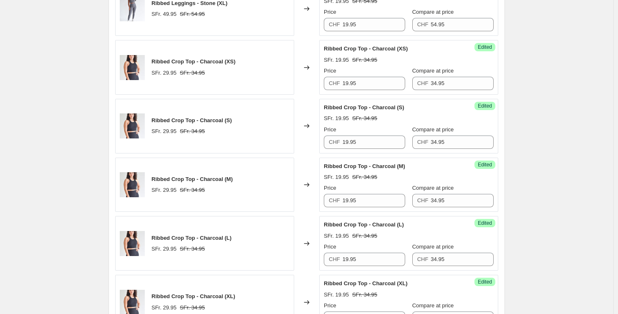
scroll to position [1317, 0]
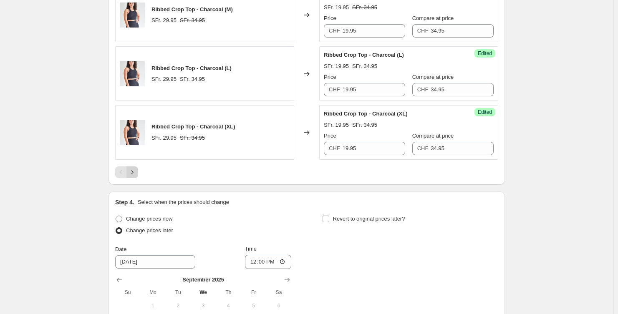
click at [136, 176] on button "Next" at bounding box center [132, 172] width 12 height 12
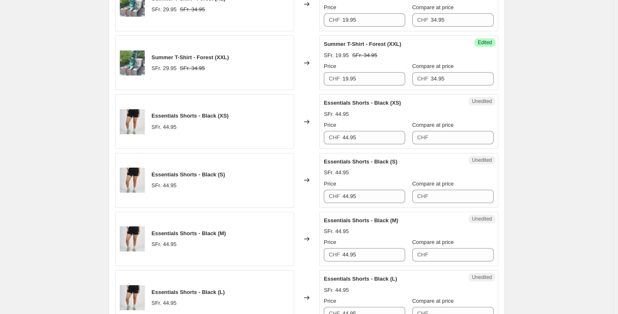
scroll to position [1097, 0]
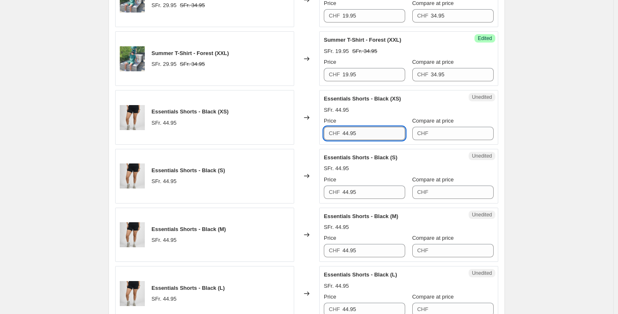
click at [368, 133] on input "44.95" at bounding box center [374, 133] width 63 height 13
click at [442, 129] on input "Compare at price" at bounding box center [462, 133] width 63 height 13
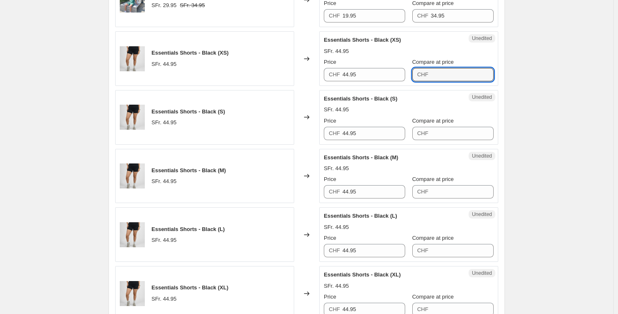
scroll to position [1157, 0]
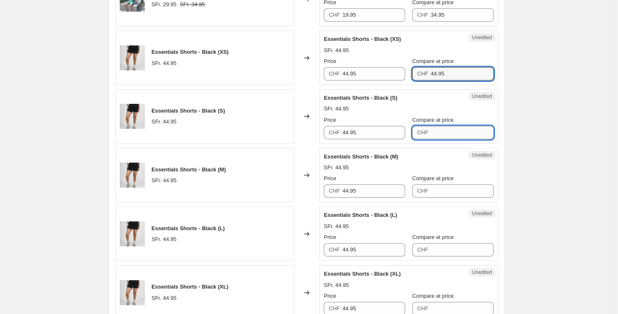
click at [449, 131] on input "Compare at price" at bounding box center [462, 132] width 63 height 13
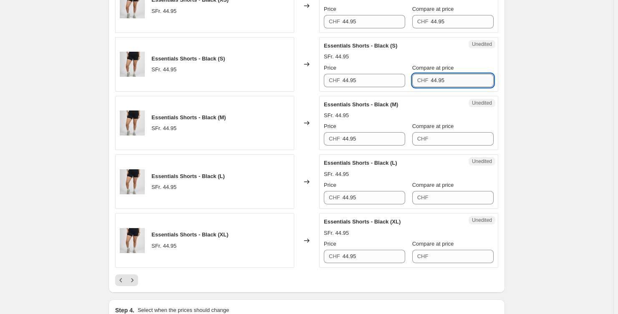
scroll to position [1218, 0]
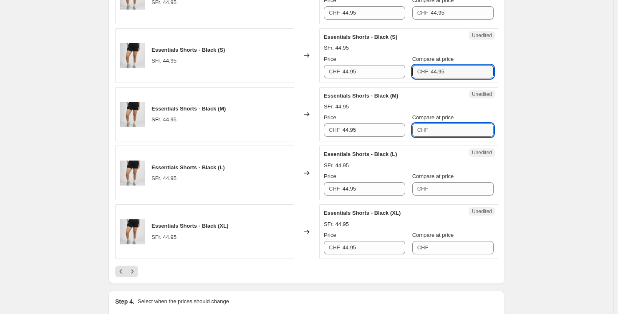
click at [451, 134] on input "Compare at price" at bounding box center [462, 129] width 63 height 13
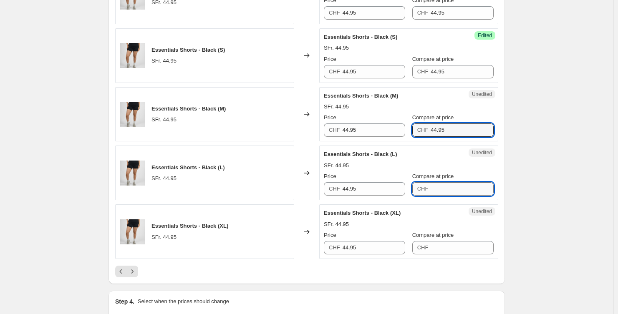
click at [453, 187] on input "Compare at price" at bounding box center [462, 188] width 63 height 13
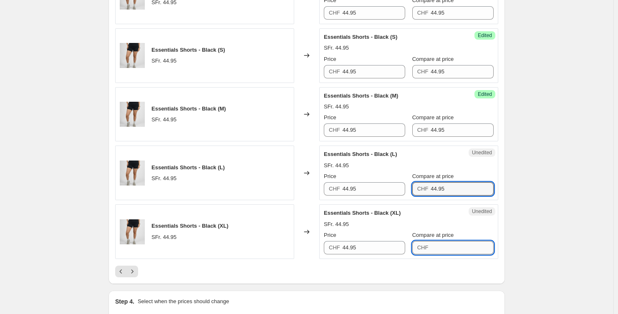
click at [454, 245] on input "Compare at price" at bounding box center [462, 247] width 63 height 13
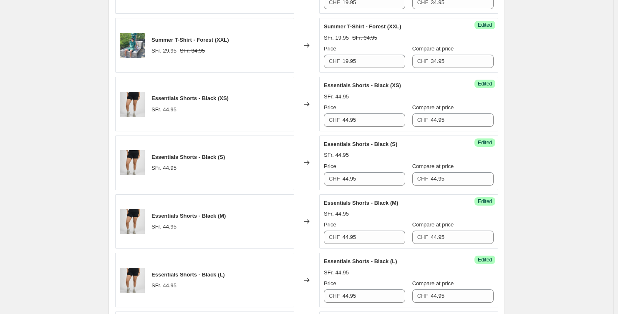
scroll to position [1109, 0]
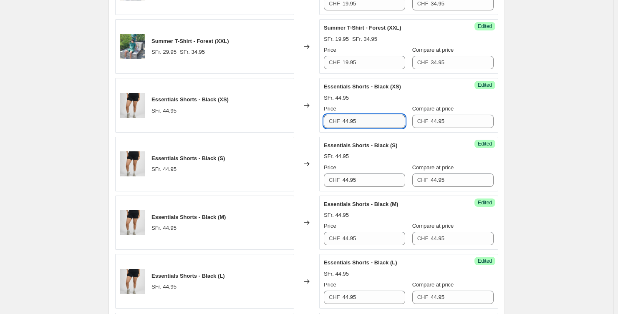
click at [379, 120] on input "44.95" at bounding box center [374, 121] width 63 height 13
click at [376, 120] on input "37.95" at bounding box center [374, 121] width 63 height 13
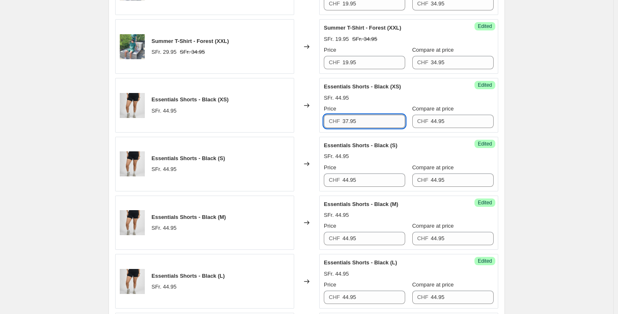
click at [376, 120] on input "37.95" at bounding box center [374, 121] width 63 height 13
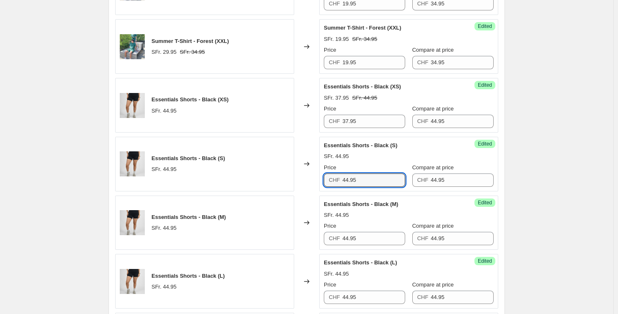
drag, startPoint x: 343, startPoint y: 181, endPoint x: 326, endPoint y: 178, distance: 17.4
click at [325, 180] on div "CHF 44.95" at bounding box center [364, 180] width 81 height 13
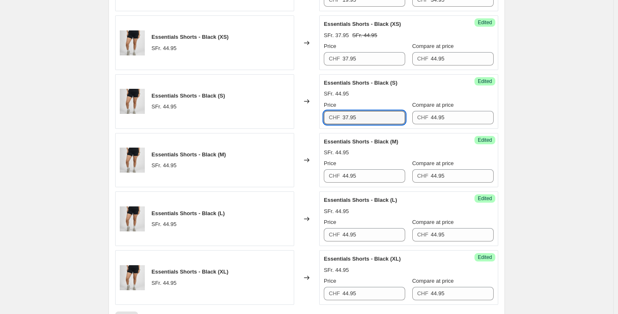
scroll to position [1173, 0]
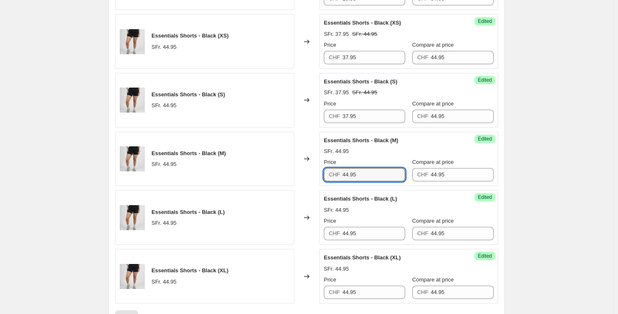
drag, startPoint x: 343, startPoint y: 174, endPoint x: 347, endPoint y: 157, distance: 16.9
click at [322, 172] on div "Success Edited Essentials Shorts - Black (M) SFr. 44.95 Price CHF 44.95 Compare…" at bounding box center [408, 159] width 179 height 55
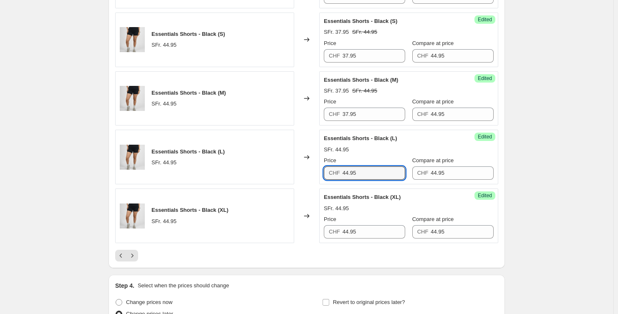
drag, startPoint x: 346, startPoint y: 173, endPoint x: 301, endPoint y: 174, distance: 45.1
click at [311, 174] on div "Essentials Shorts - Black (L) SFr. 44.95 Changed to Success Edited Essentials S…" at bounding box center [306, 157] width 383 height 55
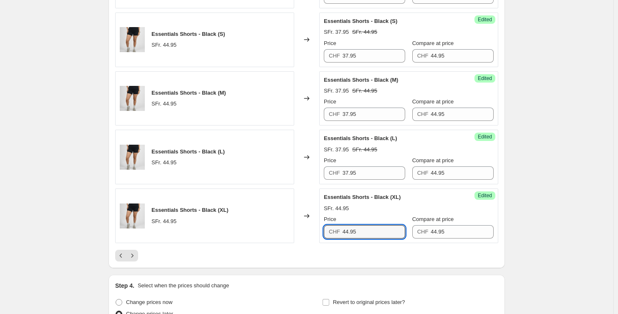
drag, startPoint x: 346, startPoint y: 232, endPoint x: 275, endPoint y: 234, distance: 70.9
click at [289, 233] on div "Essentials Shorts - Black (XL) SFr. 44.95 Changed to Success Edited Essentials …" at bounding box center [306, 216] width 383 height 55
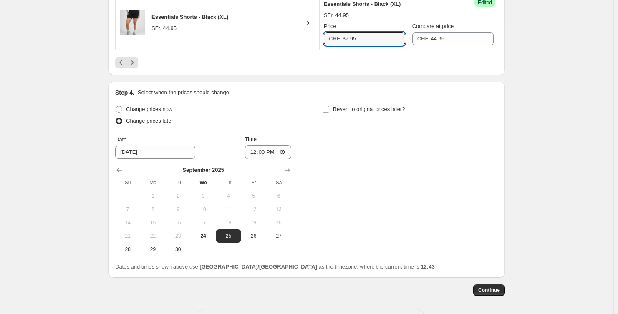
scroll to position [1452, 0]
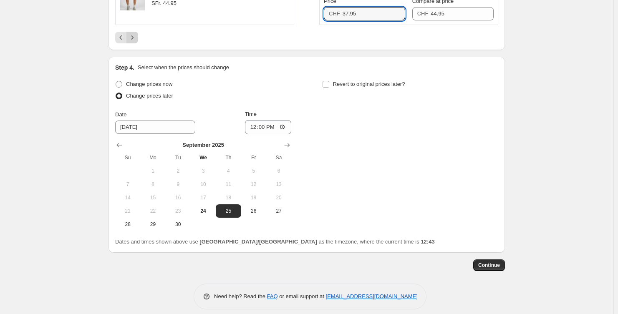
click at [136, 36] on icon "Next" at bounding box center [132, 37] width 8 height 8
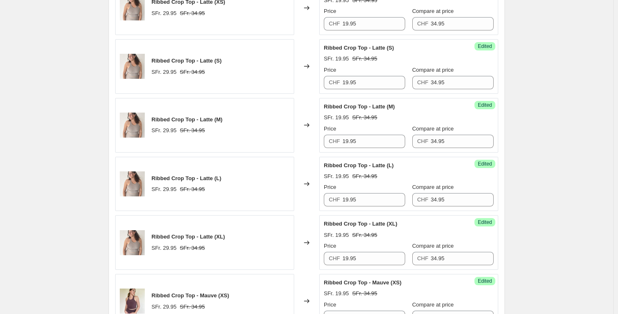
scroll to position [242, 0]
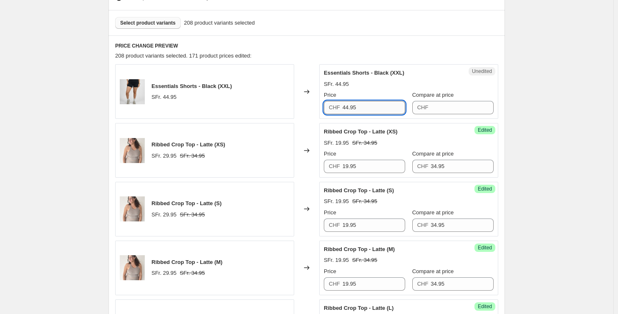
click at [313, 105] on div "Essentials Shorts - Black (XXL) SFr. 44.95 Changed to Unedited Essentials Short…" at bounding box center [306, 91] width 383 height 55
click at [453, 106] on input "Compare at price" at bounding box center [462, 107] width 63 height 13
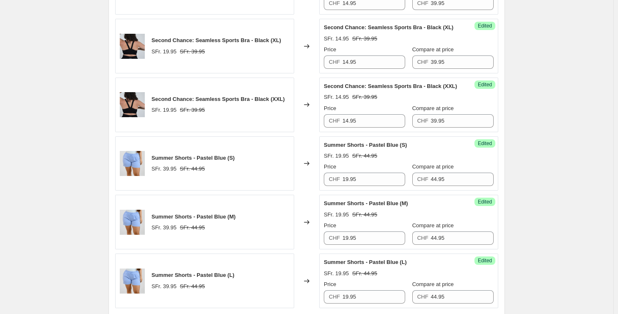
scroll to position [1248, 0]
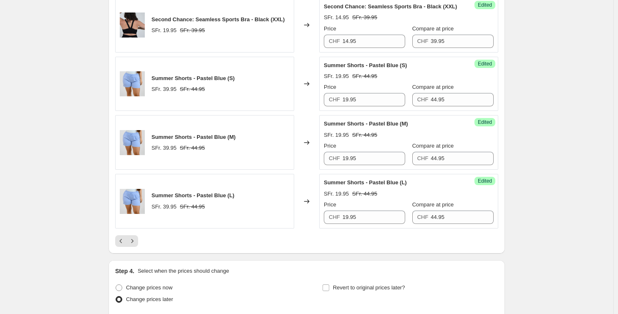
click at [138, 235] on div "Pagination" at bounding box center [132, 241] width 12 height 12
click at [136, 237] on icon "Next" at bounding box center [132, 241] width 8 height 8
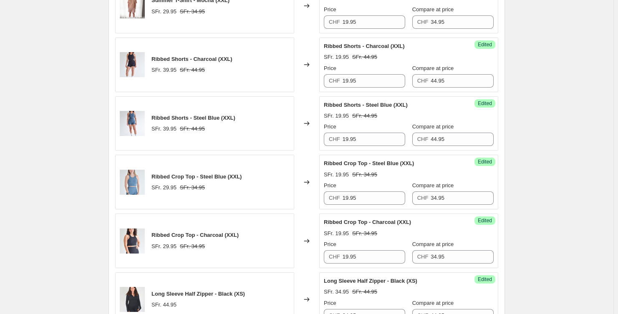
scroll to position [1209, 0]
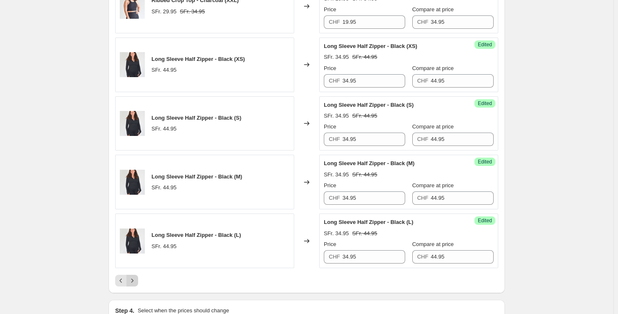
click at [138, 283] on button "Next" at bounding box center [132, 281] width 12 height 12
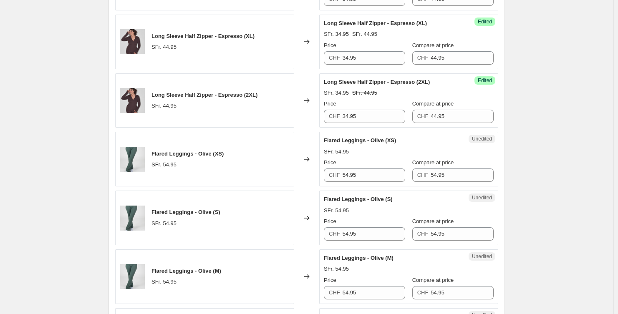
scroll to position [1034, 0]
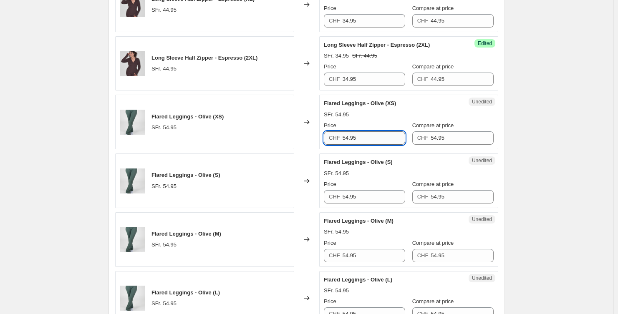
click at [386, 136] on input "54.95" at bounding box center [374, 137] width 63 height 13
drag, startPoint x: 386, startPoint y: 137, endPoint x: 283, endPoint y: 137, distance: 103.5
click at [283, 137] on div "Flared Leggings - Olive (XS) SFr. 54.95 Changed to Unedited Flared Leggings - O…" at bounding box center [306, 122] width 383 height 55
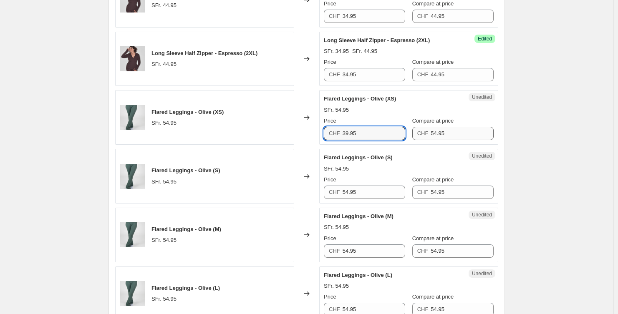
scroll to position [1043, 0]
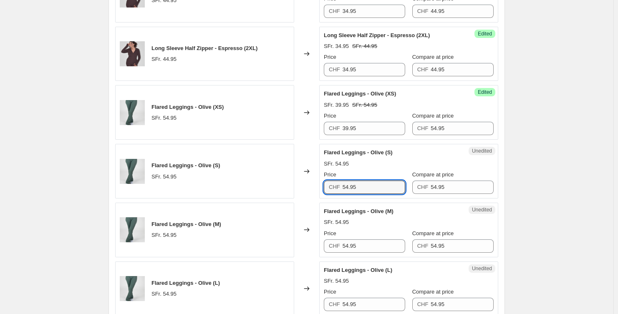
drag, startPoint x: 334, startPoint y: 189, endPoint x: 310, endPoint y: 188, distance: 24.2
click at [309, 190] on div "Flared Leggings - Olive (S) SFr. 54.95 Changed to Unedited Flared Leggings - Ol…" at bounding box center [306, 171] width 383 height 55
click at [378, 188] on input "54.9539.95" at bounding box center [374, 187] width 63 height 13
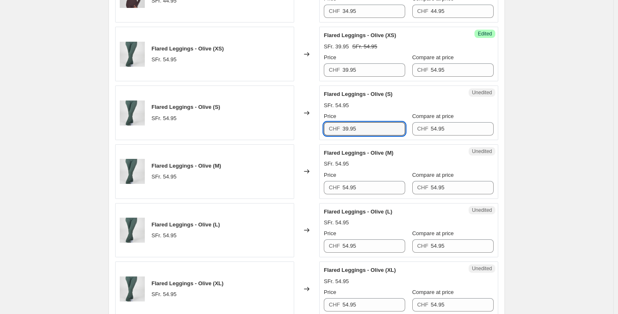
scroll to position [1106, 0]
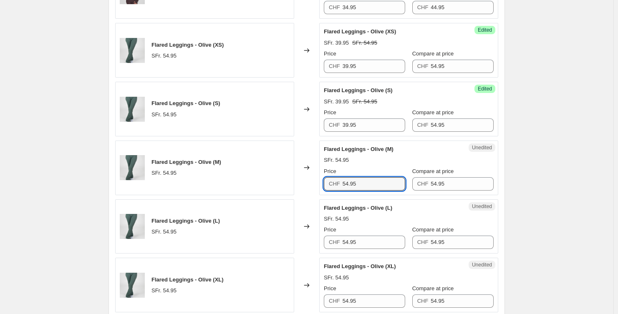
drag, startPoint x: 339, startPoint y: 183, endPoint x: 317, endPoint y: 184, distance: 21.3
click at [317, 184] on div "Flared Leggings - Olive (M) SFr. 54.95 Changed to Unedited Flared Leggings - Ol…" at bounding box center [306, 168] width 383 height 55
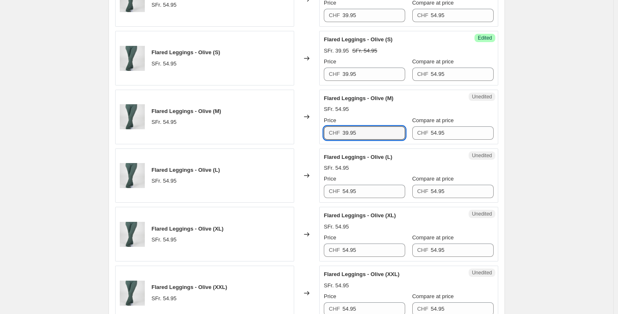
scroll to position [1225, 0]
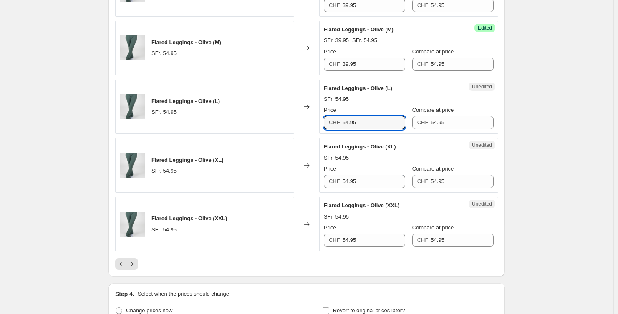
drag, startPoint x: 336, startPoint y: 122, endPoint x: 300, endPoint y: 124, distance: 35.9
click at [303, 124] on div "Flared Leggings - Olive (L) SFr. 54.95 Changed to Unedited Flared Leggings - Ol…" at bounding box center [306, 107] width 383 height 55
drag, startPoint x: 335, startPoint y: 184, endPoint x: 308, endPoint y: 184, distance: 26.7
click at [312, 184] on div "Flared Leggings - Olive (XL) SFr. 54.95 Changed to Unedited Flared Leggings - O…" at bounding box center [306, 165] width 383 height 55
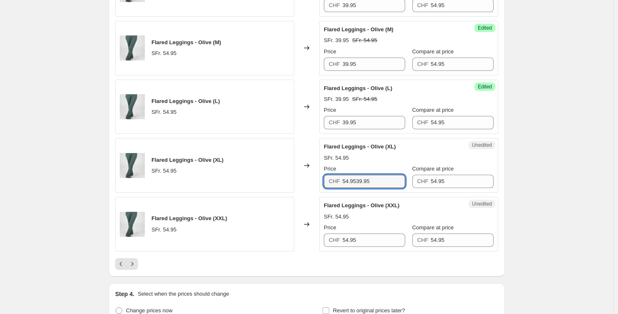
drag, startPoint x: 375, startPoint y: 179, endPoint x: 299, endPoint y: 180, distance: 76.4
click at [299, 180] on div "Flared Leggings - Olive (XL) SFr. 54.95 Changed to Unedited Flared Leggings - O…" at bounding box center [306, 165] width 383 height 55
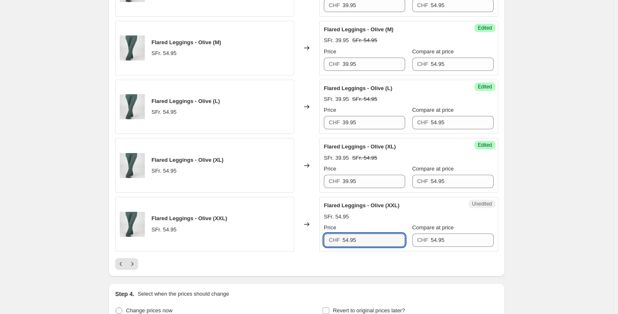
drag, startPoint x: 333, startPoint y: 236, endPoint x: 301, endPoint y: 237, distance: 32.1
click at [296, 238] on div "Flared Leggings - Olive (XXL) SFr. 54.95 Changed to Unedited Flared Leggings - …" at bounding box center [306, 224] width 383 height 55
drag, startPoint x: 363, startPoint y: 236, endPoint x: 322, endPoint y: 232, distance: 41.1
click at [299, 240] on div "Flared Leggings - Olive (XXL) SFr. 54.95 Changed to Unedited Flared Leggings - …" at bounding box center [306, 224] width 383 height 55
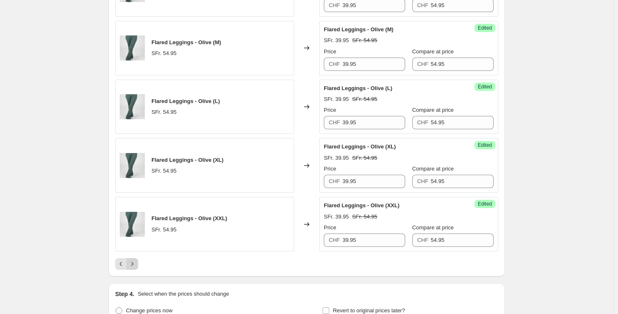
click at [138, 264] on button "Next" at bounding box center [132, 264] width 12 height 12
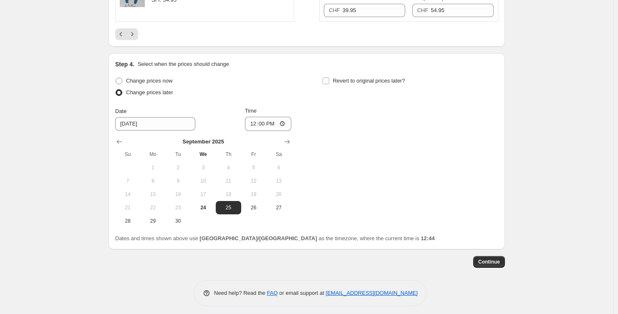
scroll to position [1458, 0]
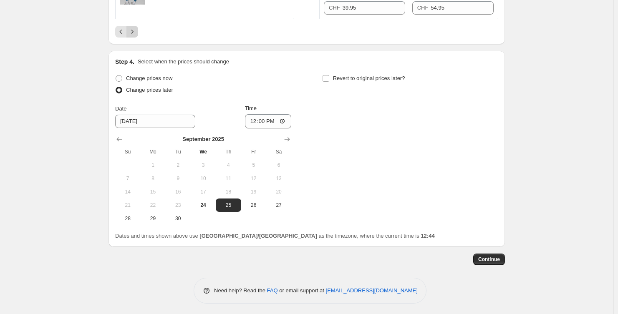
click at [132, 28] on icon "Next" at bounding box center [132, 32] width 8 height 8
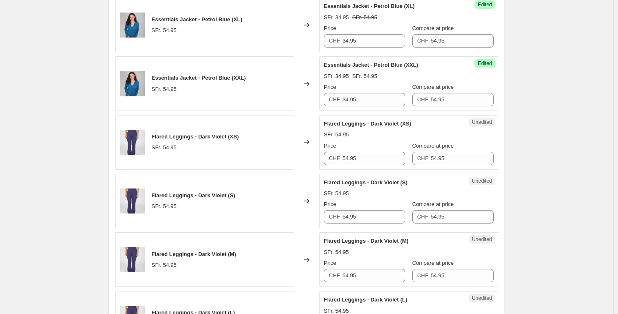
scroll to position [1147, 0]
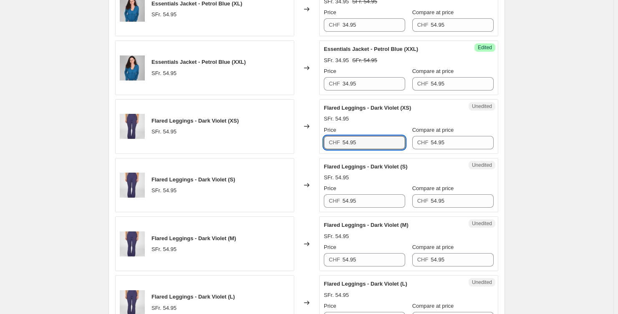
drag, startPoint x: 364, startPoint y: 140, endPoint x: 308, endPoint y: 139, distance: 56.3
click at [305, 140] on div "Flared Leggings - Dark Violet (XS) SFr. 54.95 Changed to Unedited Flared Leggin…" at bounding box center [306, 126] width 383 height 55
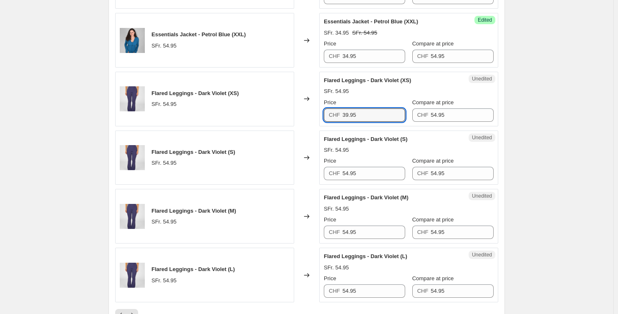
scroll to position [1207, 0]
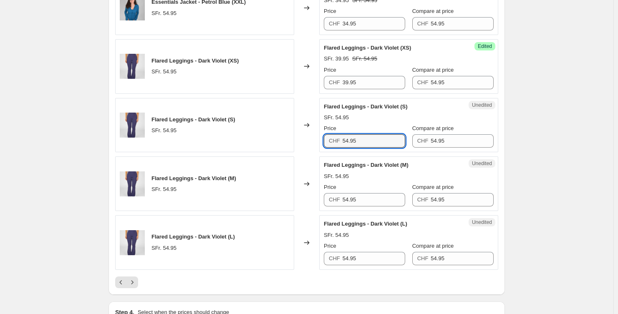
drag, startPoint x: 339, startPoint y: 139, endPoint x: 297, endPoint y: 139, distance: 42.1
click at [309, 138] on div "Flared Leggings - Dark Violet (S) SFr. 54.95 Changed to Unedited Flared Legging…" at bounding box center [306, 125] width 383 height 55
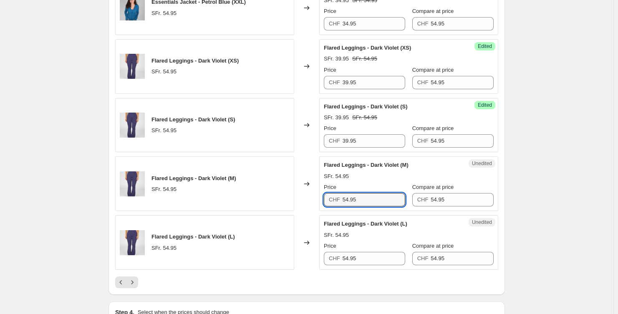
drag, startPoint x: 335, startPoint y: 199, endPoint x: 296, endPoint y: 200, distance: 39.2
click at [297, 199] on div "Flared Leggings - Dark Violet (M) SFr. 54.95 Changed to Unedited Flared Legging…" at bounding box center [306, 183] width 383 height 55
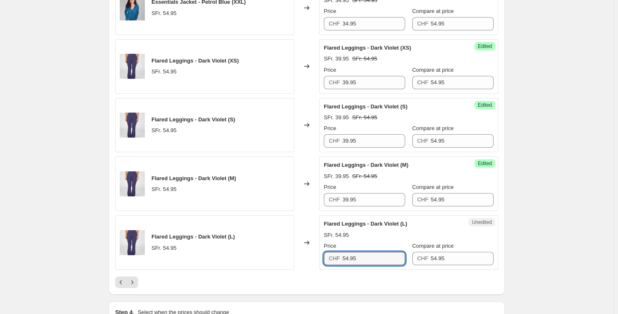
drag, startPoint x: 335, startPoint y: 261, endPoint x: 280, endPoint y: 260, distance: 55.1
click at [283, 261] on div "Flared Leggings - Dark Violet (L) SFr. 54.95 Changed to Unedited Flared Legging…" at bounding box center [306, 242] width 383 height 55
drag, startPoint x: 379, startPoint y: 259, endPoint x: 290, endPoint y: 255, distance: 89.8
click at [290, 255] on div "Flared Leggings - Dark Violet (L) SFr. 54.95 Changed to Unedited Flared Legging…" at bounding box center [306, 242] width 383 height 55
click at [134, 281] on icon "Next" at bounding box center [132, 282] width 8 height 8
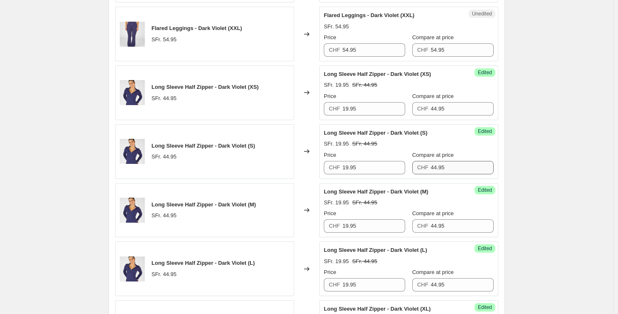
scroll to position [202, 0]
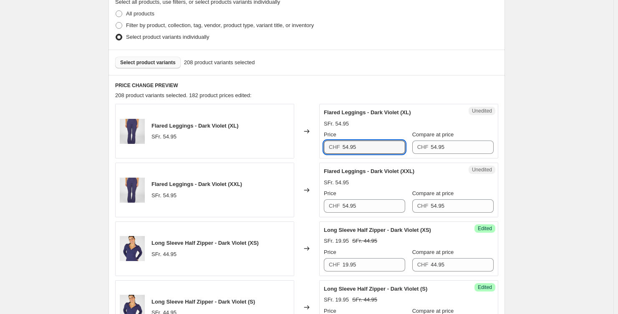
drag, startPoint x: 332, startPoint y: 147, endPoint x: 309, endPoint y: 146, distance: 22.5
click at [309, 146] on div "Flared Leggings - Dark Violet (XL) SFr. 54.95 Changed to Unedited Flared Leggin…" at bounding box center [306, 131] width 383 height 55
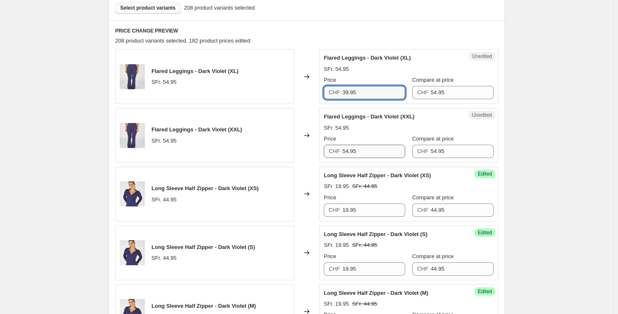
scroll to position [257, 0]
drag, startPoint x: 326, startPoint y: 151, endPoint x: 296, endPoint y: 149, distance: 30.5
click at [298, 150] on div "Flared Leggings - Dark Violet (XXL) SFr. 54.95 Changed to Unedited Flared Leggi…" at bounding box center [306, 135] width 383 height 55
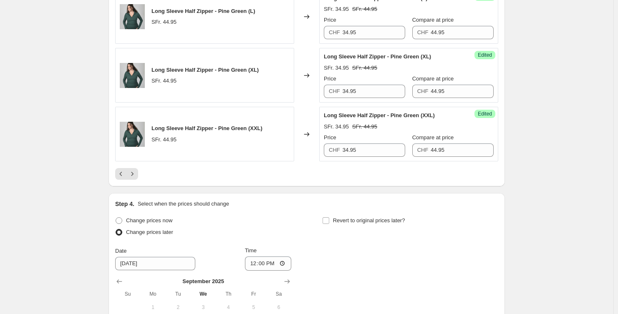
scroll to position [1458, 0]
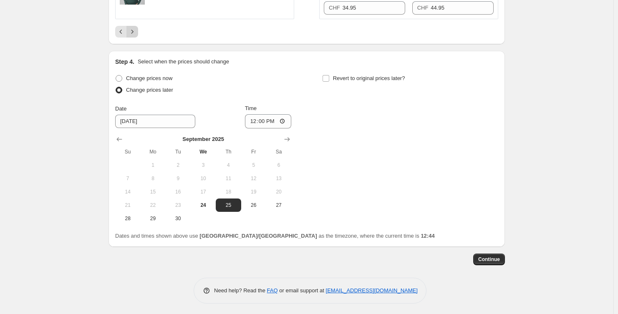
click at [134, 33] on icon "Next" at bounding box center [132, 32] width 8 height 8
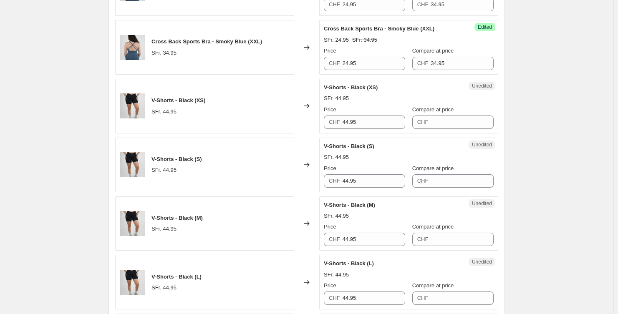
scroll to position [573, 0]
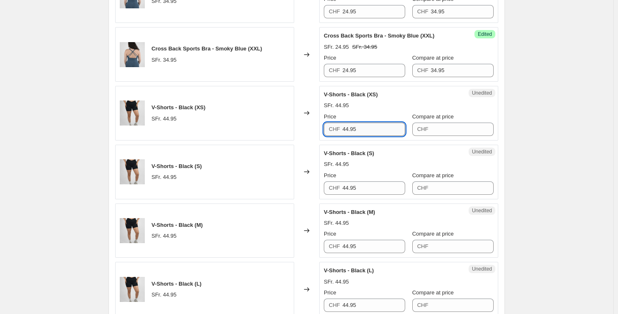
click at [382, 127] on input "44.95" at bounding box center [374, 129] width 63 height 13
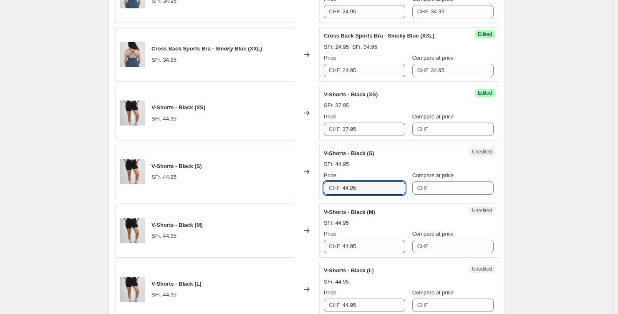
drag, startPoint x: 355, startPoint y: 187, endPoint x: 312, endPoint y: 188, distance: 43.0
click at [312, 188] on div "V-Shorts - Black (S) SFr. 44.95 Changed to Unedited V-Shorts - Black (S) SFr. 4…" at bounding box center [306, 172] width 383 height 55
click at [449, 130] on input "Compare at price" at bounding box center [462, 129] width 63 height 13
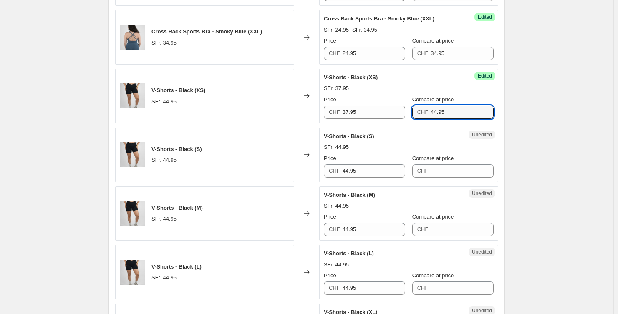
scroll to position [640, 0]
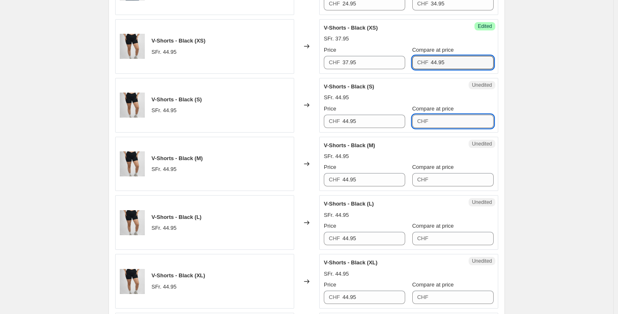
click at [462, 117] on input "Compare at price" at bounding box center [462, 121] width 63 height 13
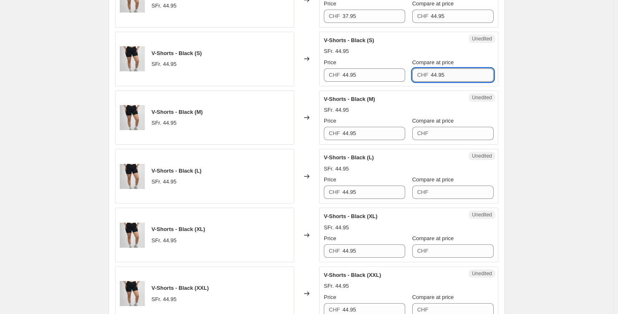
scroll to position [695, 0]
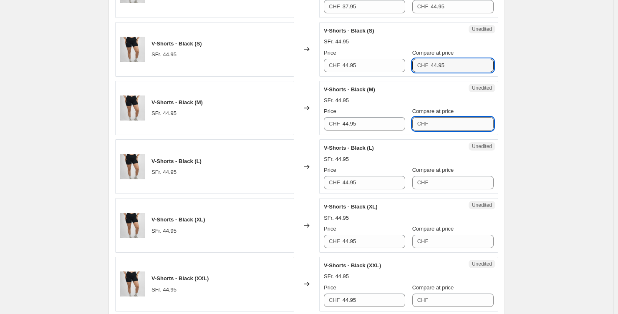
click at [438, 126] on input "Compare at price" at bounding box center [462, 123] width 63 height 13
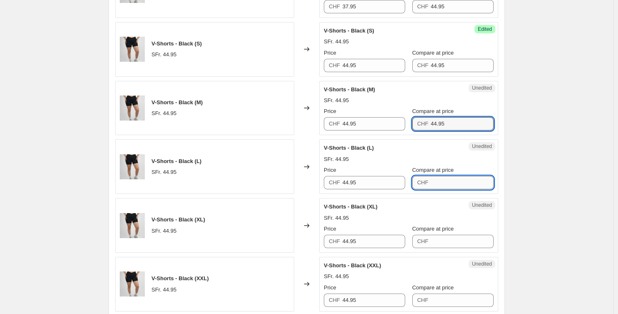
click at [458, 186] on input "Compare at price" at bounding box center [462, 182] width 63 height 13
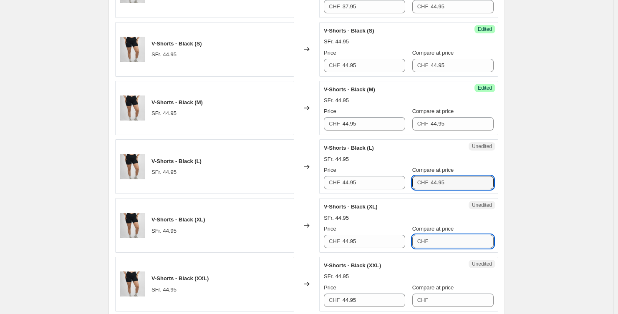
click at [454, 244] on input "Compare at price" at bounding box center [462, 241] width 63 height 13
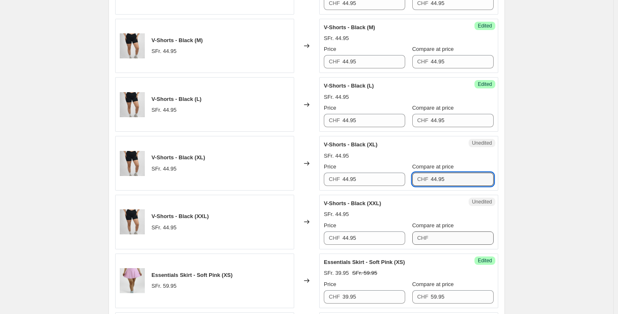
scroll to position [758, 0]
click at [456, 235] on input "Compare at price" at bounding box center [462, 237] width 63 height 13
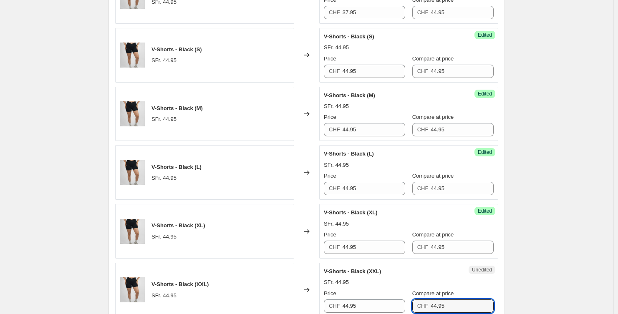
scroll to position [680, 0]
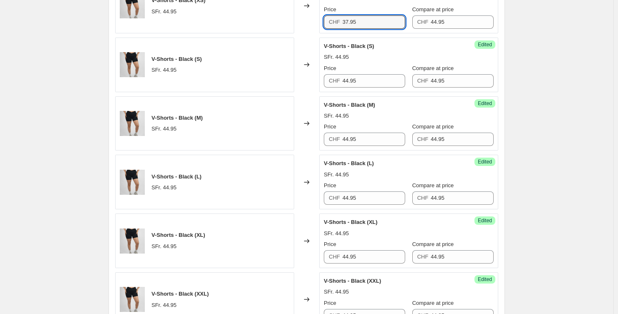
drag, startPoint x: 346, startPoint y: 23, endPoint x: 305, endPoint y: 20, distance: 41.0
click at [305, 20] on div "V-Shorts - Black (XS) SFr. 44.95 Changed to Success Edited V-Shorts - Black (XS…" at bounding box center [306, 6] width 383 height 55
click at [384, 78] on input "44.95" at bounding box center [374, 80] width 63 height 13
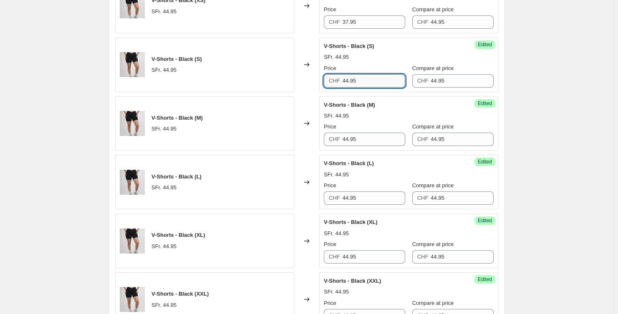
click at [384, 78] on input "44.95" at bounding box center [374, 80] width 63 height 13
click at [379, 138] on input "44.95" at bounding box center [374, 139] width 63 height 13
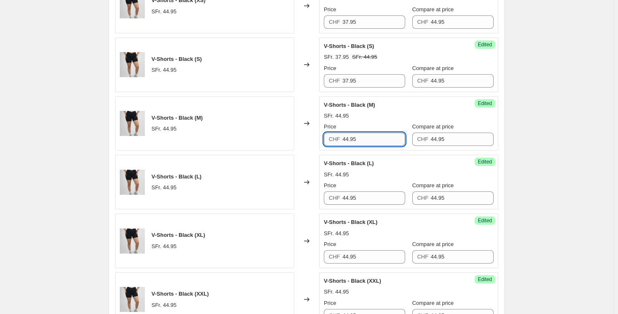
click at [379, 138] on input "44.95" at bounding box center [374, 139] width 63 height 13
click at [374, 195] on input "44.95" at bounding box center [374, 197] width 63 height 13
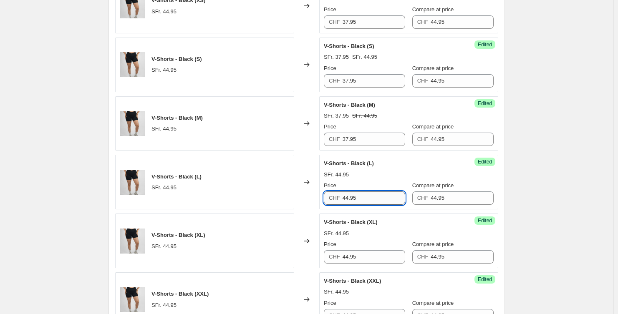
click at [374, 195] on input "44.95" at bounding box center [374, 197] width 63 height 13
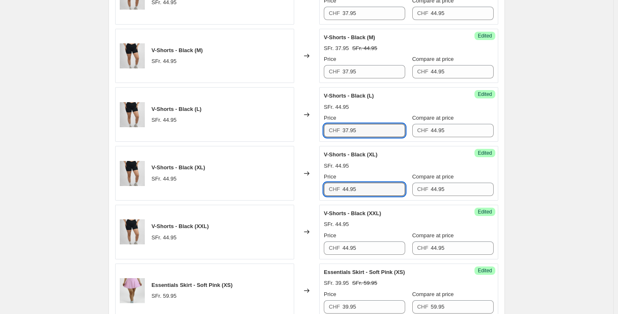
drag, startPoint x: 346, startPoint y: 187, endPoint x: 312, endPoint y: 185, distance: 34.3
click at [313, 186] on div "V-Shorts - Black (XL) SFr. 44.95 Changed to Success Edited V-Shorts - Black (XL…" at bounding box center [306, 173] width 383 height 55
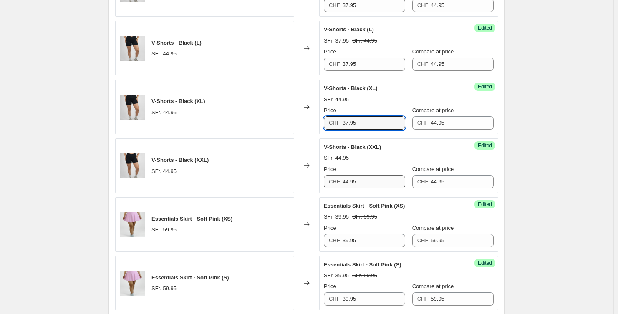
scroll to position [815, 0]
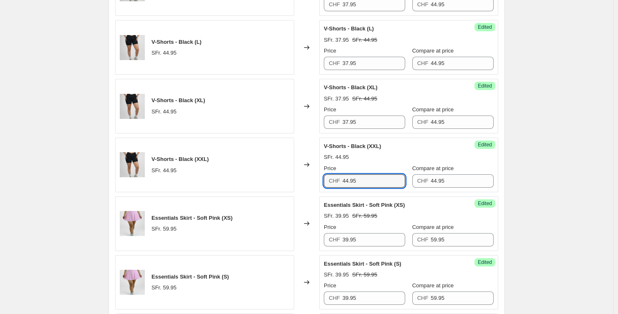
drag, startPoint x: 300, startPoint y: 177, endPoint x: 307, endPoint y: 174, distance: 7.7
click at [299, 177] on div "V-Shorts - Black (XXL) SFr. 44.95 Changed to Success Edited V-Shorts - Black (X…" at bounding box center [306, 165] width 383 height 55
drag, startPoint x: 388, startPoint y: 181, endPoint x: 309, endPoint y: 181, distance: 78.4
click at [309, 181] on div "V-Shorts - Black (XXL) SFr. 44.95 Changed to Success Edited V-Shorts - Black (X…" at bounding box center [306, 165] width 383 height 55
click at [568, 157] on div "Create new price [MEDICAL_DATA]. This page is ready Create new price [MEDICAL_D…" at bounding box center [306, 72] width 613 height 1774
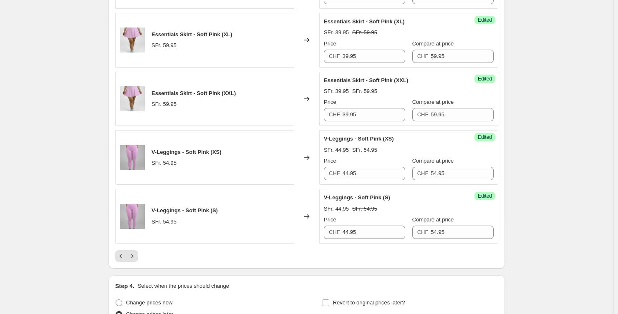
scroll to position [1318, 0]
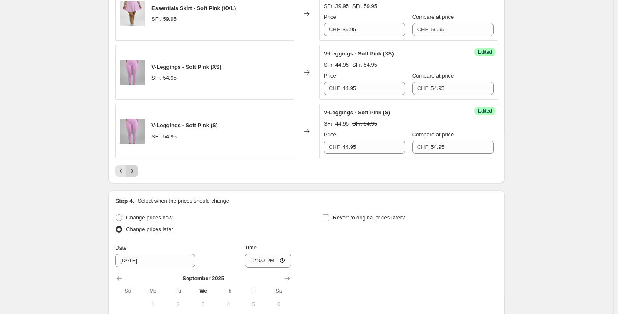
click at [132, 168] on icon "Next" at bounding box center [132, 171] width 8 height 8
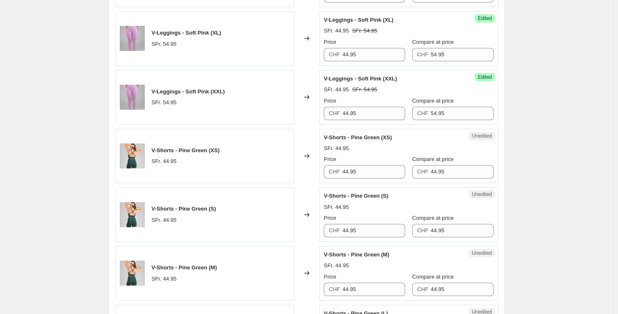
scroll to position [435, 0]
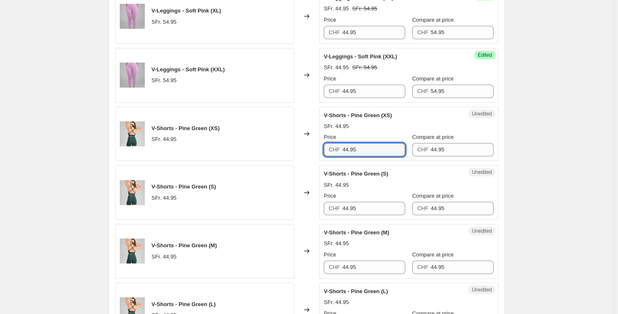
drag, startPoint x: 374, startPoint y: 149, endPoint x: 310, endPoint y: 149, distance: 64.3
click at [310, 149] on div "V-Shorts - Pine Green (XS) SFr. 44.95 Changed to Unedited V-Shorts - Pine Green…" at bounding box center [306, 134] width 383 height 55
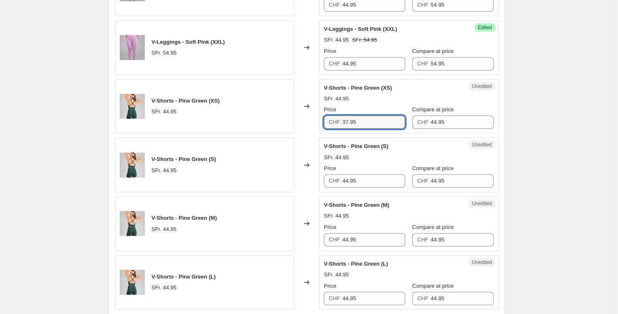
scroll to position [495, 0]
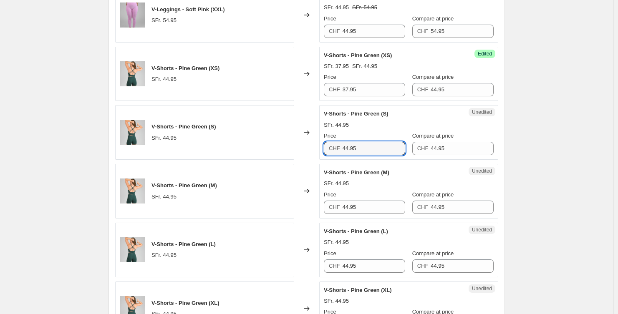
drag, startPoint x: 347, startPoint y: 150, endPoint x: 305, endPoint y: 149, distance: 42.6
click at [312, 150] on div "V-Shorts - Pine Green (S) SFr. 44.95 Changed to Unedited V-Shorts - Pine Green …" at bounding box center [306, 132] width 383 height 55
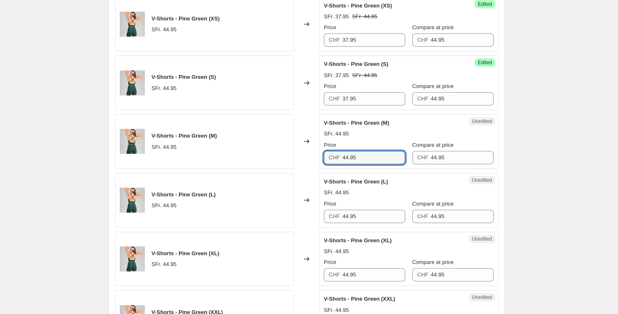
drag, startPoint x: 323, startPoint y: 159, endPoint x: 289, endPoint y: 157, distance: 33.9
click at [288, 159] on div "V-Shorts - Pine Green (M) SFr. 44.95 Changed to Unedited V-Shorts - Pine Green …" at bounding box center [306, 141] width 383 height 55
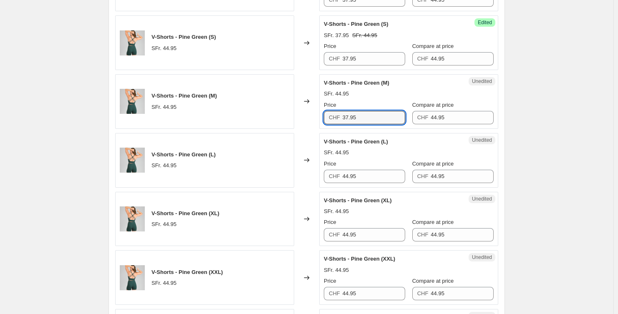
scroll to position [596, 0]
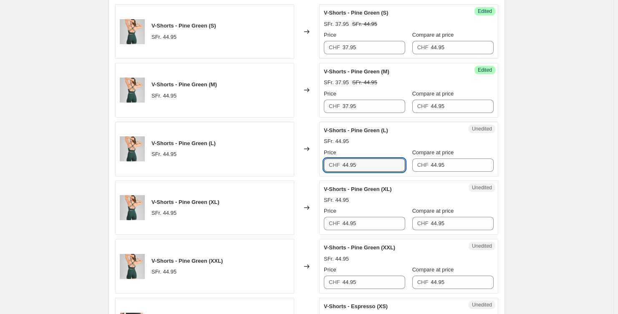
drag, startPoint x: 342, startPoint y: 166, endPoint x: 280, endPoint y: 166, distance: 61.7
click at [281, 166] on div "V-Shorts - Pine Green (L) SFr. 44.95 Changed to Unedited V-Shorts - Pine Green …" at bounding box center [306, 149] width 383 height 55
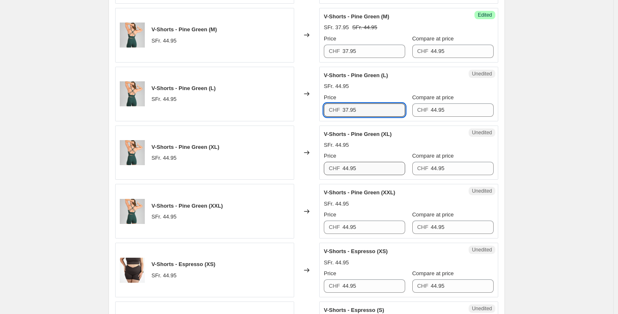
scroll to position [651, 0]
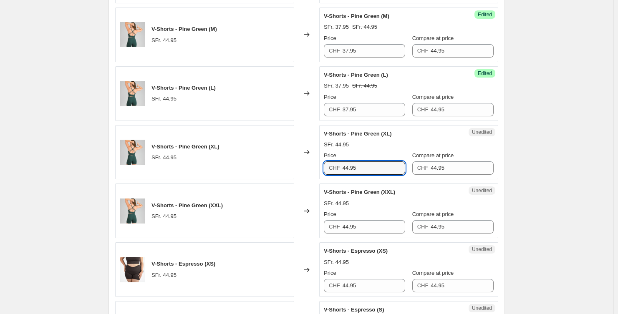
drag, startPoint x: 332, startPoint y: 169, endPoint x: 285, endPoint y: 169, distance: 46.7
click at [285, 169] on div "V-Shorts - Pine Green (XL) SFr. 44.95 Changed to Unedited V-Shorts - Pine Green…" at bounding box center [306, 152] width 383 height 55
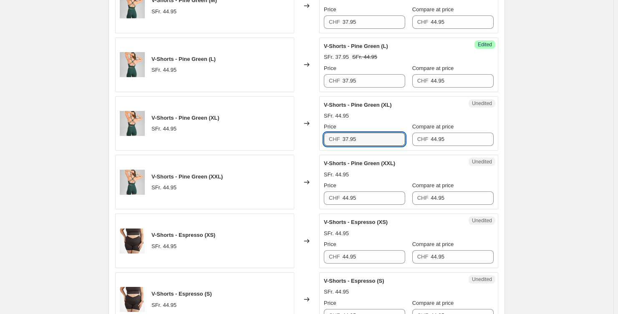
scroll to position [714, 0]
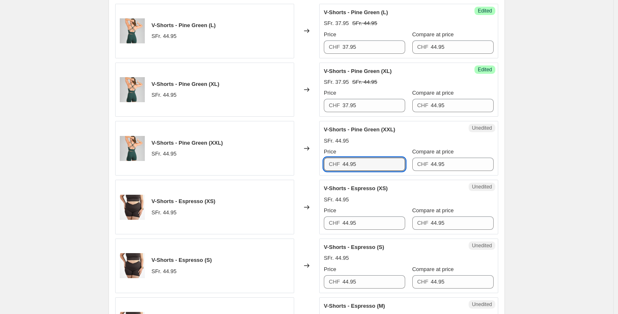
drag, startPoint x: 348, startPoint y: 165, endPoint x: 297, endPoint y: 164, distance: 50.9
click at [298, 164] on div "V-Shorts - Pine Green (XXL) SFr. 44.95 Changed to Unedited V-Shorts - Pine Gree…" at bounding box center [306, 148] width 383 height 55
click at [569, 129] on div "Create new price [MEDICAL_DATA]. This page is ready Create new price [MEDICAL_D…" at bounding box center [306, 173] width 613 height 1774
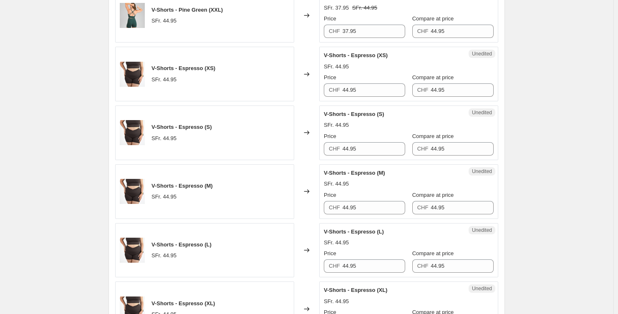
scroll to position [855, 0]
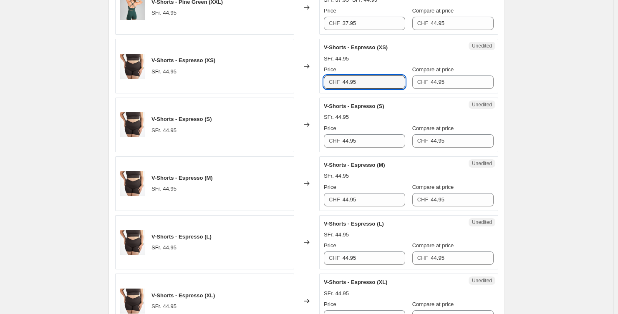
drag, startPoint x: 351, startPoint y: 86, endPoint x: 285, endPoint y: 90, distance: 66.4
click at [290, 89] on div "V-Shorts - Espresso (XS) SFr. 44.95 Changed to Unedited V-Shorts - Espresso (XS…" at bounding box center [306, 66] width 383 height 55
drag, startPoint x: 385, startPoint y: 78, endPoint x: 298, endPoint y: 71, distance: 87.9
click at [298, 71] on div "V-Shorts - Espresso (XS) SFr. 44.95 Changed to Unedited V-Shorts - Espresso (XS…" at bounding box center [306, 66] width 383 height 55
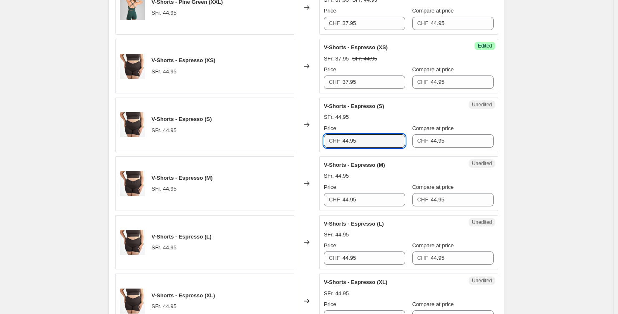
drag, startPoint x: 377, startPoint y: 136, endPoint x: 315, endPoint y: 137, distance: 62.2
click at [315, 137] on div "V-Shorts - Espresso (S) SFr. 44.95 Changed to Unedited V-Shorts - Espresso (S) …" at bounding box center [306, 125] width 383 height 55
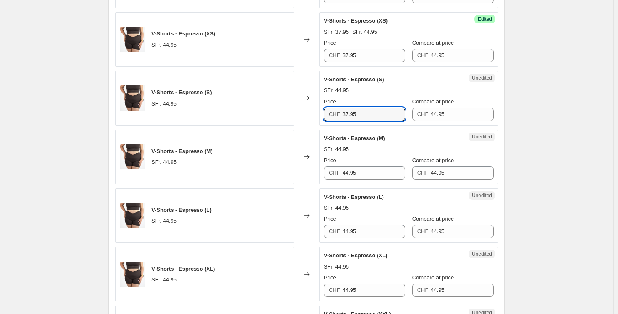
scroll to position [912, 0]
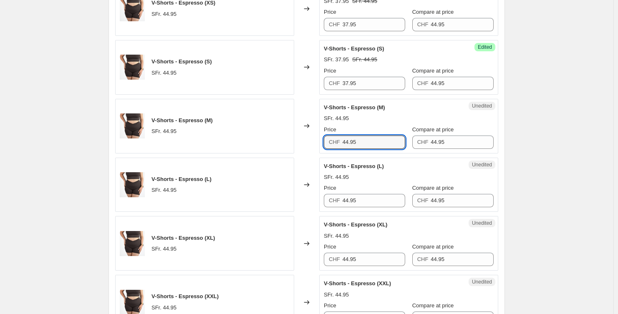
drag, startPoint x: 351, startPoint y: 142, endPoint x: 298, endPoint y: 142, distance: 53.0
click at [299, 142] on div "V-Shorts - Espresso (M) SFr. 44.95 Changed to Unedited V-Shorts - Espresso (M) …" at bounding box center [306, 126] width 383 height 55
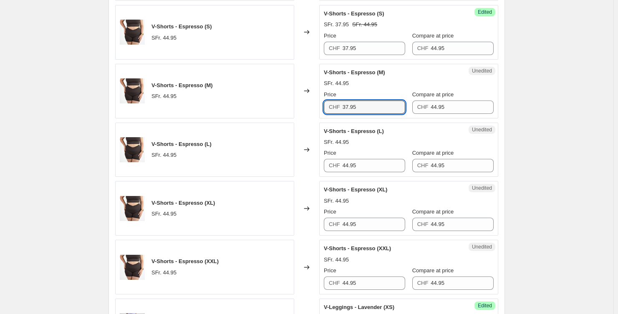
scroll to position [979, 0]
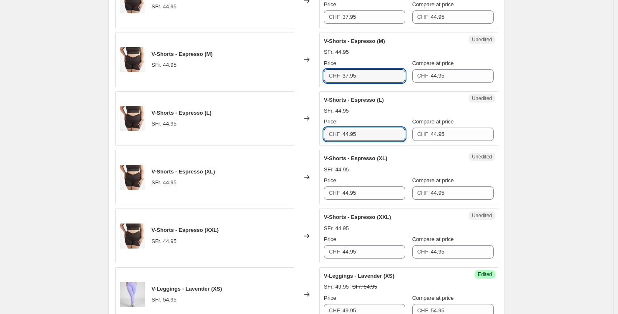
drag, startPoint x: 354, startPoint y: 134, endPoint x: 297, endPoint y: 130, distance: 56.4
click at [298, 130] on div "V-Shorts - Espresso (L) SFr. 44.95 Changed to Unedited V-Shorts - Espresso (L) …" at bounding box center [306, 118] width 383 height 55
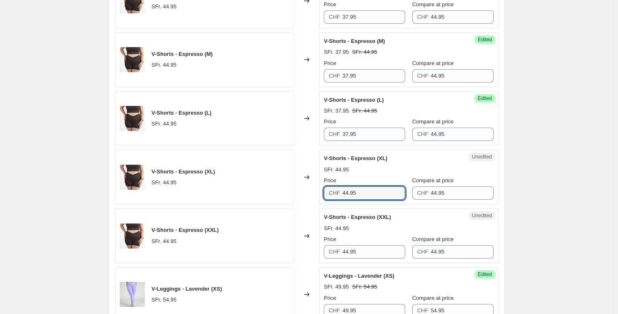
drag, startPoint x: 350, startPoint y: 197, endPoint x: 320, endPoint y: 184, distance: 33.4
click at [309, 197] on div "V-Shorts - Espresso (XL) SFr. 44.95 Changed to Unedited V-Shorts - Espresso (XL…" at bounding box center [306, 177] width 383 height 55
drag, startPoint x: 362, startPoint y: 195, endPoint x: 323, endPoint y: 178, distance: 42.0
click at [307, 194] on div "V-Shorts - Espresso (XL) SFr. 44.95 Changed to Unedited V-Shorts - Espresso (XL…" at bounding box center [306, 177] width 383 height 55
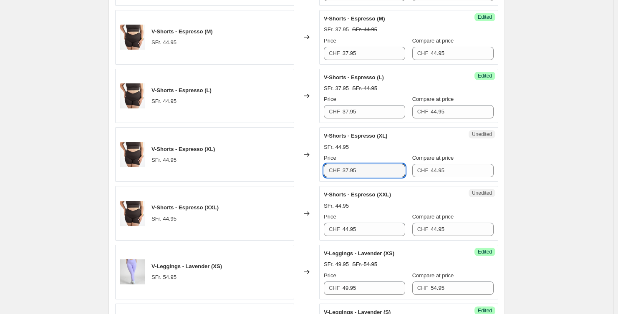
scroll to position [1040, 0]
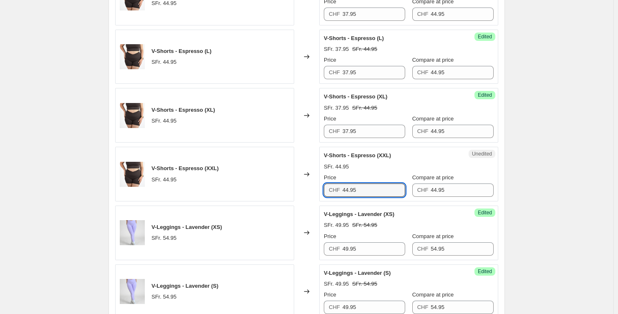
drag, startPoint x: 352, startPoint y: 188, endPoint x: 309, endPoint y: 187, distance: 43.4
click at [309, 187] on div "V-Shorts - Espresso (XXL) SFr. 44.95 Changed to Unedited V-Shorts - Espresso (X…" at bounding box center [306, 174] width 383 height 55
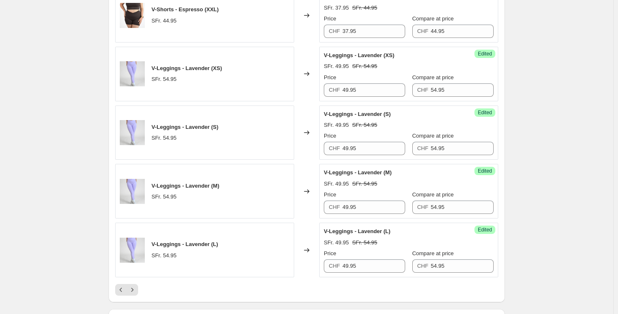
scroll to position [1294, 0]
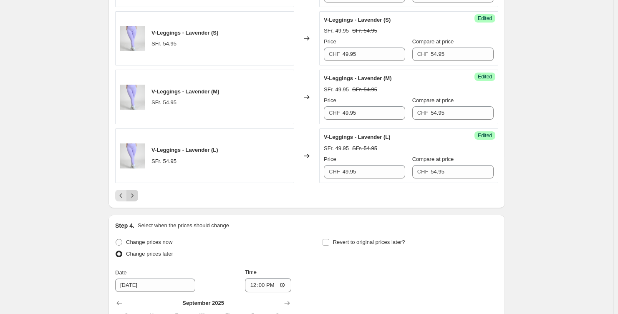
click at [134, 194] on icon "Next" at bounding box center [132, 196] width 2 height 4
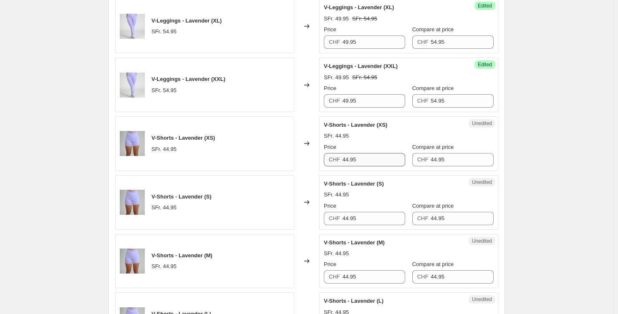
scroll to position [309, 0]
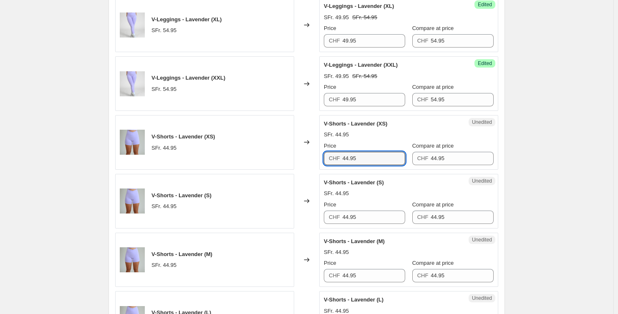
drag, startPoint x: 373, startPoint y: 156, endPoint x: 328, endPoint y: 159, distance: 46.0
click at [328, 159] on div "CHF 44.95" at bounding box center [364, 158] width 81 height 13
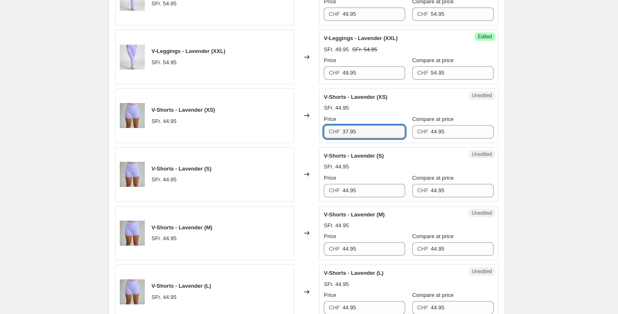
scroll to position [366, 0]
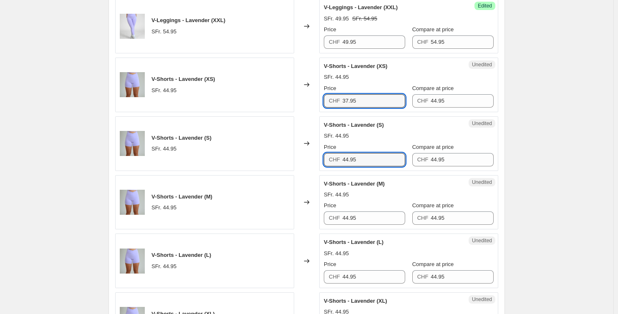
drag, startPoint x: 330, startPoint y: 161, endPoint x: 308, endPoint y: 161, distance: 21.7
click at [309, 161] on div "V-Shorts - Lavender (S) SFr. 44.95 Changed to Unedited V-Shorts - Lavender (S) …" at bounding box center [306, 143] width 383 height 55
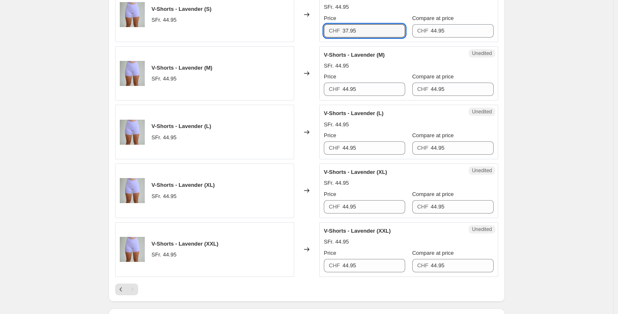
scroll to position [496, 0]
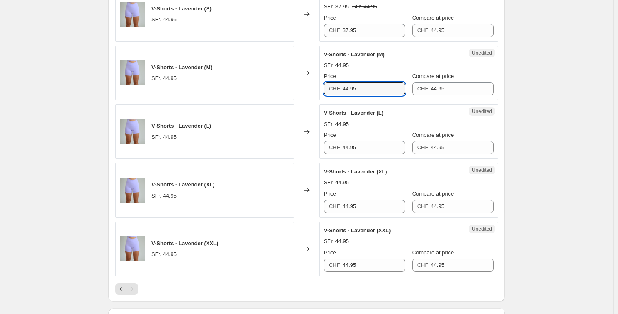
drag, startPoint x: 314, startPoint y: 88, endPoint x: 316, endPoint y: 80, distance: 8.2
click at [303, 87] on div "V-Shorts - Lavender (M) SFr. 44.95 Changed to Unedited V-Shorts - Lavender (M) …" at bounding box center [306, 73] width 383 height 55
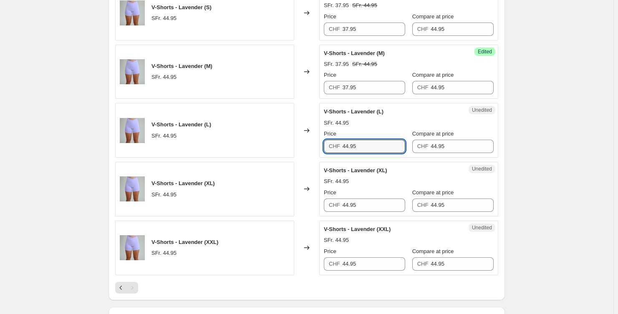
drag, startPoint x: 350, startPoint y: 146, endPoint x: 316, endPoint y: 146, distance: 34.2
click at [325, 146] on div "CHF 44.95" at bounding box center [364, 146] width 81 height 13
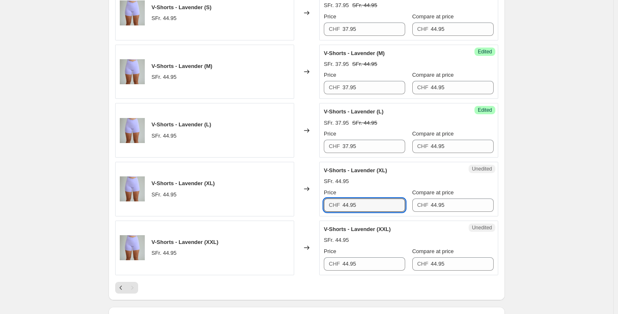
drag, startPoint x: 347, startPoint y: 206, endPoint x: 301, endPoint y: 208, distance: 45.9
click at [302, 208] on div "V-Shorts - Lavender (XL) SFr. 44.95 Changed to Unedited V-Shorts - Lavender (XL…" at bounding box center [306, 189] width 383 height 55
drag, startPoint x: 323, startPoint y: 260, endPoint x: 304, endPoint y: 260, distance: 19.2
click at [307, 260] on div "V-Shorts - Lavender (XXL) SFr. 44.95 Changed to Unedited V-Shorts - Lavender (X…" at bounding box center [306, 248] width 383 height 55
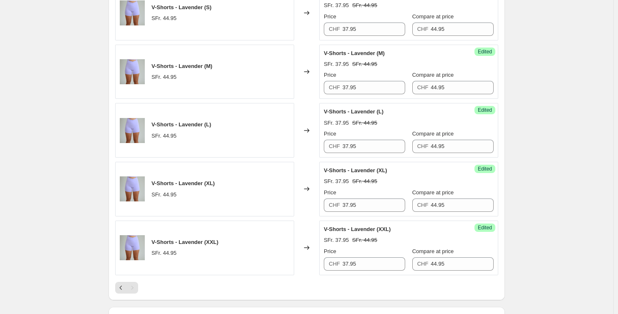
click at [533, 189] on div "Create new price [MEDICAL_DATA]. This page is ready Create new price [MEDICAL_D…" at bounding box center [306, 37] width 613 height 1069
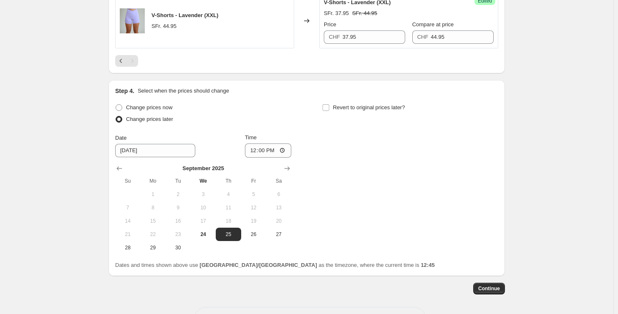
scroll to position [754, 0]
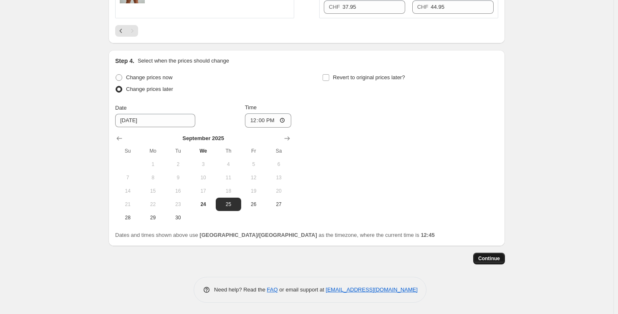
click at [497, 260] on span "Continue" at bounding box center [489, 258] width 22 height 7
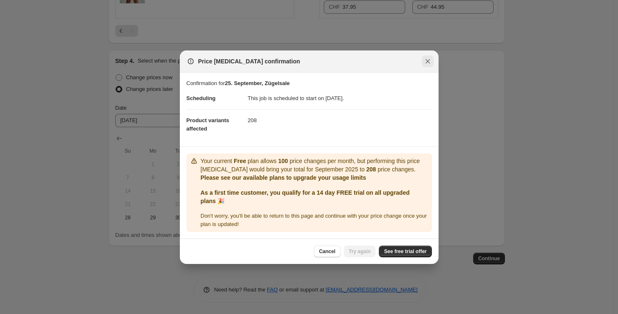
click at [423, 59] on button "Close" at bounding box center [428, 61] width 12 height 12
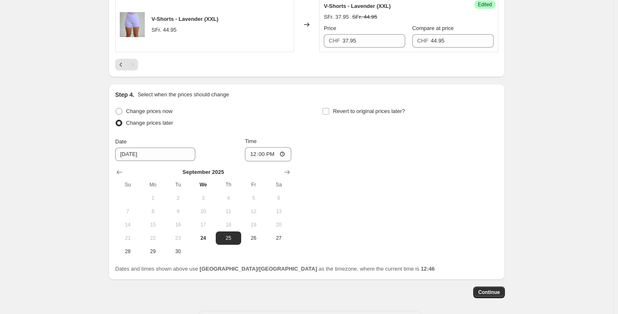
scroll to position [754, 0]
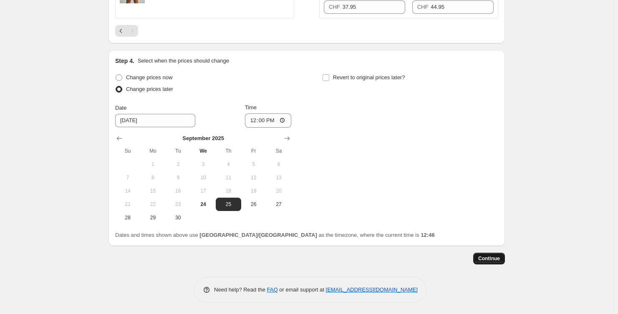
click at [494, 255] on span "Continue" at bounding box center [489, 258] width 22 height 7
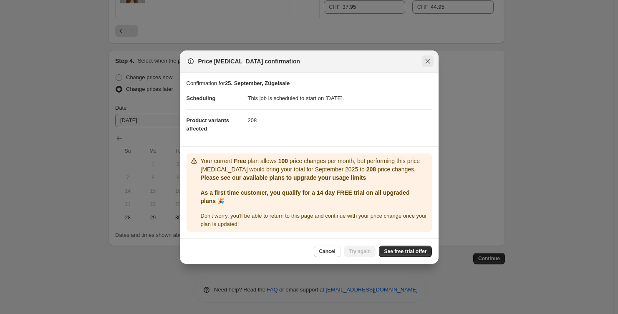
click at [426, 61] on icon "Close" at bounding box center [427, 61] width 8 height 8
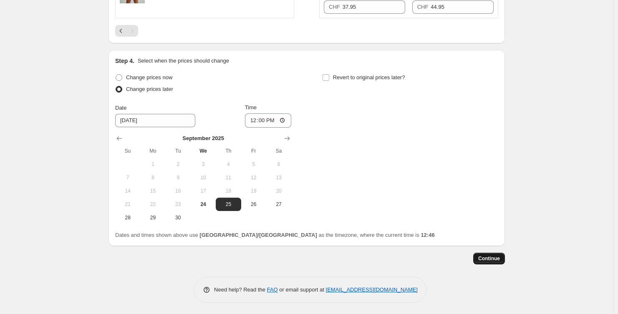
click at [492, 259] on span "Continue" at bounding box center [489, 258] width 22 height 7
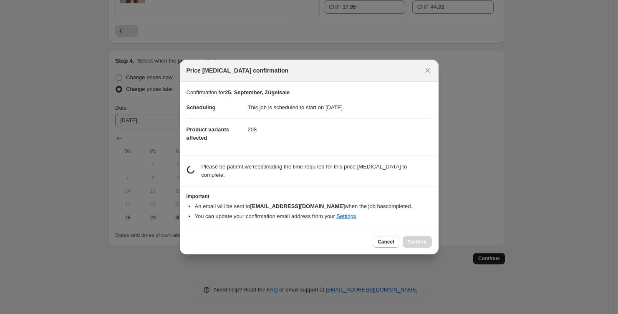
scroll to position [0, 0]
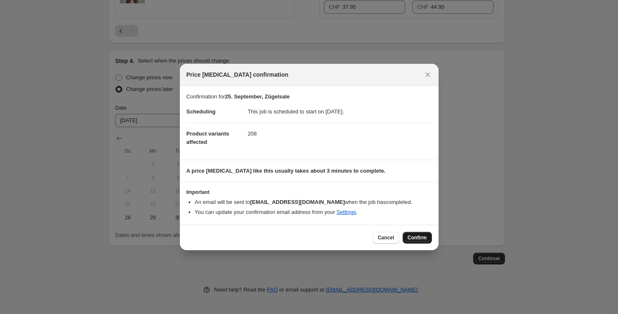
click at [426, 237] on span "Confirm" at bounding box center [417, 237] width 19 height 7
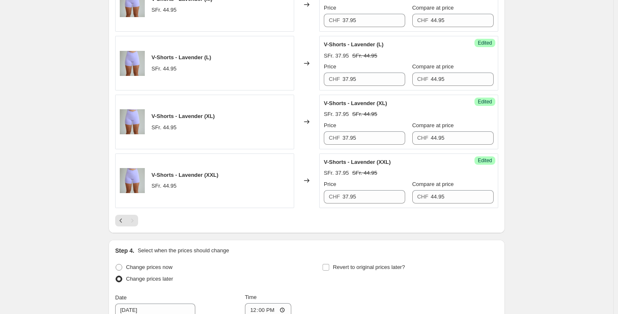
scroll to position [805, 0]
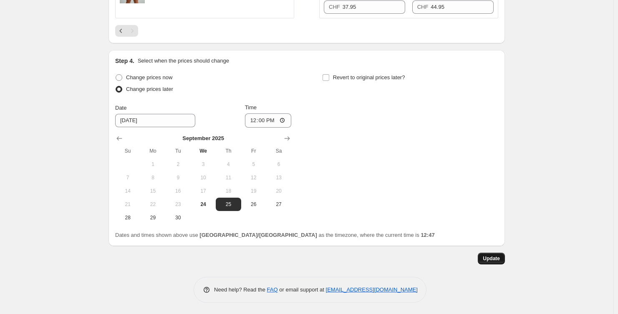
click at [502, 254] on button "Update" at bounding box center [491, 259] width 27 height 12
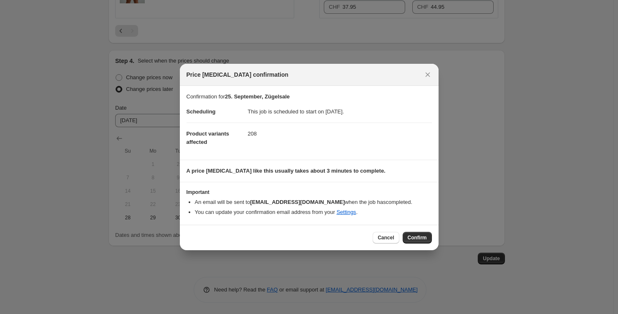
click at [418, 232] on button "Confirm" at bounding box center [417, 238] width 29 height 12
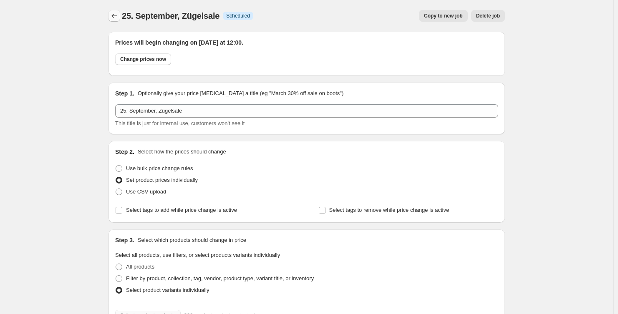
click at [118, 15] on icon "Price change jobs" at bounding box center [114, 16] width 8 height 8
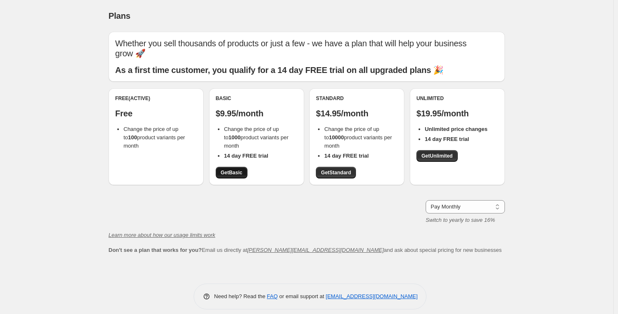
click at [232, 173] on span "Get Basic" at bounding box center [232, 172] width 22 height 7
